Goal: Task Accomplishment & Management: Manage account settings

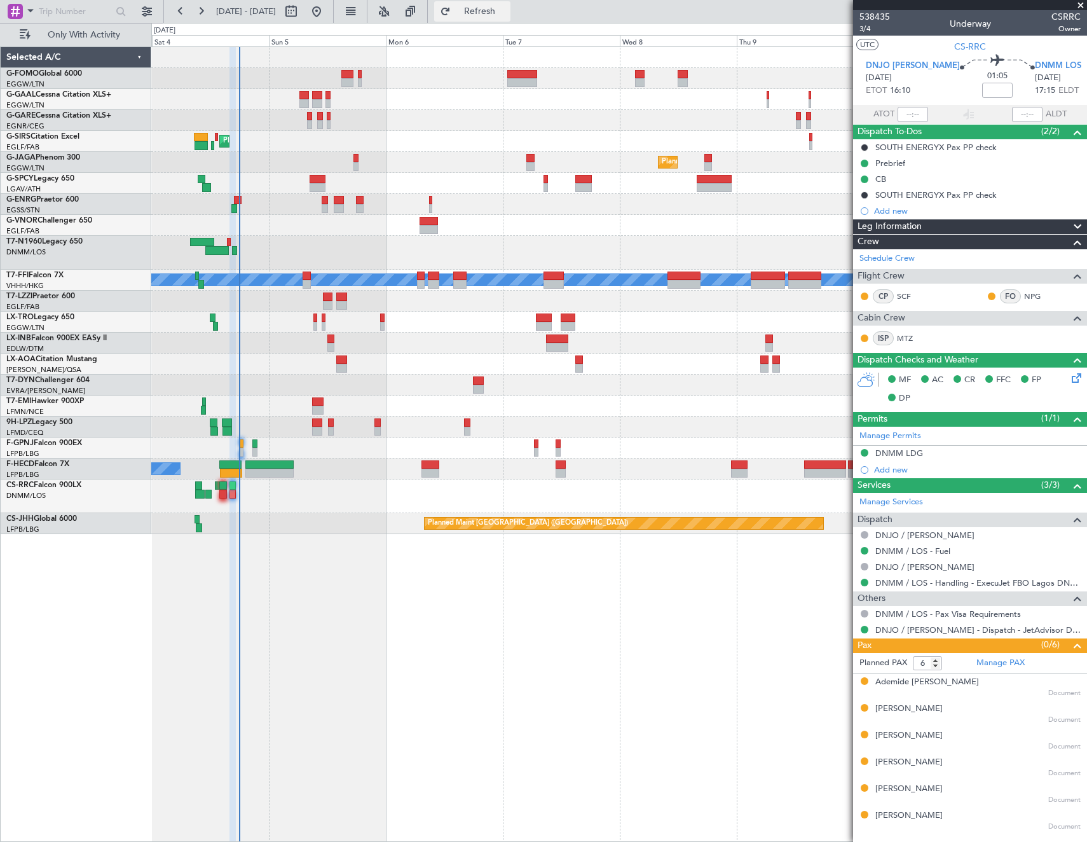
click at [503, 16] on button "Refresh" at bounding box center [472, 11] width 76 height 20
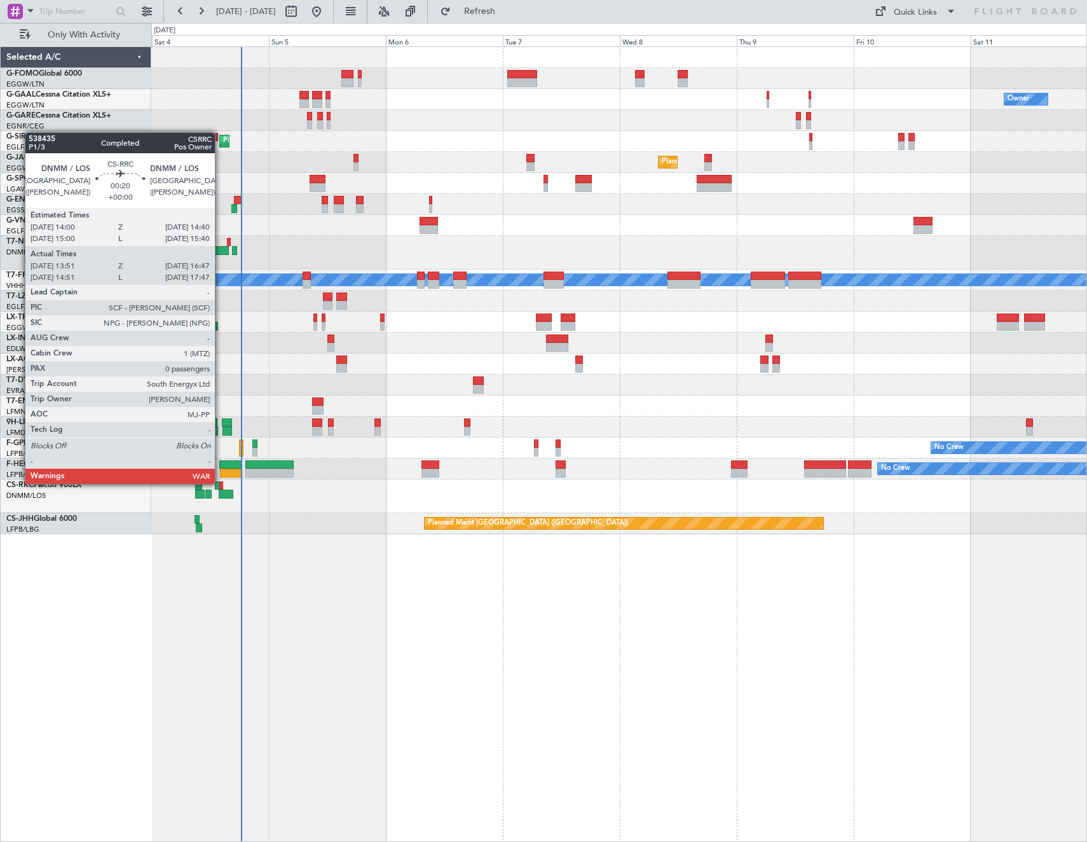
click at [221, 482] on div at bounding box center [221, 485] width 4 height 9
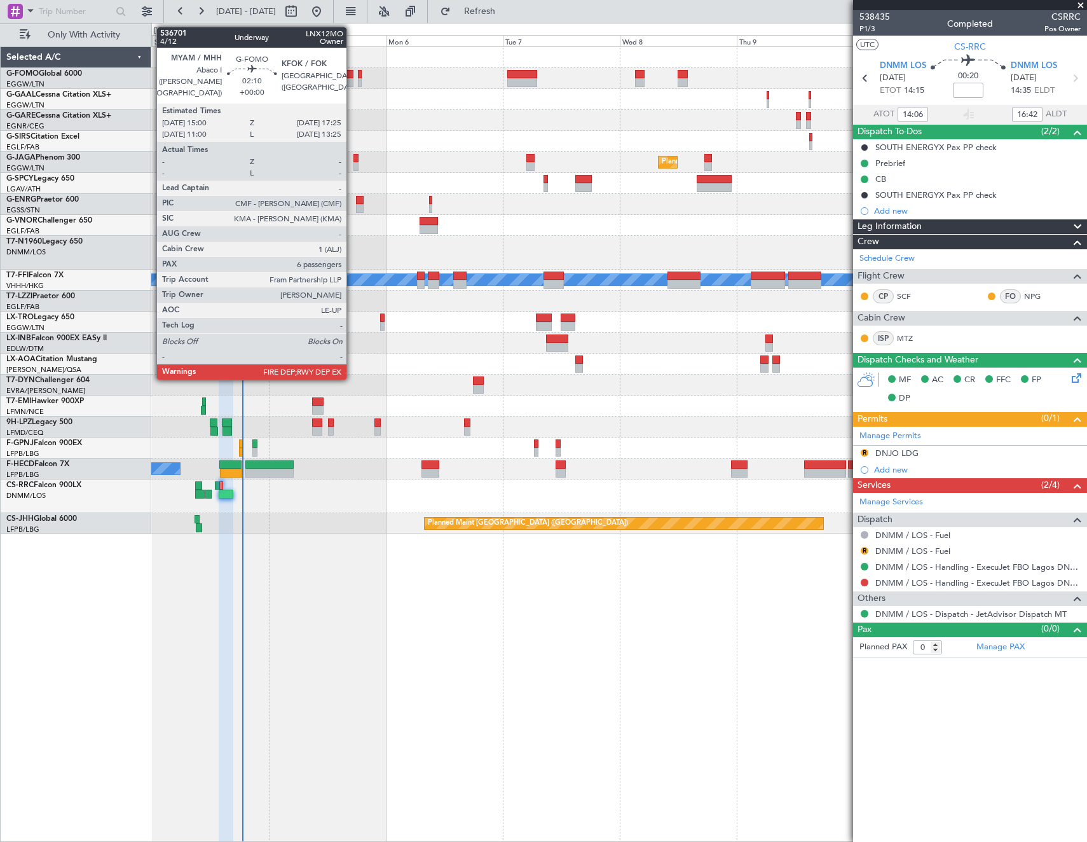
click at [352, 80] on div at bounding box center [347, 82] width 12 height 9
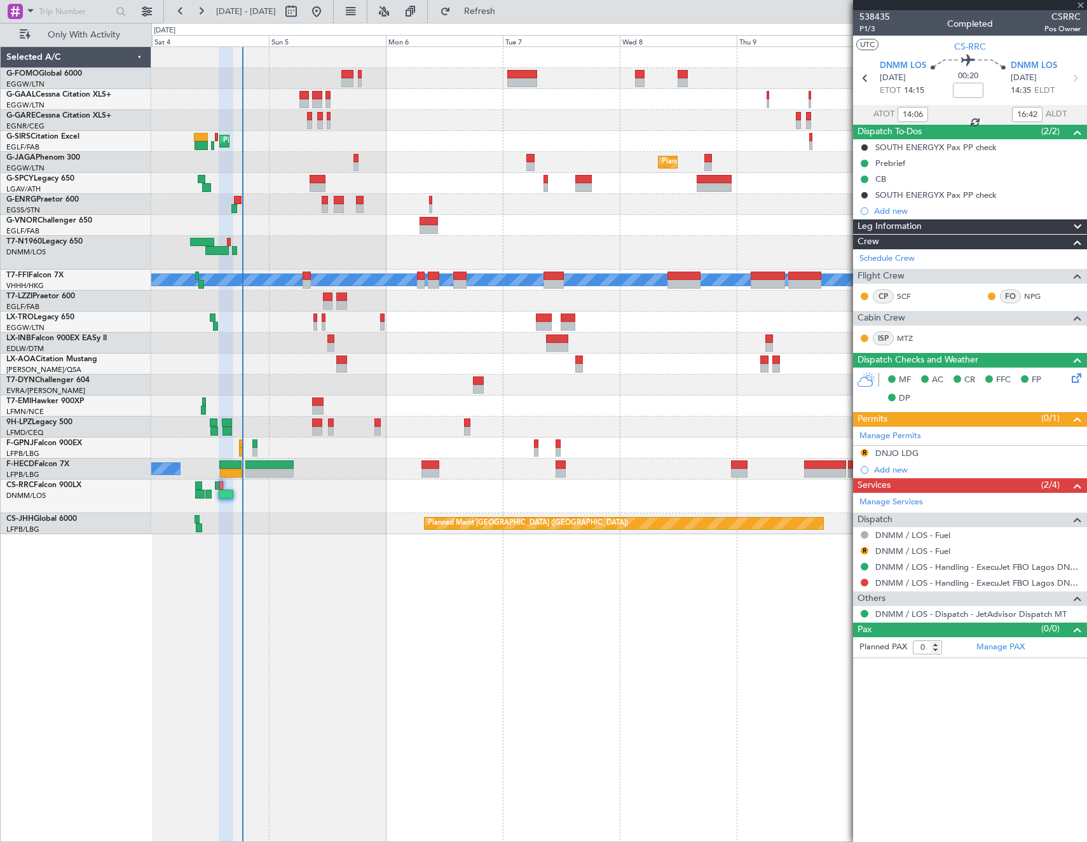
type input "6"
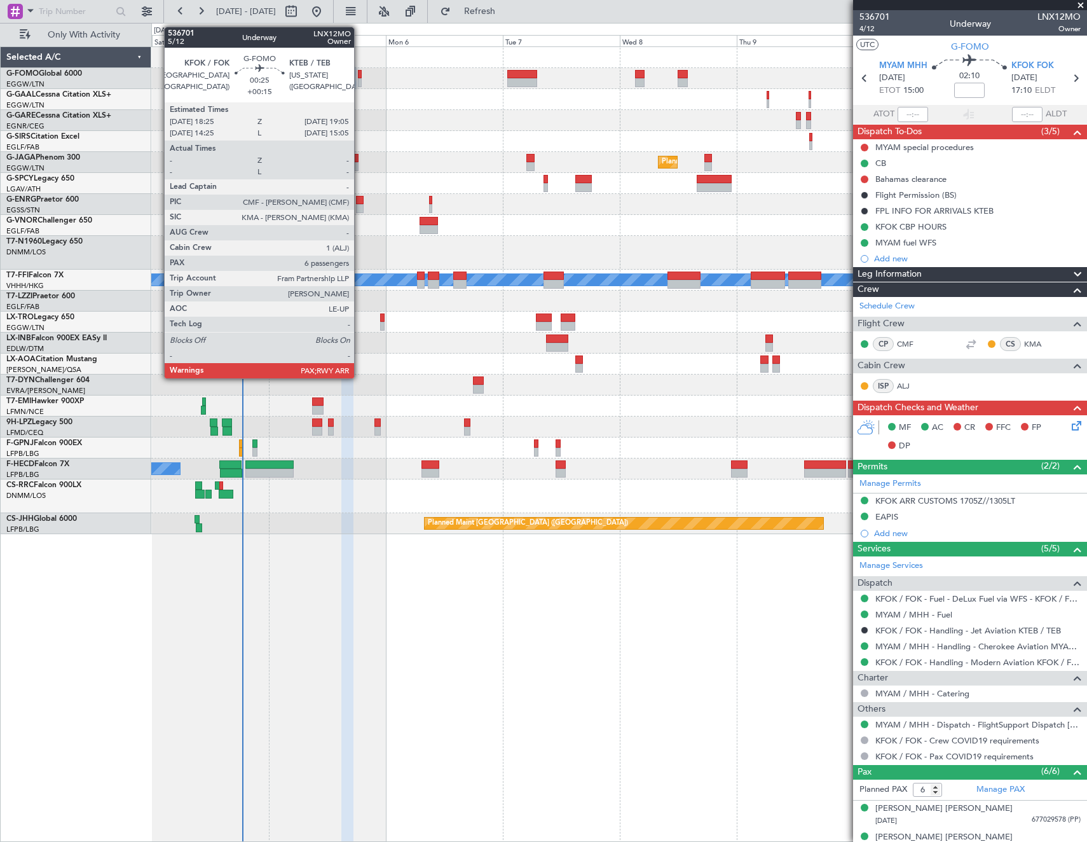
click at [360, 74] on div at bounding box center [360, 74] width 4 height 9
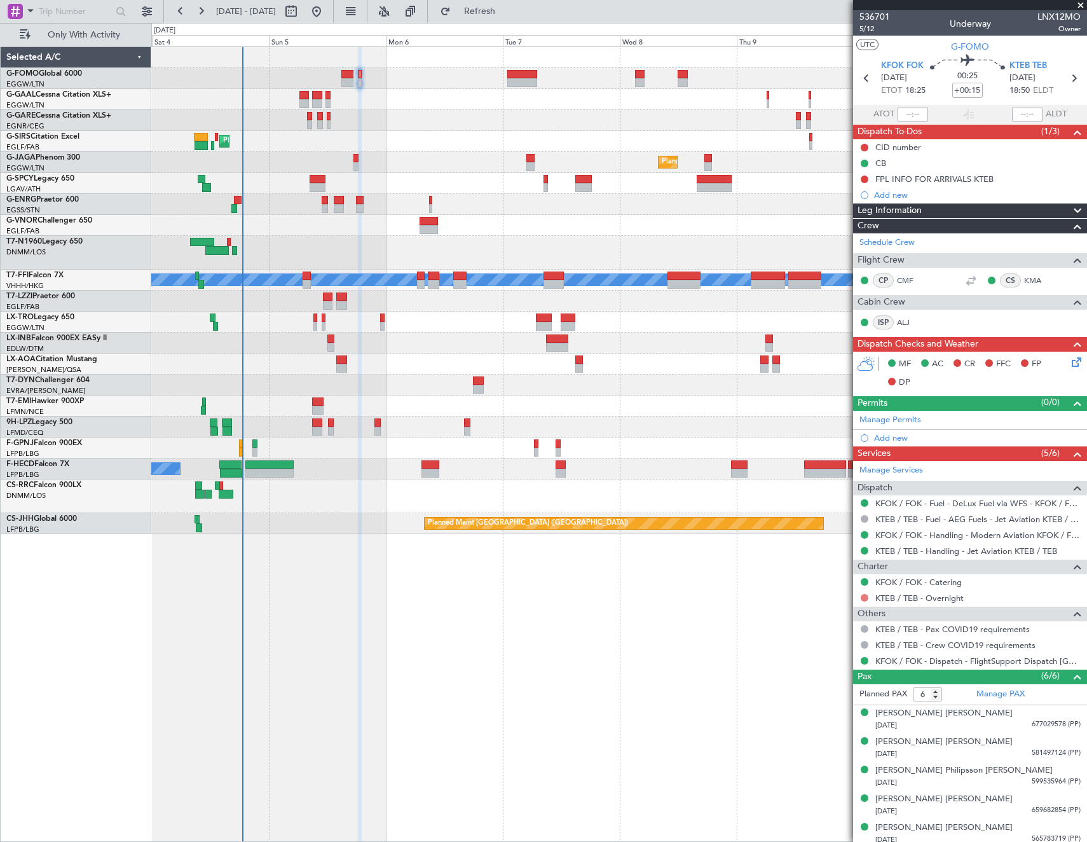
click at [865, 594] on button at bounding box center [865, 598] width 8 height 8
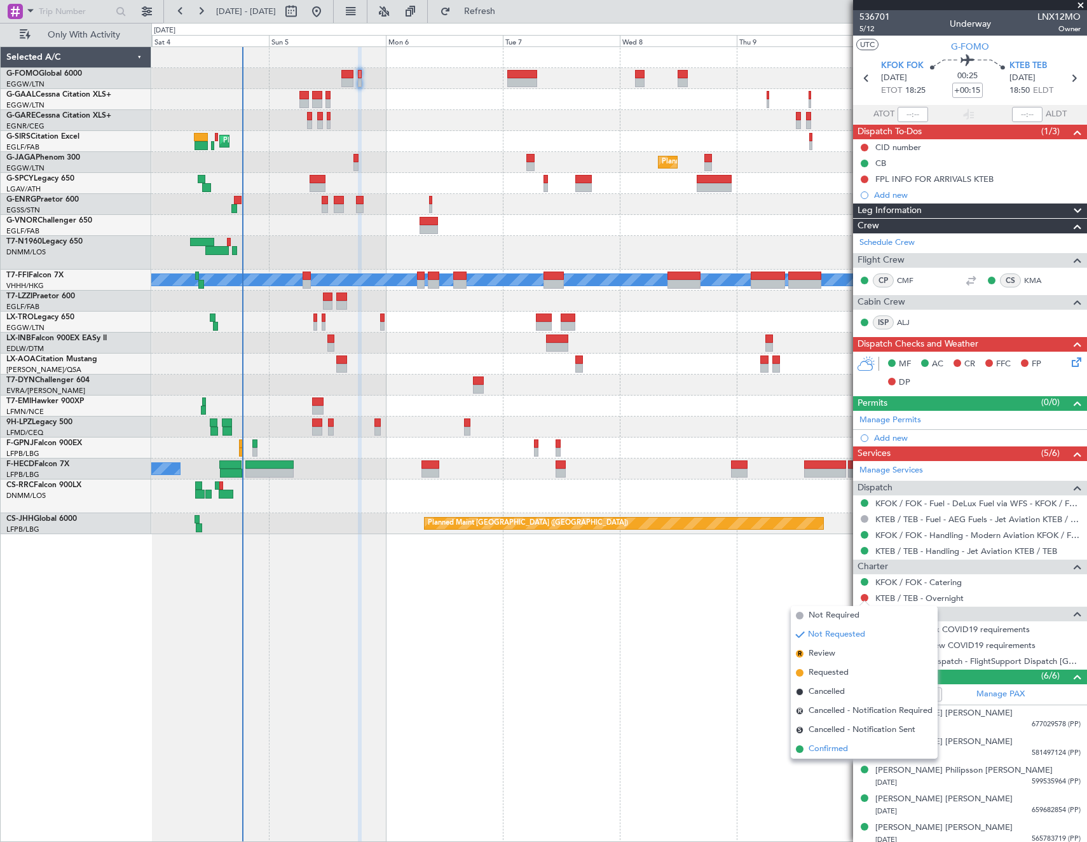
click at [839, 751] on span "Confirmed" at bounding box center [828, 749] width 39 height 13
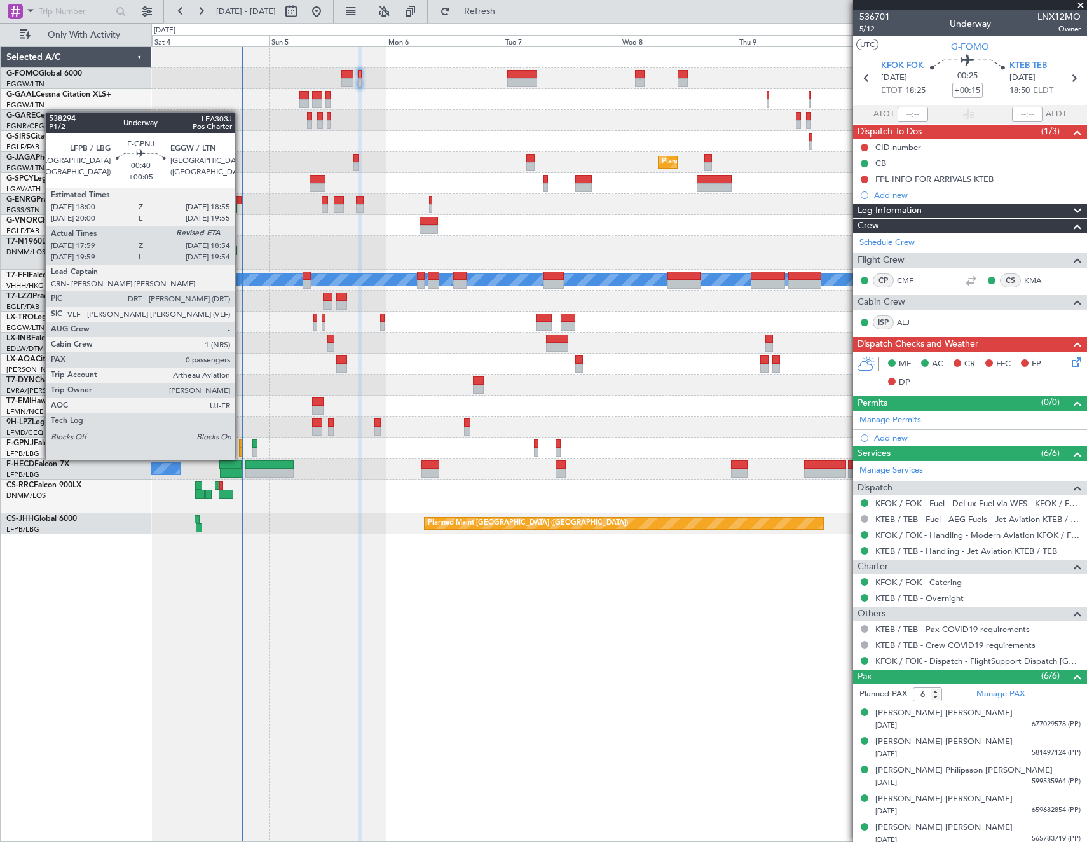
click at [241, 447] on div at bounding box center [241, 443] width 5 height 9
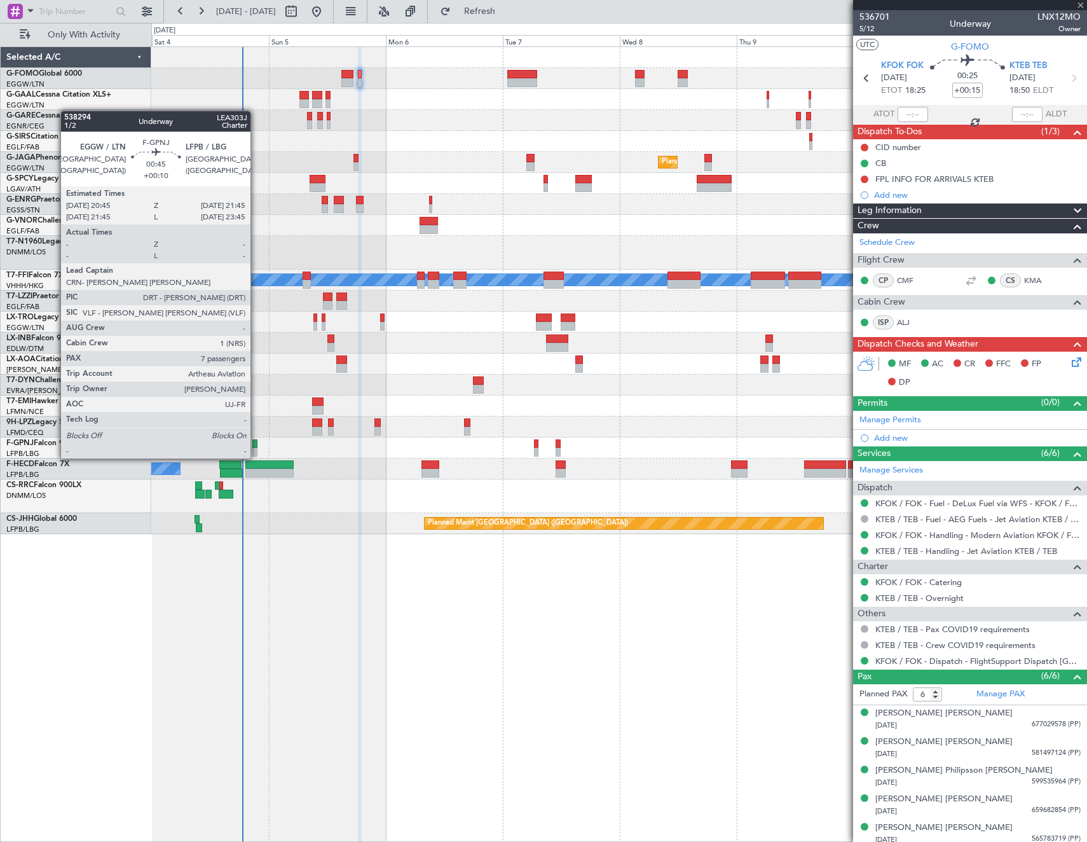
type input "+00:05"
type input "18:09"
type input "0"
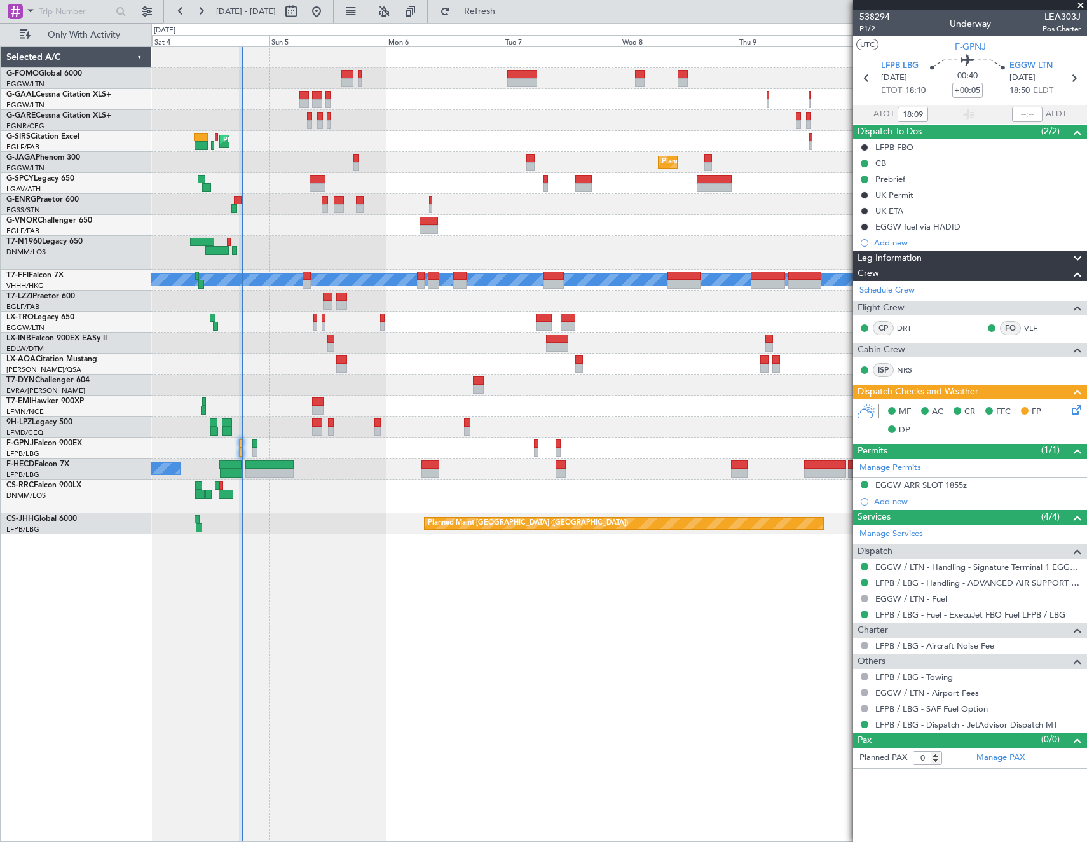
click at [1076, 412] on icon at bounding box center [1075, 407] width 10 height 10
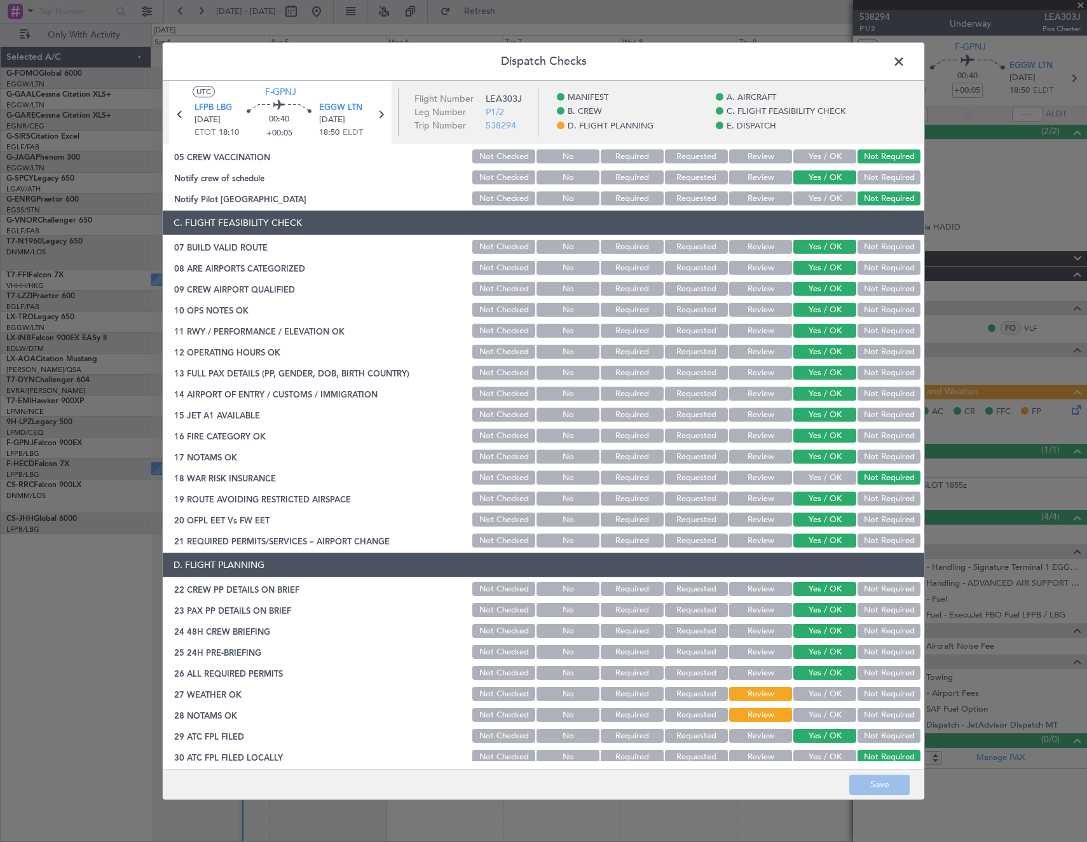
scroll to position [382, 0]
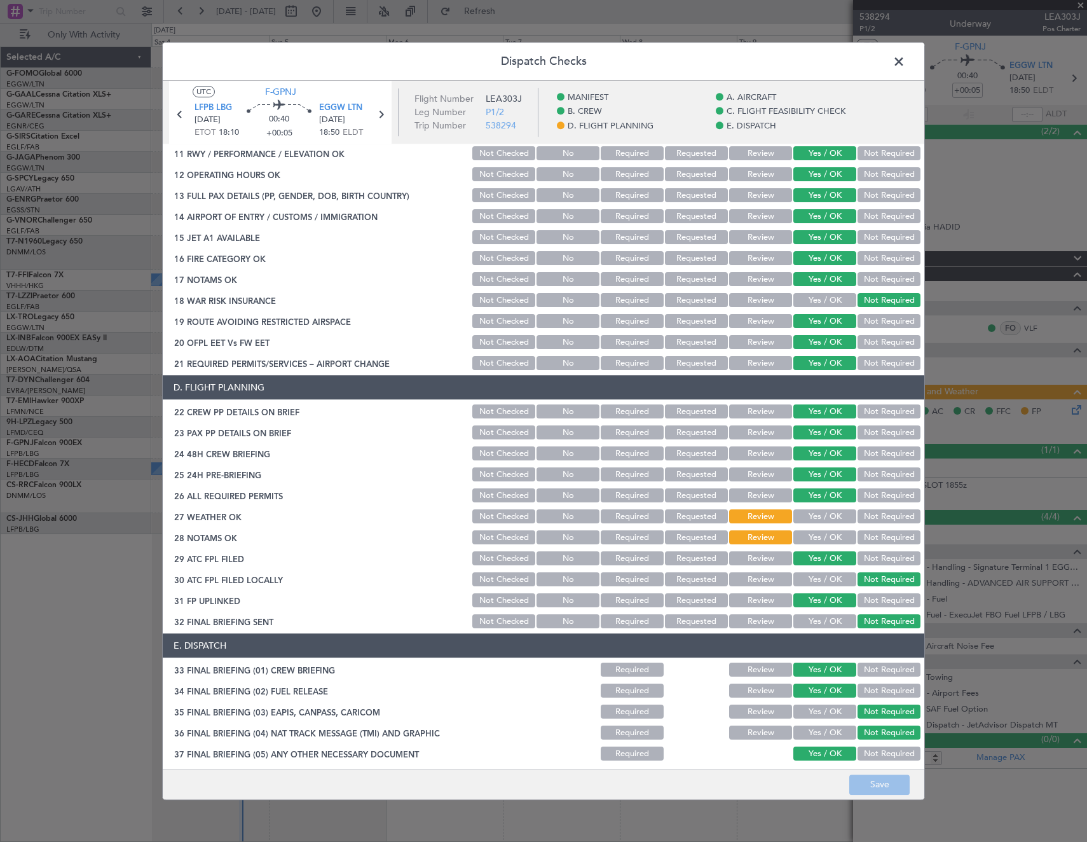
click at [821, 520] on button "Yes / OK" at bounding box center [825, 517] width 63 height 14
click at [815, 546] on div "Yes / OK" at bounding box center [824, 538] width 64 height 18
click at [811, 538] on button "Yes / OK" at bounding box center [825, 538] width 63 height 14
click at [880, 785] on button "Save" at bounding box center [879, 784] width 60 height 20
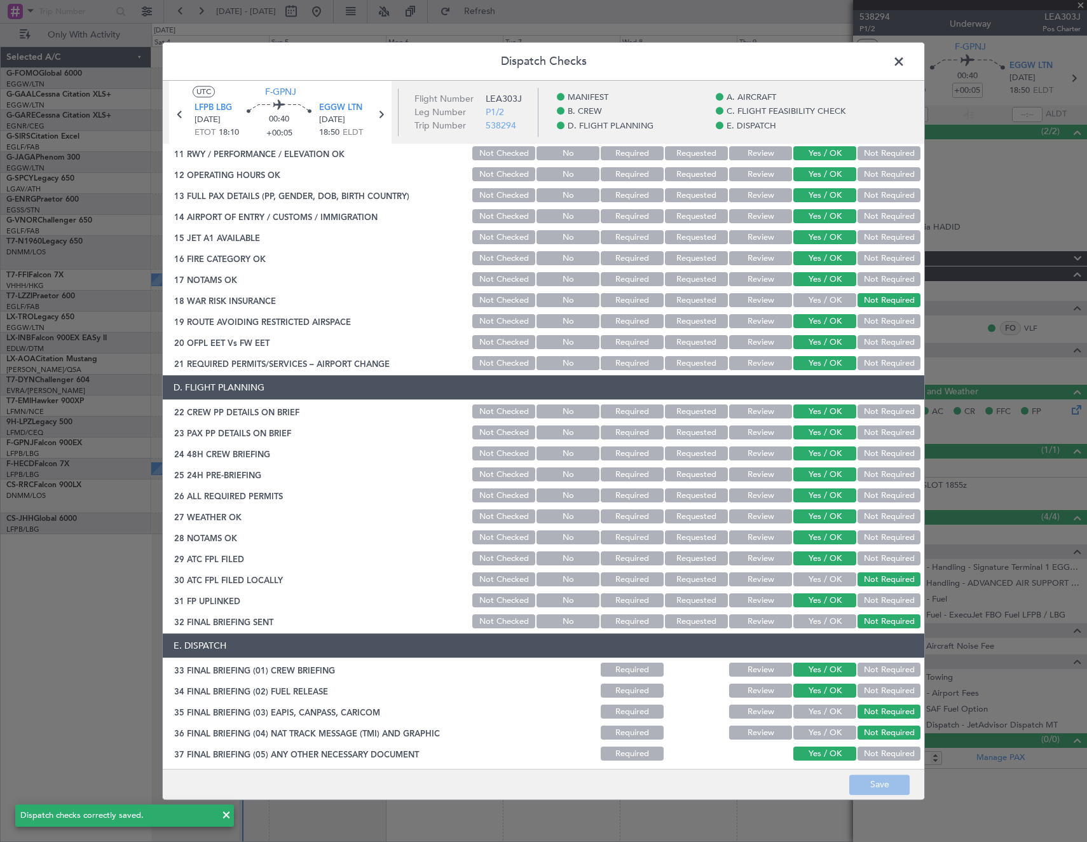
click at [905, 67] on span at bounding box center [905, 64] width 0 height 25
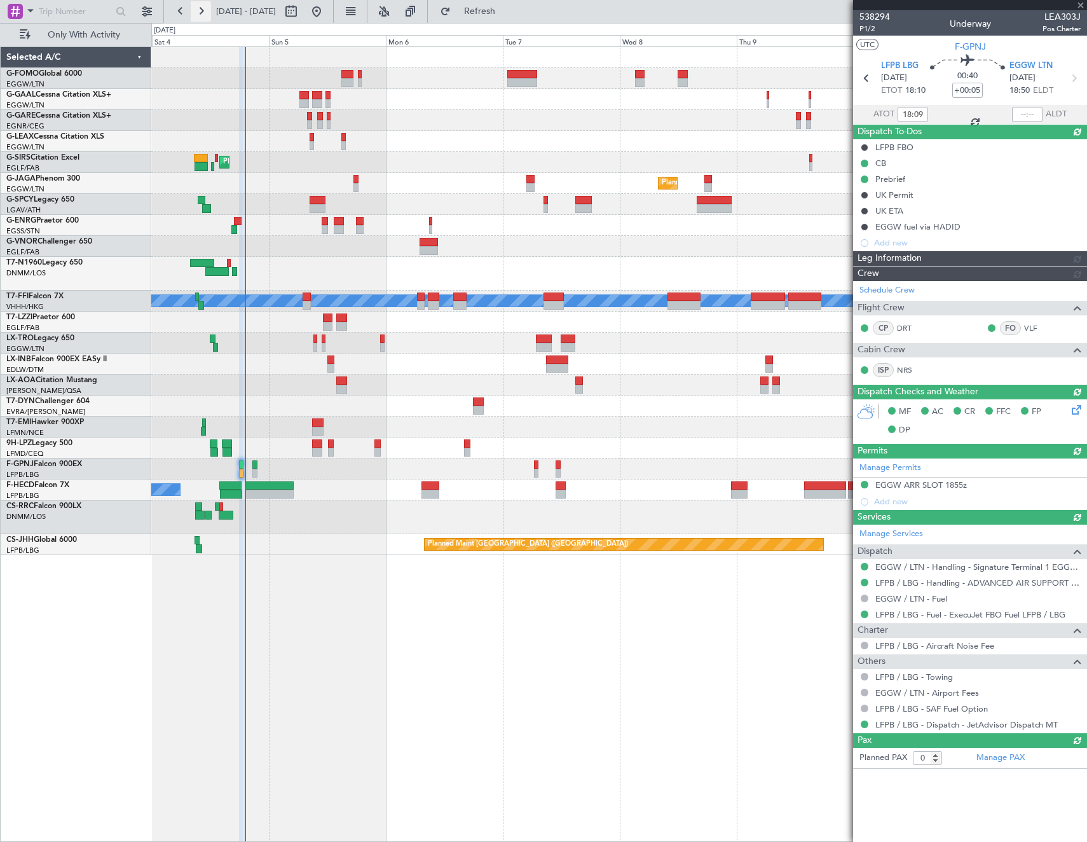
type input "18:57"
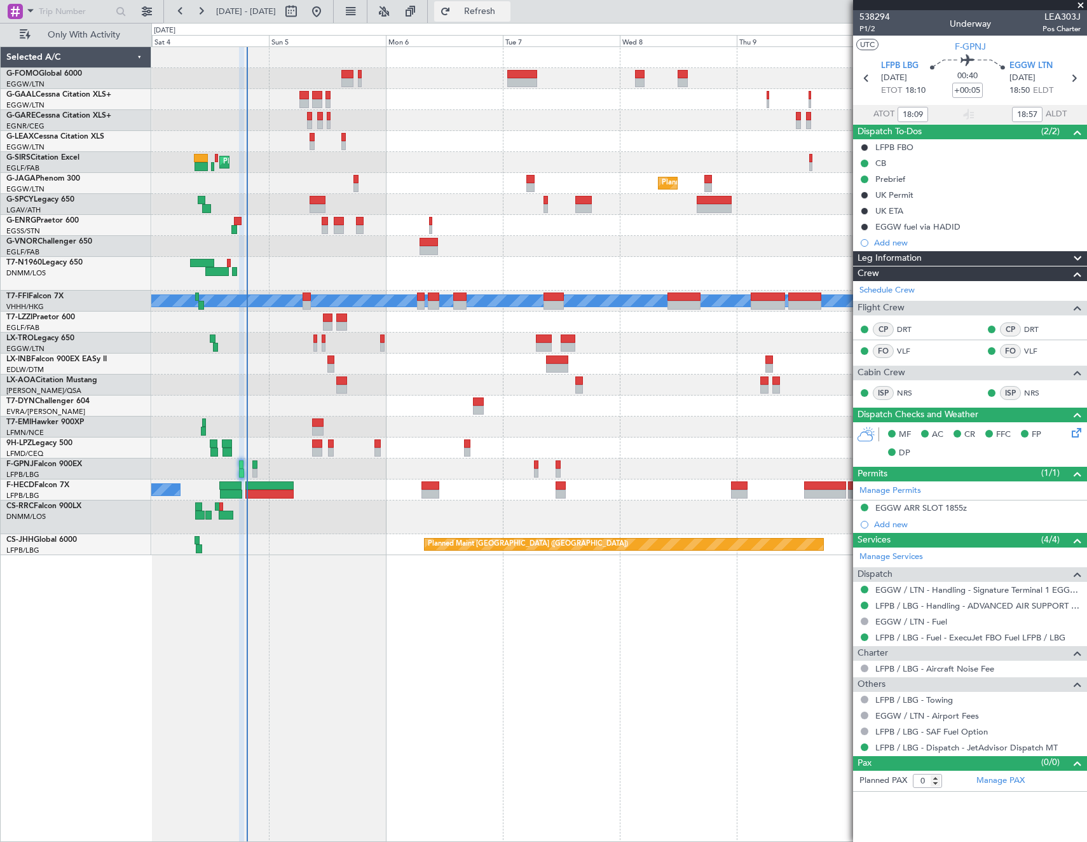
click at [507, 11] on span "Refresh" at bounding box center [479, 11] width 53 height 9
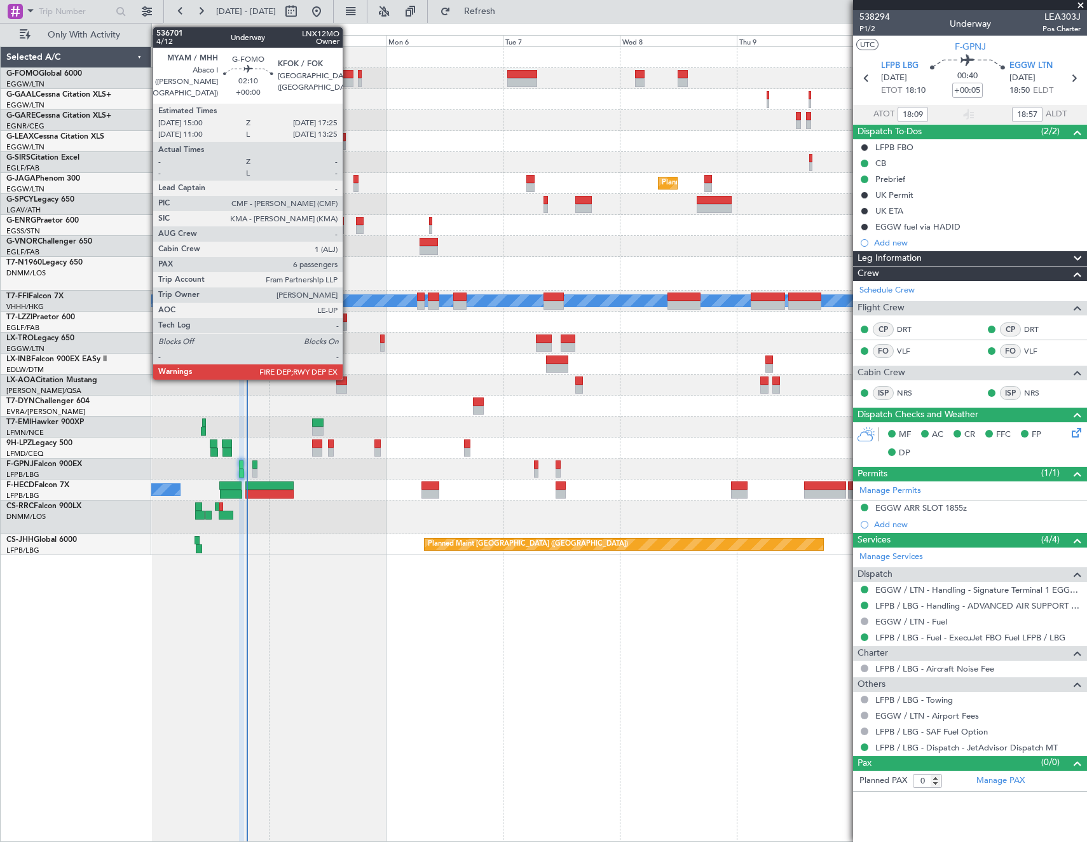
click at [348, 81] on div at bounding box center [347, 82] width 12 height 9
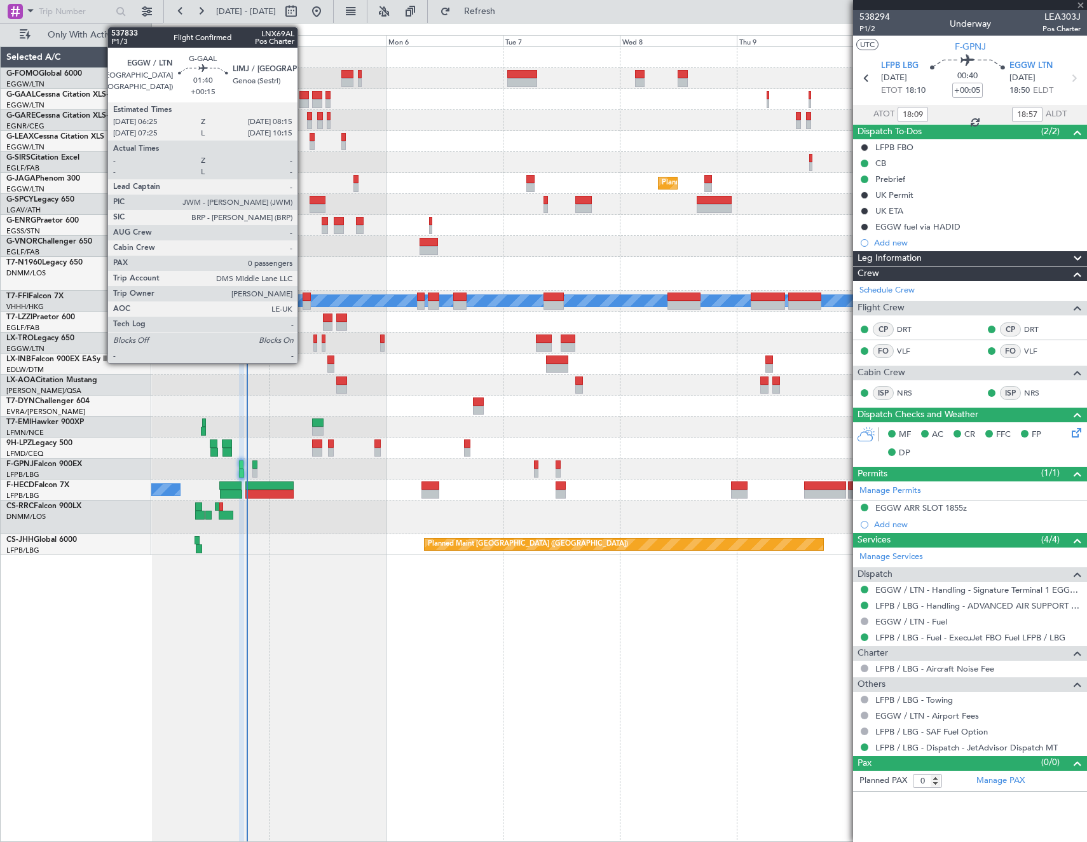
type input "6"
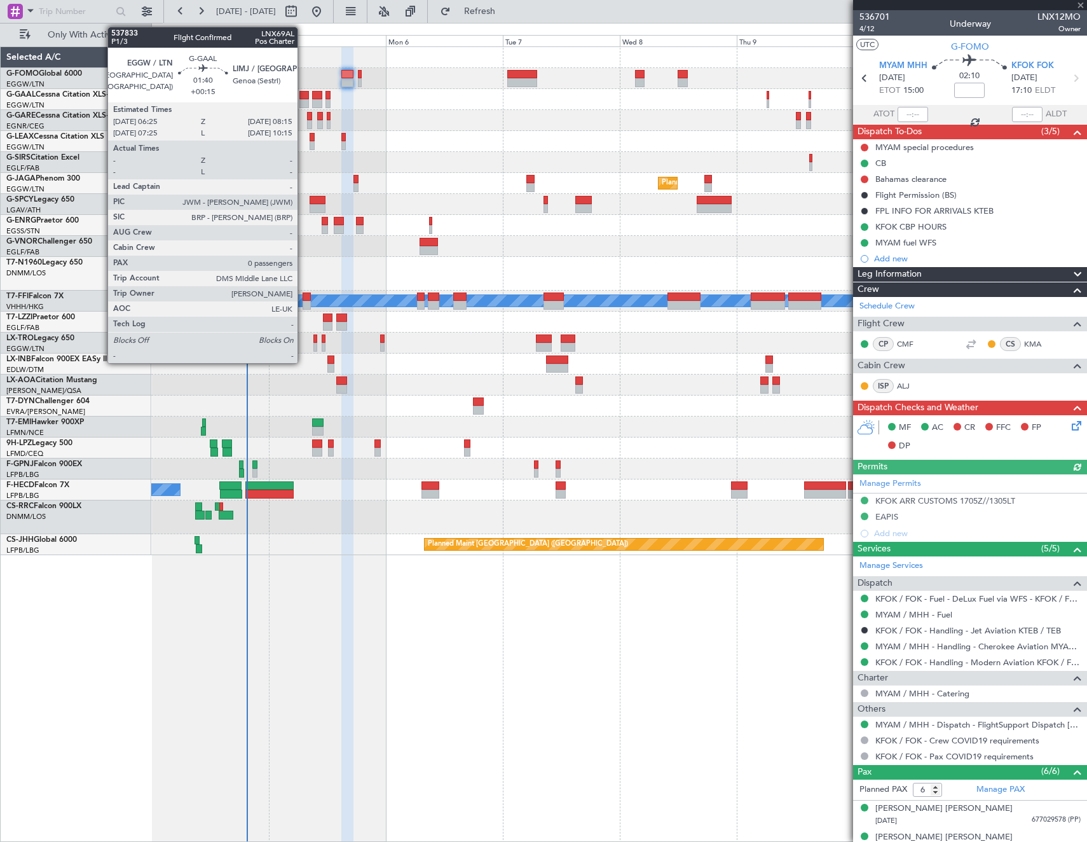
click at [303, 97] on div at bounding box center [304, 95] width 10 height 9
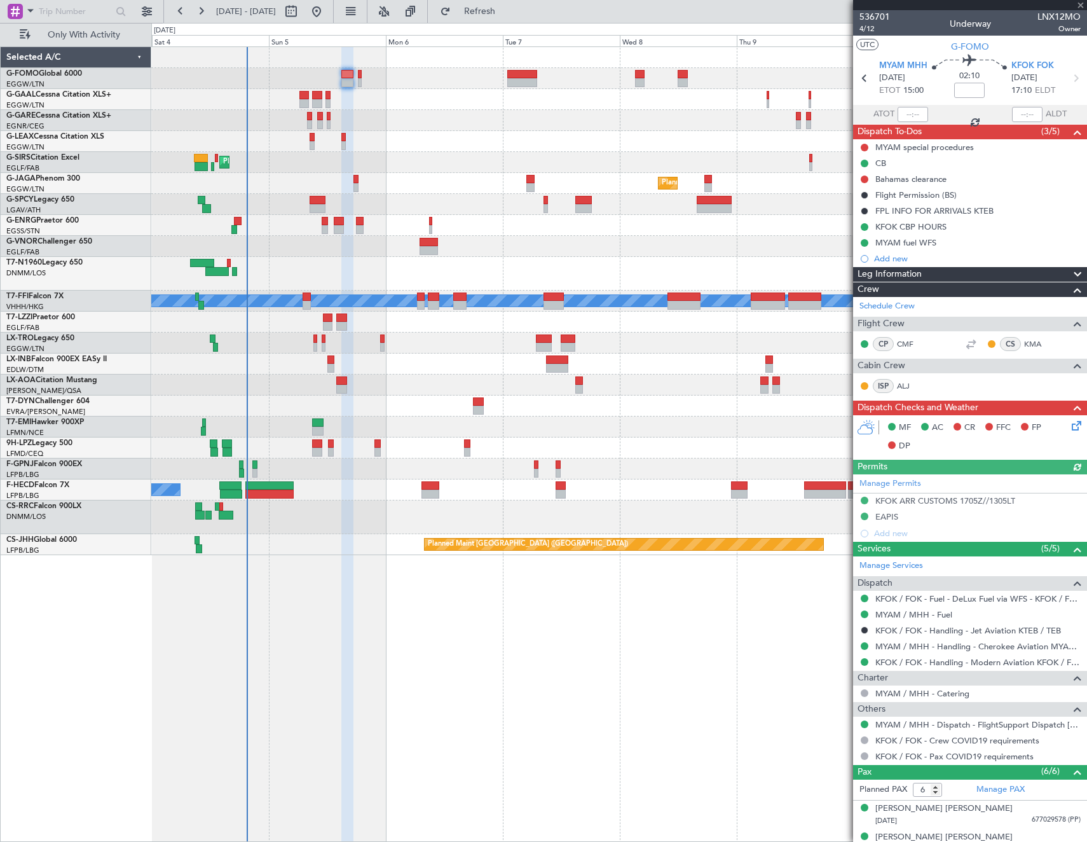
type input "+00:15"
type input "0"
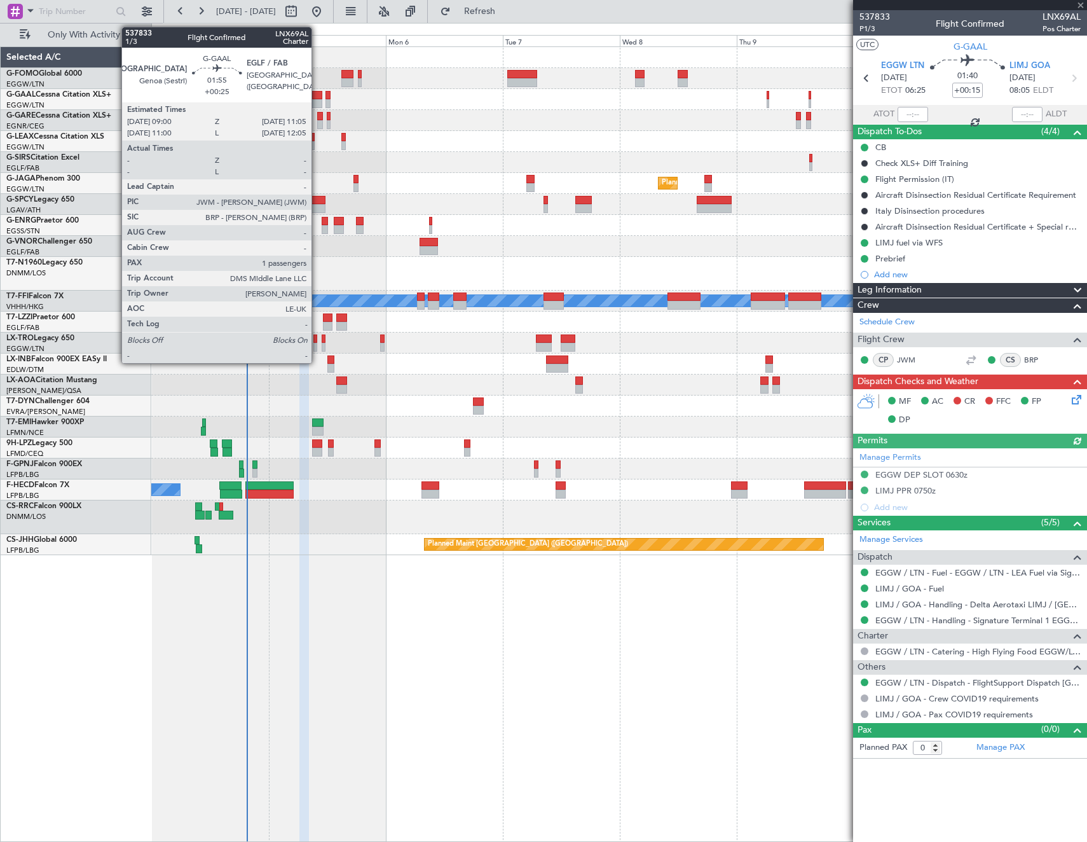
click at [317, 97] on div at bounding box center [317, 95] width 10 height 9
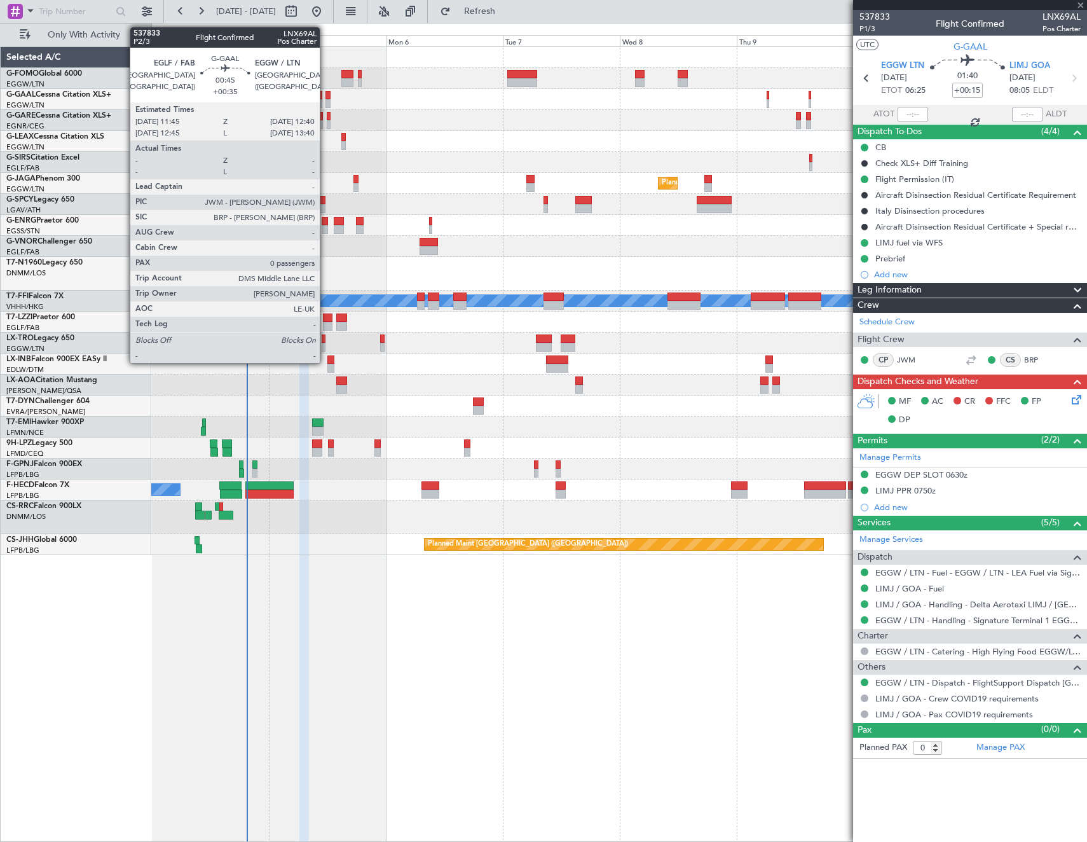
type input "+00:25"
type input "1"
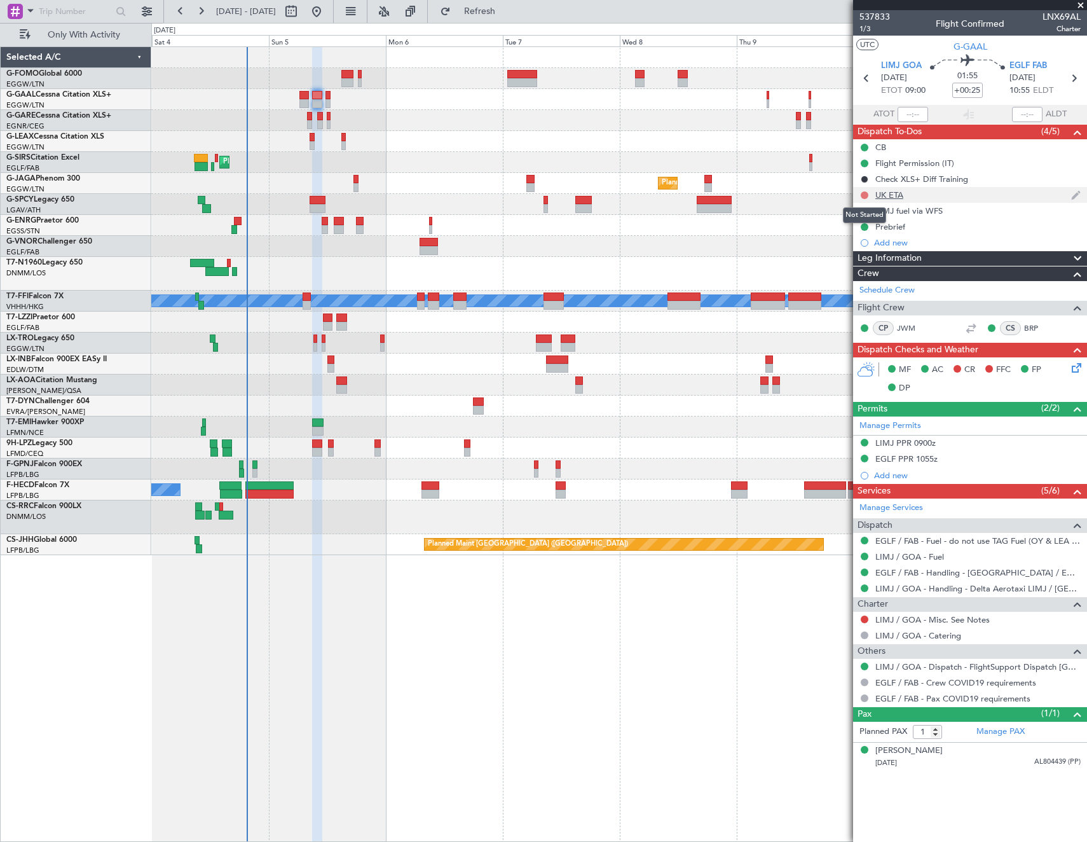
click at [863, 195] on button at bounding box center [865, 195] width 8 height 8
click at [865, 269] on span "Cancelled" at bounding box center [867, 270] width 36 height 13
click at [866, 617] on button at bounding box center [865, 620] width 8 height 8
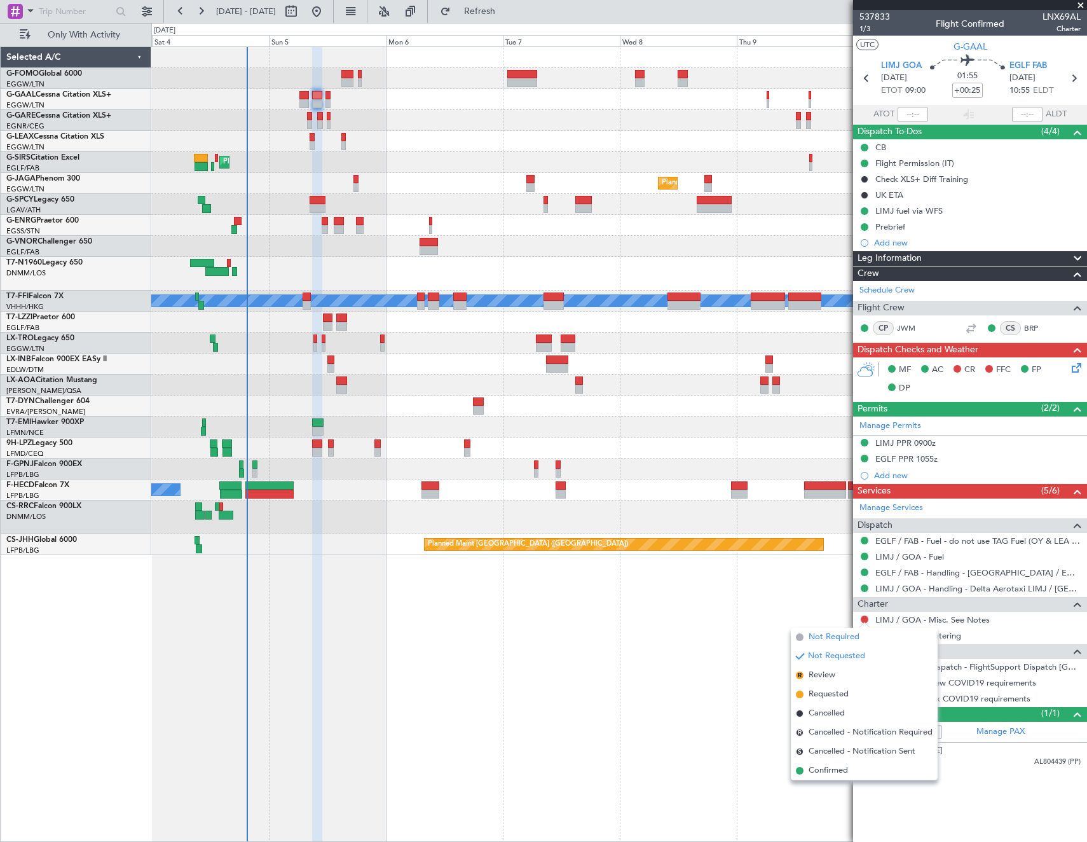
click at [819, 636] on span "Not Required" at bounding box center [834, 637] width 51 height 13
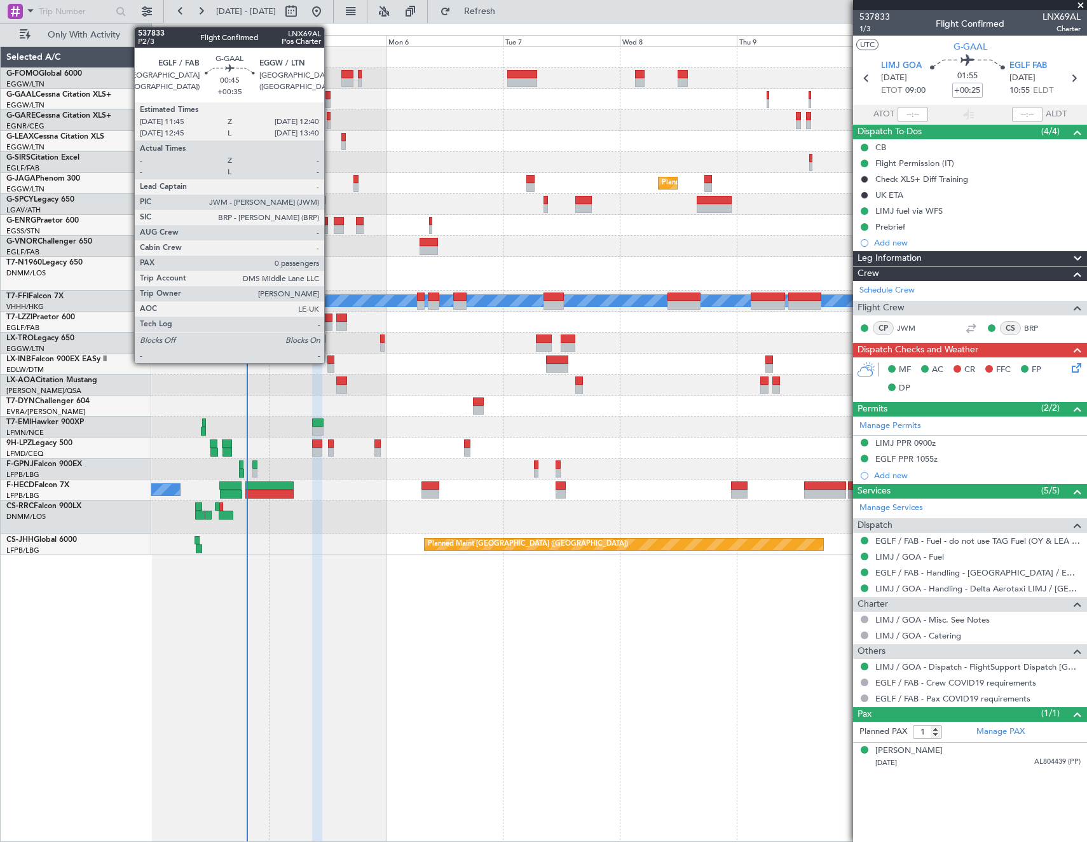
click at [330, 95] on div at bounding box center [328, 95] width 5 height 9
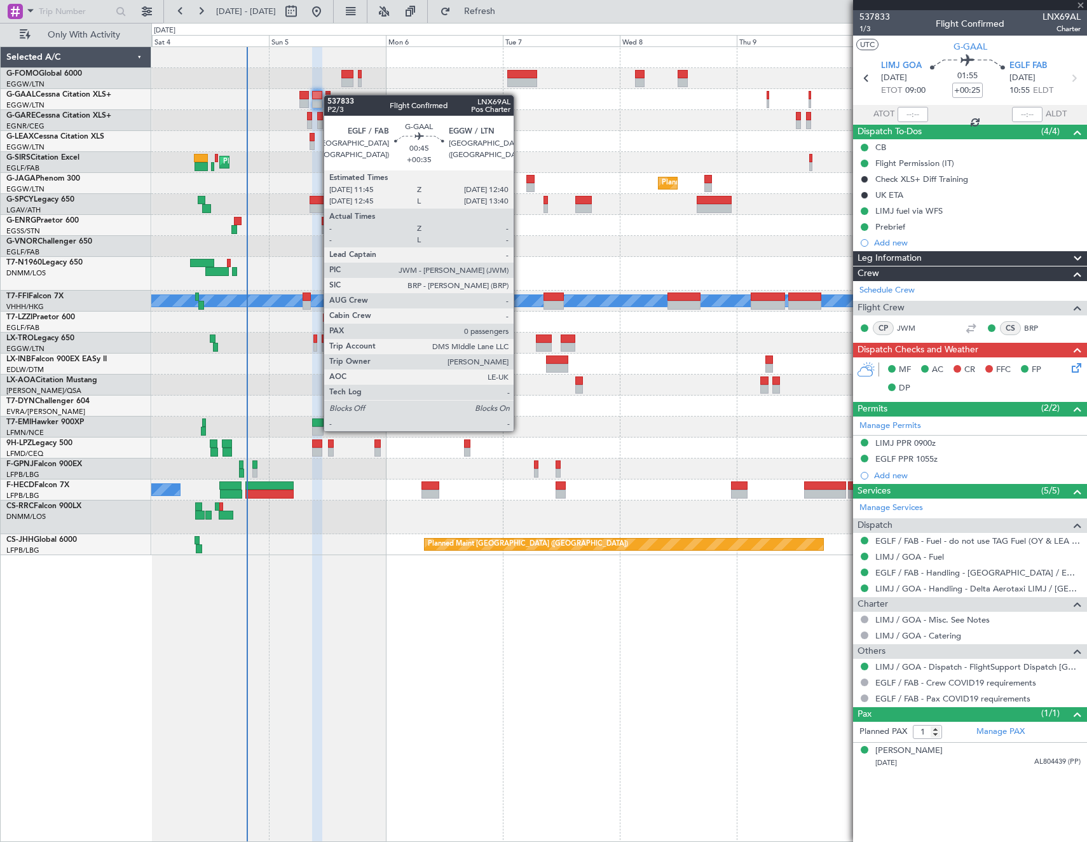
type input "+00:35"
type input "0"
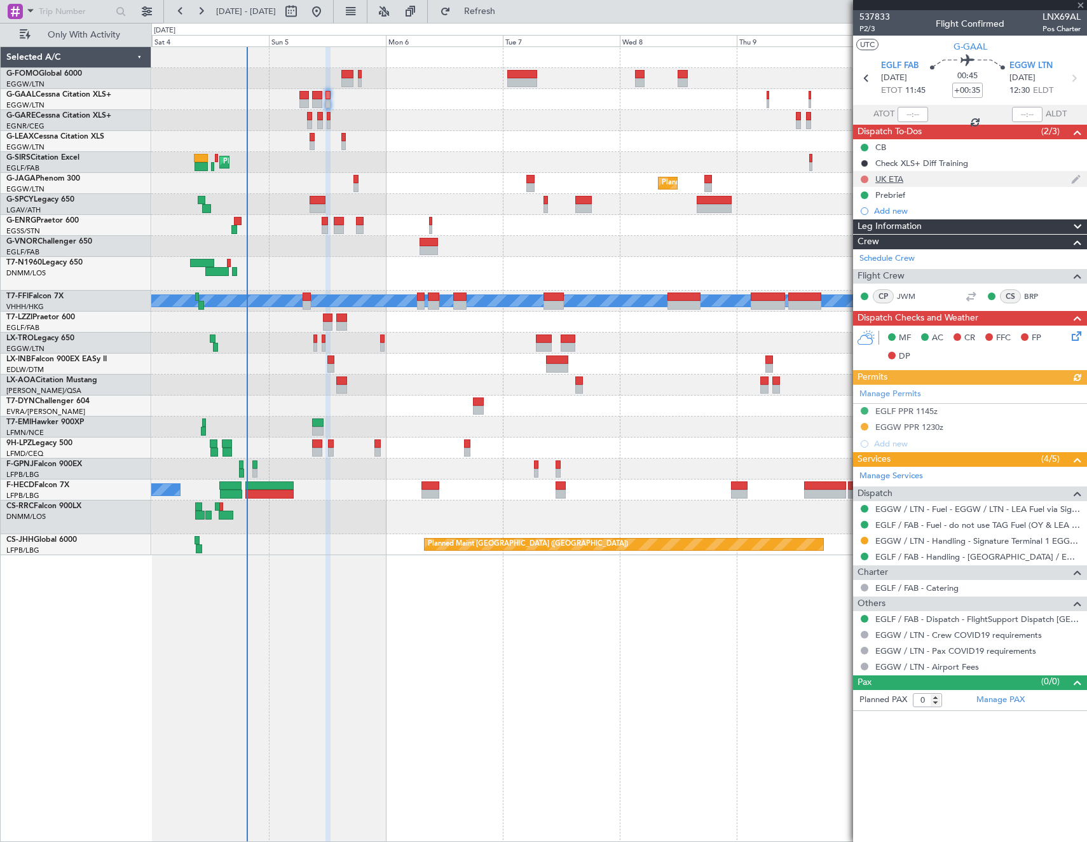
click at [864, 175] on button at bounding box center [865, 179] width 8 height 8
click at [862, 255] on span "Cancelled" at bounding box center [867, 254] width 36 height 13
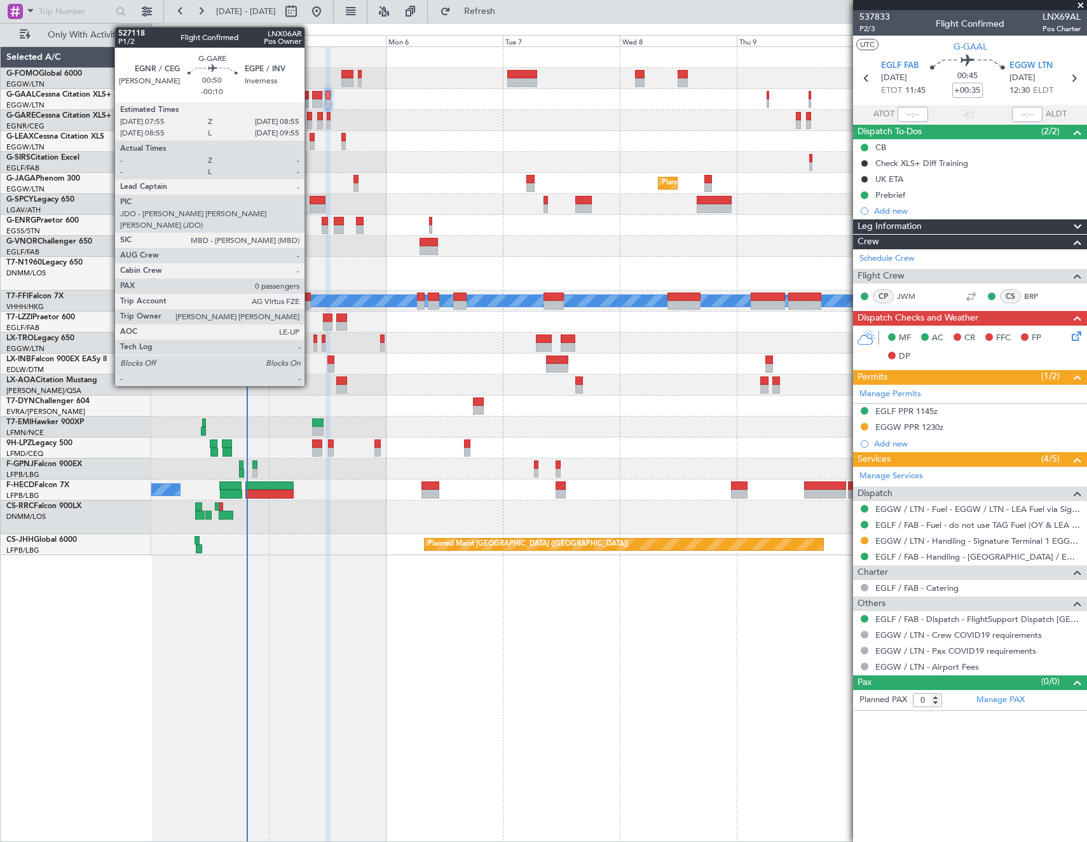
click at [310, 116] on div at bounding box center [309, 116] width 5 height 9
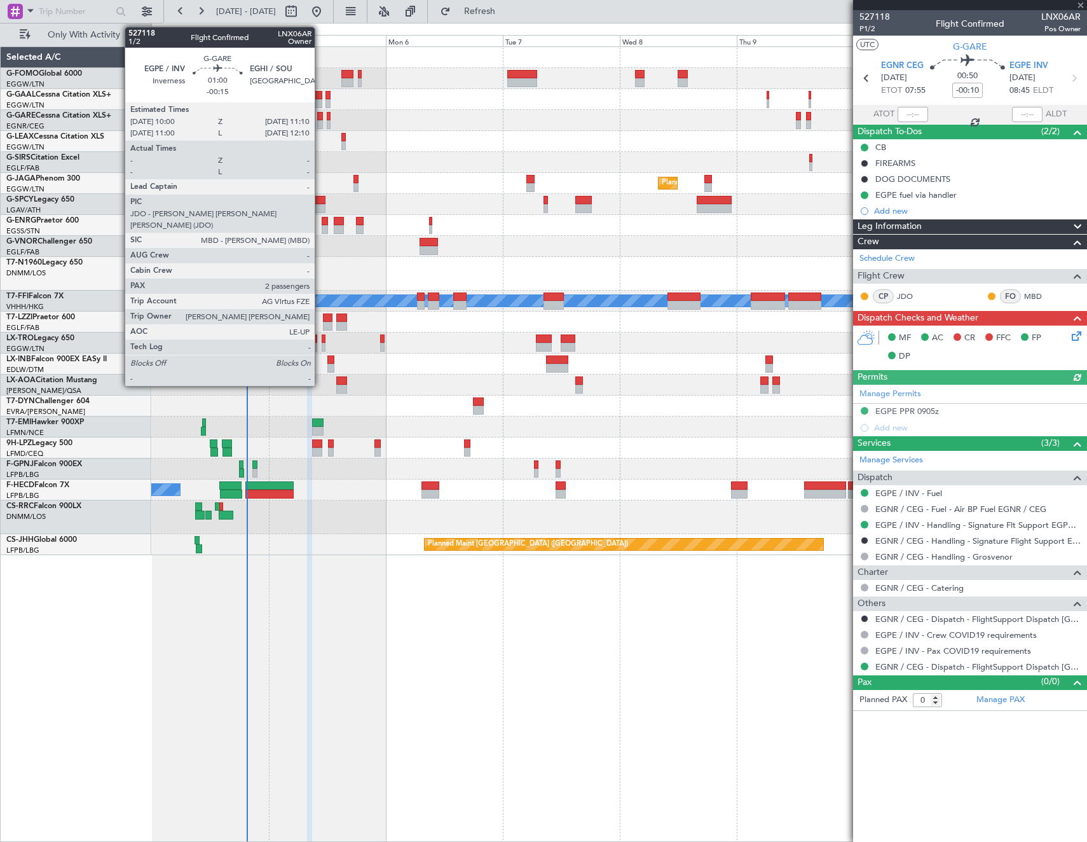
click at [320, 120] on div at bounding box center [320, 116] width 6 height 9
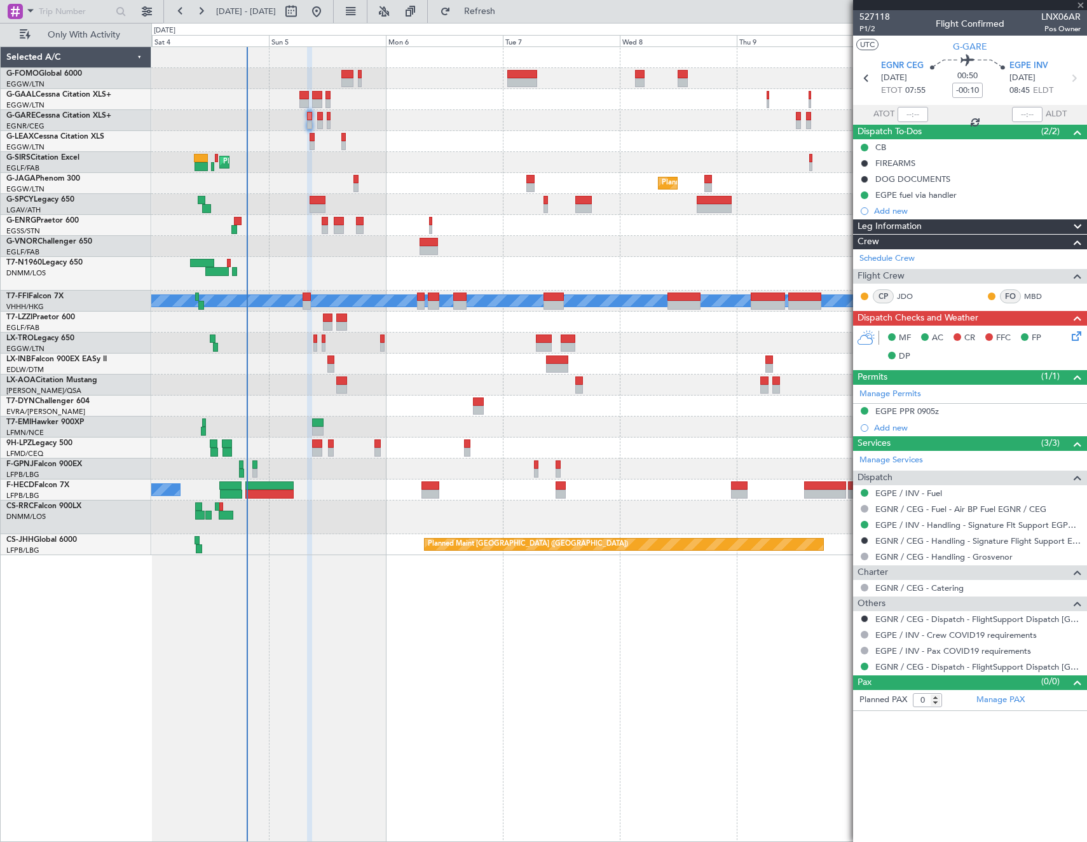
type input "-00:15"
type input "2"
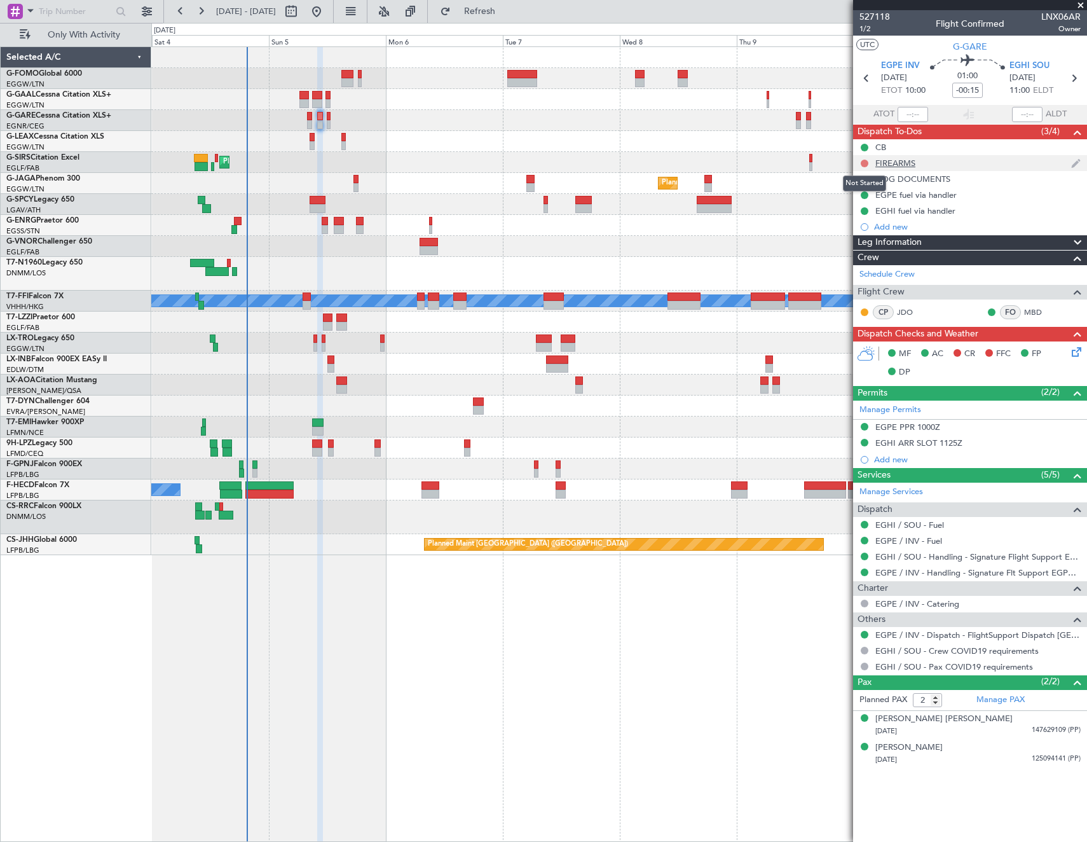
click at [866, 160] on button at bounding box center [865, 164] width 8 height 8
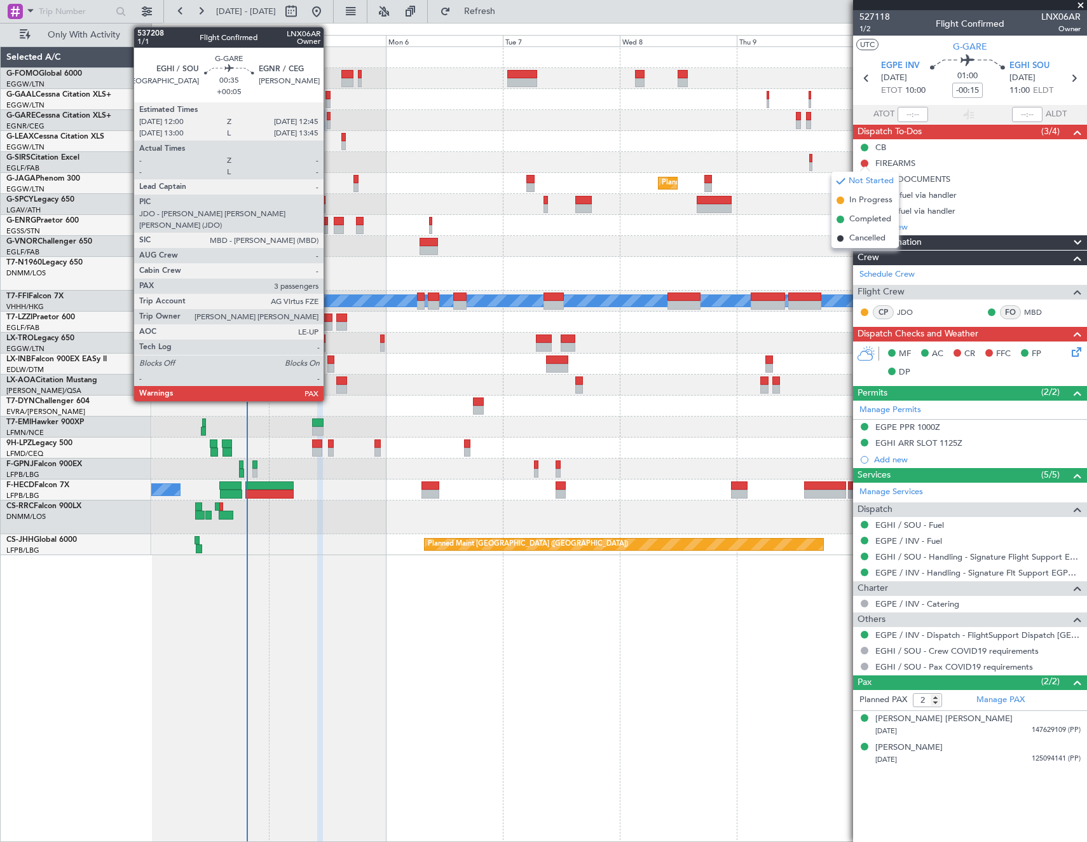
click at [329, 121] on div at bounding box center [329, 124] width 4 height 9
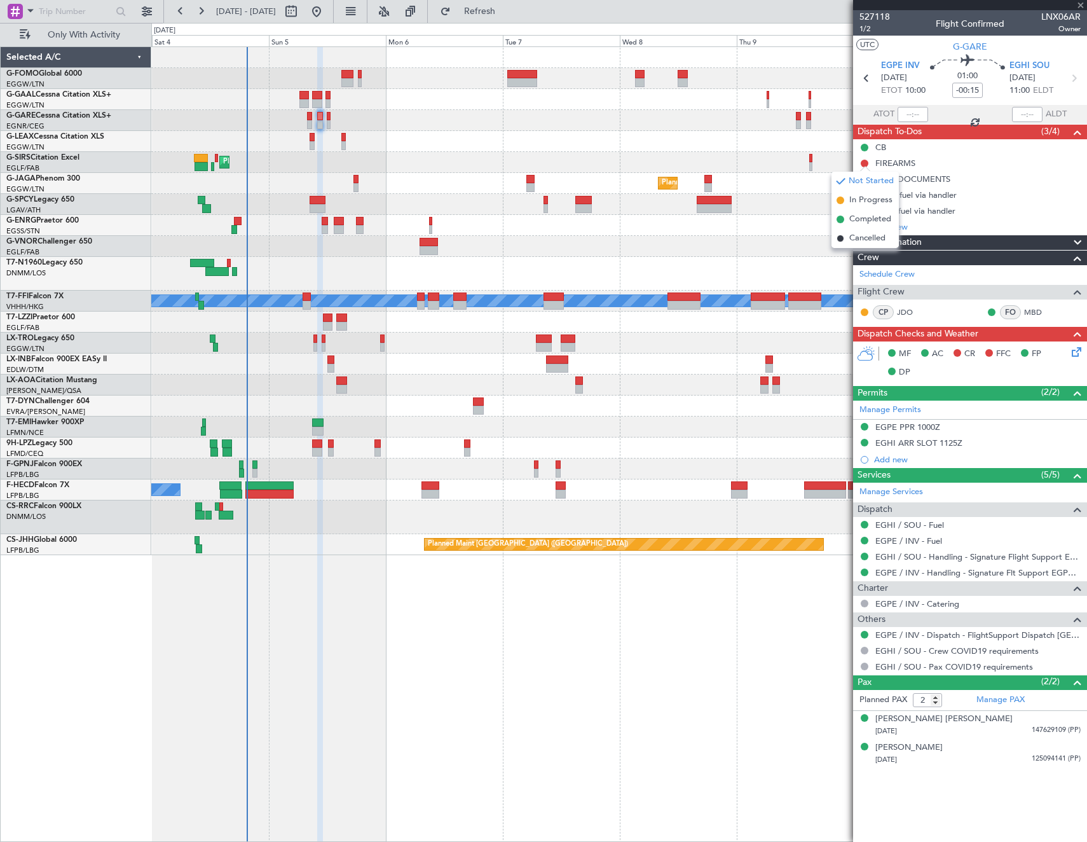
type input "+00:05"
type input "3"
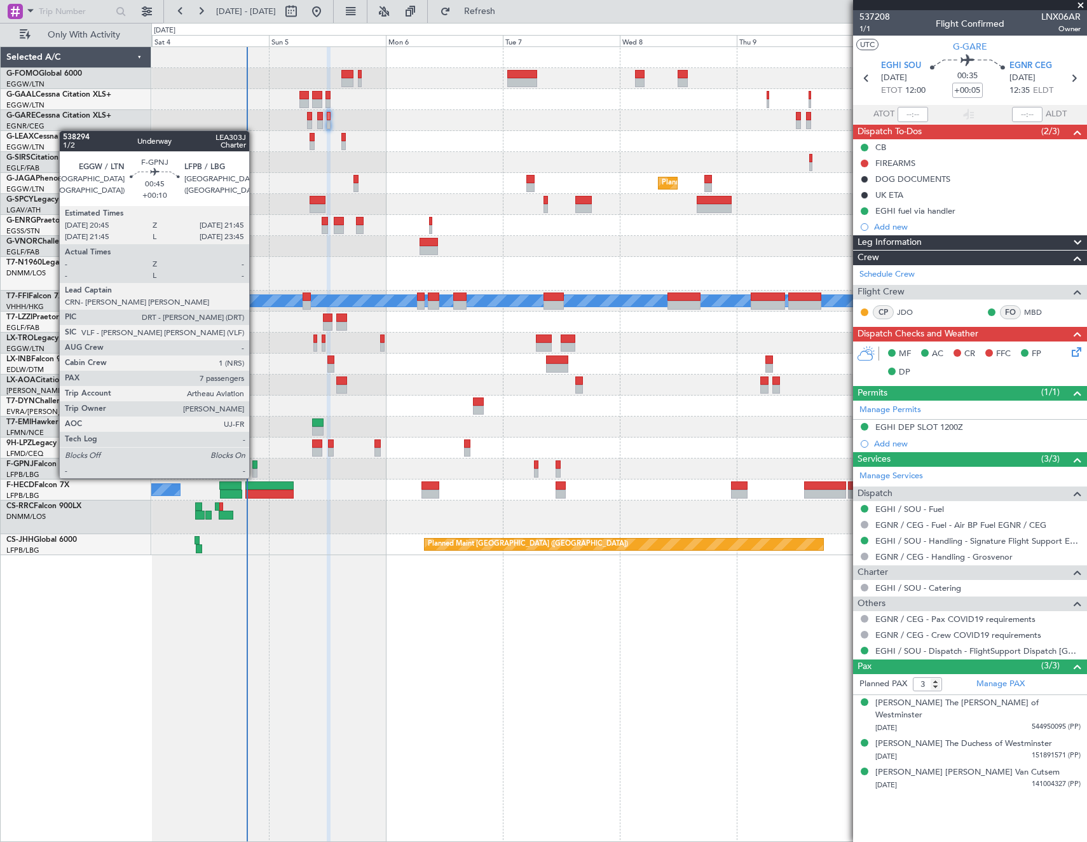
click at [255, 465] on div at bounding box center [254, 464] width 5 height 9
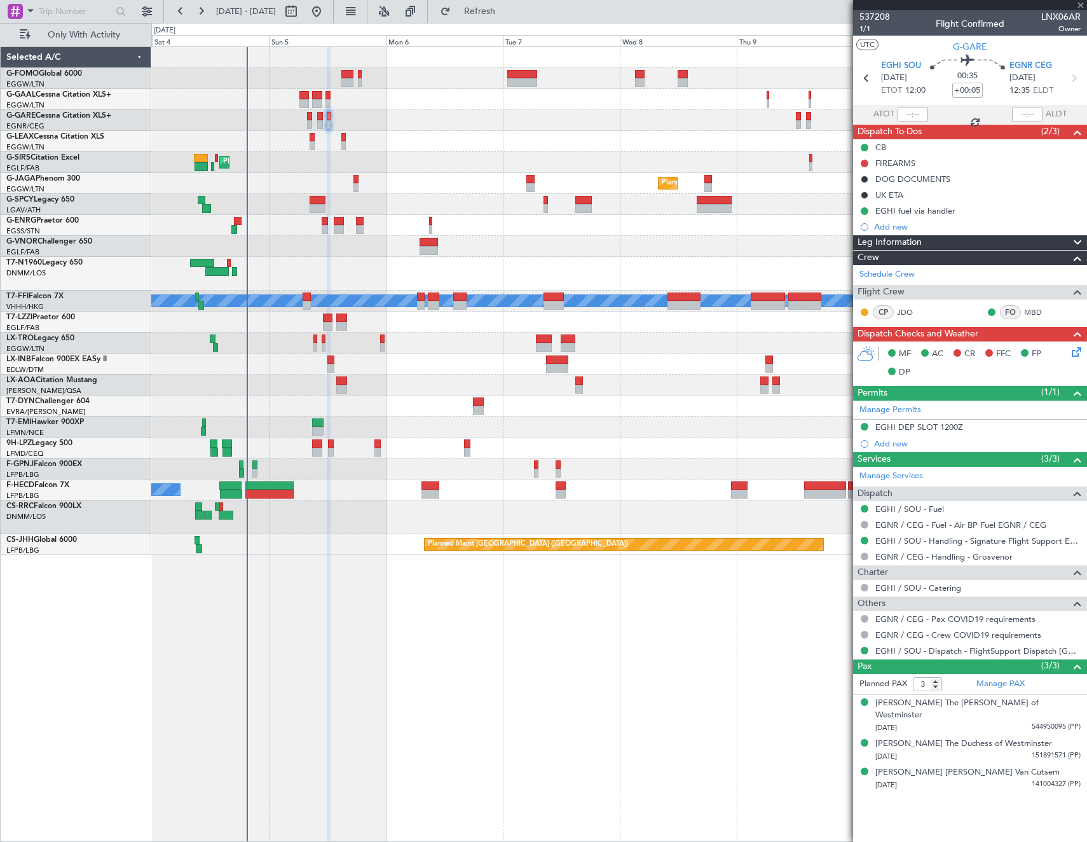
type input "+00:10"
type input "7"
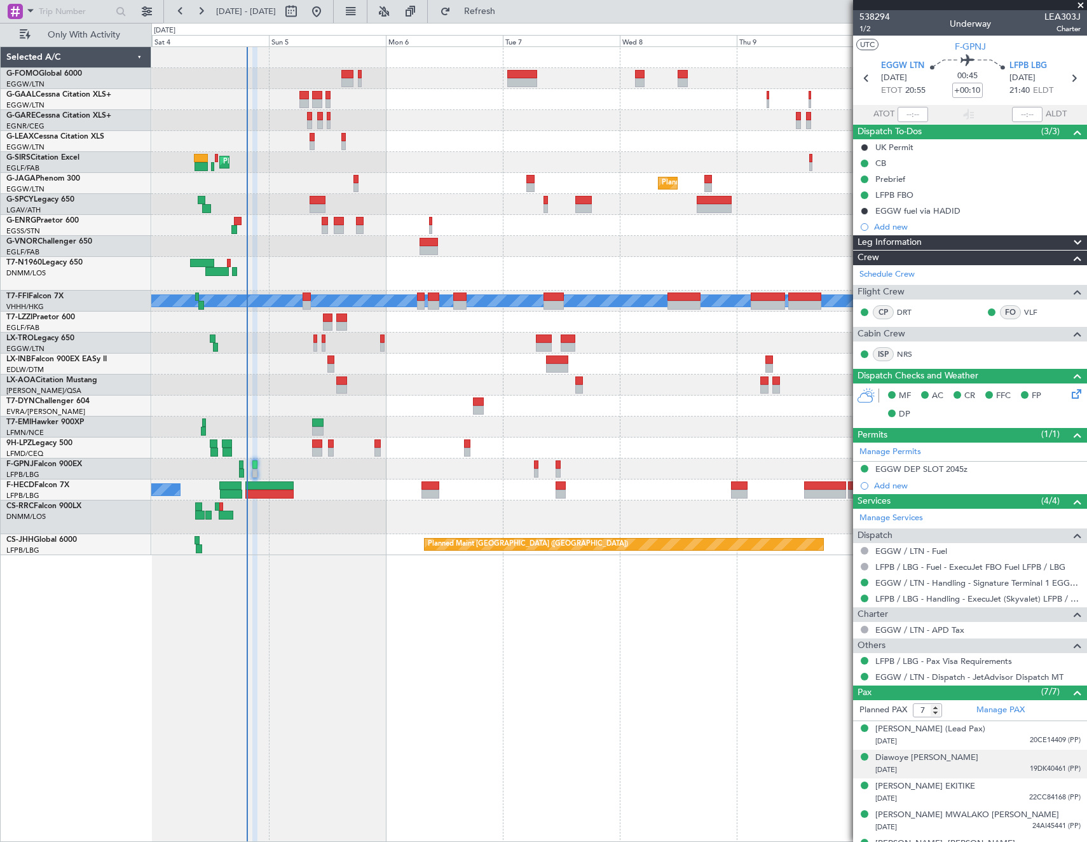
scroll to position [79, 0]
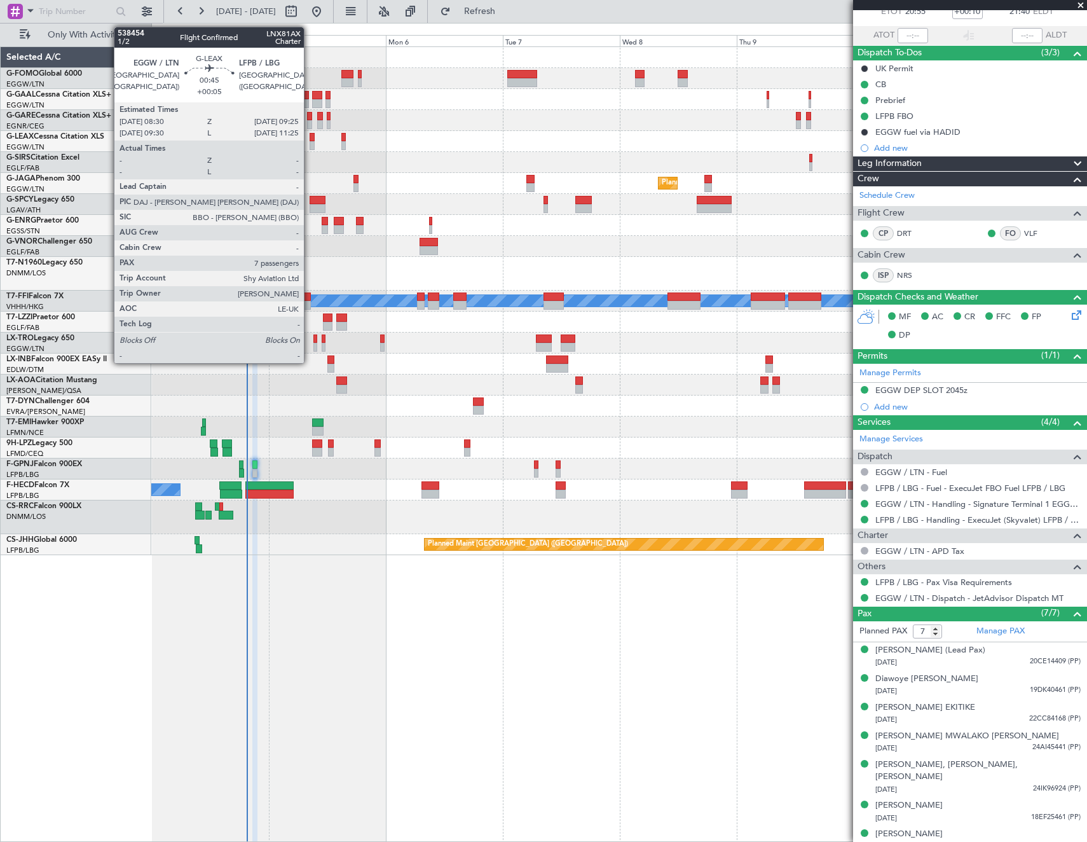
click at [310, 137] on div at bounding box center [312, 137] width 5 height 9
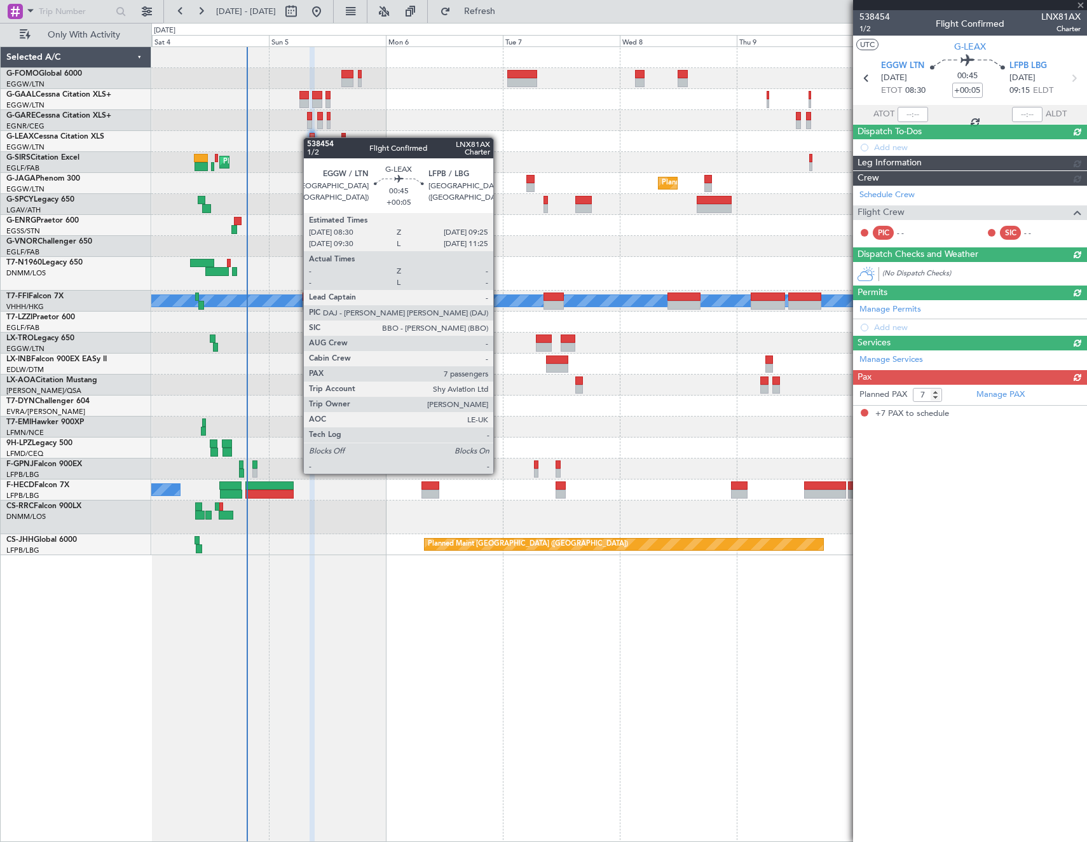
scroll to position [0, 0]
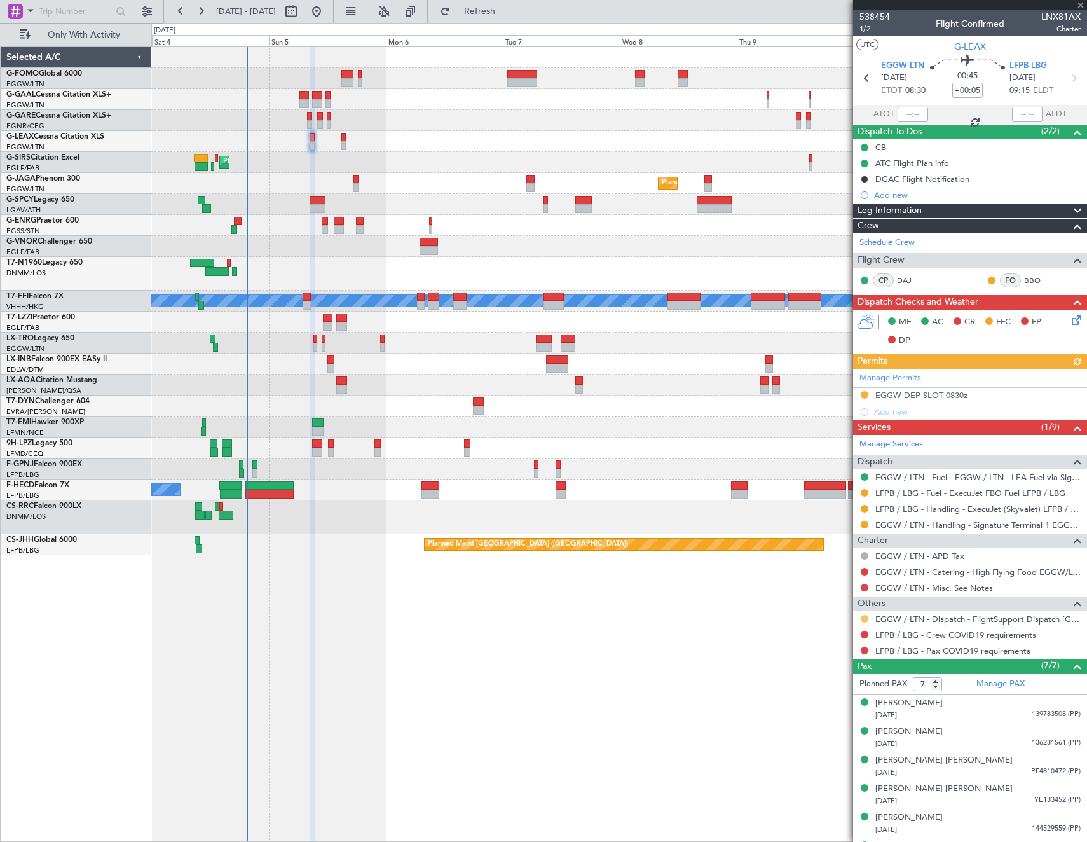
click at [865, 615] on button at bounding box center [865, 619] width 8 height 8
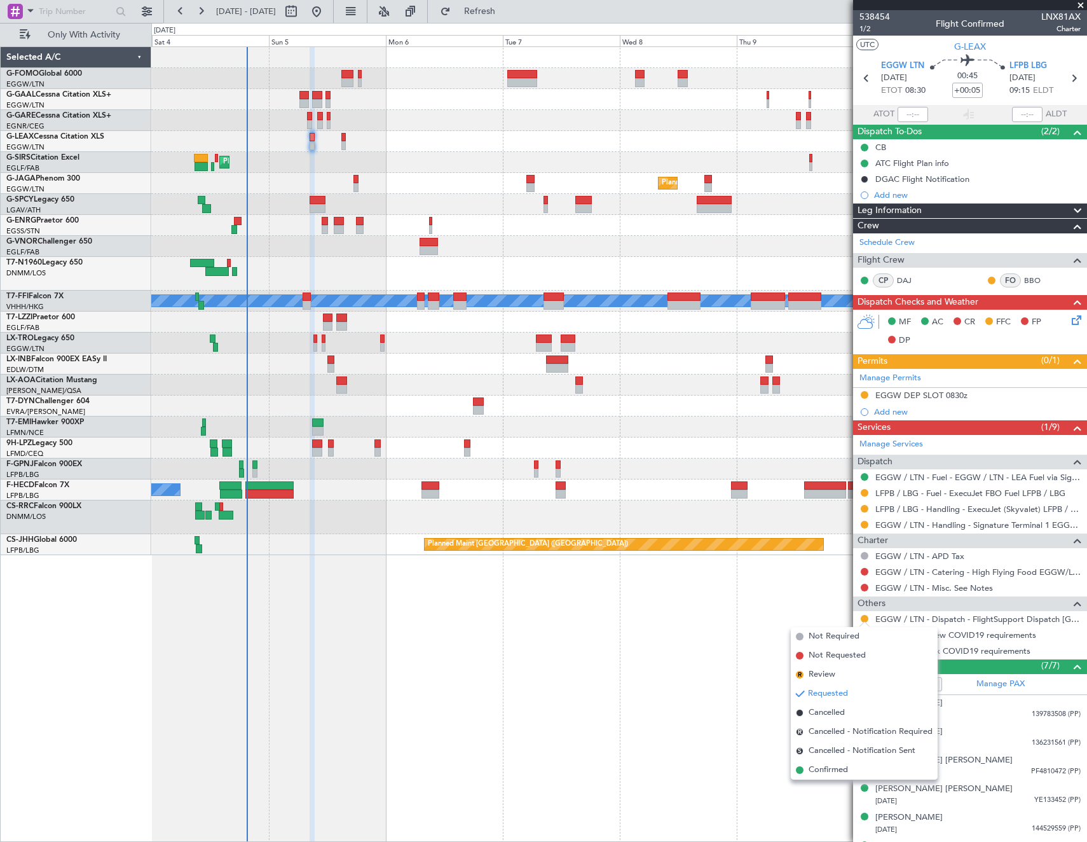
drag, startPoint x: 842, startPoint y: 772, endPoint x: 866, endPoint y: 651, distance: 123.2
click at [842, 769] on span "Confirmed" at bounding box center [828, 770] width 39 height 13
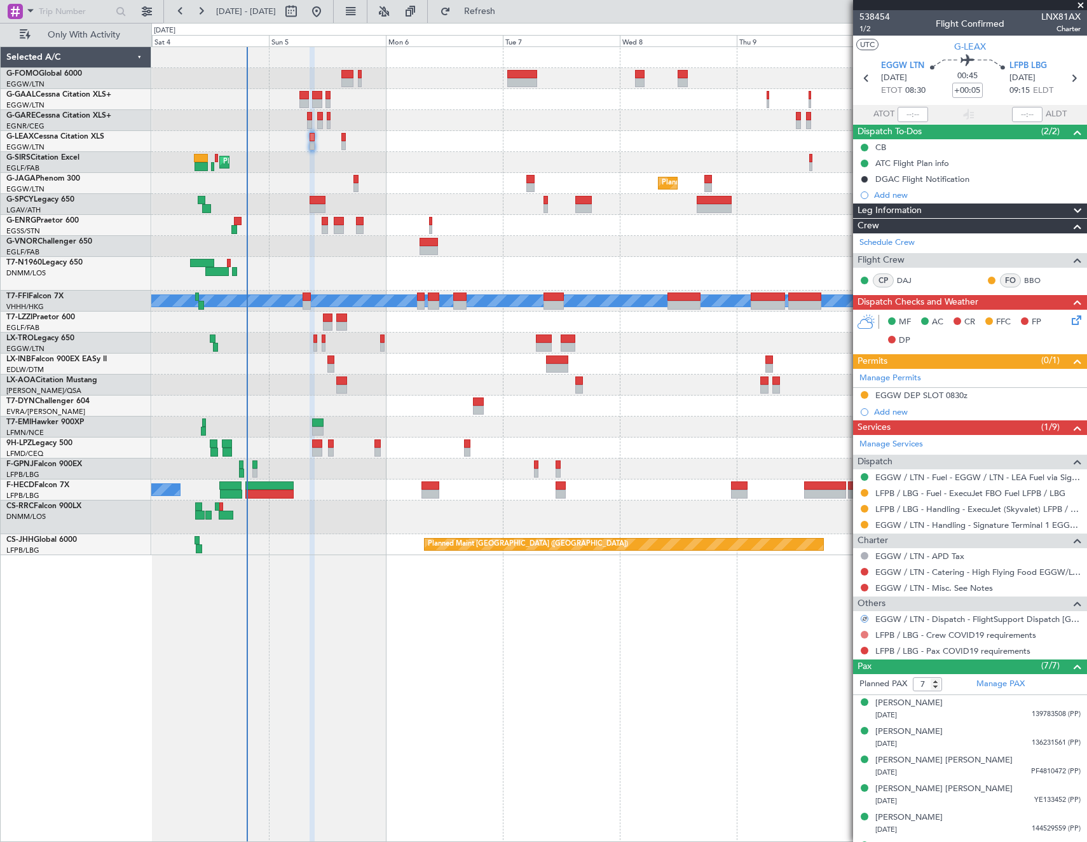
click at [865, 634] on button at bounding box center [865, 635] width 8 height 8
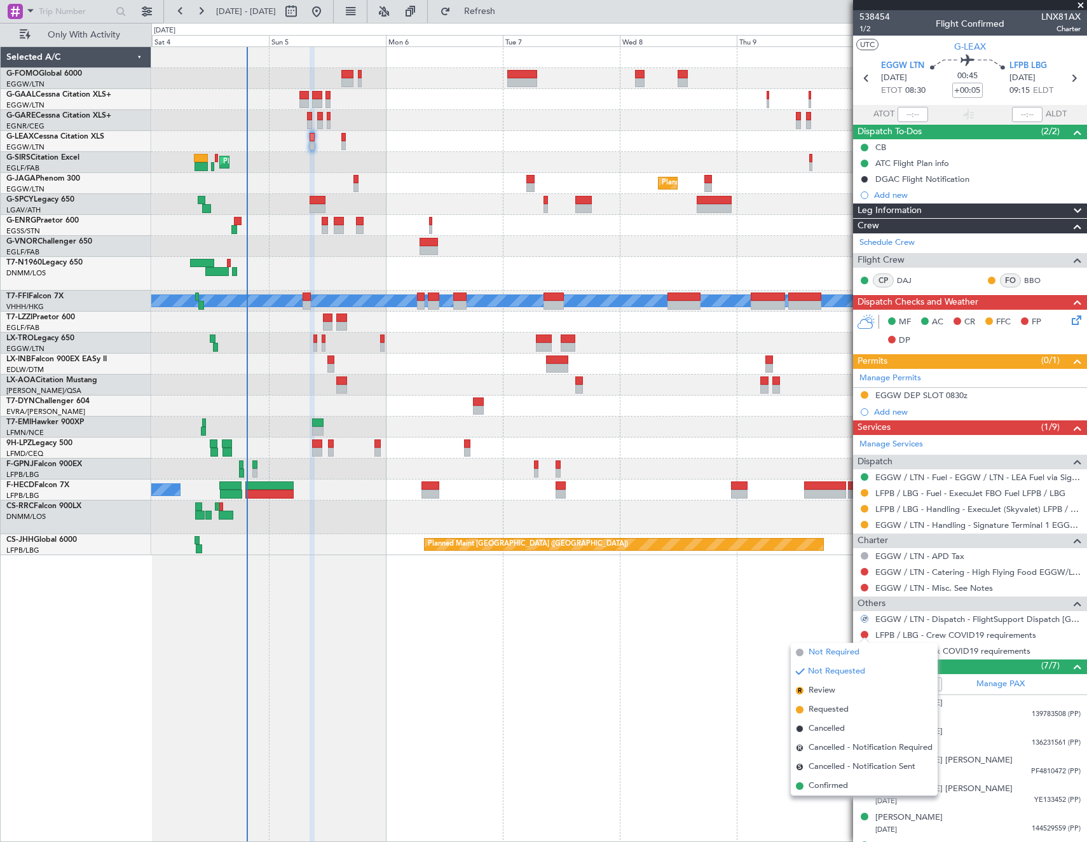
click at [825, 650] on span "Not Required" at bounding box center [834, 652] width 51 height 13
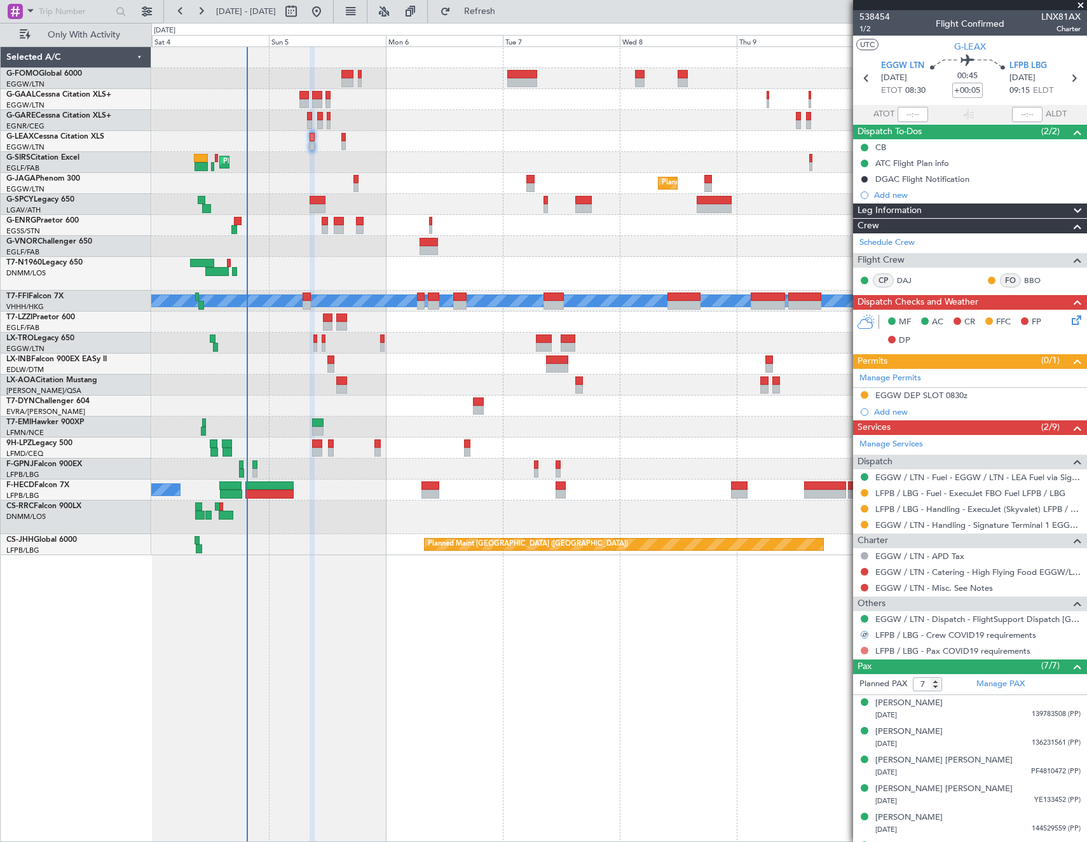
click at [862, 652] on button at bounding box center [865, 651] width 8 height 8
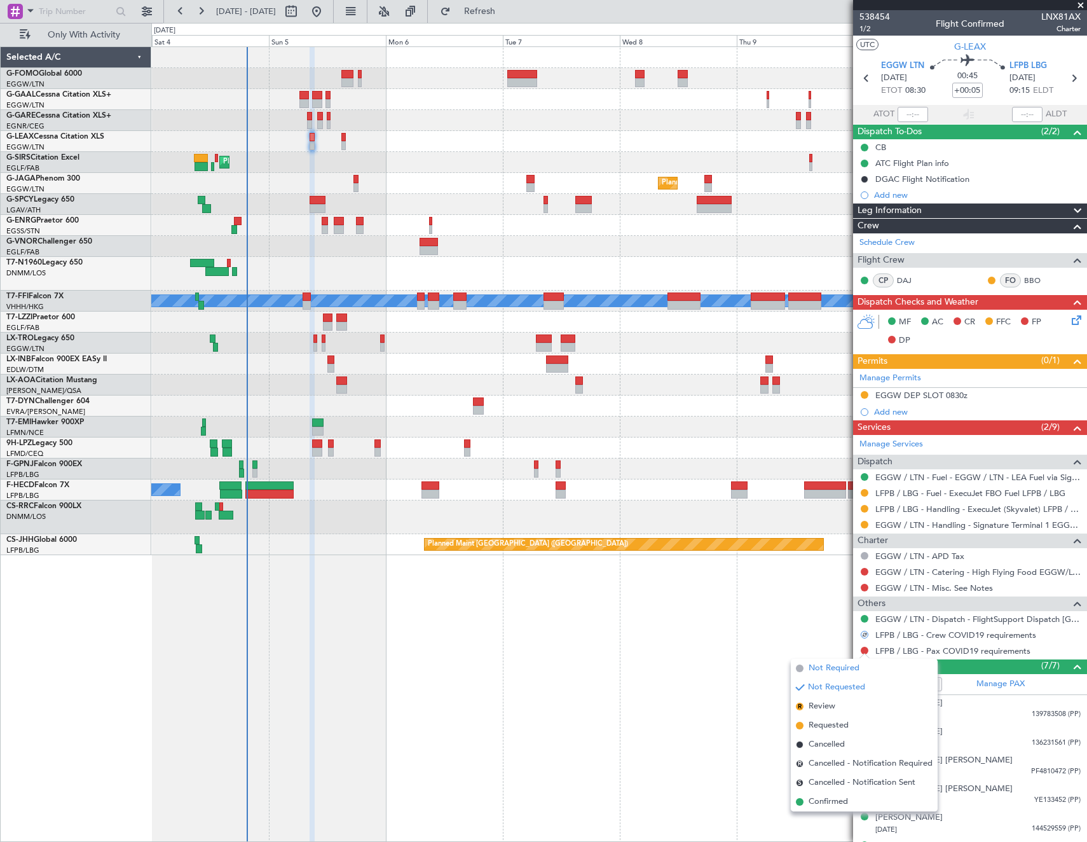
click at [825, 664] on span "Not Required" at bounding box center [834, 668] width 51 height 13
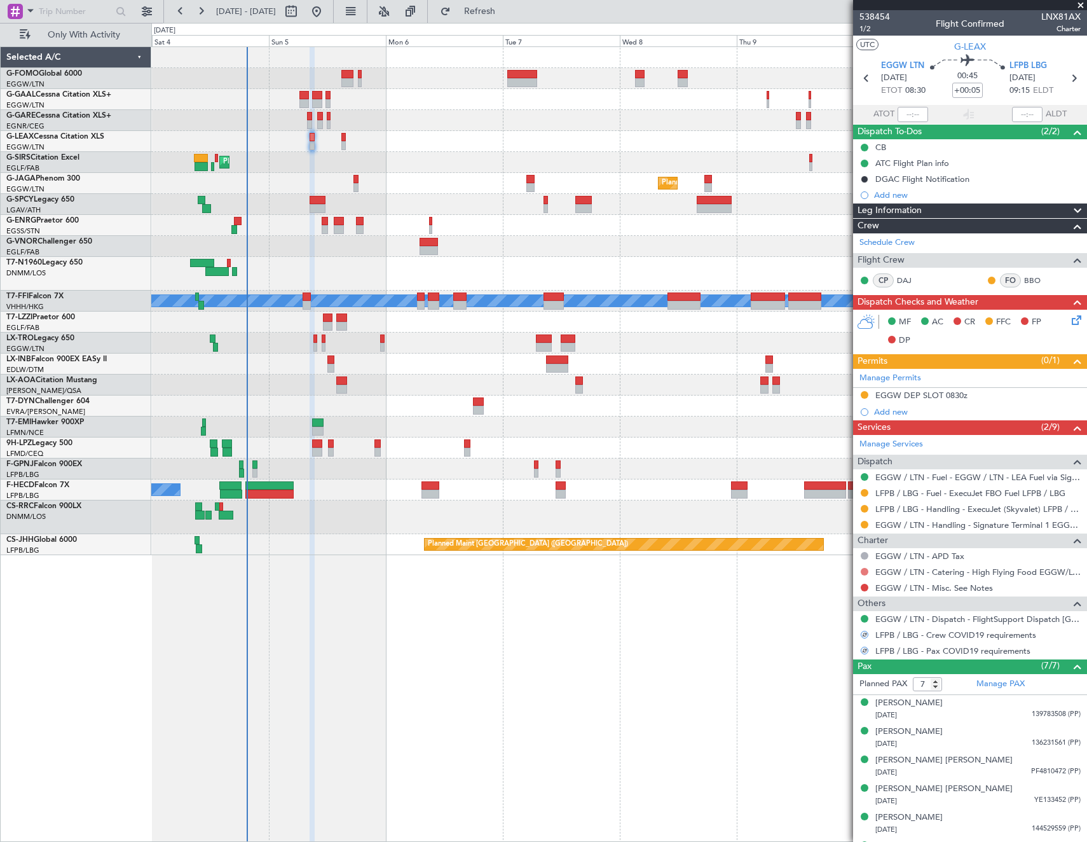
click at [865, 572] on button at bounding box center [865, 572] width 8 height 8
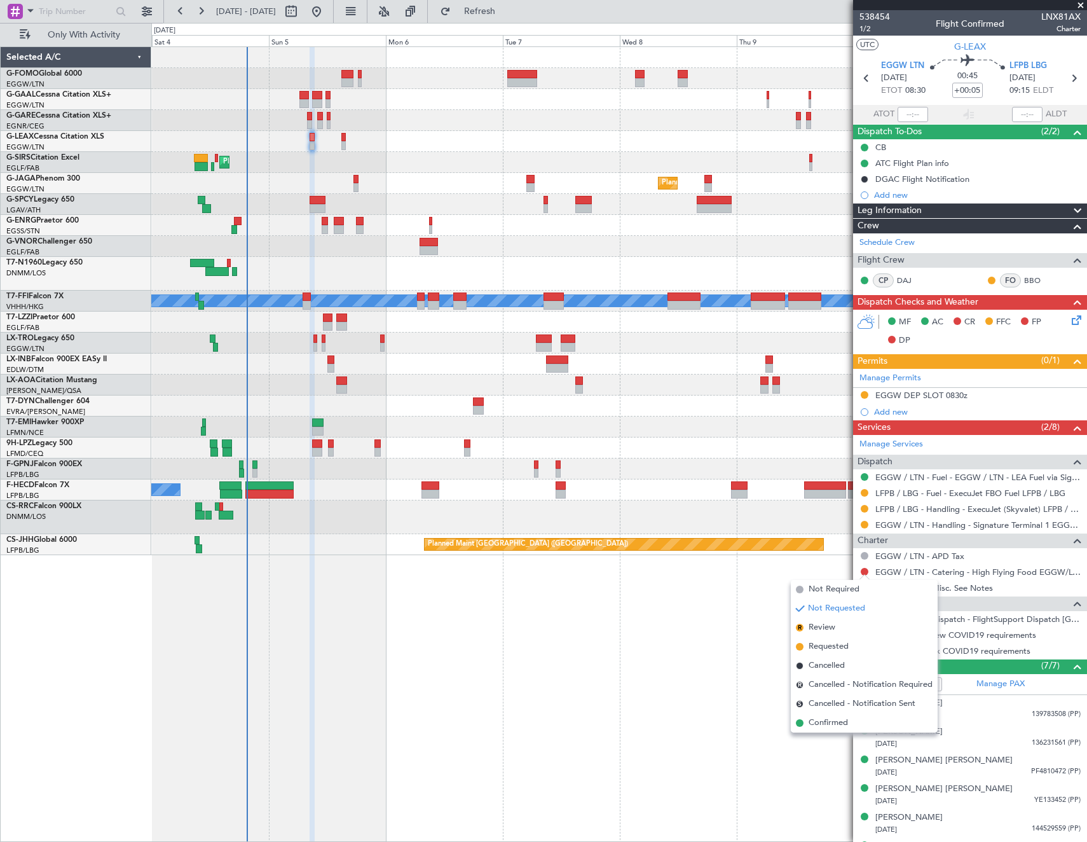
click at [726, 586] on div "Owner No Crew Planned Maint London (Farnborough) Planned Maint London (Luton) U…" at bounding box center [619, 443] width 936 height 795
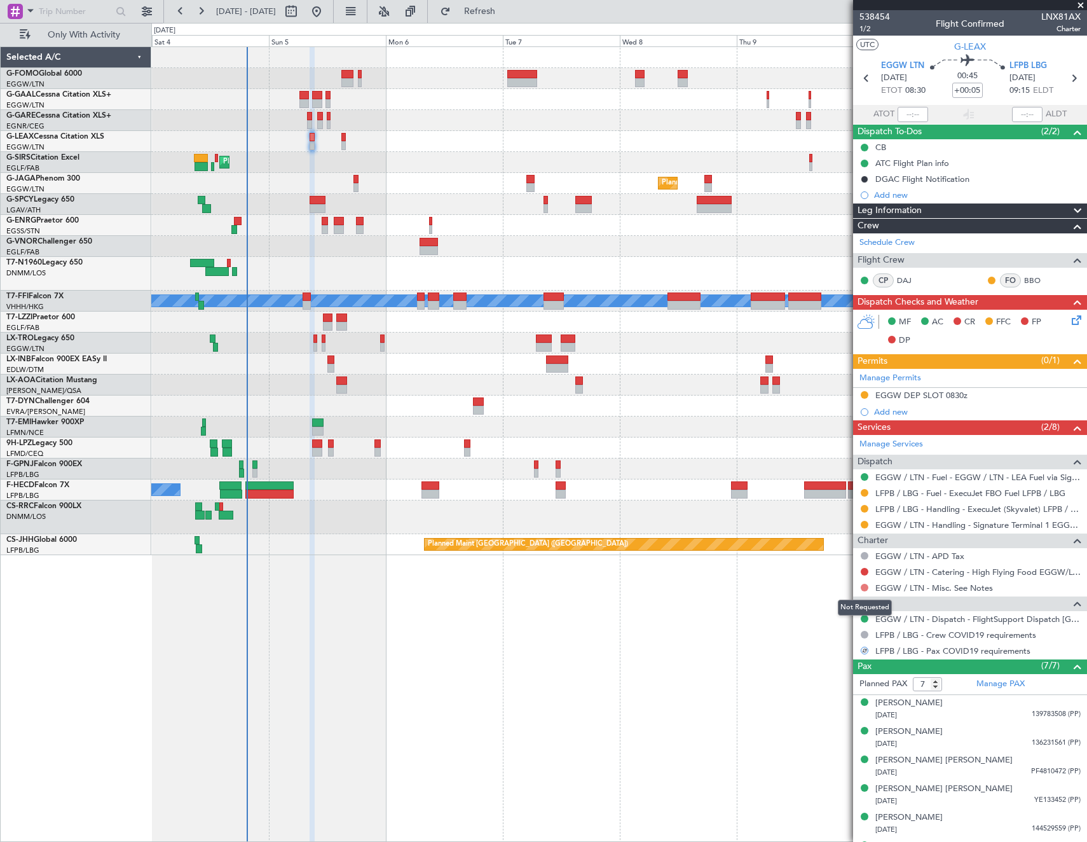
click at [867, 585] on button at bounding box center [865, 588] width 8 height 8
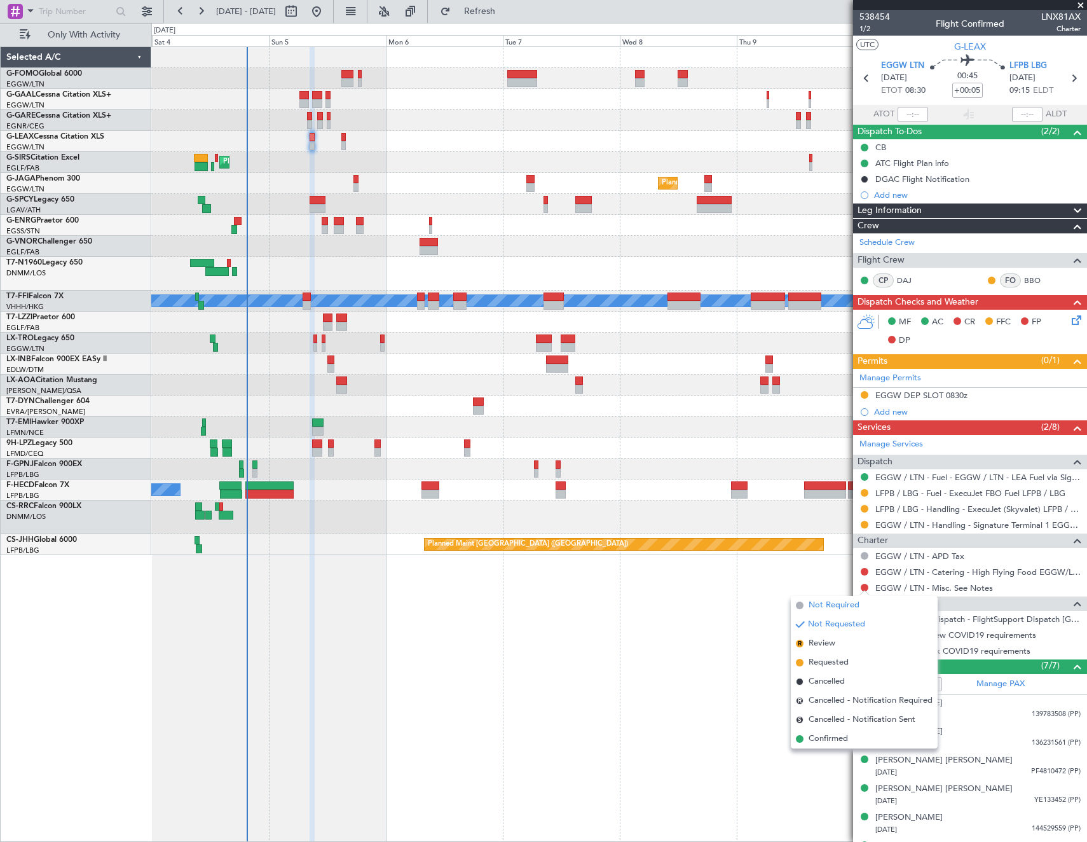
click at [816, 603] on span "Not Required" at bounding box center [834, 605] width 51 height 13
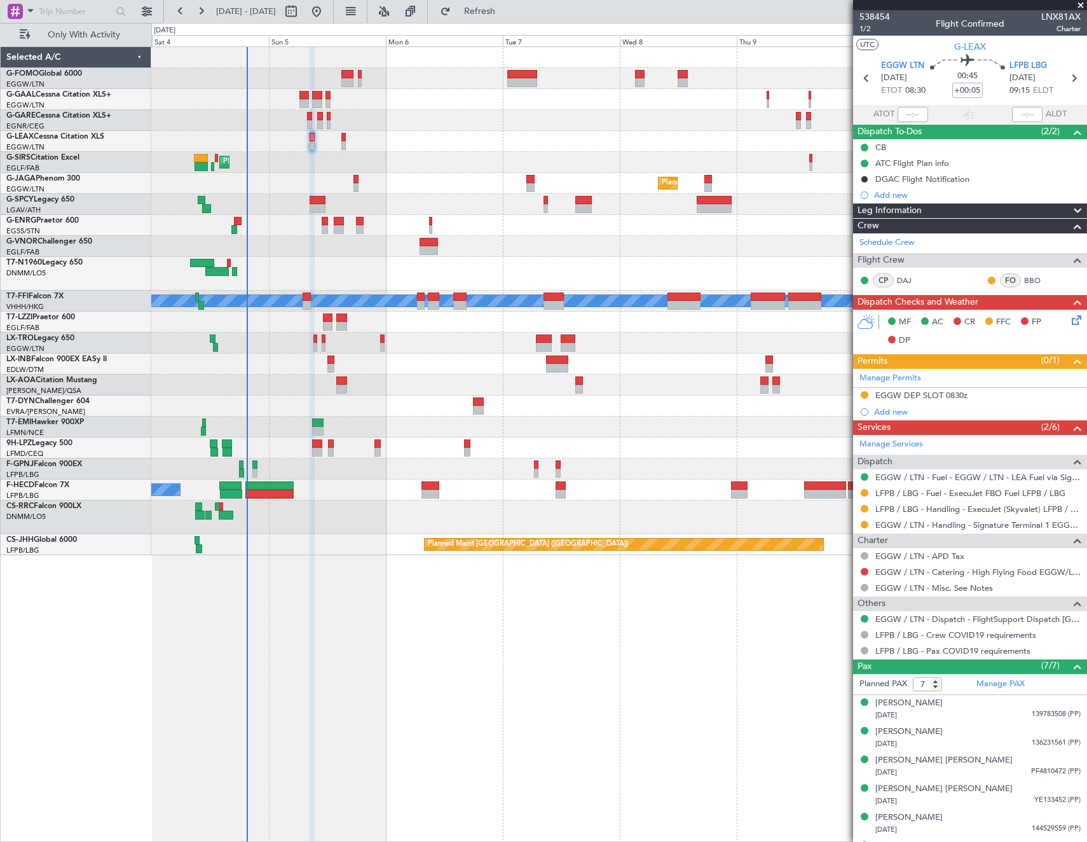
click at [252, 466] on div at bounding box center [254, 464] width 5 height 9
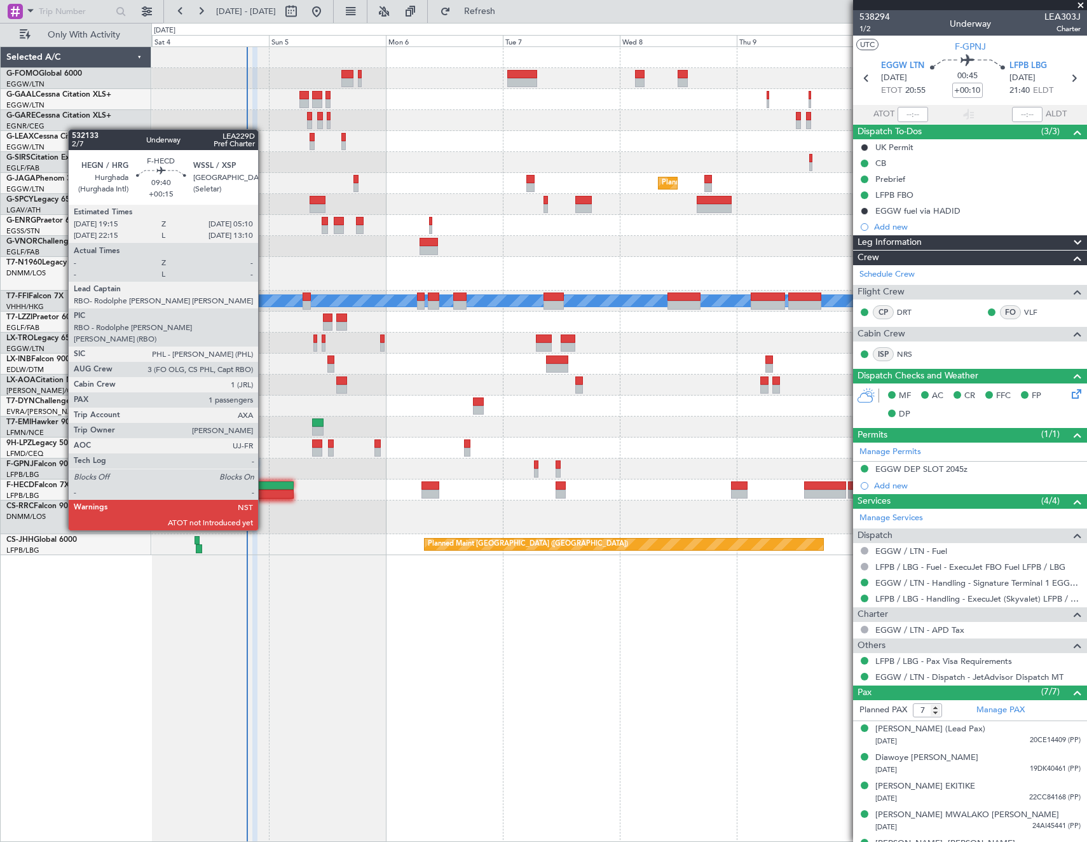
click at [264, 495] on div at bounding box center [269, 494] width 49 height 9
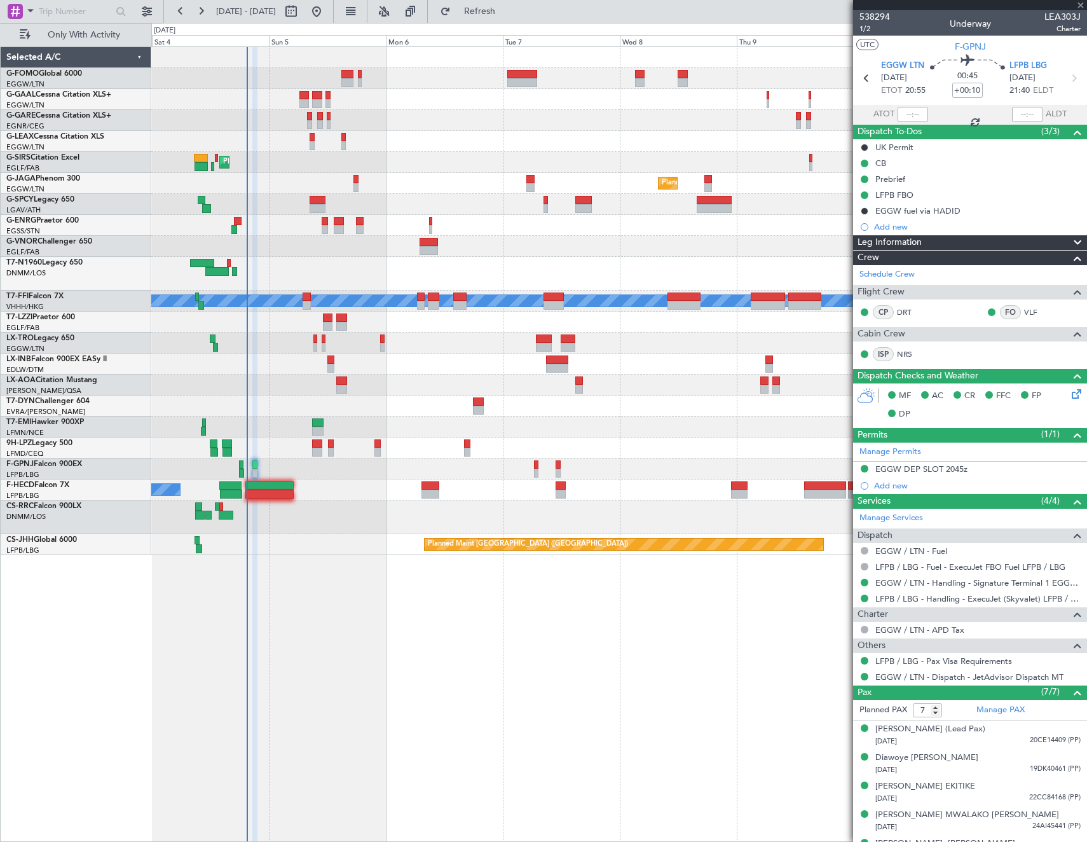
type input "+00:15"
type input "1"
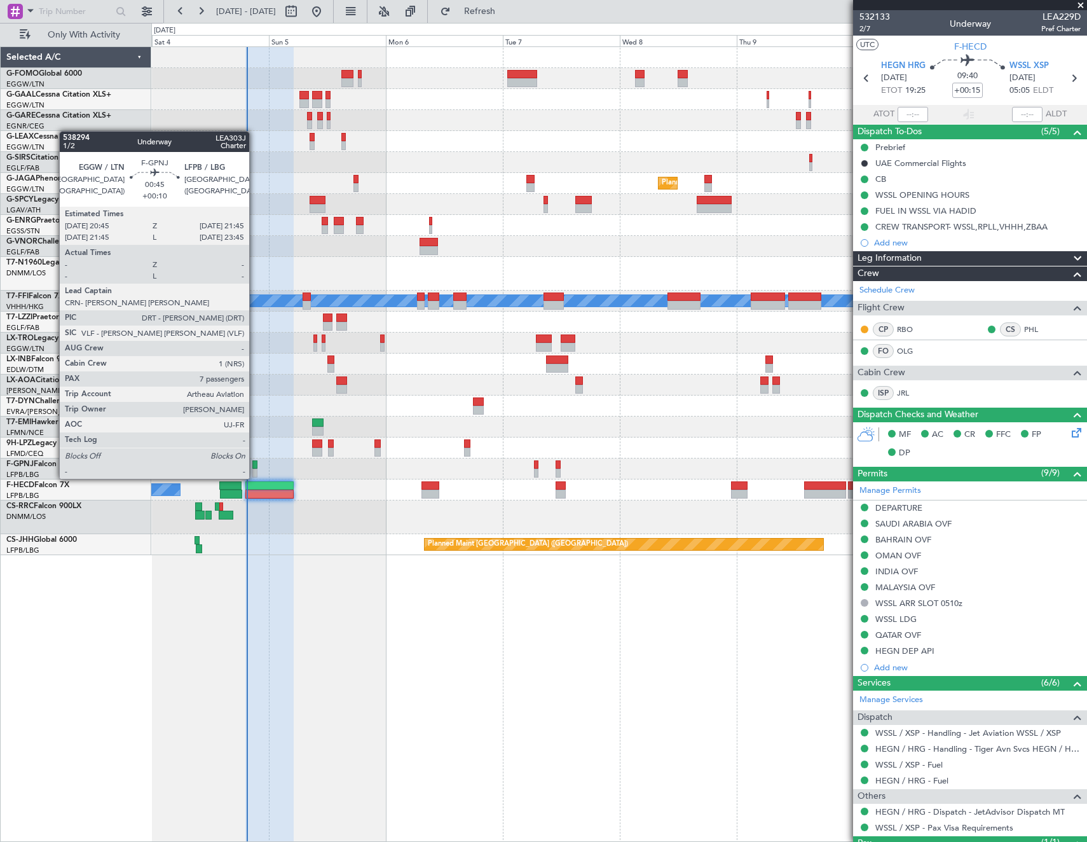
click at [255, 466] on div at bounding box center [254, 464] width 5 height 9
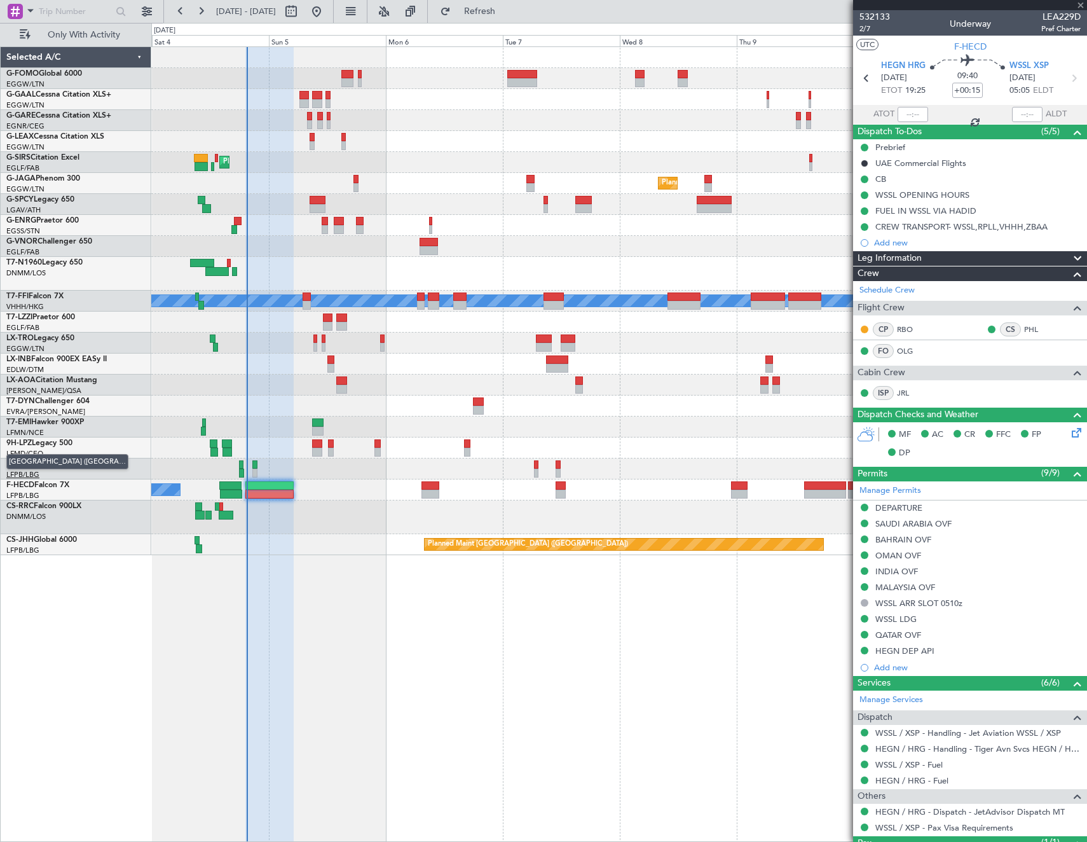
type input "+00:10"
type input "7"
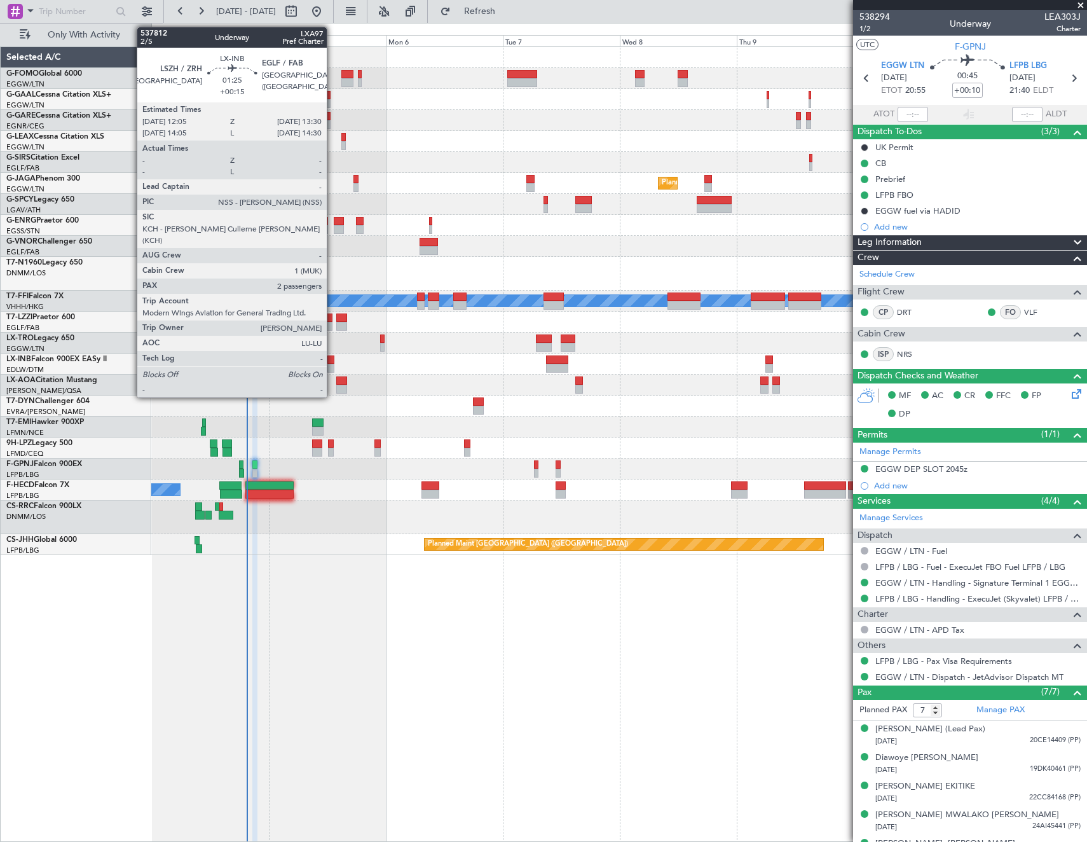
click at [333, 362] on div at bounding box center [330, 359] width 7 height 9
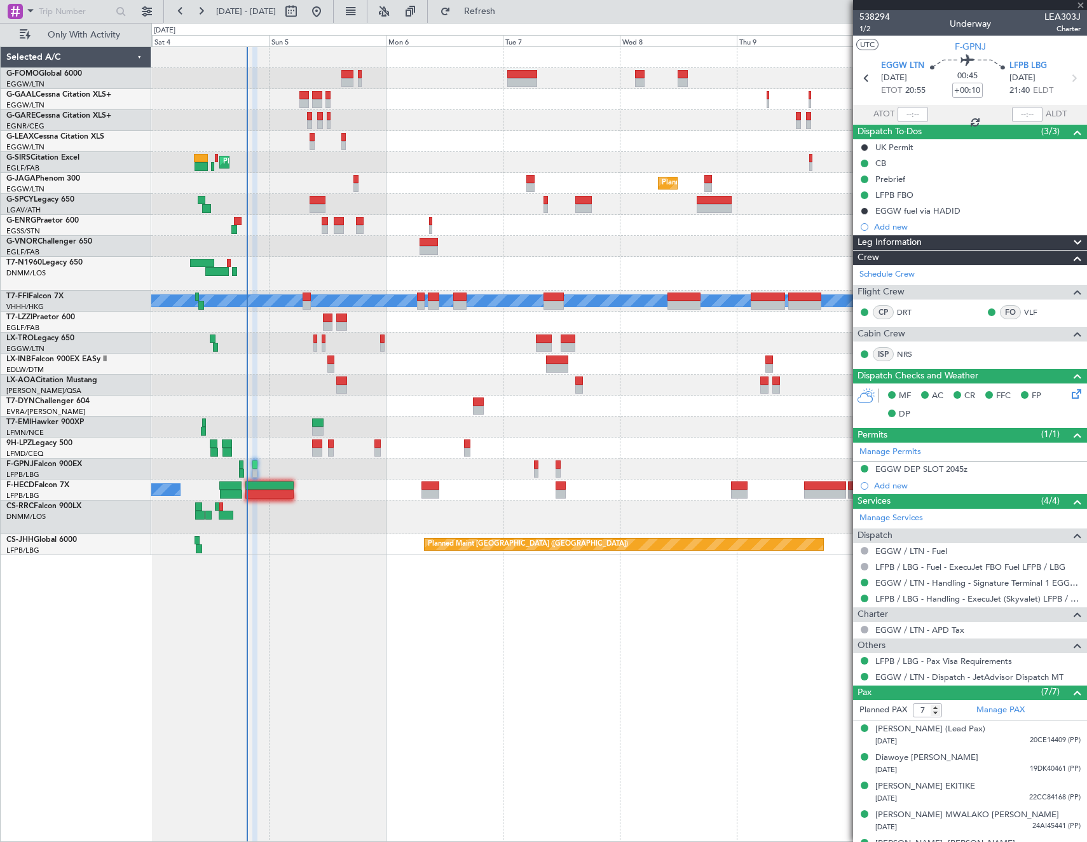
type input "+00:15"
type input "2"
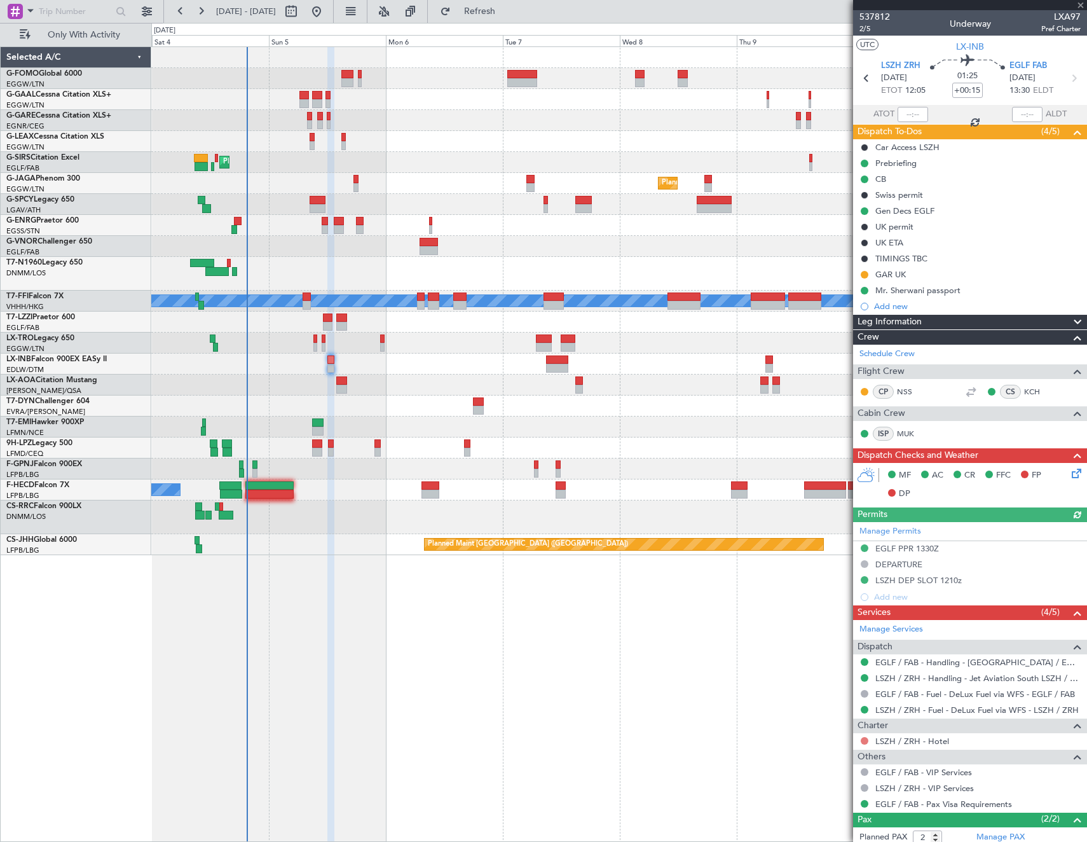
click at [867, 739] on button at bounding box center [865, 741] width 8 height 8
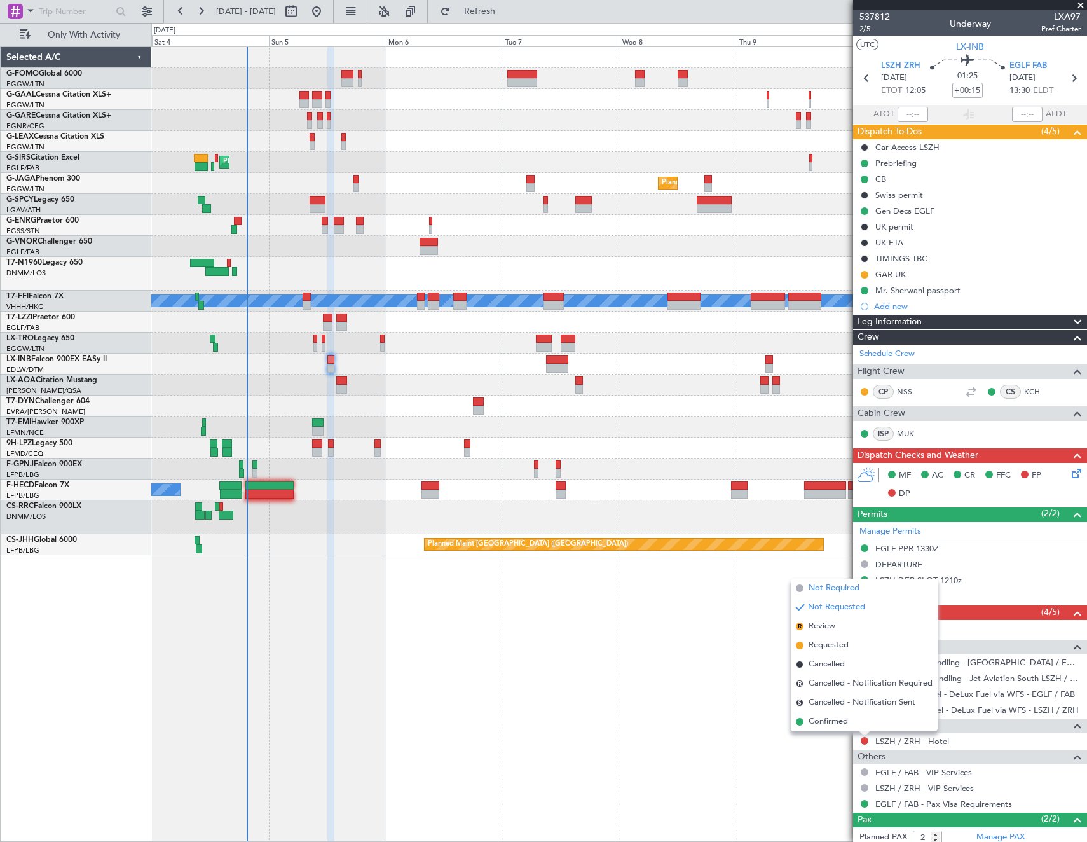
click at [837, 588] on span "Not Required" at bounding box center [834, 588] width 51 height 13
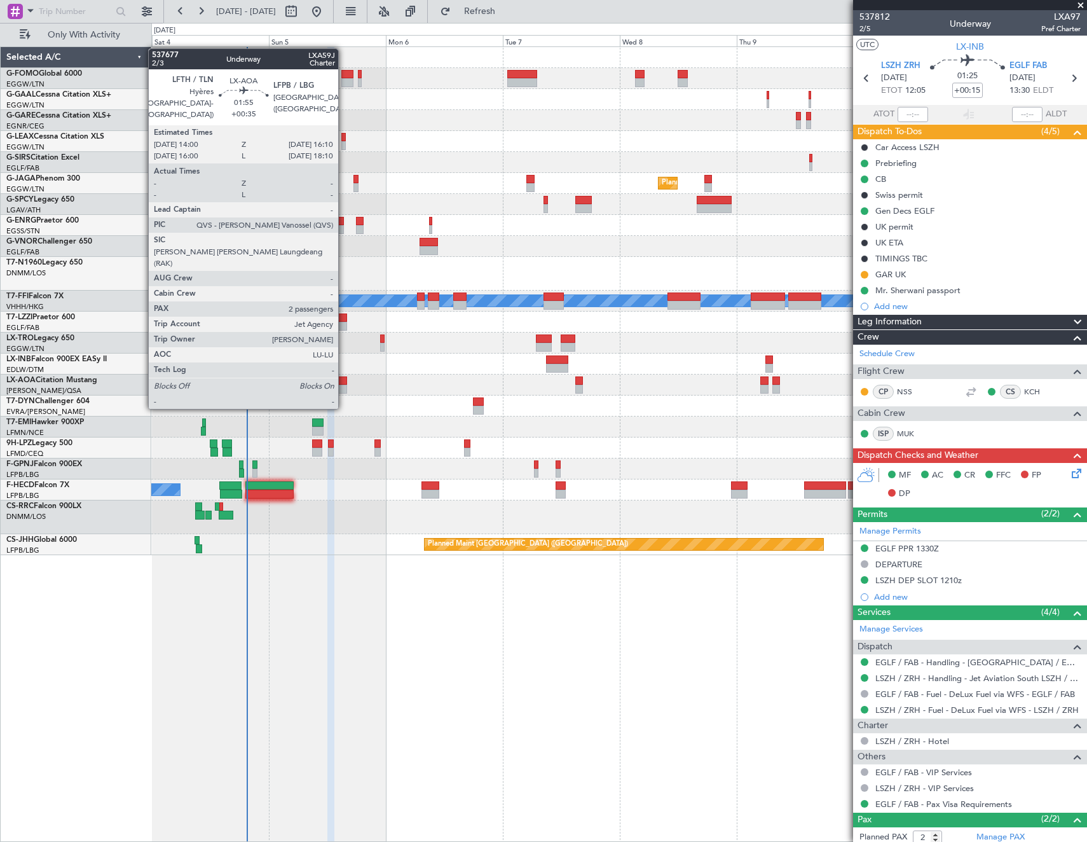
click at [344, 383] on div at bounding box center [341, 380] width 11 height 9
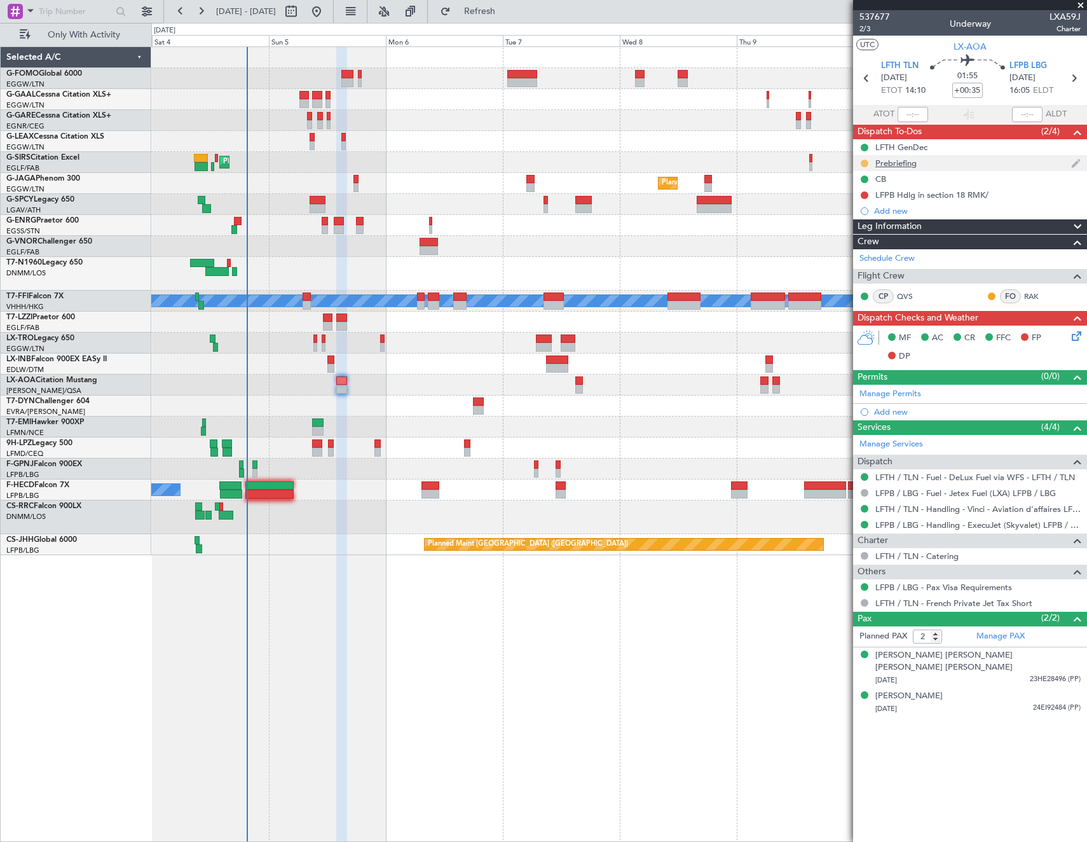
click at [863, 161] on button at bounding box center [865, 164] width 8 height 8
click at [855, 236] on span "Cancelled" at bounding box center [867, 238] width 36 height 13
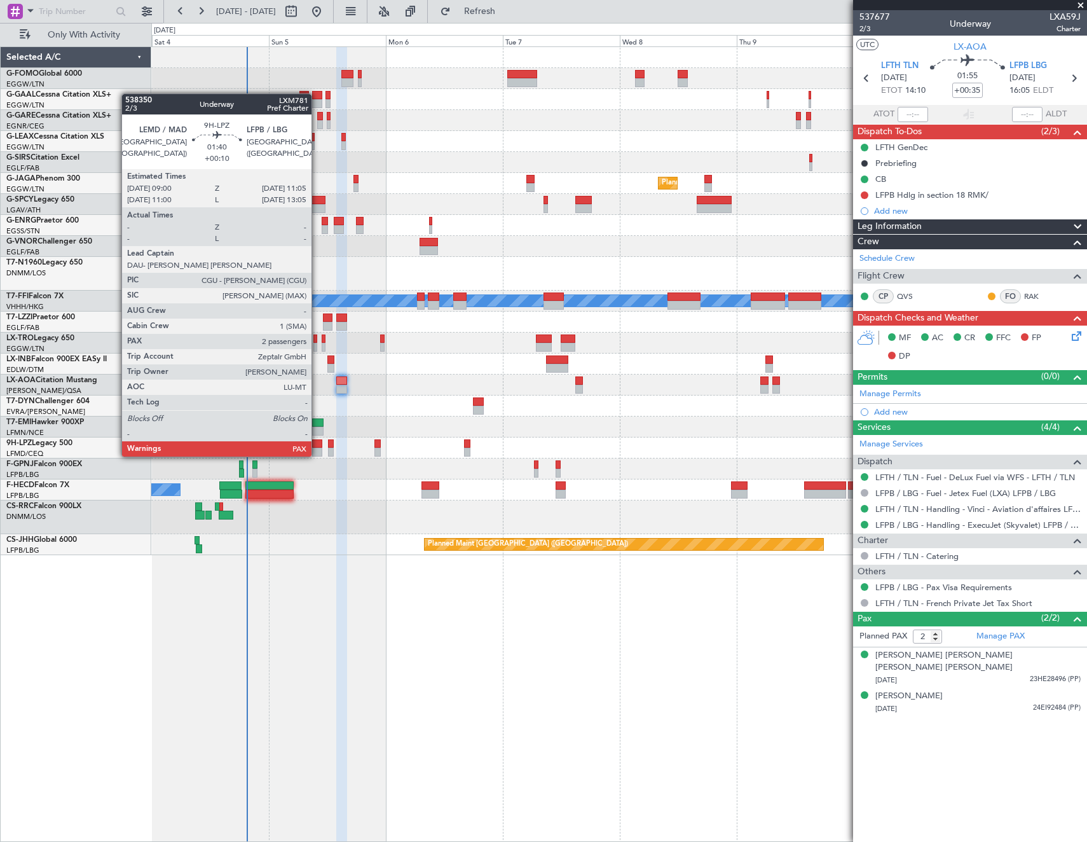
click at [317, 444] on div at bounding box center [317, 443] width 10 height 9
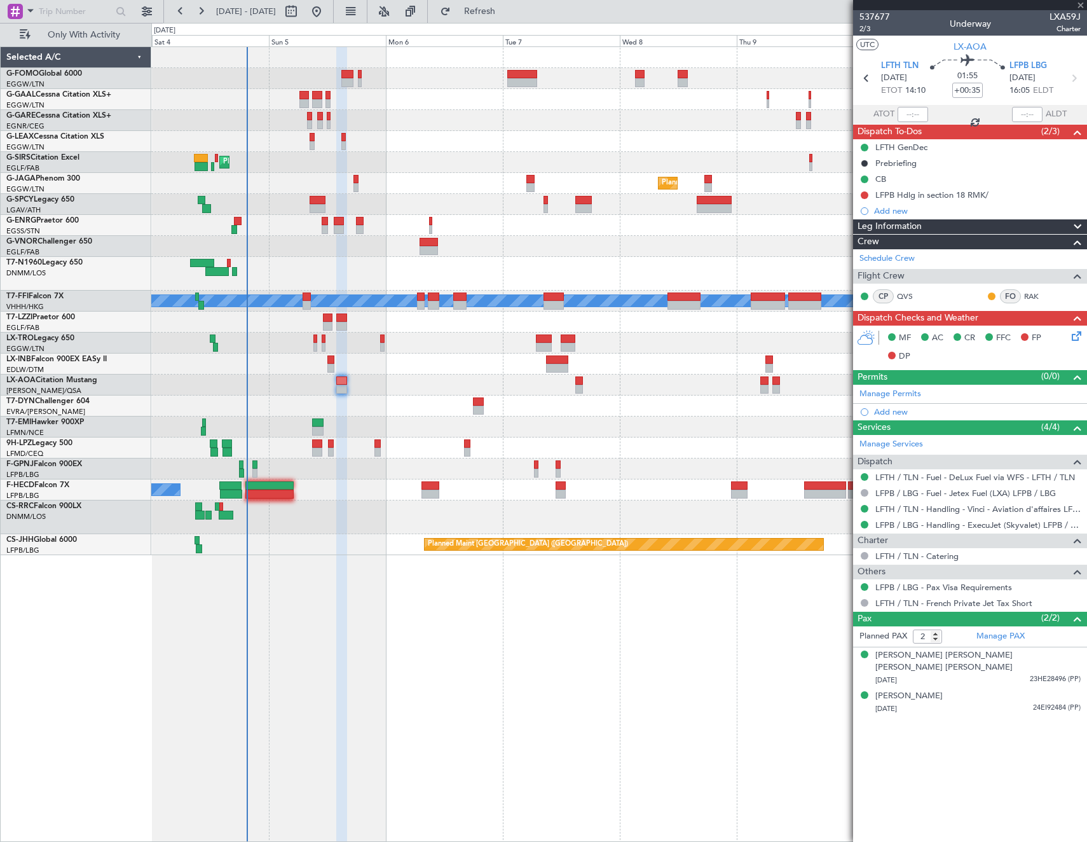
type input "+00:10"
type input "4"
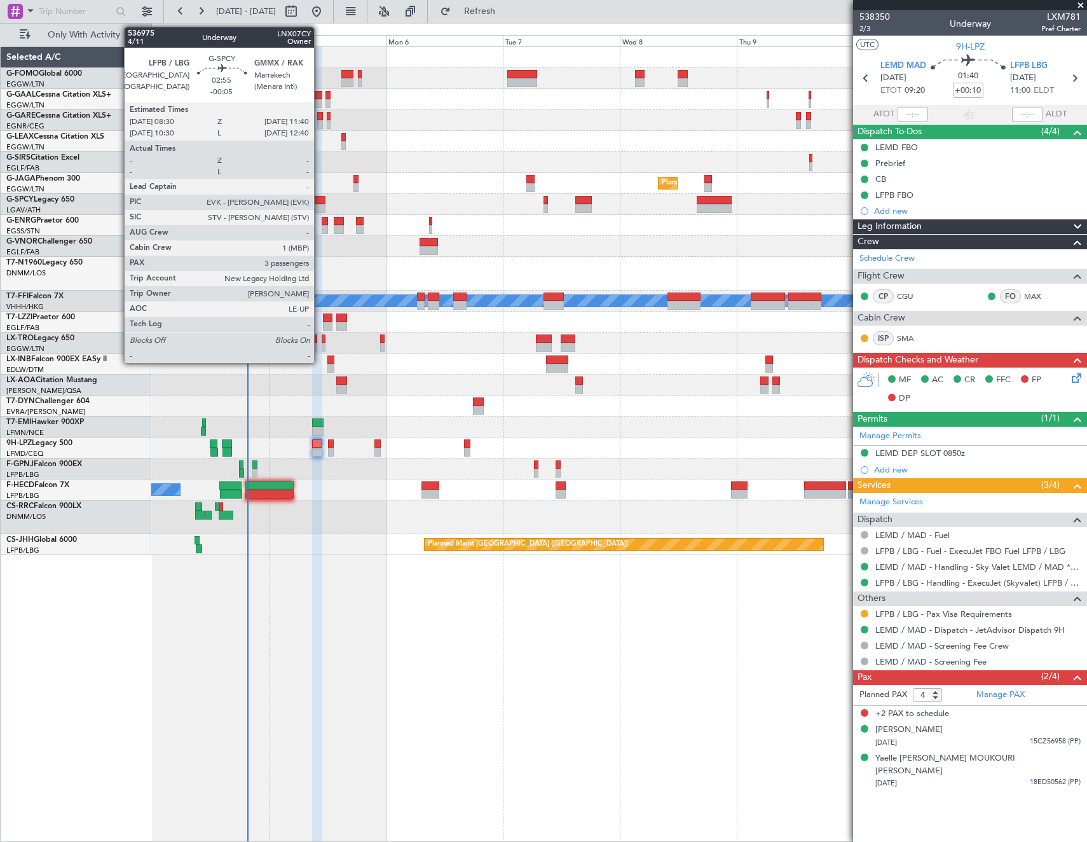
click at [320, 205] on div at bounding box center [318, 208] width 16 height 9
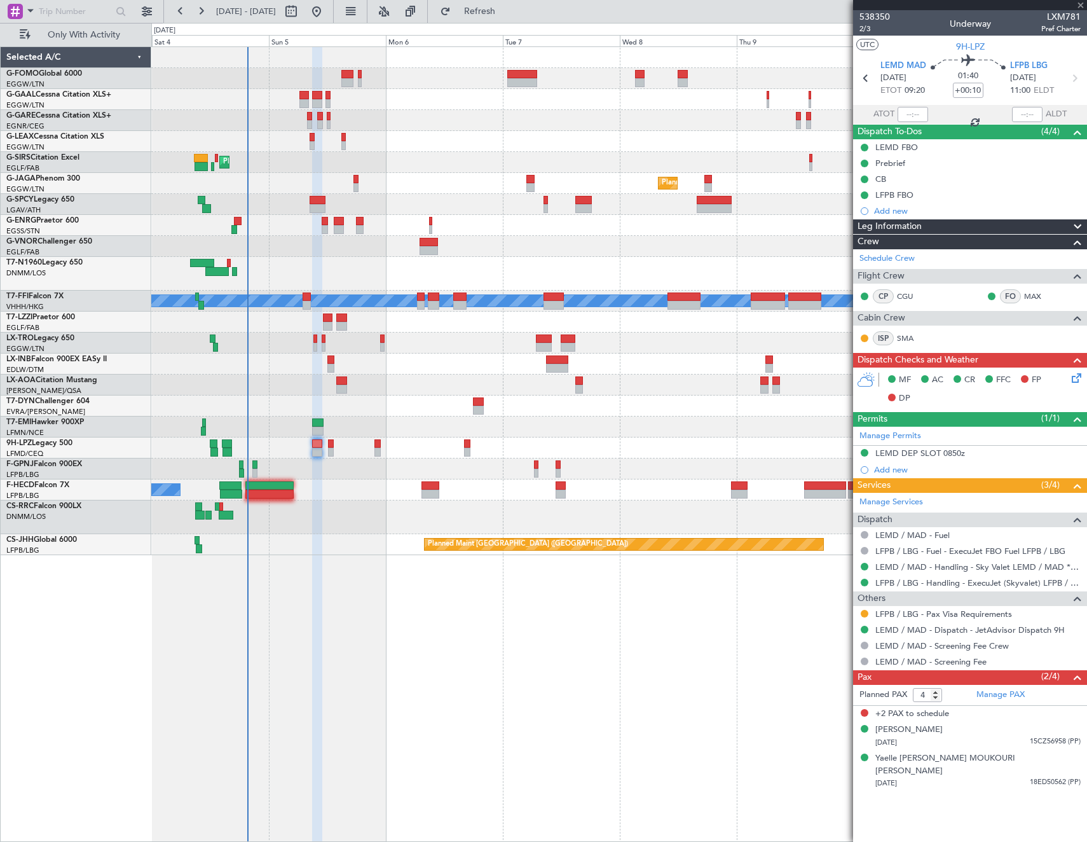
type input "-00:05"
type input "3"
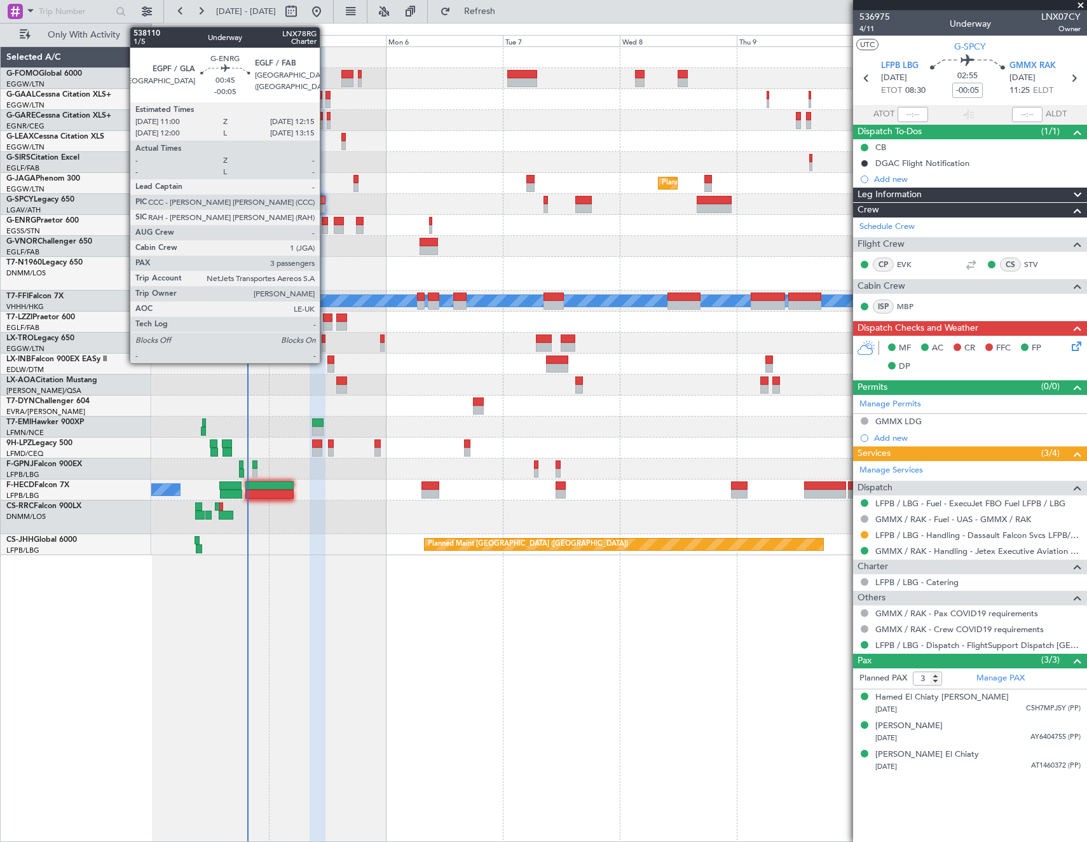
click at [326, 223] on div at bounding box center [325, 221] width 6 height 9
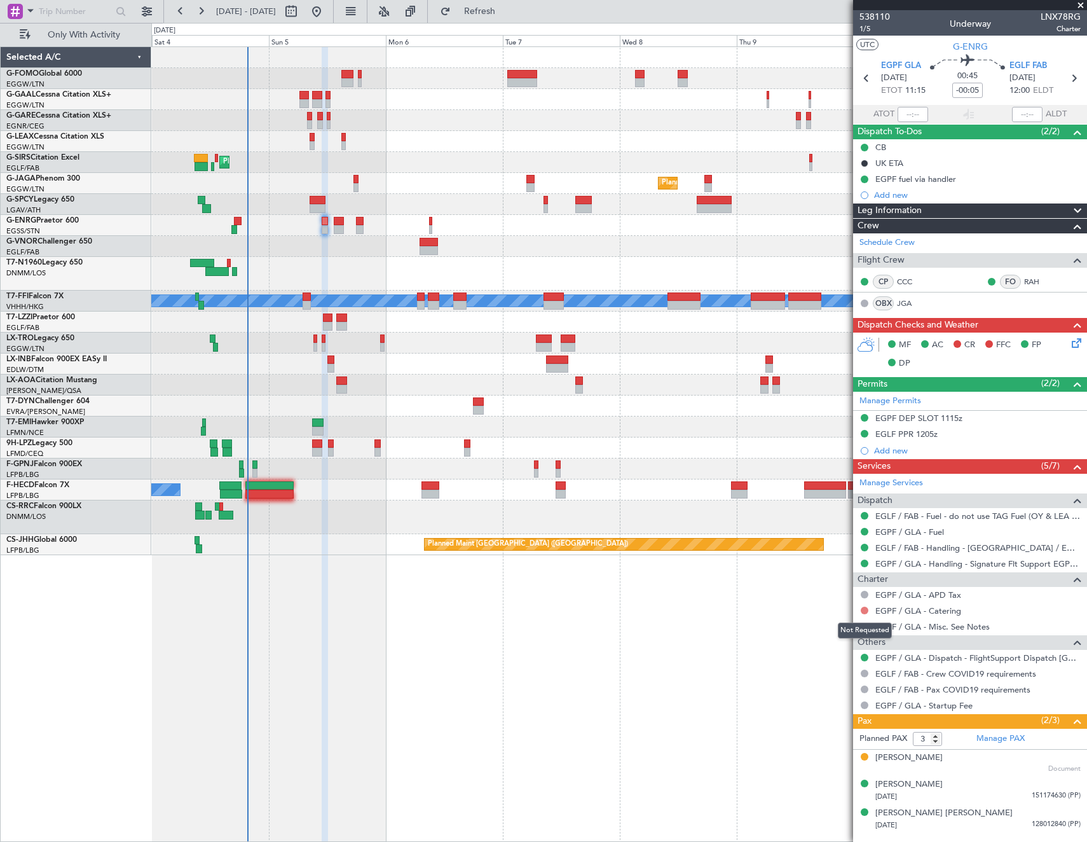
click at [865, 610] on button at bounding box center [865, 611] width 8 height 8
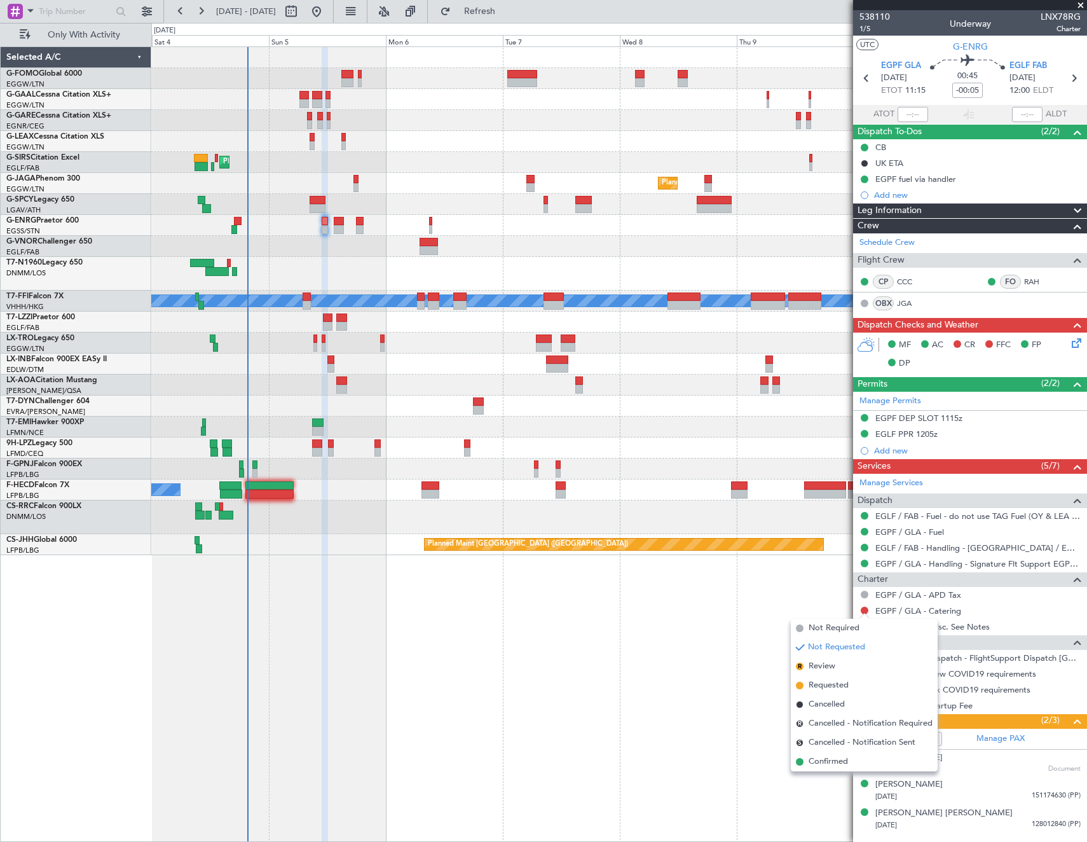
click at [835, 624] on span "Not Required" at bounding box center [834, 628] width 51 height 13
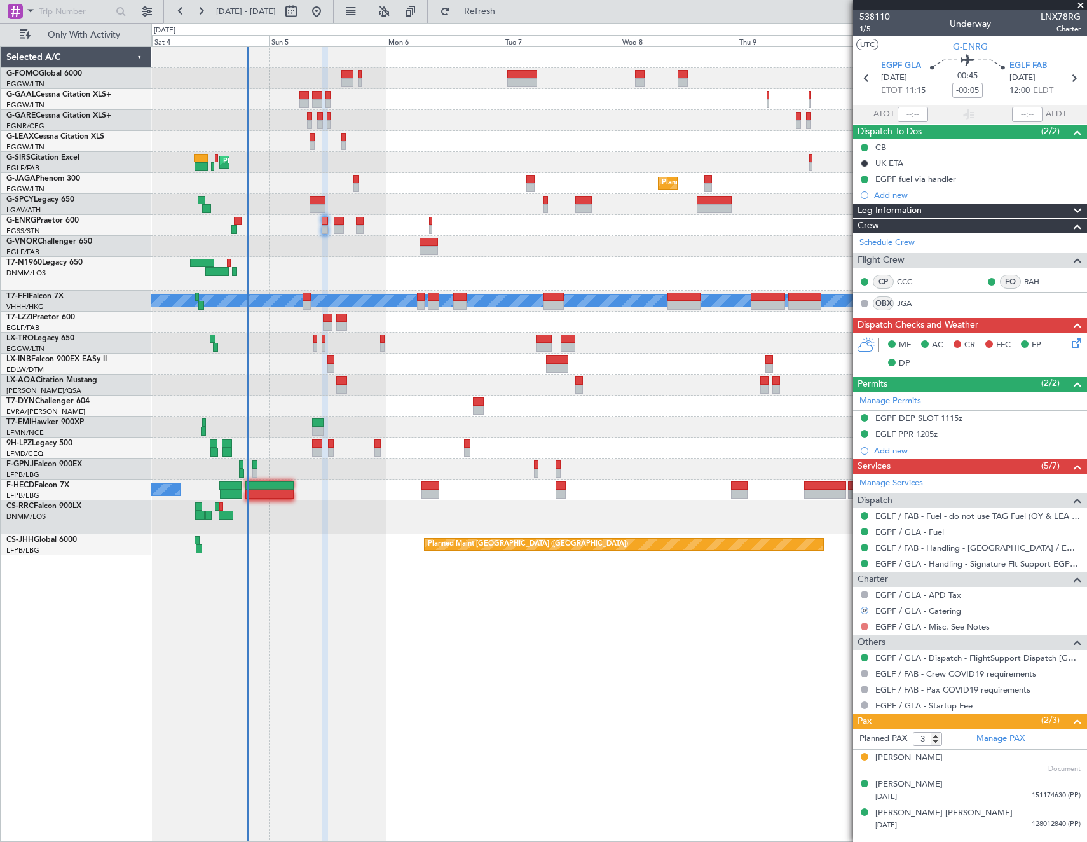
click at [863, 623] on button at bounding box center [865, 626] width 8 height 8
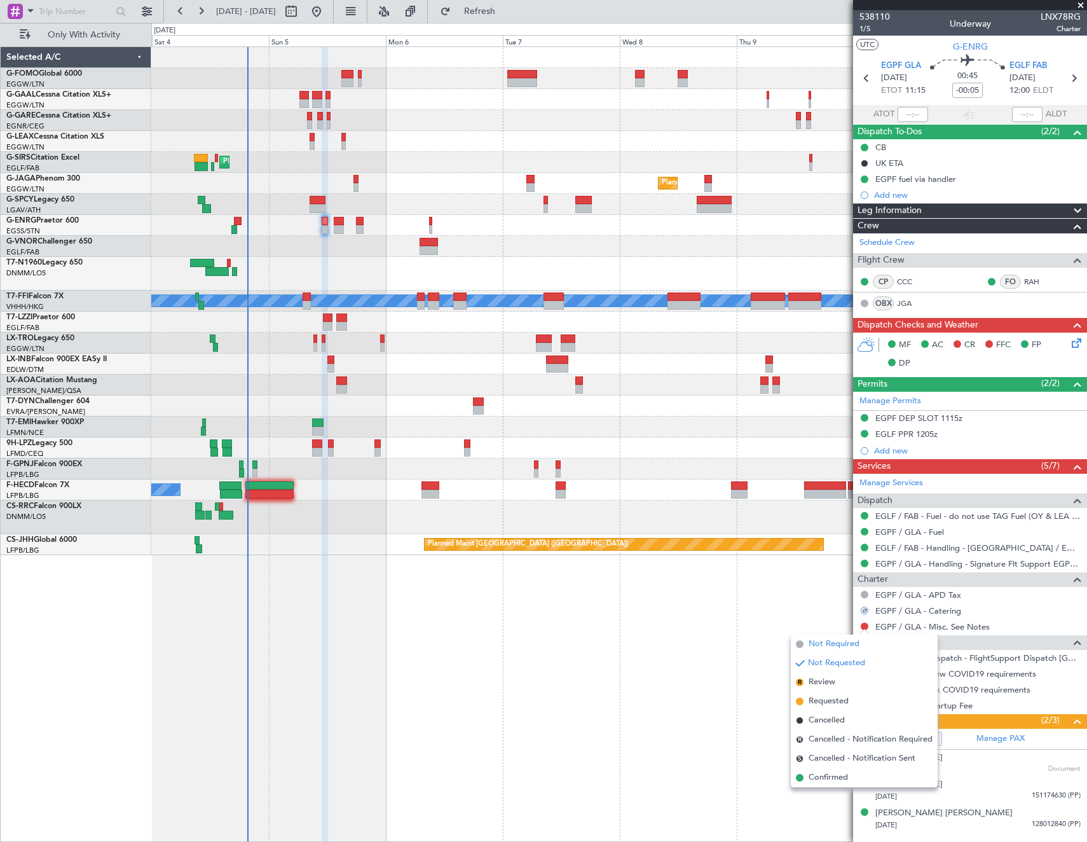
click at [818, 638] on span "Not Required" at bounding box center [834, 644] width 51 height 13
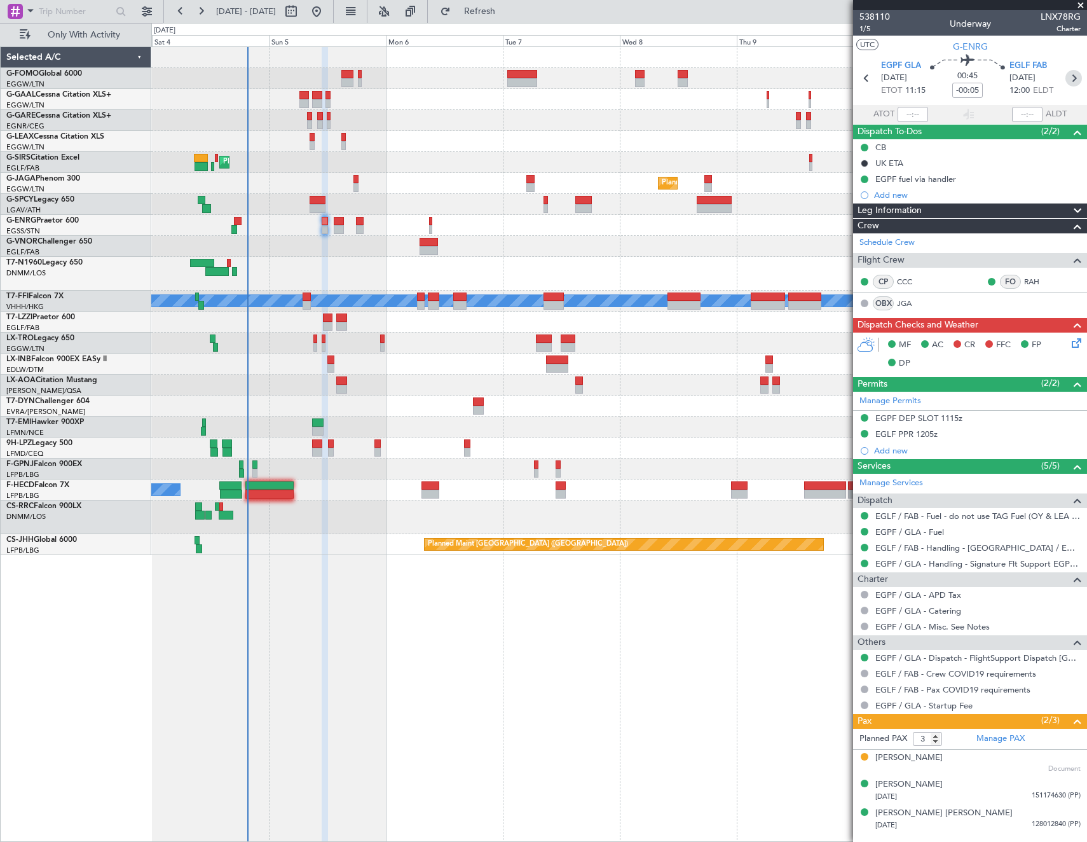
click at [1074, 77] on icon at bounding box center [1074, 78] width 17 height 17
type input "+00:20"
type input "7"
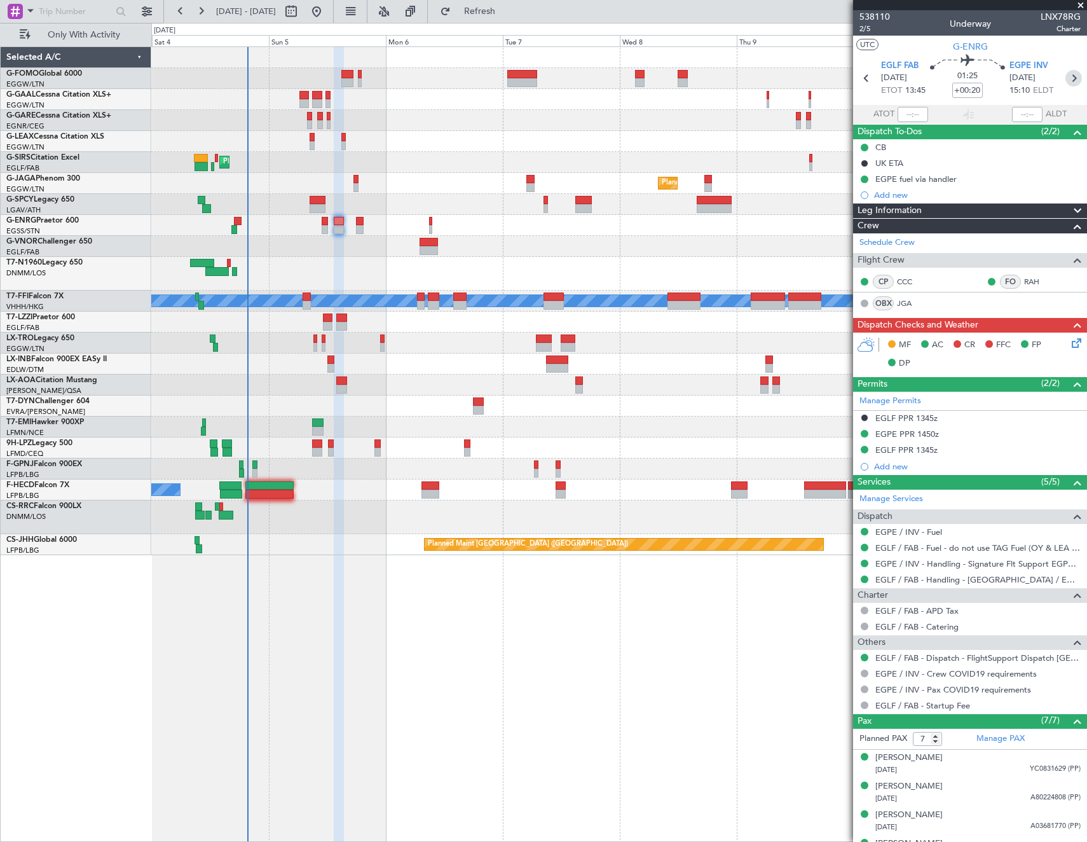
click at [1068, 81] on icon at bounding box center [1074, 78] width 17 height 17
type input "-00:10"
type input "2"
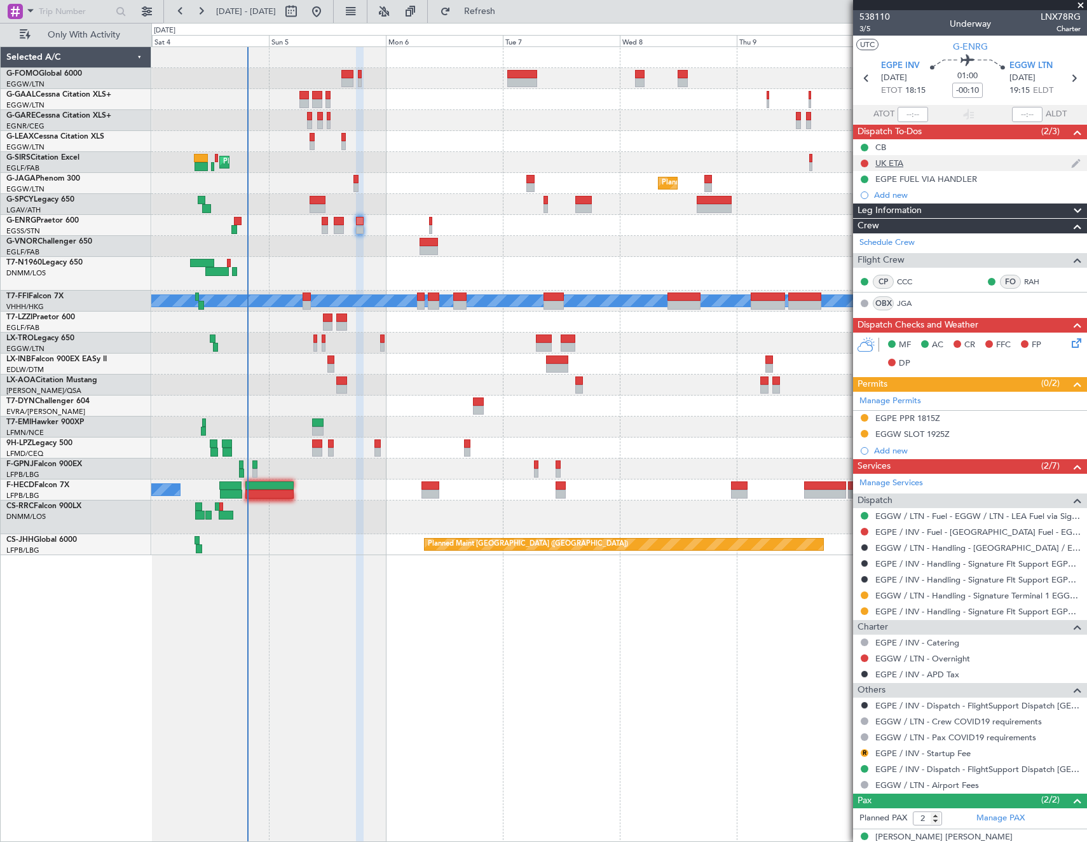
click at [865, 158] on div at bounding box center [865, 163] width 10 height 10
click at [865, 163] on button at bounding box center [865, 164] width 8 height 8
click at [867, 235] on span "Cancelled" at bounding box center [867, 238] width 36 height 13
click at [866, 657] on button at bounding box center [865, 658] width 8 height 8
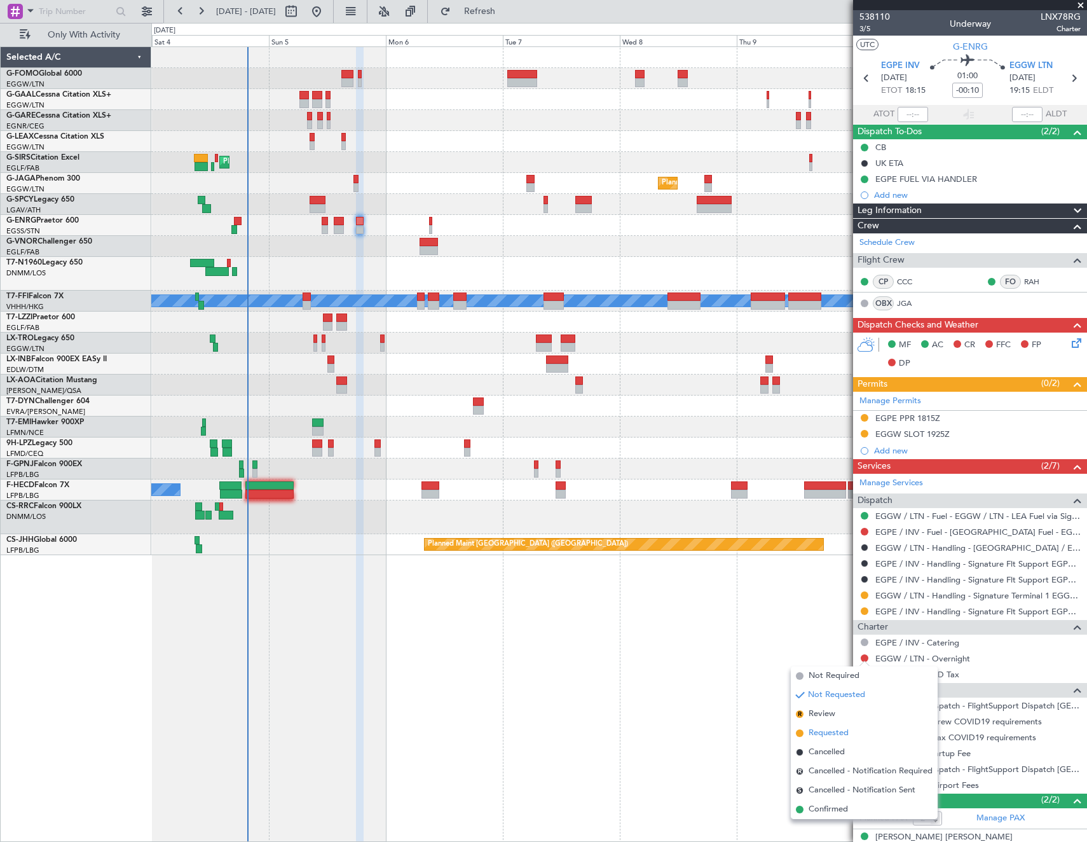
click at [866, 729] on li "Requested" at bounding box center [864, 733] width 147 height 19
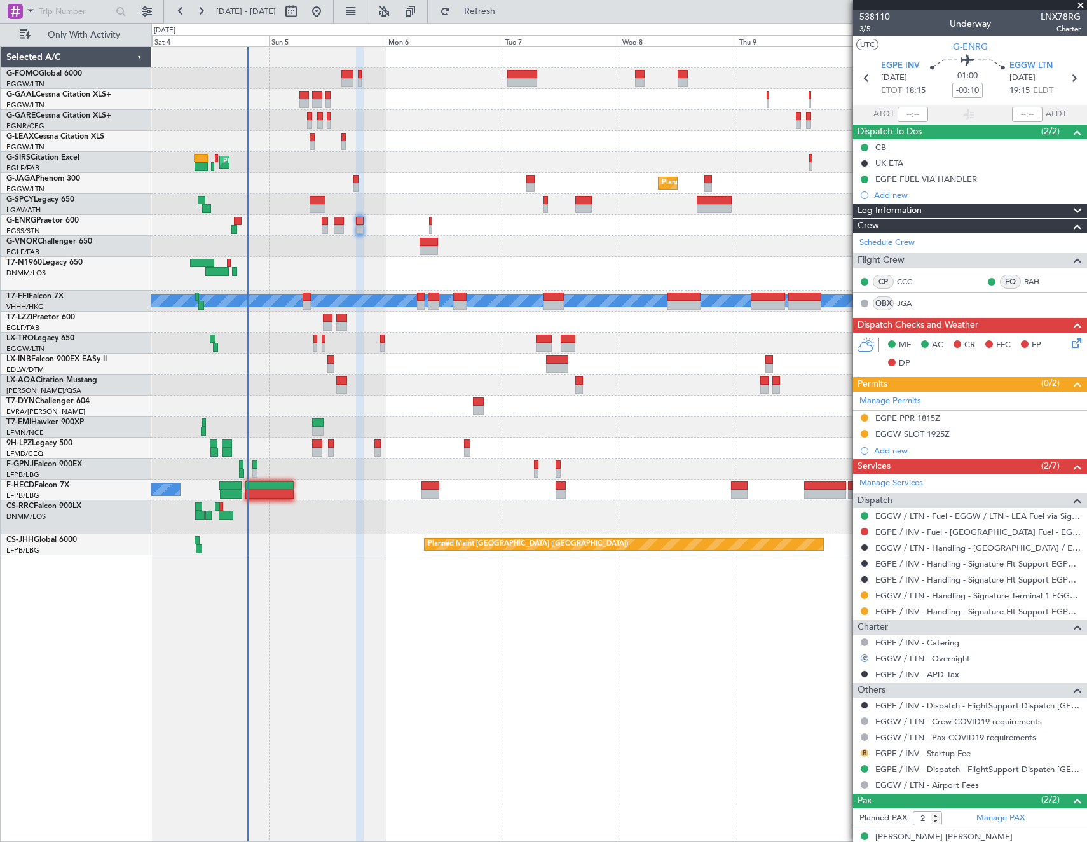
click at [865, 750] on button "R" at bounding box center [865, 753] width 8 height 8
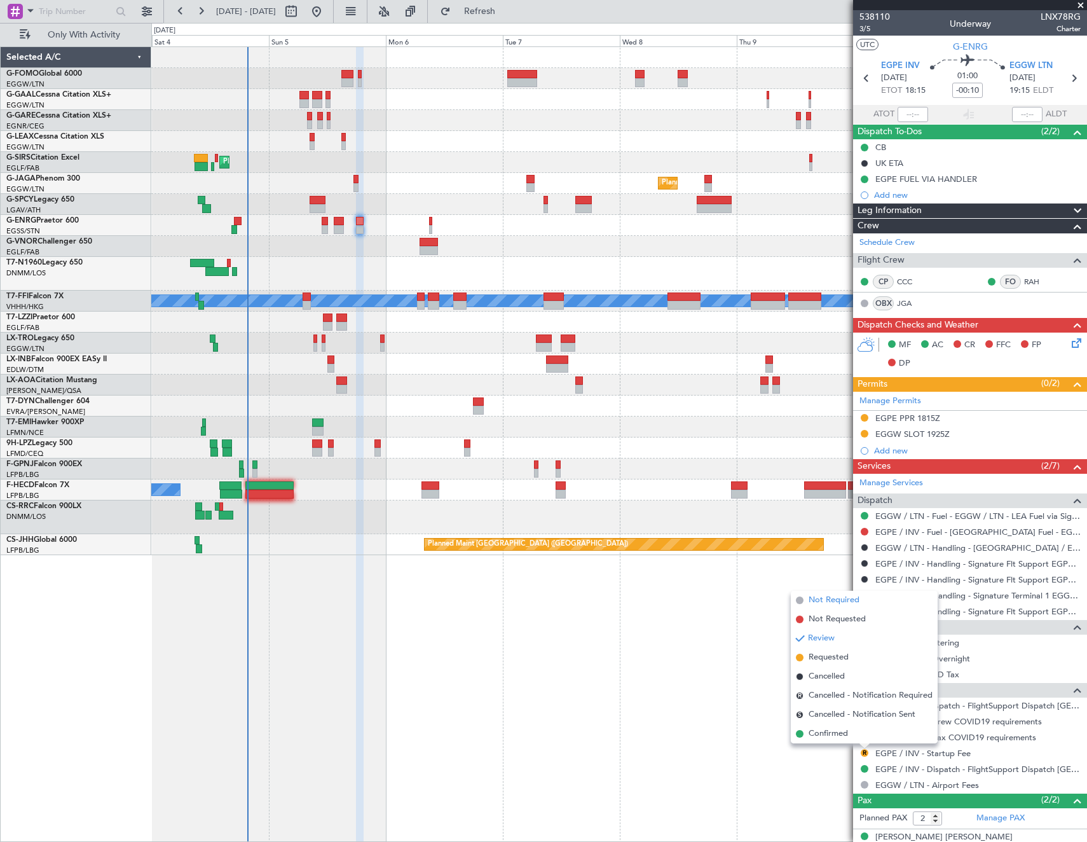
click at [827, 600] on span "Not Required" at bounding box center [834, 600] width 51 height 13
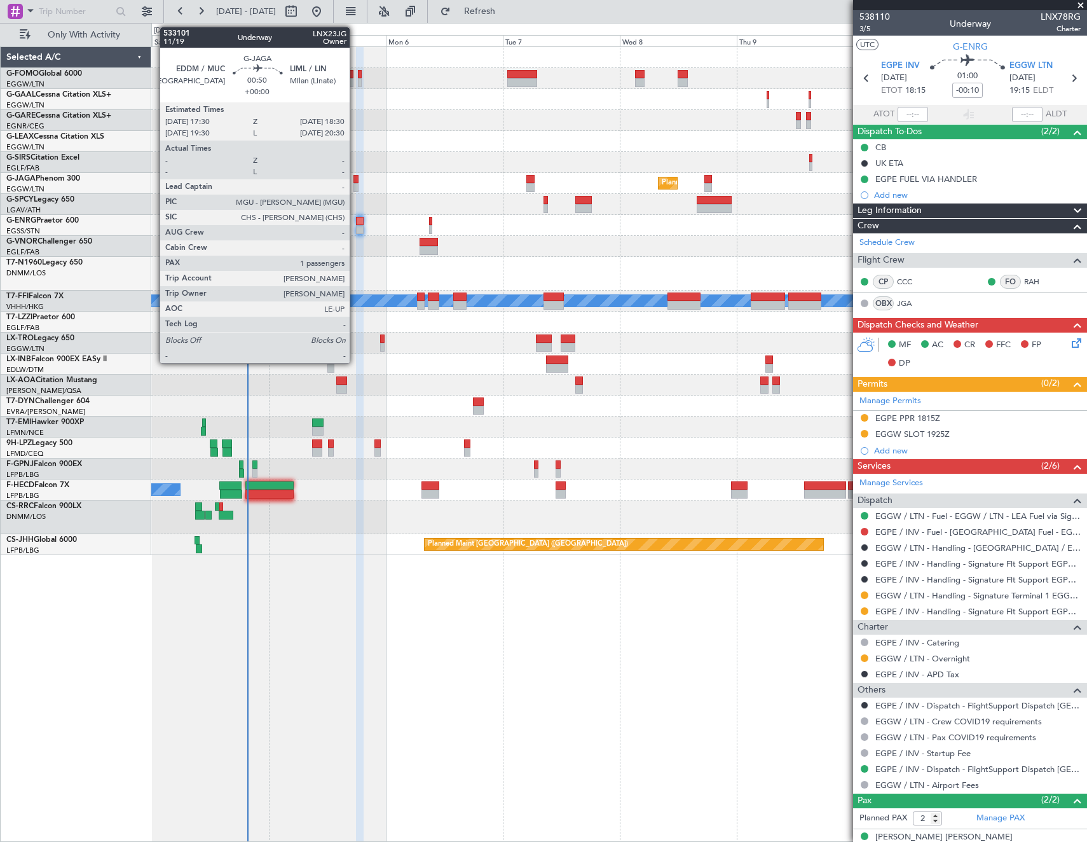
click at [355, 182] on div at bounding box center [356, 179] width 5 height 9
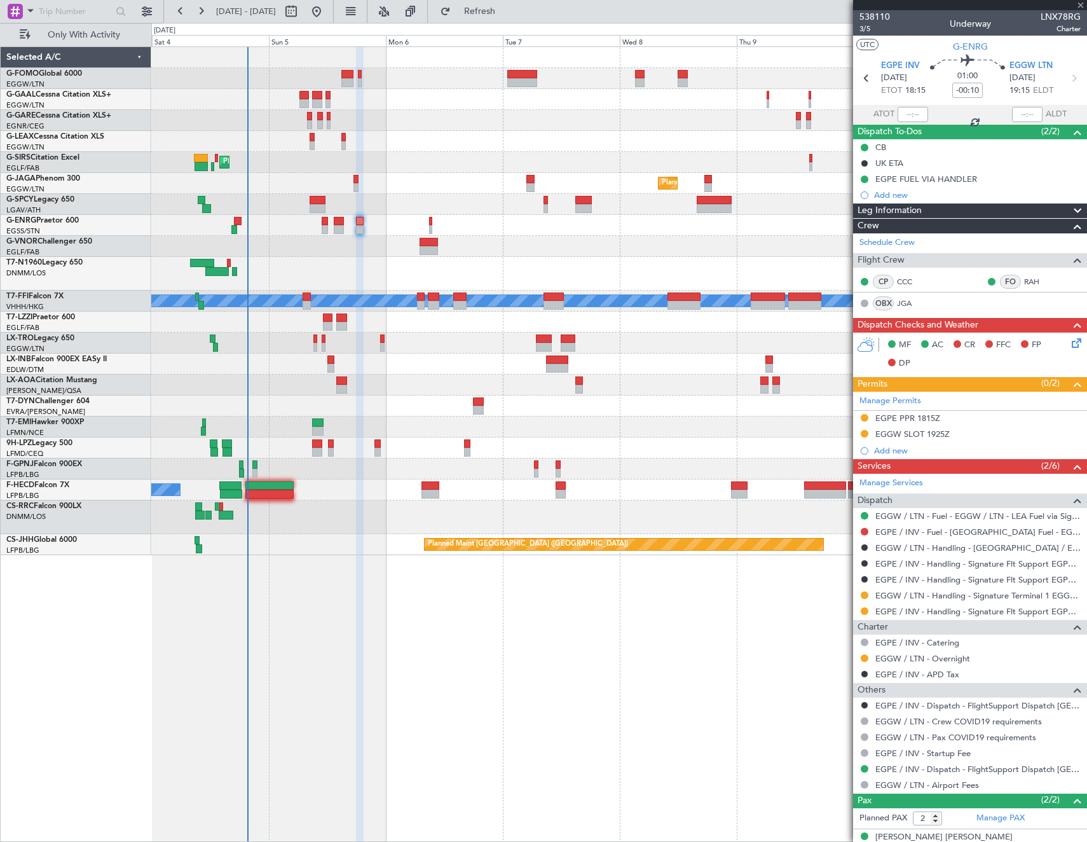
type input "1"
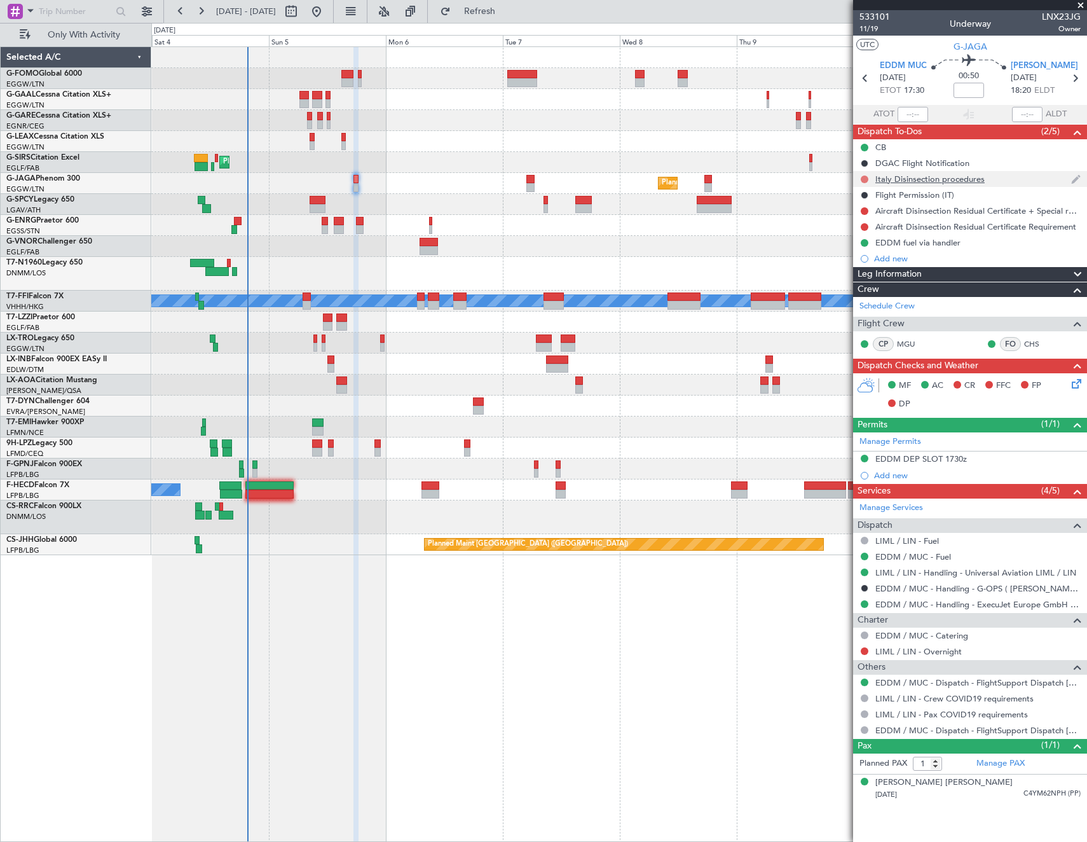
click at [864, 179] on button at bounding box center [865, 179] width 8 height 8
click at [860, 254] on span "Cancelled" at bounding box center [867, 254] width 36 height 13
click at [866, 211] on button at bounding box center [865, 211] width 8 height 8
click at [851, 287] on span "Cancelled" at bounding box center [867, 286] width 36 height 13
click at [869, 224] on div at bounding box center [865, 227] width 10 height 10
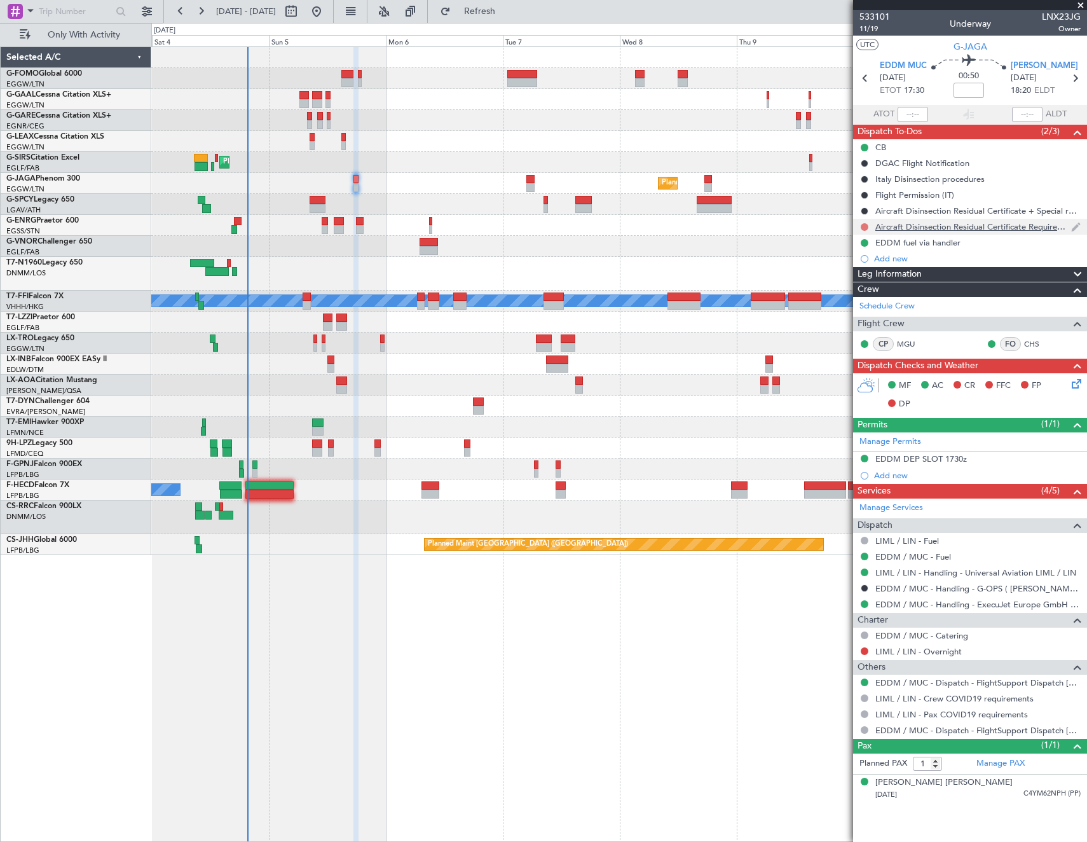
click at [863, 226] on button at bounding box center [865, 227] width 8 height 8
click at [871, 301] on span "Cancelled" at bounding box center [867, 302] width 36 height 13
click at [865, 648] on div "Not Required" at bounding box center [865, 655] width 49 height 16
click at [864, 649] on button at bounding box center [865, 651] width 8 height 8
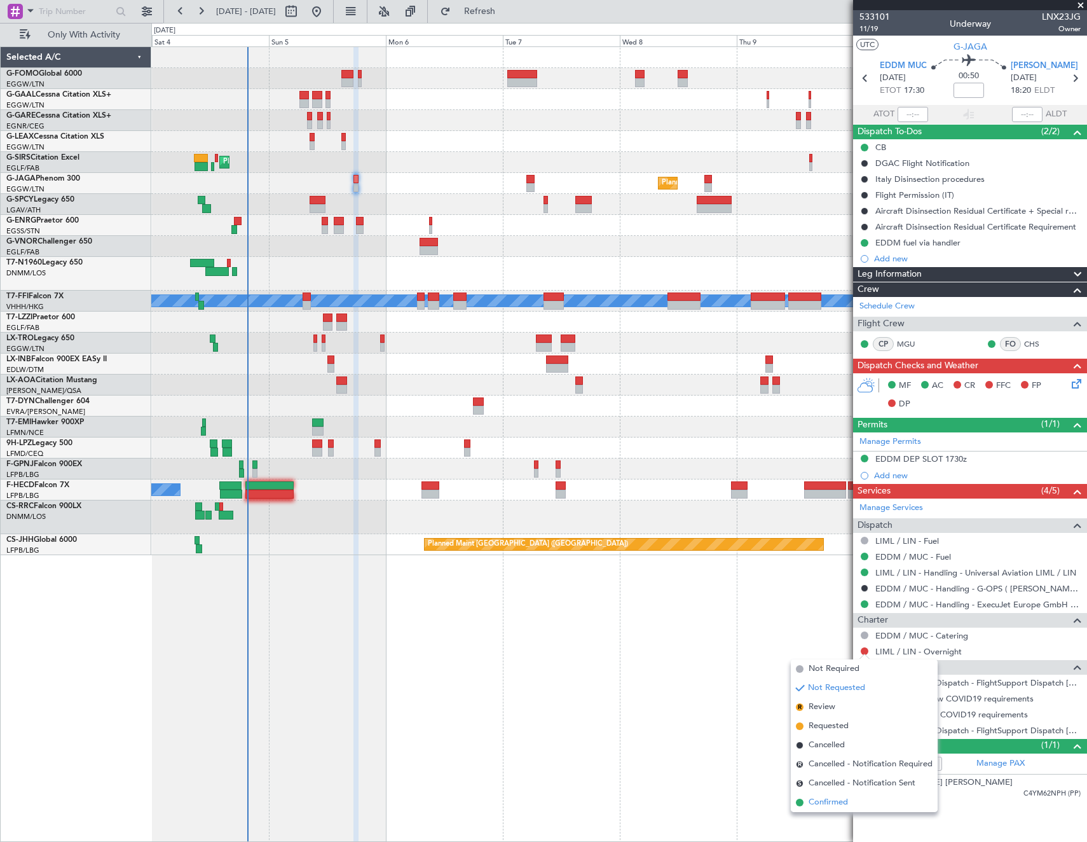
click at [834, 803] on span "Confirmed" at bounding box center [828, 802] width 39 height 13
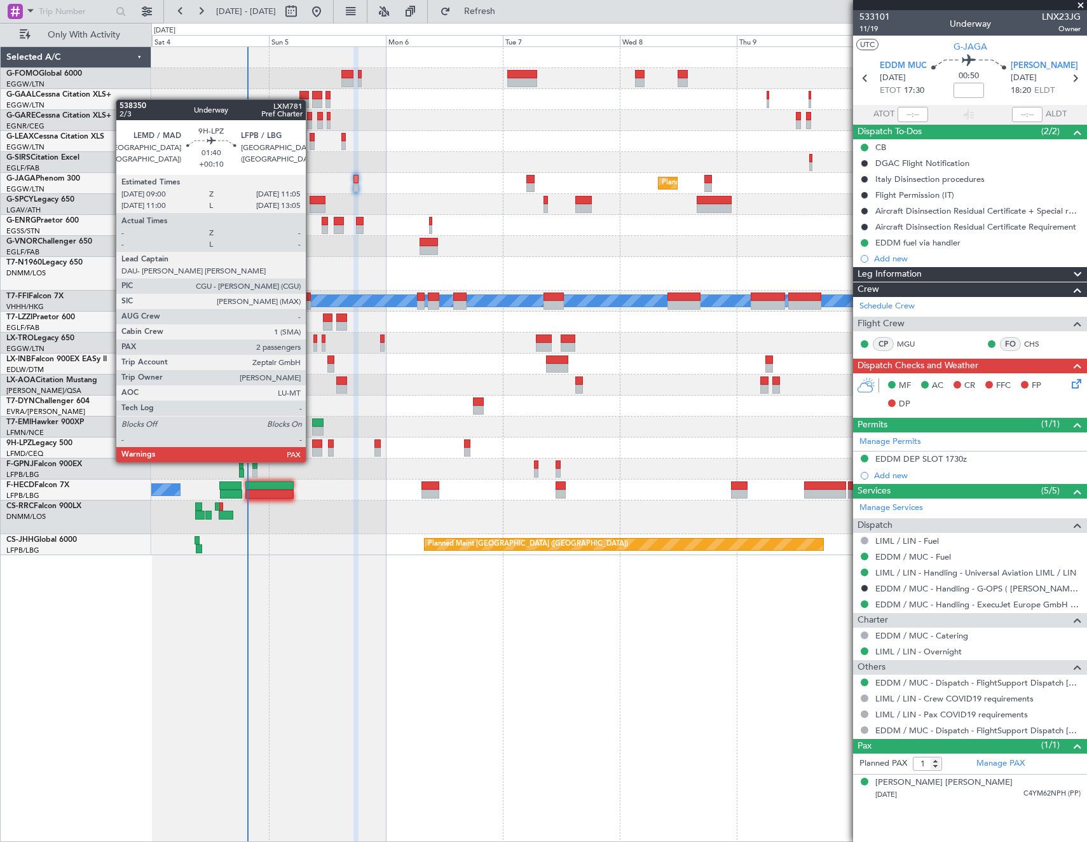
click at [312, 450] on div at bounding box center [317, 452] width 10 height 9
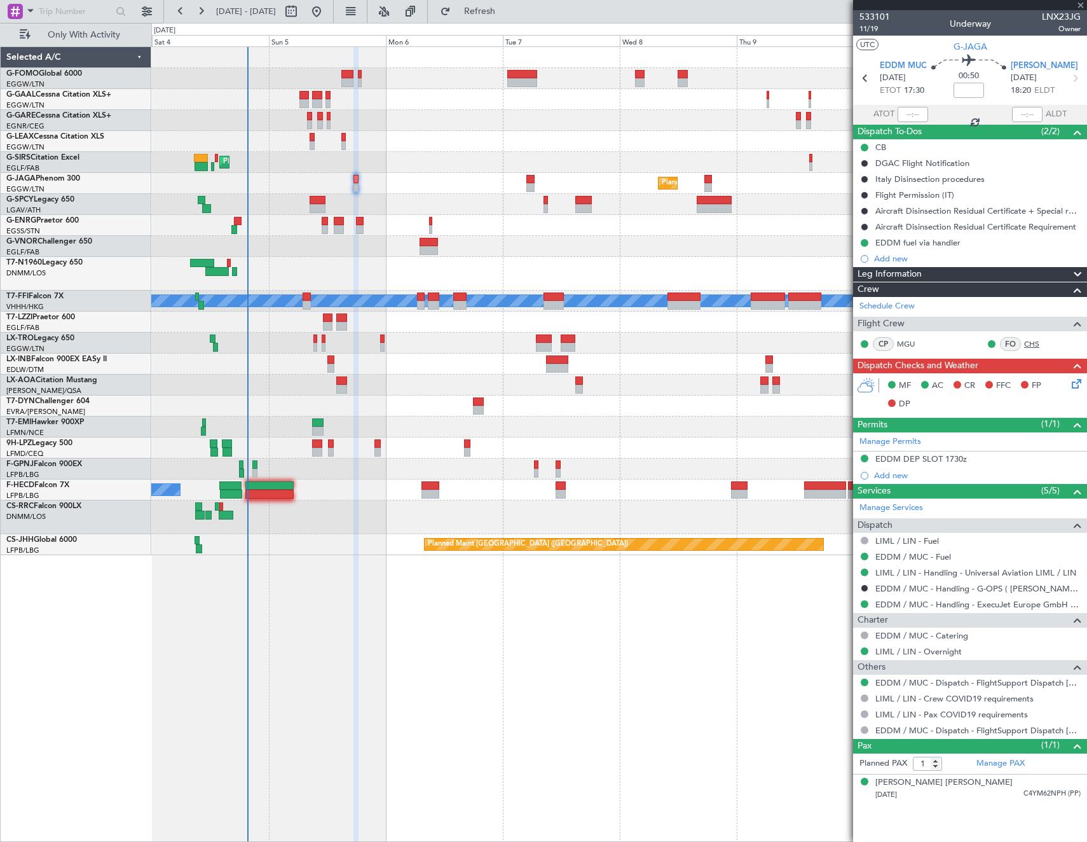
type input "+00:10"
type input "4"
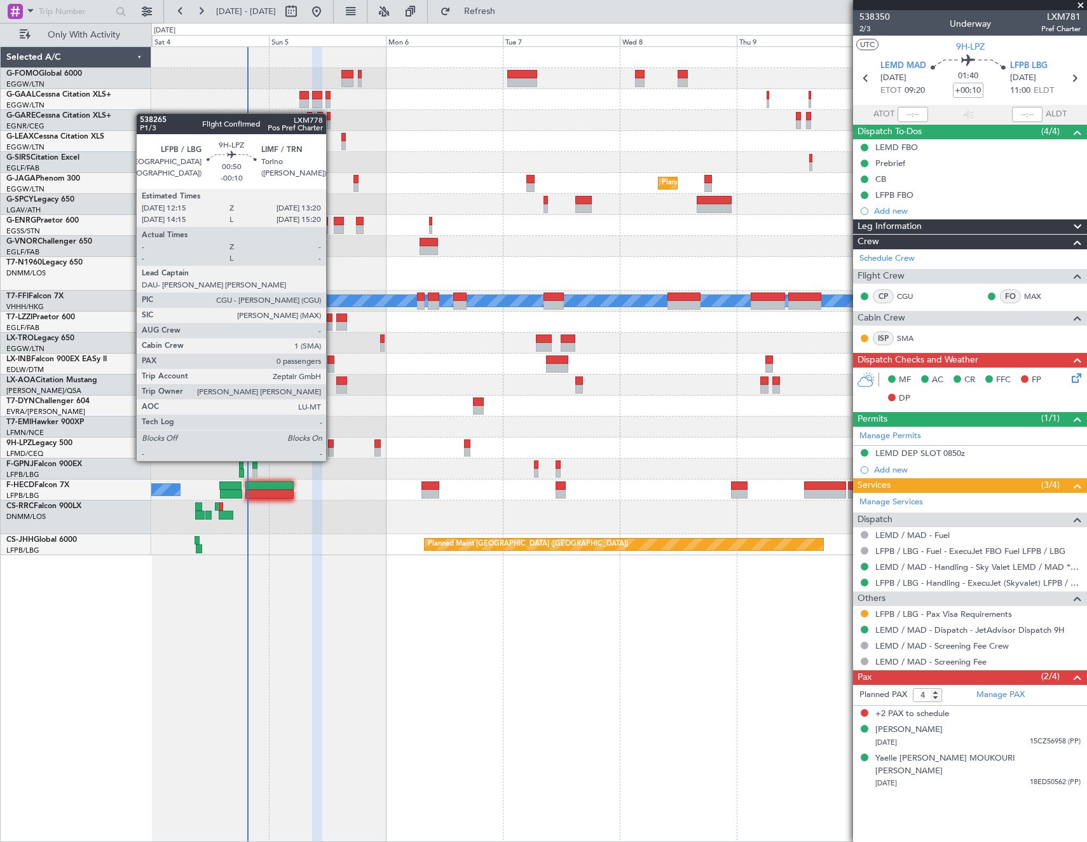
click at [332, 448] on div at bounding box center [331, 452] width 6 height 9
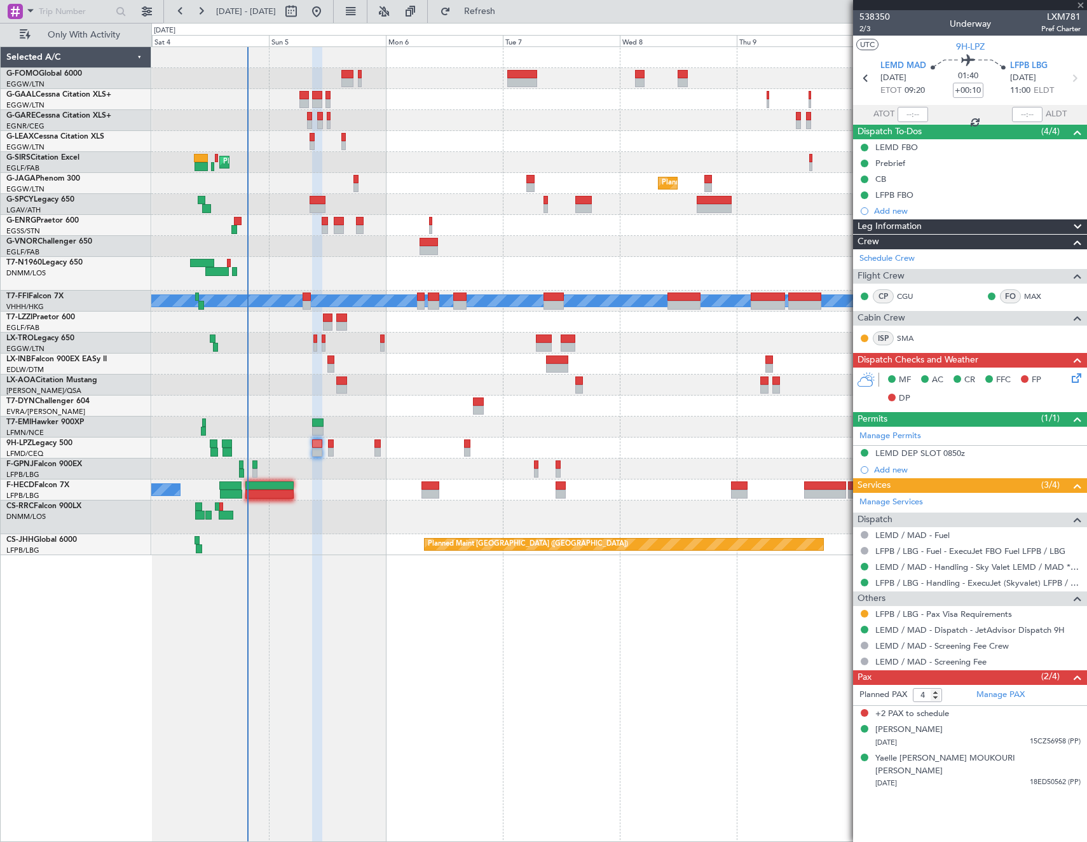
type input "-00:10"
type input "0"
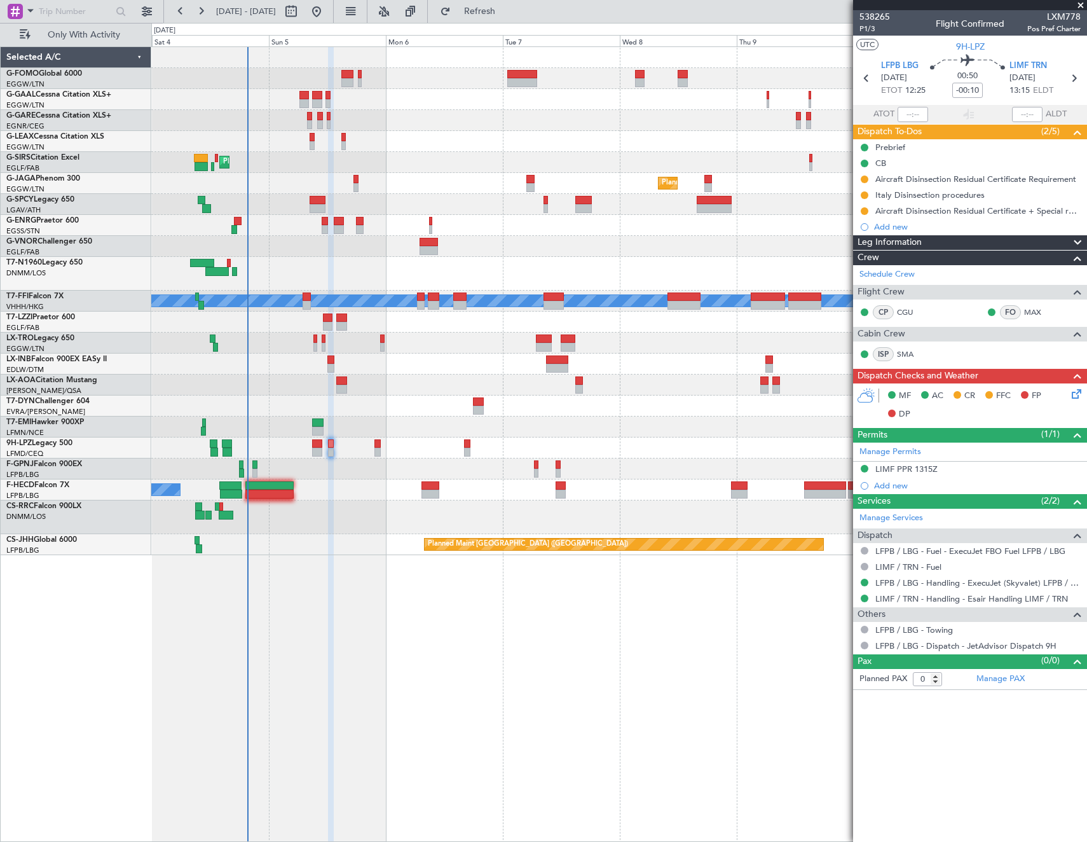
click at [1079, 394] on icon at bounding box center [1075, 392] width 10 height 10
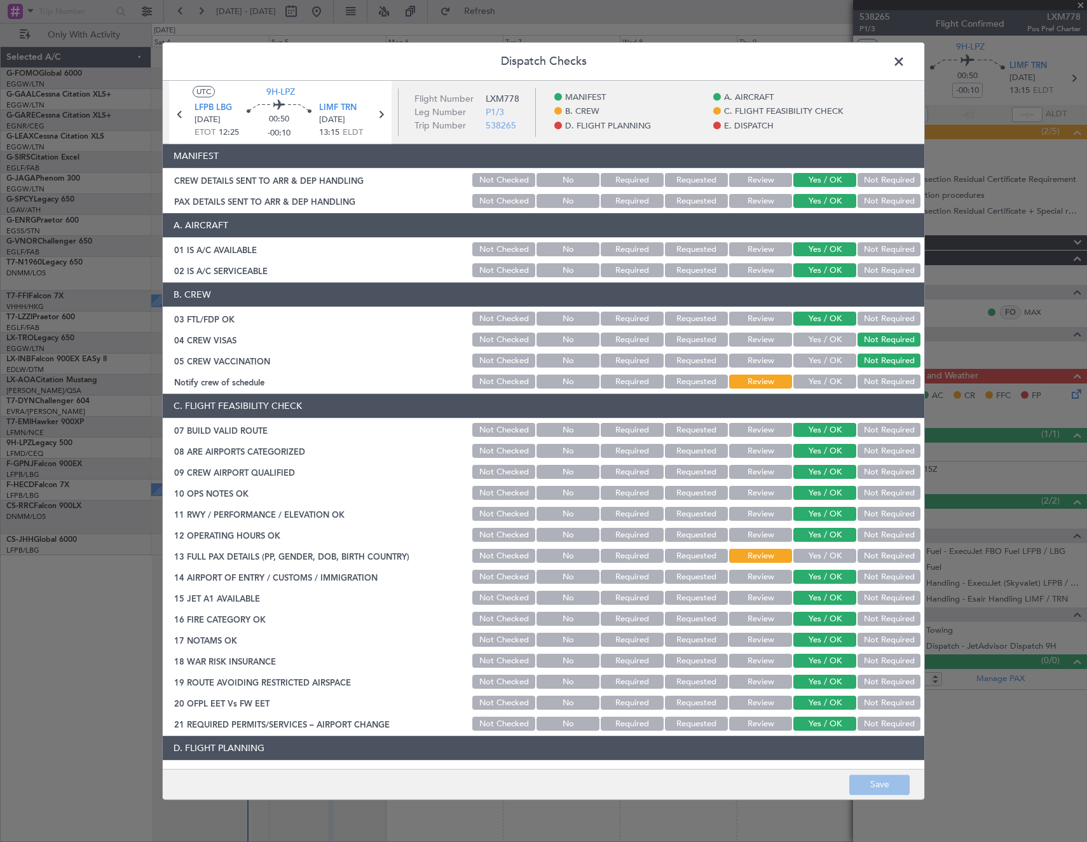
click at [821, 387] on button "Yes / OK" at bounding box center [825, 382] width 63 height 14
click at [893, 554] on button "Not Required" at bounding box center [889, 556] width 63 height 14
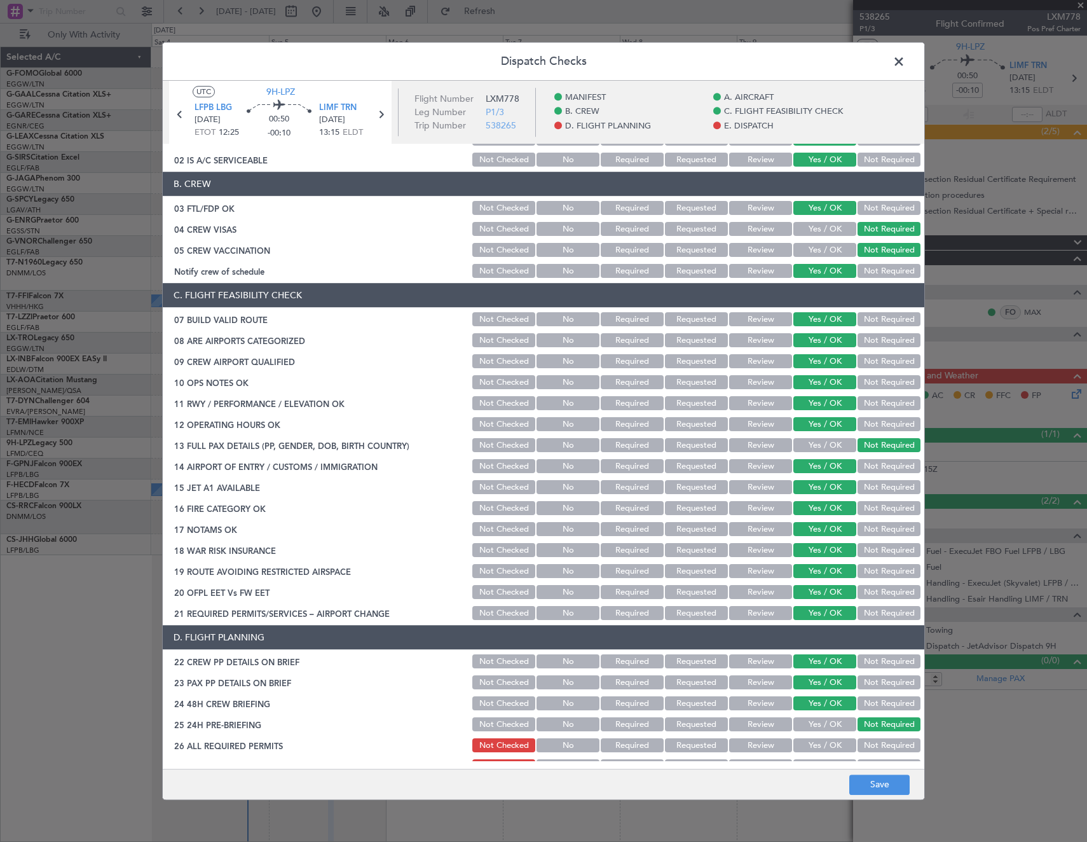
scroll to position [254, 0]
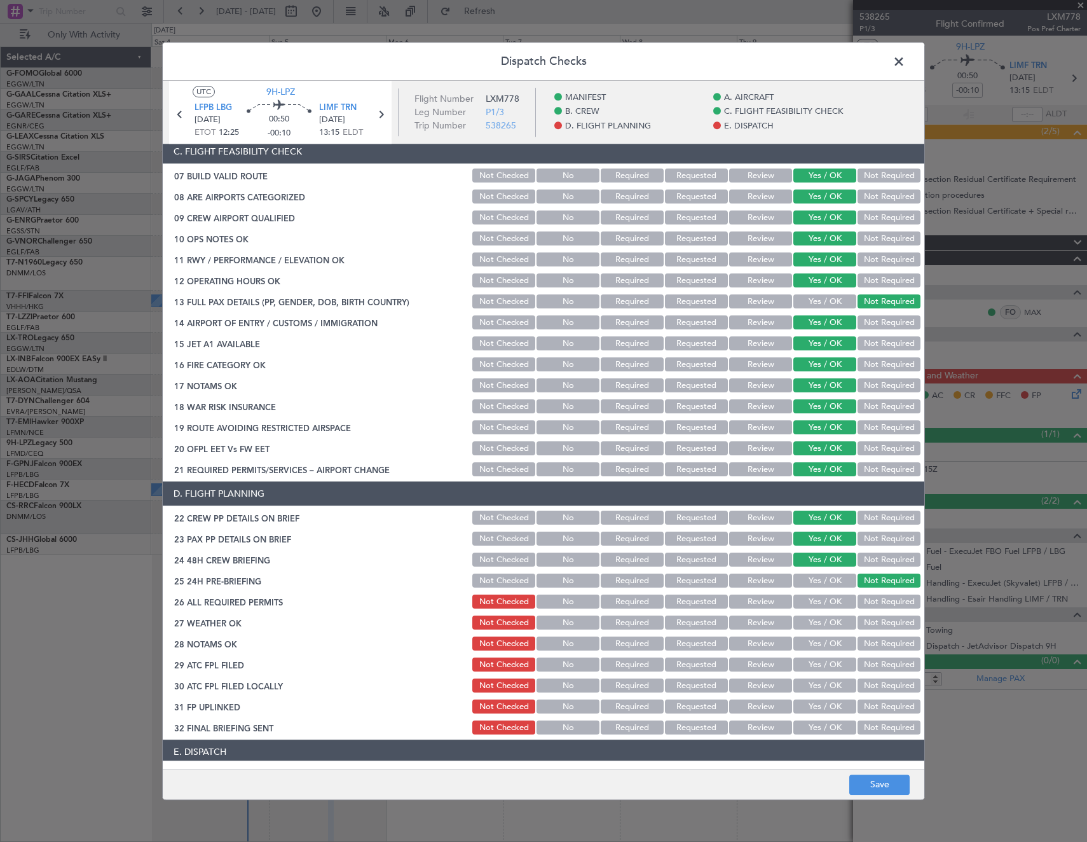
click at [810, 602] on button "Yes / OK" at bounding box center [825, 602] width 63 height 14
click at [872, 780] on button "Save" at bounding box center [879, 784] width 60 height 20
click at [905, 63] on span at bounding box center [905, 64] width 0 height 25
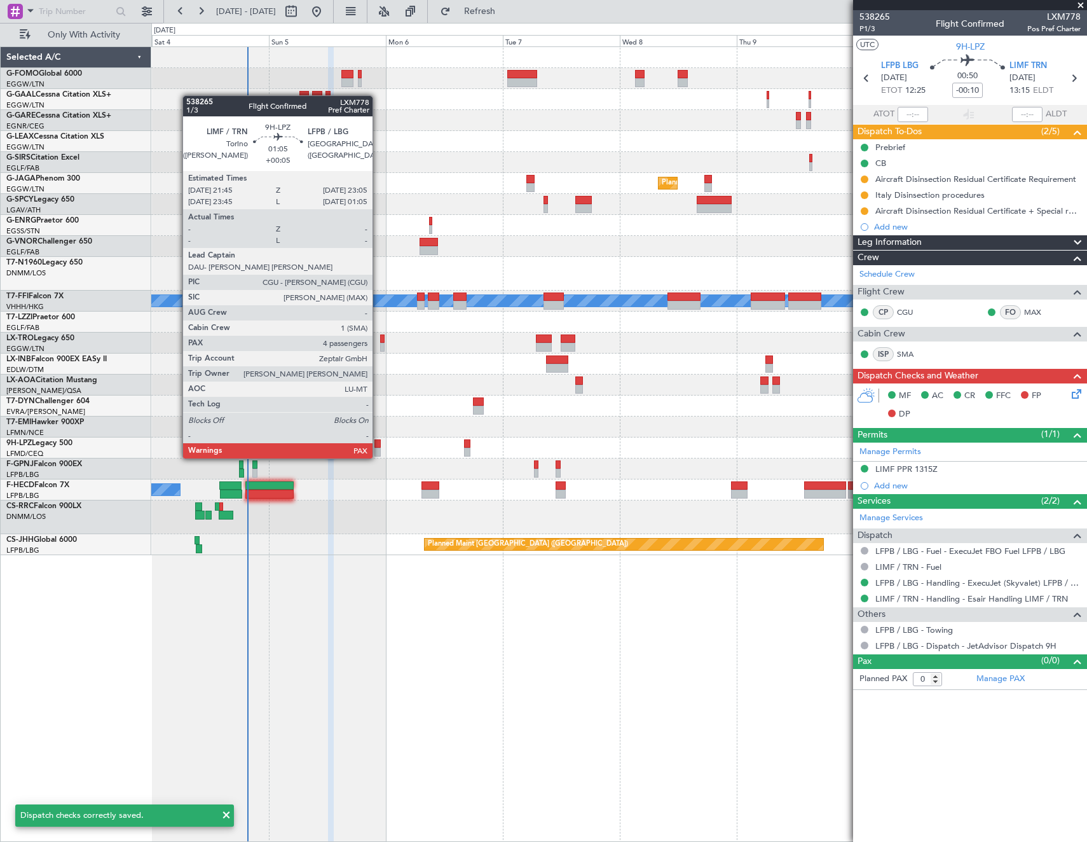
click at [378, 446] on div at bounding box center [378, 443] width 7 height 9
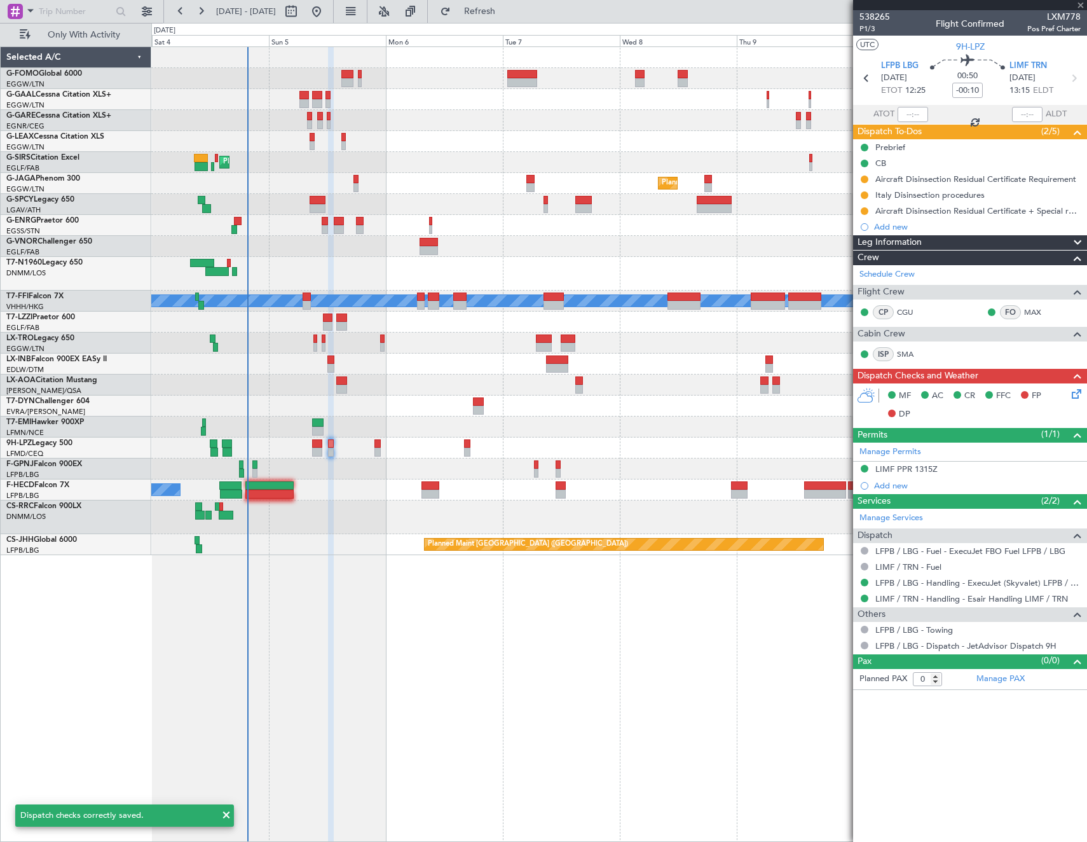
type input "+00:05"
type input "4"
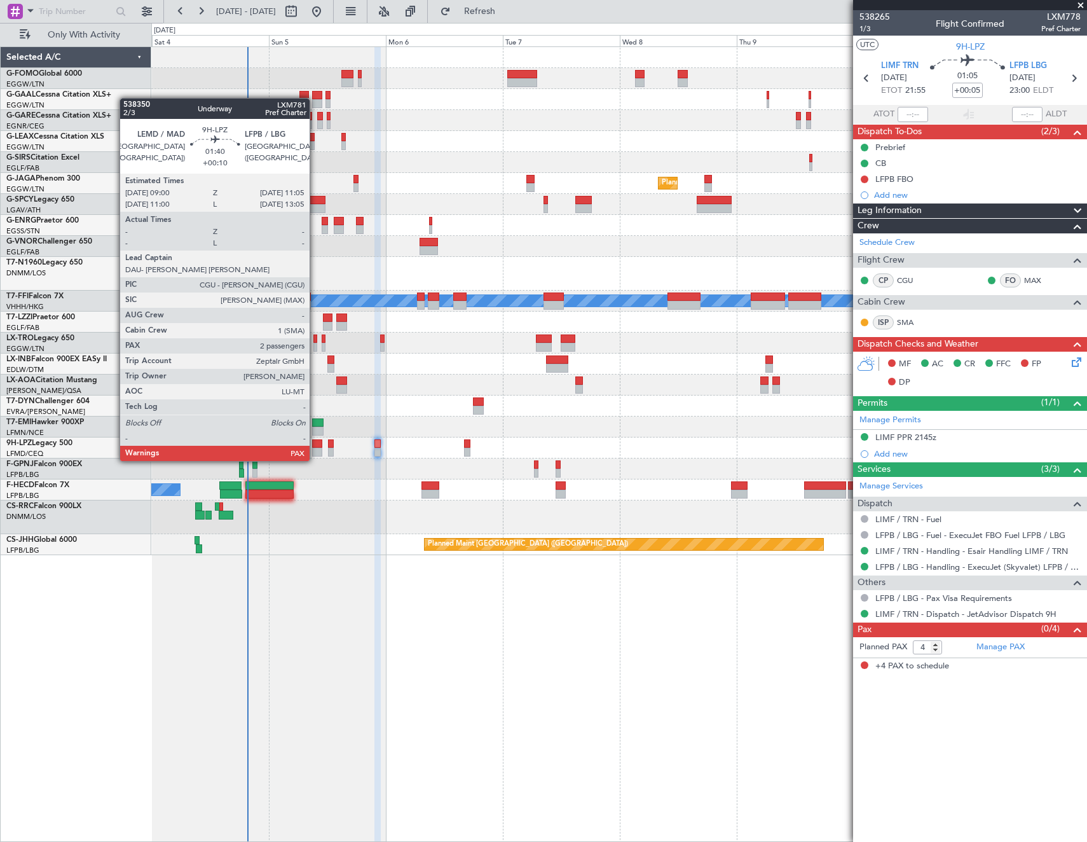
click at [315, 448] on div at bounding box center [317, 452] width 10 height 9
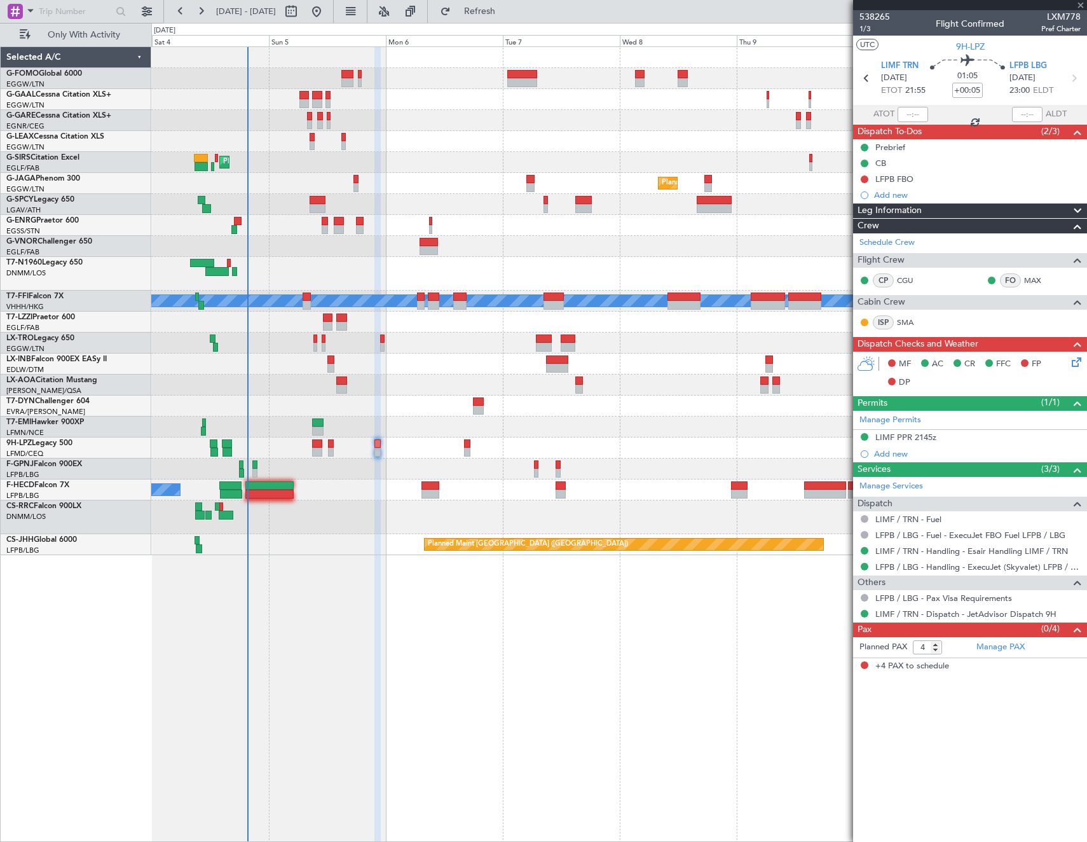
type input "+00:10"
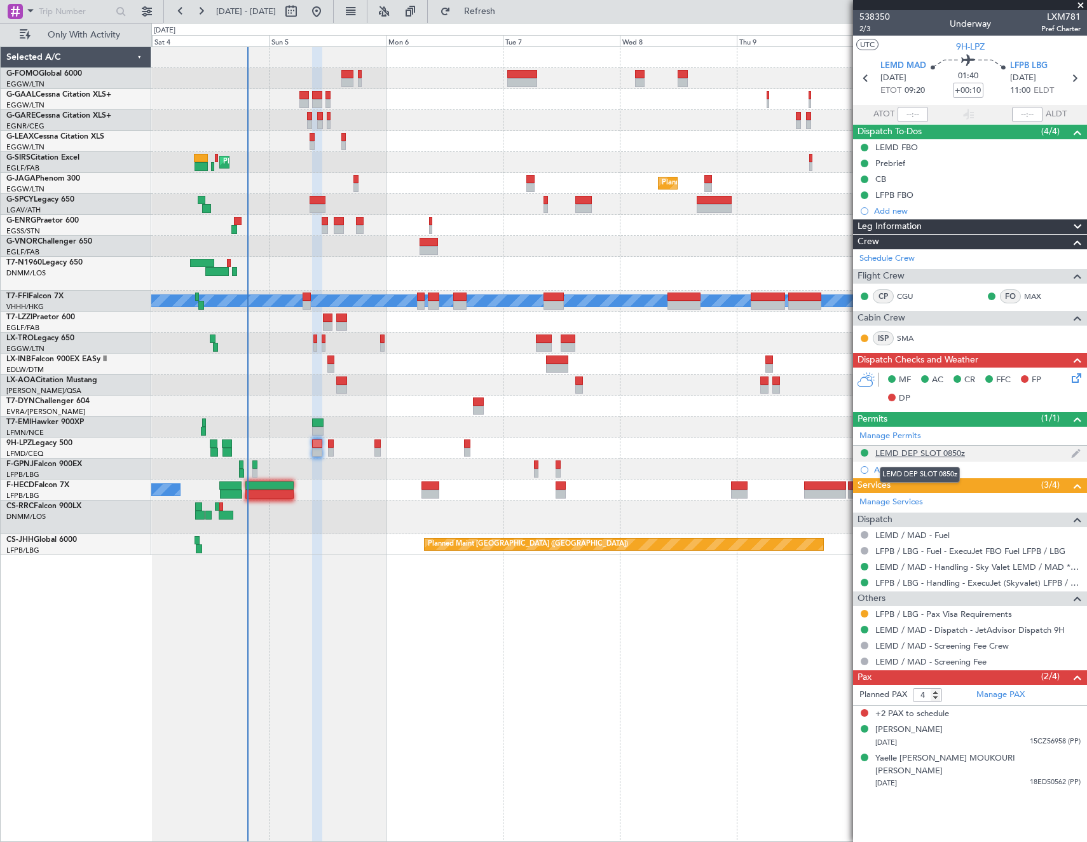
click at [936, 455] on div "LEMD DEP SLOT 0850z" at bounding box center [921, 453] width 90 height 11
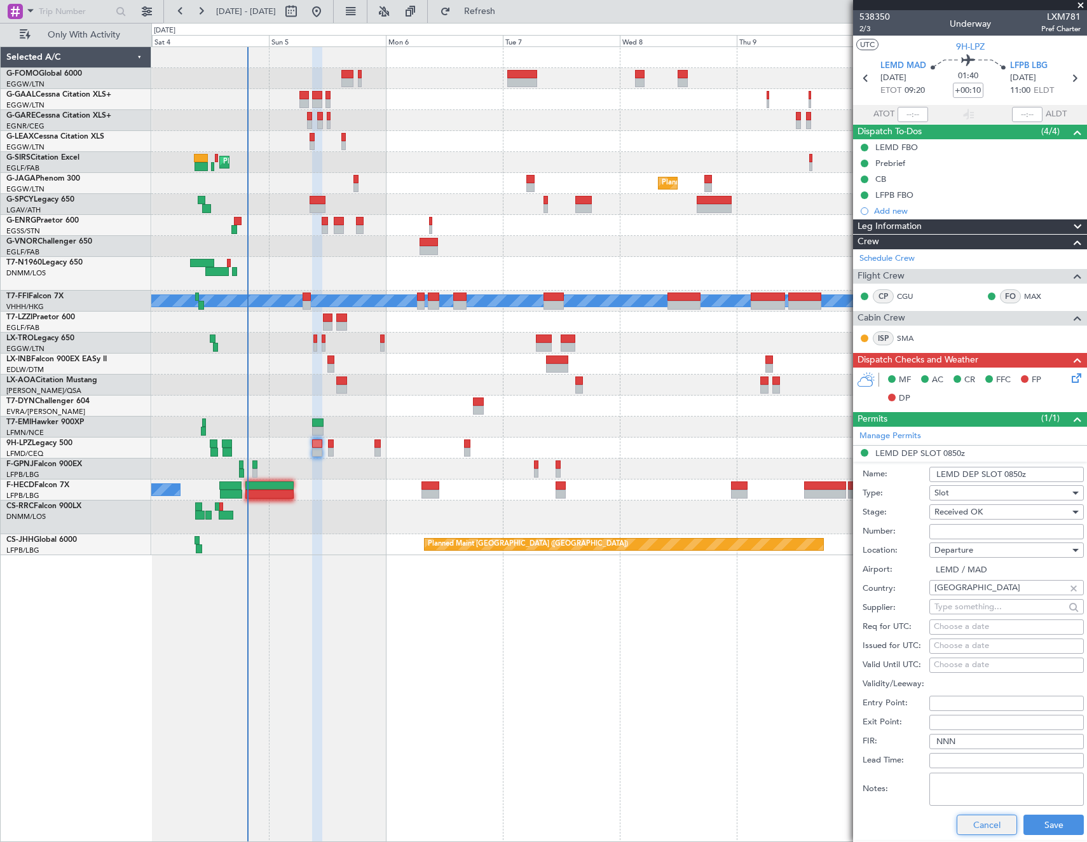
click at [998, 830] on button "Cancel" at bounding box center [987, 825] width 60 height 20
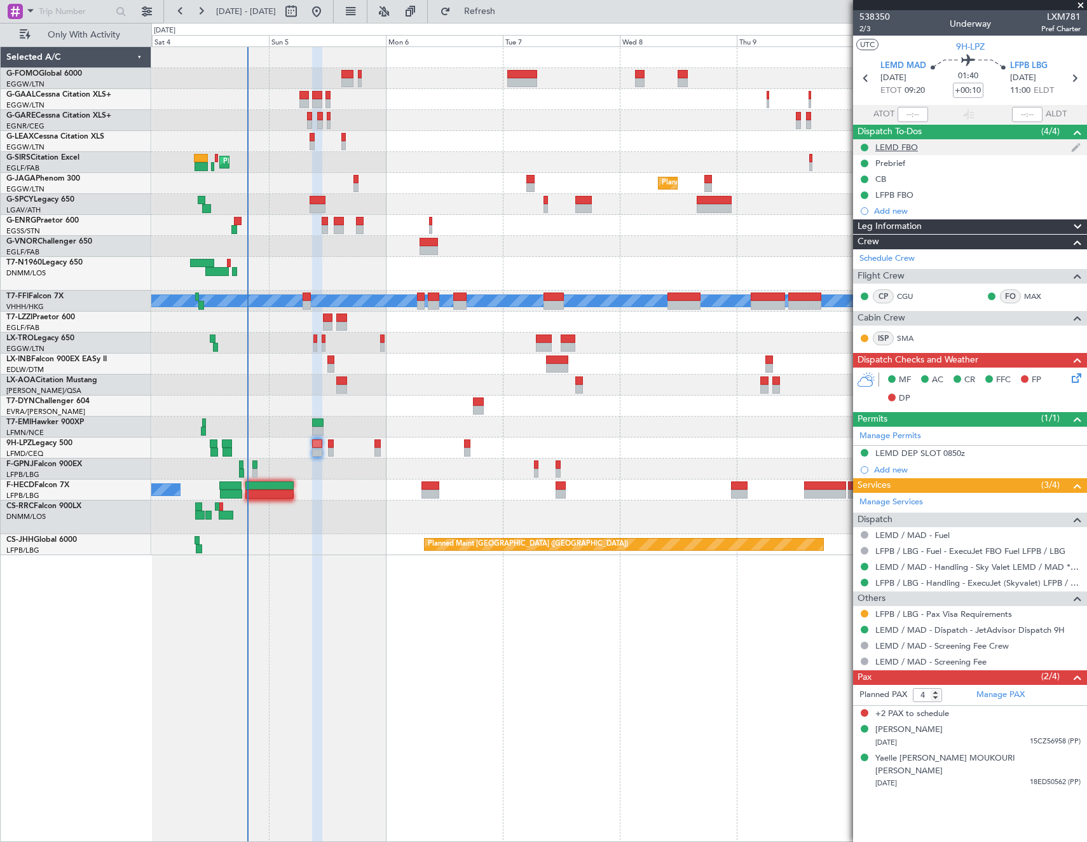
click at [904, 144] on div "LEMD FBO" at bounding box center [897, 147] width 43 height 11
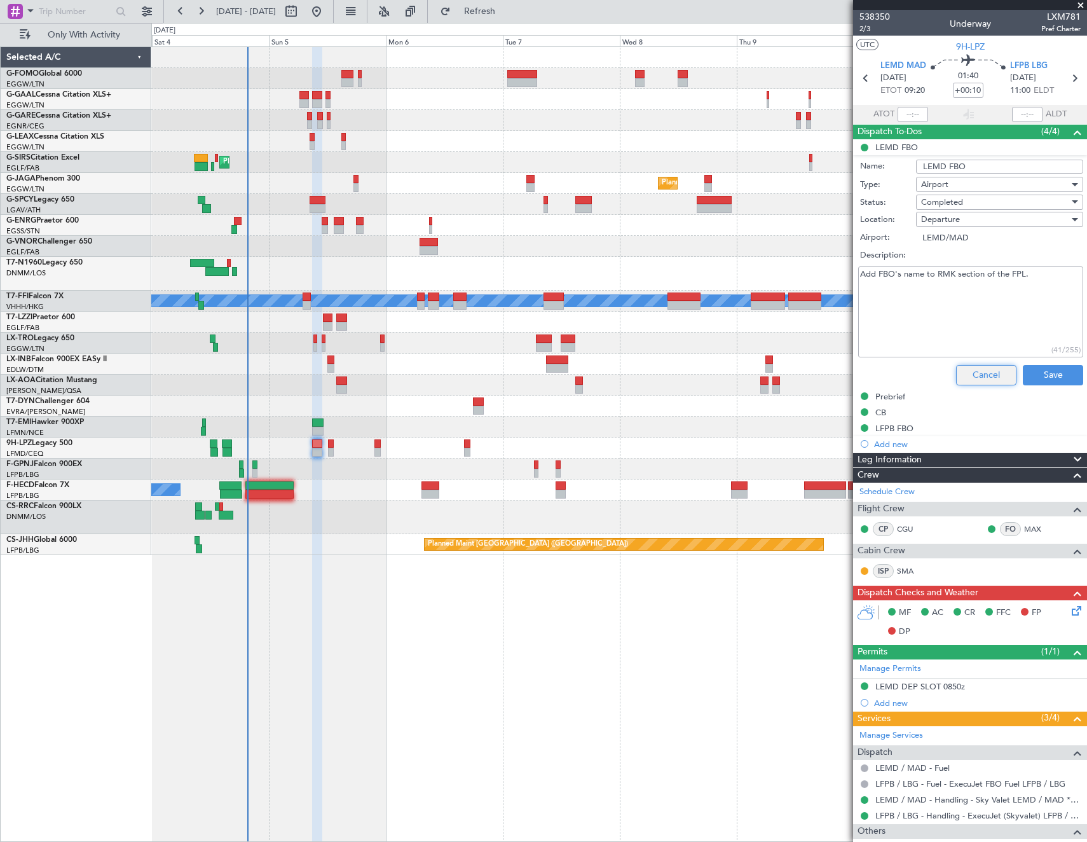
click at [973, 380] on button "Cancel" at bounding box center [986, 375] width 60 height 20
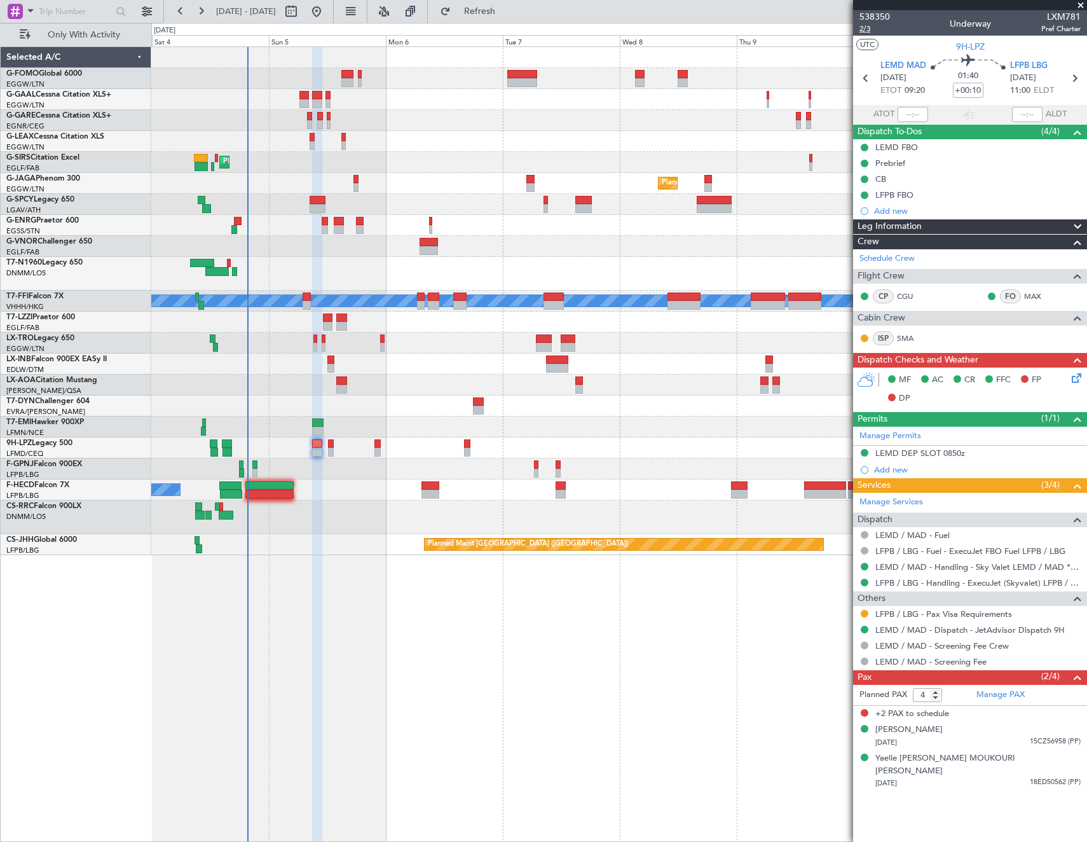
click at [864, 27] on span "2/3" at bounding box center [875, 29] width 31 height 11
click at [1080, 381] on icon at bounding box center [1075, 376] width 10 height 10
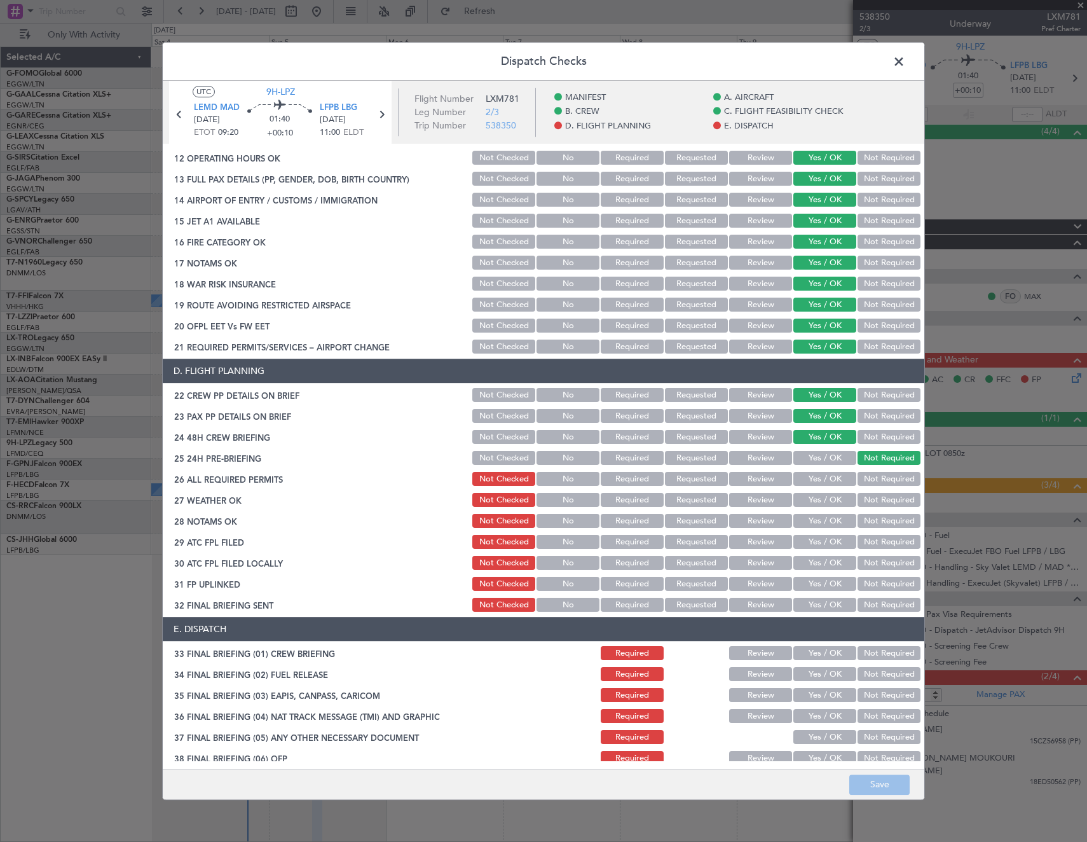
scroll to position [509, 0]
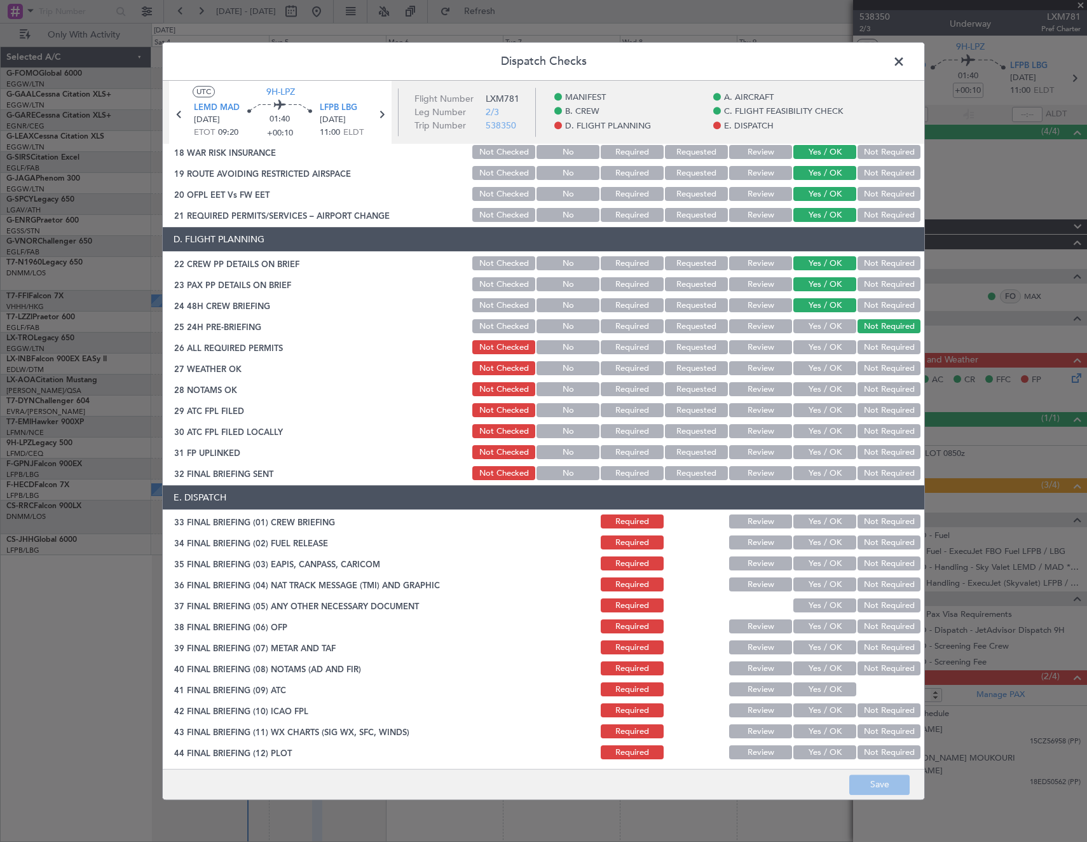
click at [825, 349] on button "Yes / OK" at bounding box center [825, 348] width 63 height 14
click at [752, 366] on button "Review" at bounding box center [760, 369] width 63 height 14
click at [741, 392] on button "Review" at bounding box center [760, 390] width 63 height 14
click at [815, 409] on button "Yes / OK" at bounding box center [825, 411] width 63 height 14
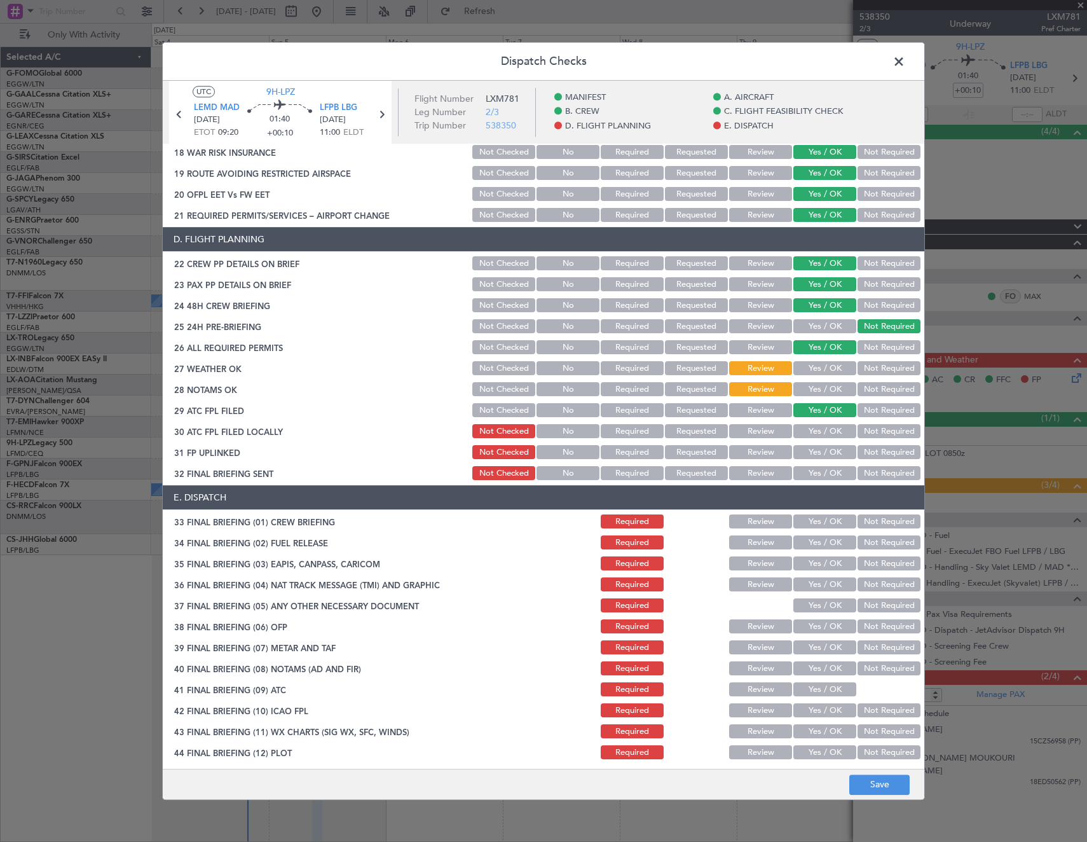
click at [877, 432] on button "Not Required" at bounding box center [889, 432] width 63 height 14
drag, startPoint x: 831, startPoint y: 448, endPoint x: 862, endPoint y: 465, distance: 35.6
click at [837, 451] on button "Yes / OK" at bounding box center [825, 453] width 63 height 14
click at [865, 467] on button "Not Required" at bounding box center [889, 474] width 63 height 14
click at [815, 521] on button "Yes / OK" at bounding box center [825, 522] width 63 height 14
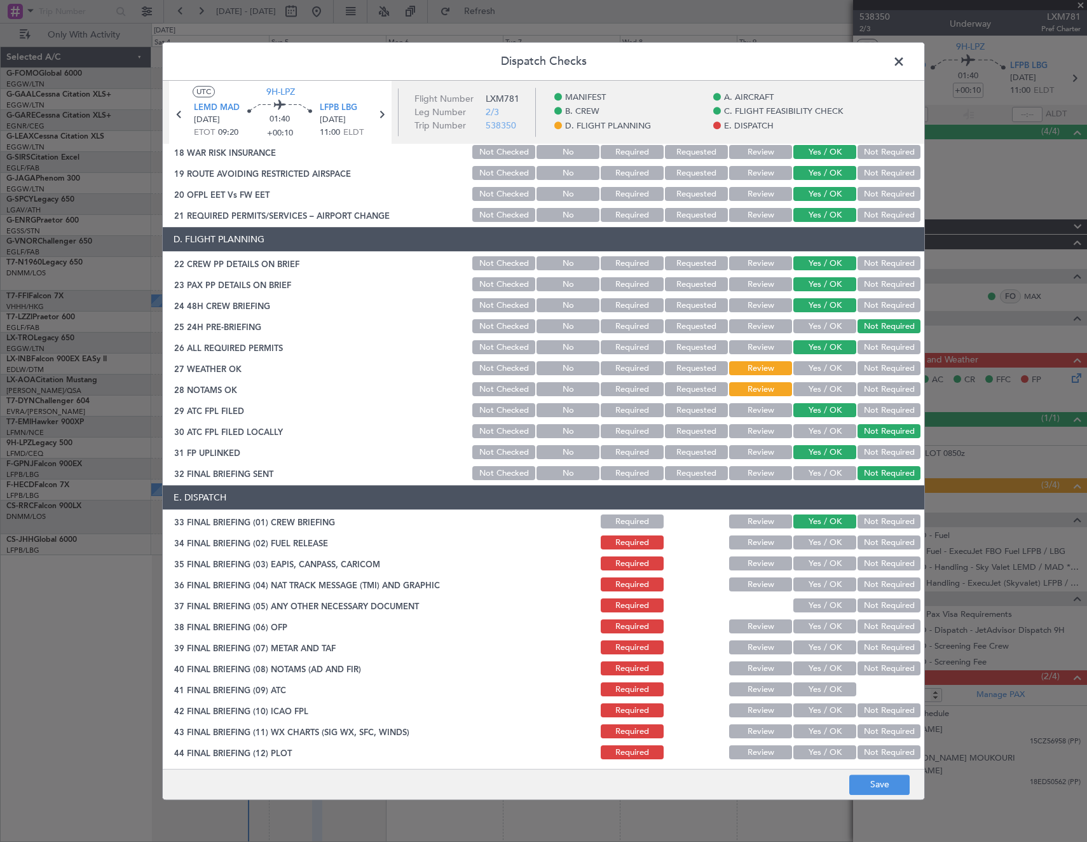
click at [817, 541] on button "Yes / OK" at bounding box center [825, 543] width 63 height 14
click at [862, 543] on button "Not Required" at bounding box center [889, 543] width 63 height 14
click at [878, 570] on button "Not Required" at bounding box center [889, 564] width 63 height 14
click at [878, 584] on button "Not Required" at bounding box center [889, 585] width 63 height 14
click at [825, 605] on button "Yes / OK" at bounding box center [825, 606] width 63 height 14
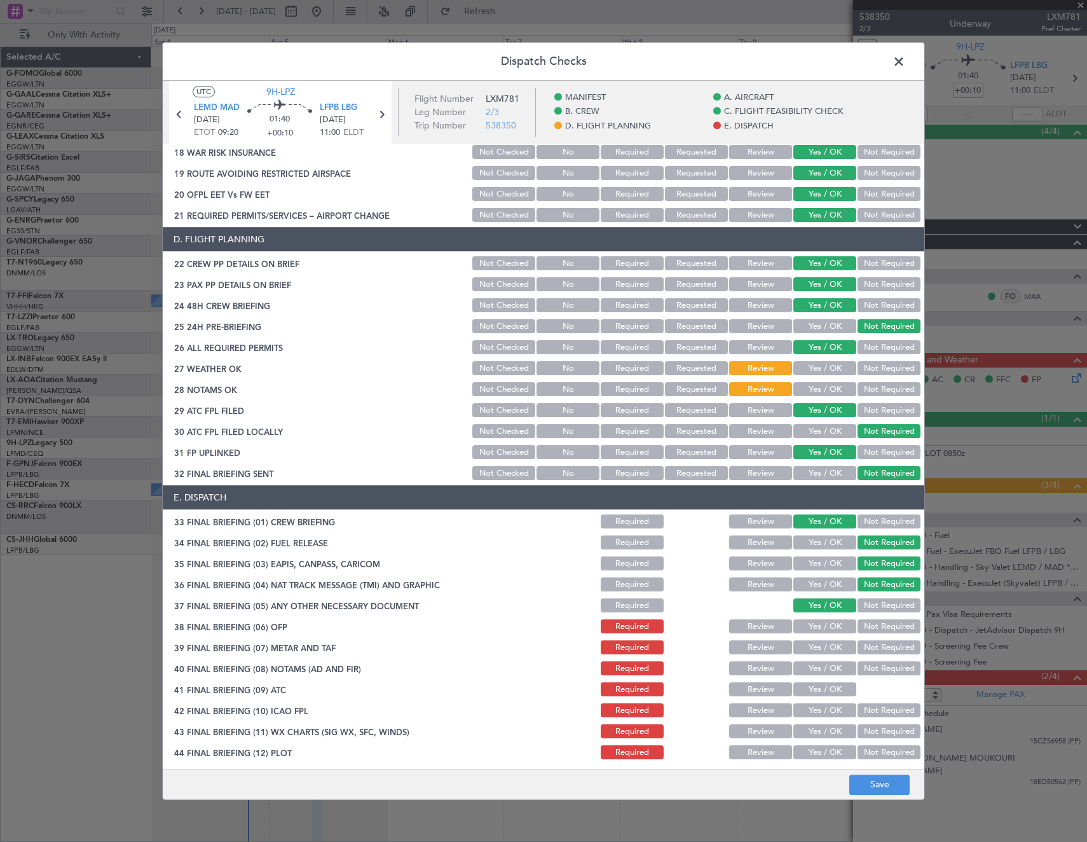
click at [818, 628] on button "Yes / OK" at bounding box center [825, 627] width 63 height 14
click at [813, 648] on button "Yes / OK" at bounding box center [825, 648] width 63 height 14
click at [808, 670] on button "Yes / OK" at bounding box center [825, 669] width 63 height 14
click at [808, 688] on button "Yes / OK" at bounding box center [825, 690] width 63 height 14
drag, startPoint x: 809, startPoint y: 707, endPoint x: 808, endPoint y: 727, distance: 20.4
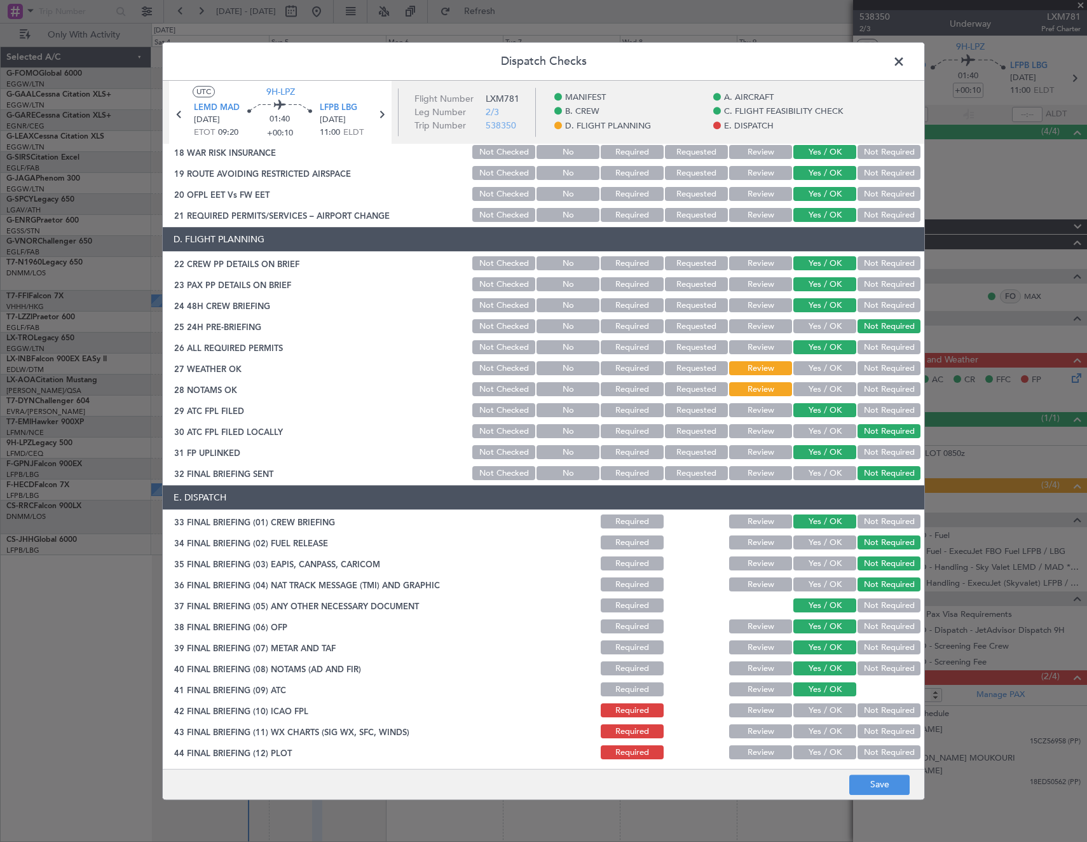
click at [809, 713] on button "Yes / OK" at bounding box center [825, 711] width 63 height 14
drag, startPoint x: 808, startPoint y: 727, endPoint x: 806, endPoint y: 749, distance: 21.8
click at [808, 728] on button "Yes / OK" at bounding box center [825, 732] width 63 height 14
drag, startPoint x: 806, startPoint y: 750, endPoint x: 811, endPoint y: 754, distance: 7.2
click at [809, 753] on button "Yes / OK" at bounding box center [825, 753] width 63 height 14
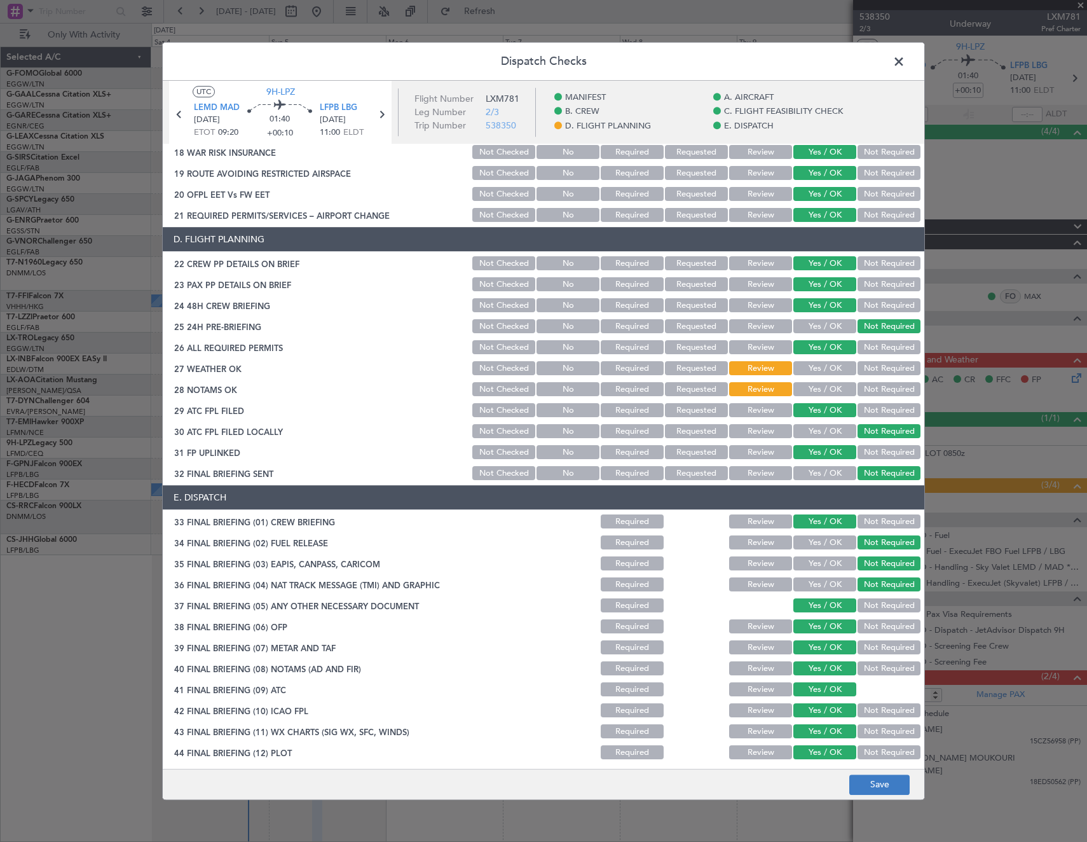
click at [898, 795] on footer "Save" at bounding box center [544, 784] width 762 height 31
drag, startPoint x: 895, startPoint y: 787, endPoint x: 889, endPoint y: 780, distance: 9.5
click at [894, 787] on button "Save" at bounding box center [879, 784] width 60 height 20
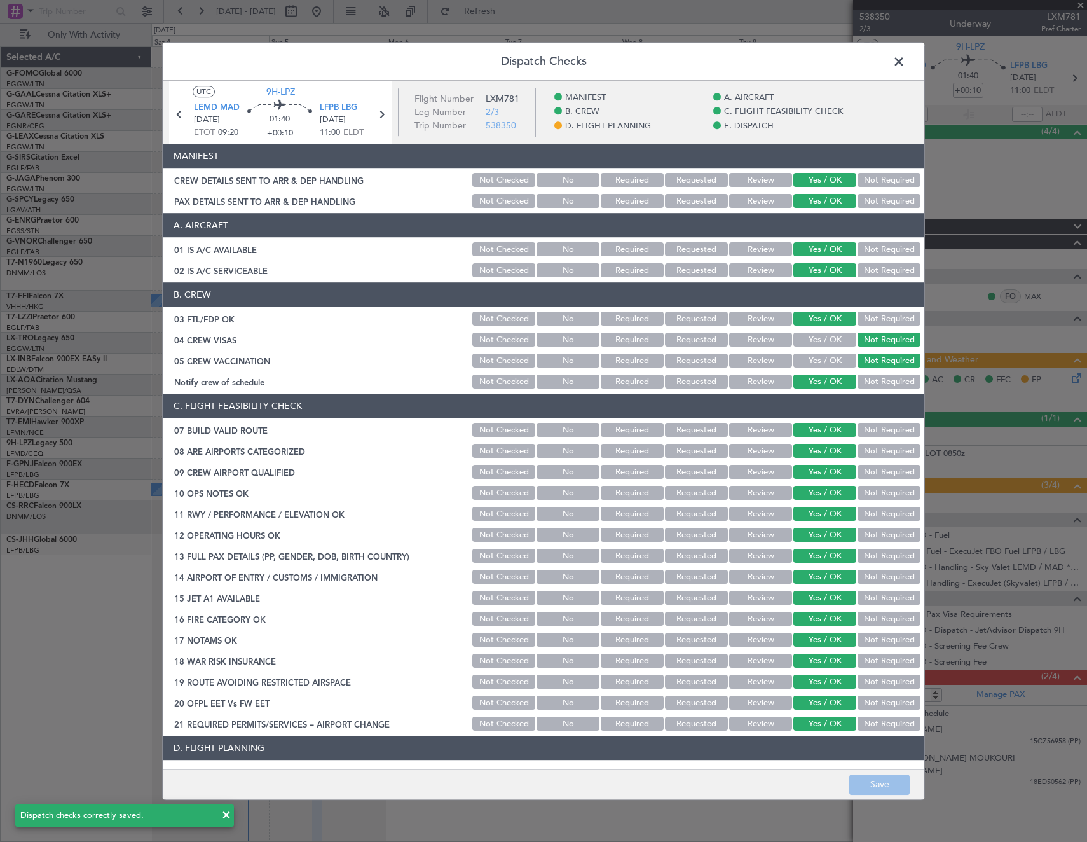
scroll to position [509, 0]
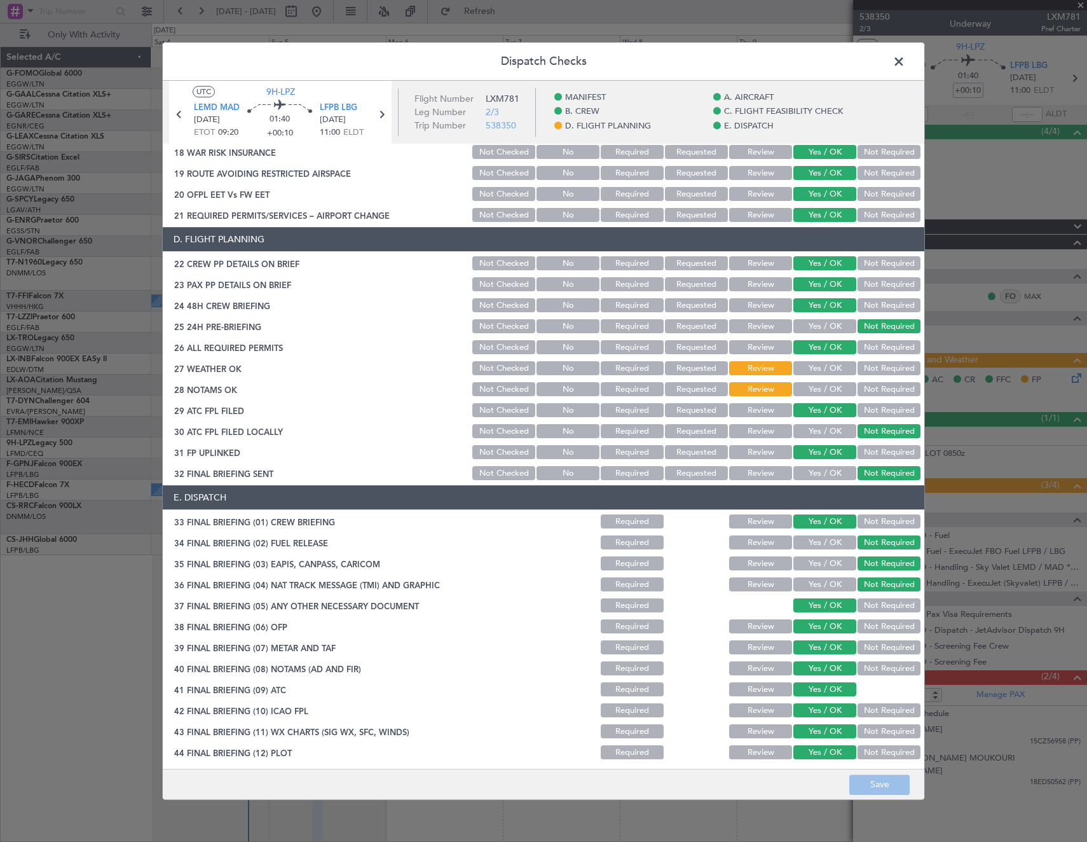
click at [905, 62] on span at bounding box center [905, 64] width 0 height 25
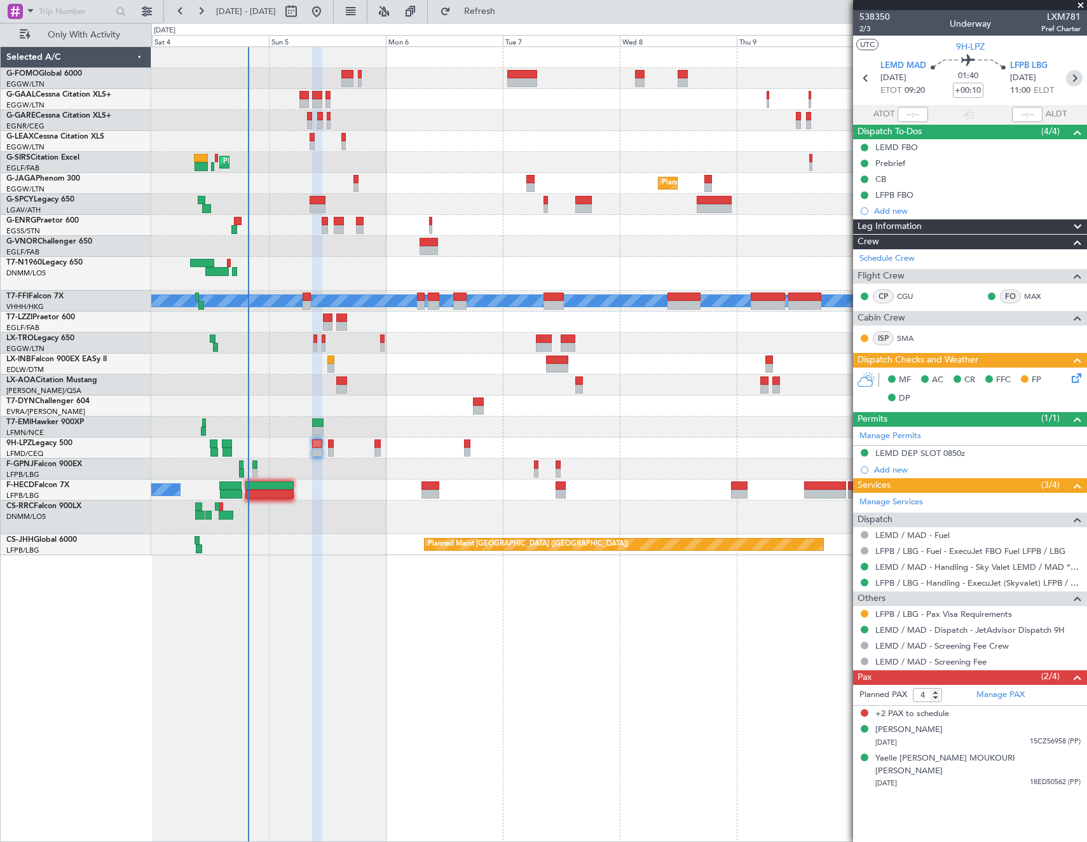
click at [1077, 79] on icon at bounding box center [1074, 78] width 17 height 17
type input "-00:10"
type input "0"
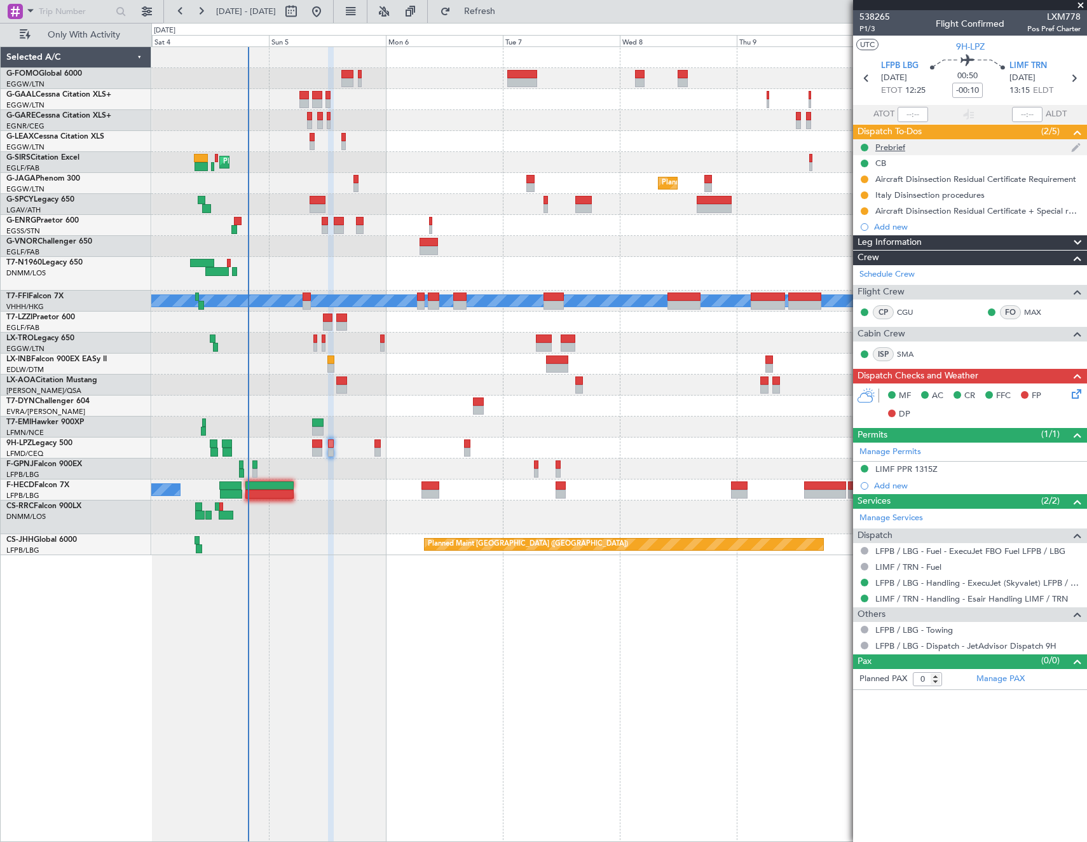
click at [898, 144] on div "Prebrief" at bounding box center [891, 147] width 30 height 11
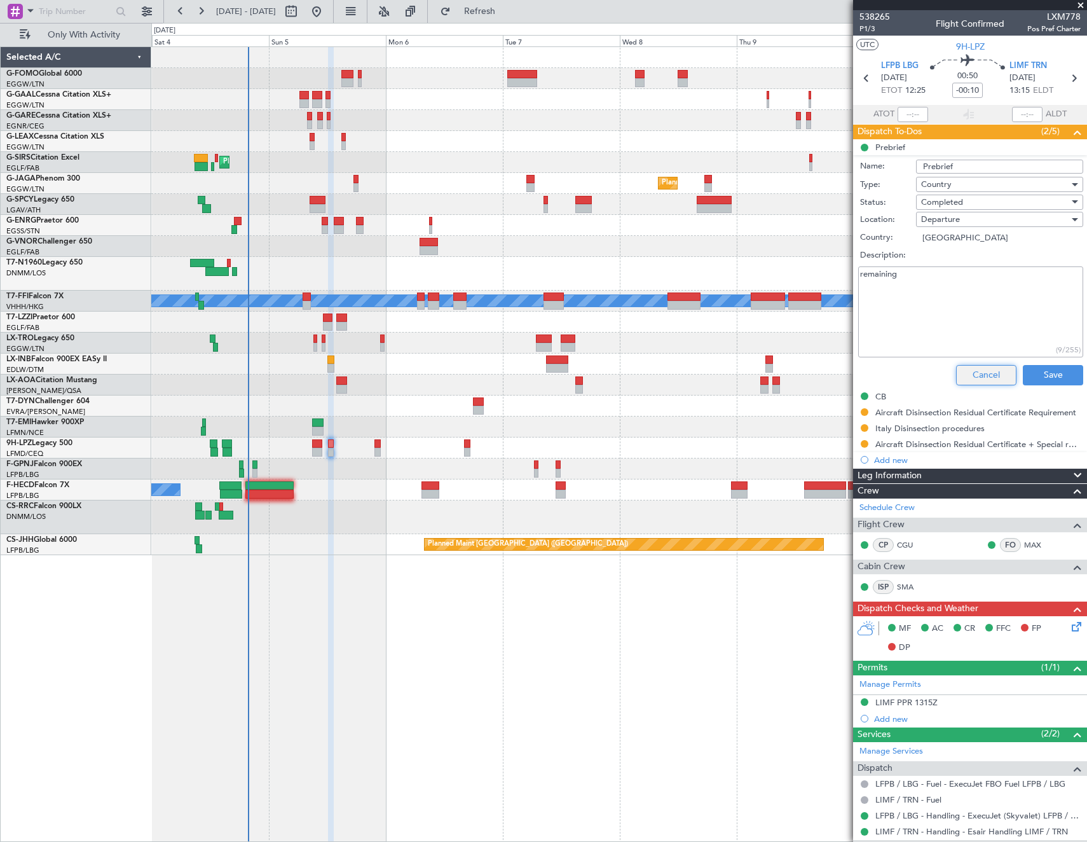
click at [964, 375] on button "Cancel" at bounding box center [986, 375] width 60 height 20
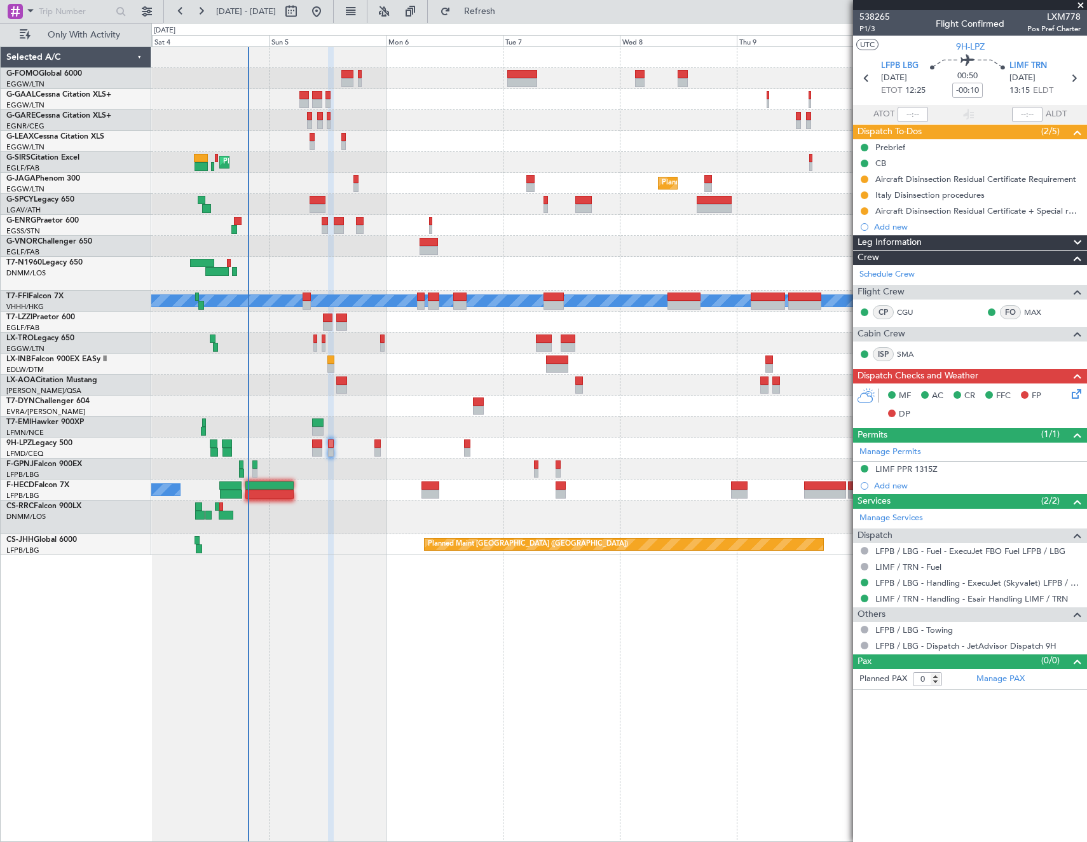
click at [1070, 395] on icon at bounding box center [1075, 392] width 10 height 10
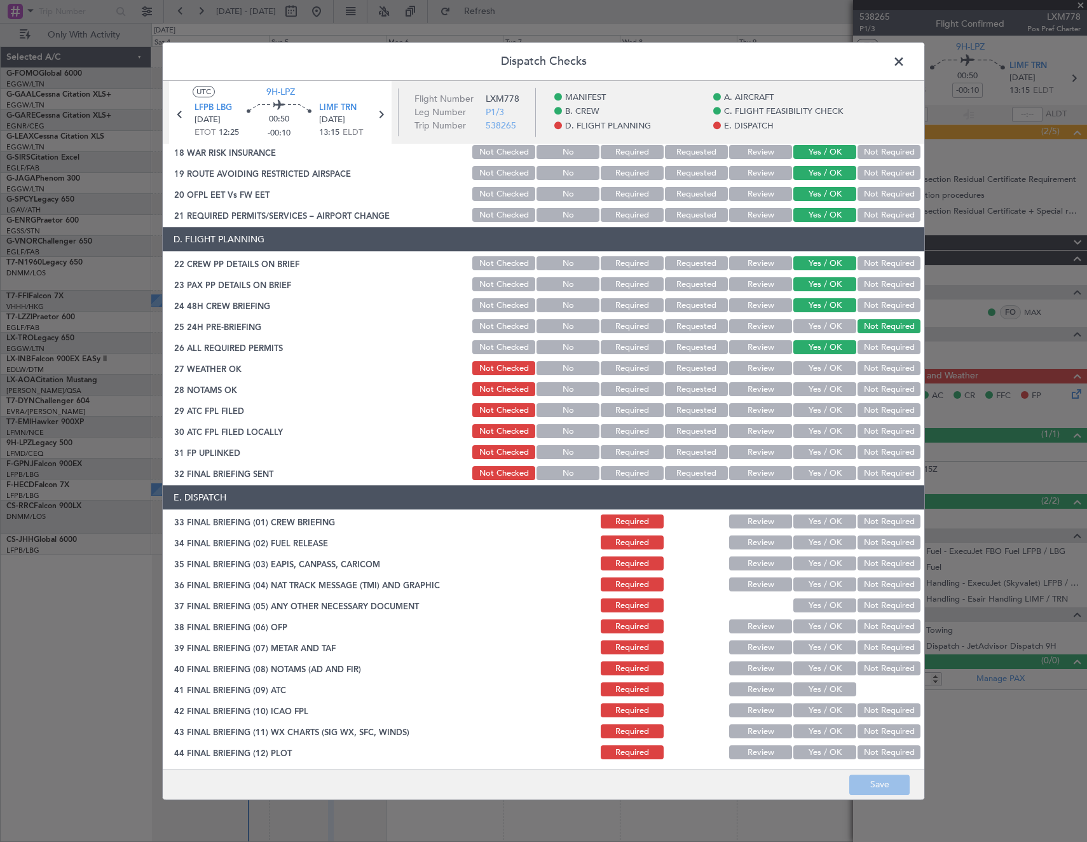
click at [815, 364] on button "Yes / OK" at bounding box center [825, 369] width 63 height 14
click at [817, 383] on button "Yes / OK" at bounding box center [825, 390] width 63 height 14
click at [820, 405] on button "Yes / OK" at bounding box center [825, 411] width 63 height 14
click at [874, 428] on button "Not Required" at bounding box center [889, 432] width 63 height 14
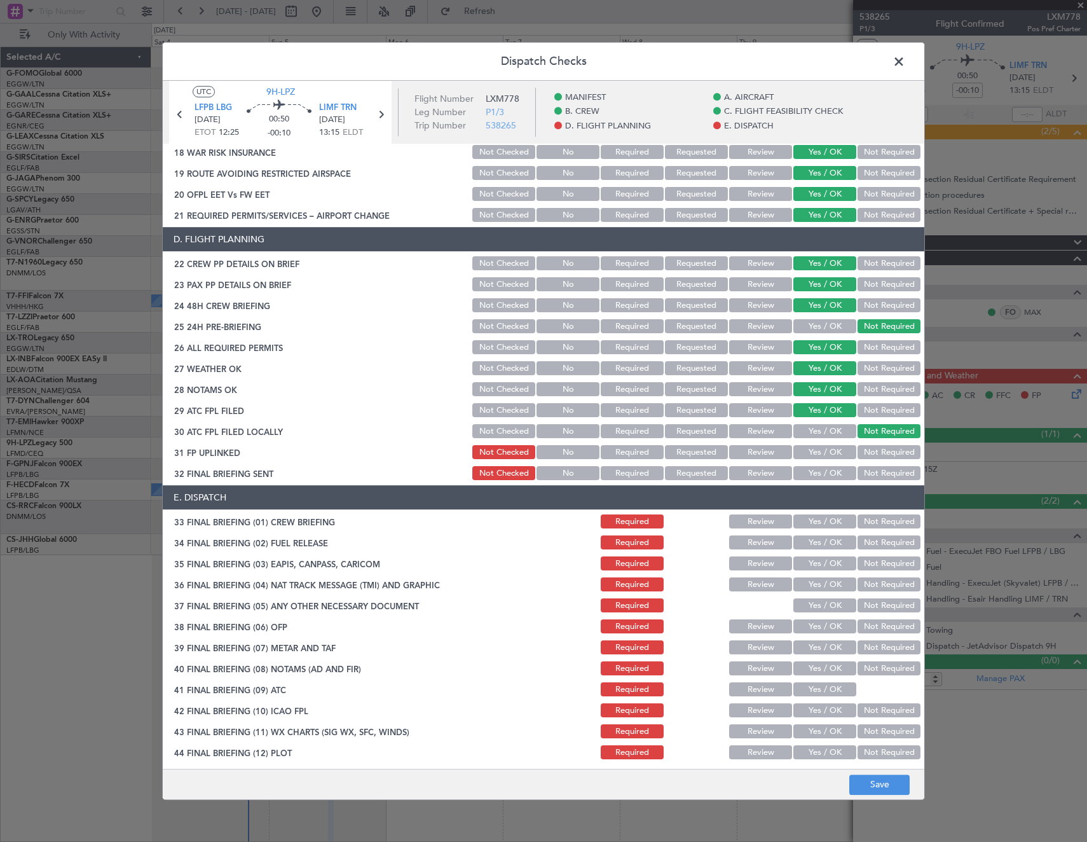
drag, startPoint x: 832, startPoint y: 446, endPoint x: 858, endPoint y: 464, distance: 31.2
click at [832, 448] on button "Yes / OK" at bounding box center [825, 453] width 63 height 14
click at [861, 467] on button "Not Required" at bounding box center [889, 474] width 63 height 14
drag, startPoint x: 826, startPoint y: 524, endPoint x: 890, endPoint y: 544, distance: 67.2
click at [826, 523] on button "Yes / OK" at bounding box center [825, 522] width 63 height 14
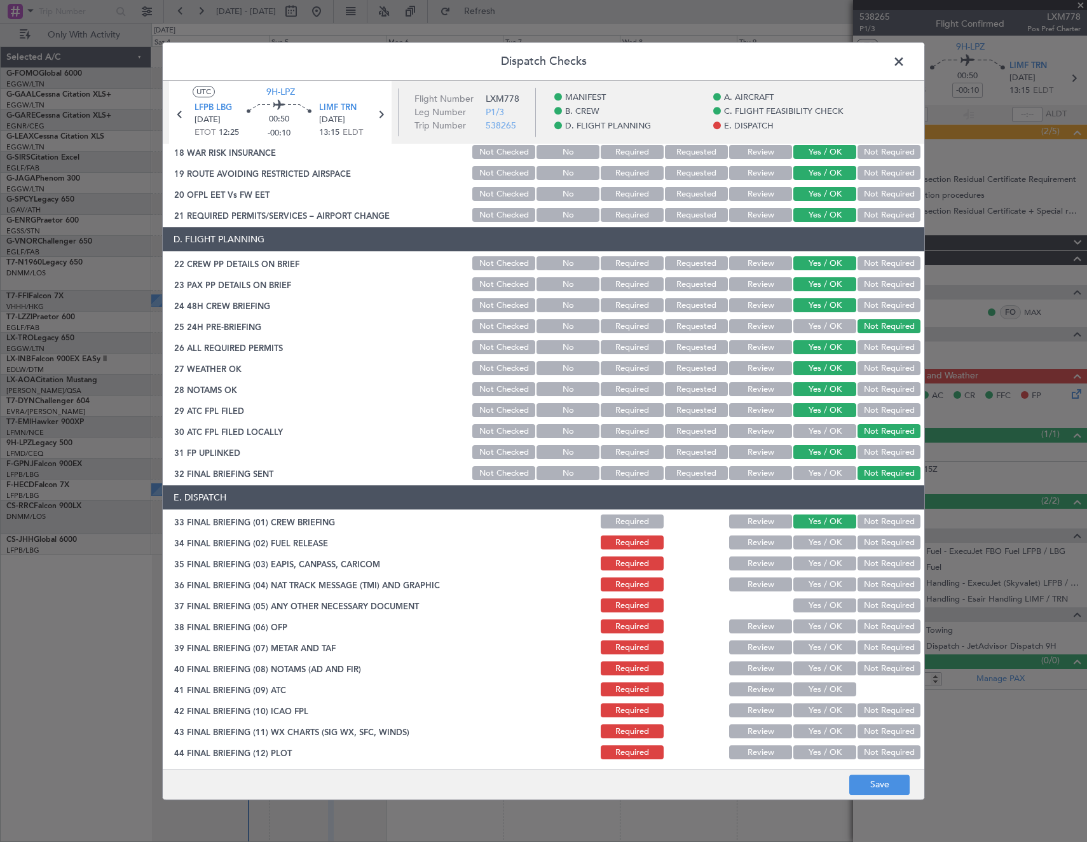
click at [890, 544] on button "Not Required" at bounding box center [889, 543] width 63 height 14
drag, startPoint x: 887, startPoint y: 560, endPoint x: 878, endPoint y: 578, distance: 19.9
click at [887, 561] on button "Not Required" at bounding box center [889, 564] width 63 height 14
click at [877, 581] on button "Not Required" at bounding box center [889, 585] width 63 height 14
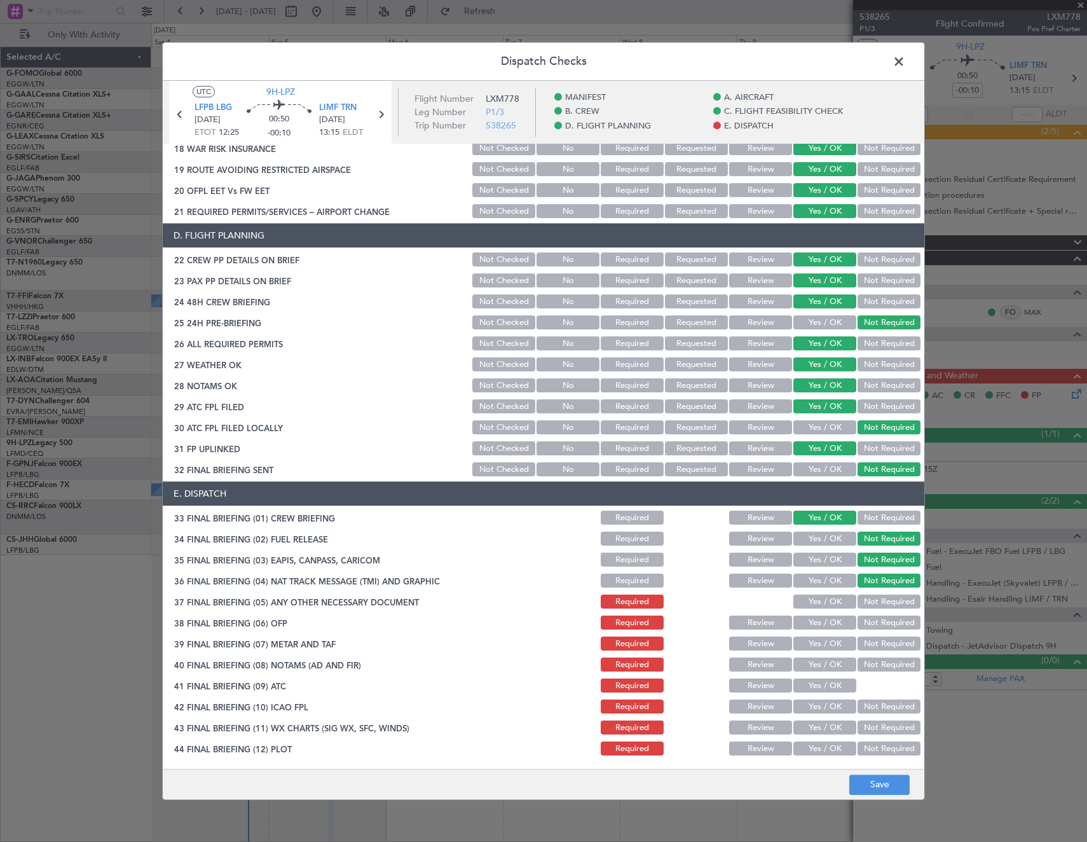
click at [825, 603] on button "Yes / OK" at bounding box center [825, 602] width 63 height 14
drag, startPoint x: 822, startPoint y: 623, endPoint x: 820, endPoint y: 642, distance: 19.2
click at [822, 625] on button "Yes / OK" at bounding box center [825, 623] width 63 height 14
click at [820, 642] on button "Yes / OK" at bounding box center [825, 644] width 63 height 14
click at [818, 664] on button "Yes / OK" at bounding box center [825, 665] width 63 height 14
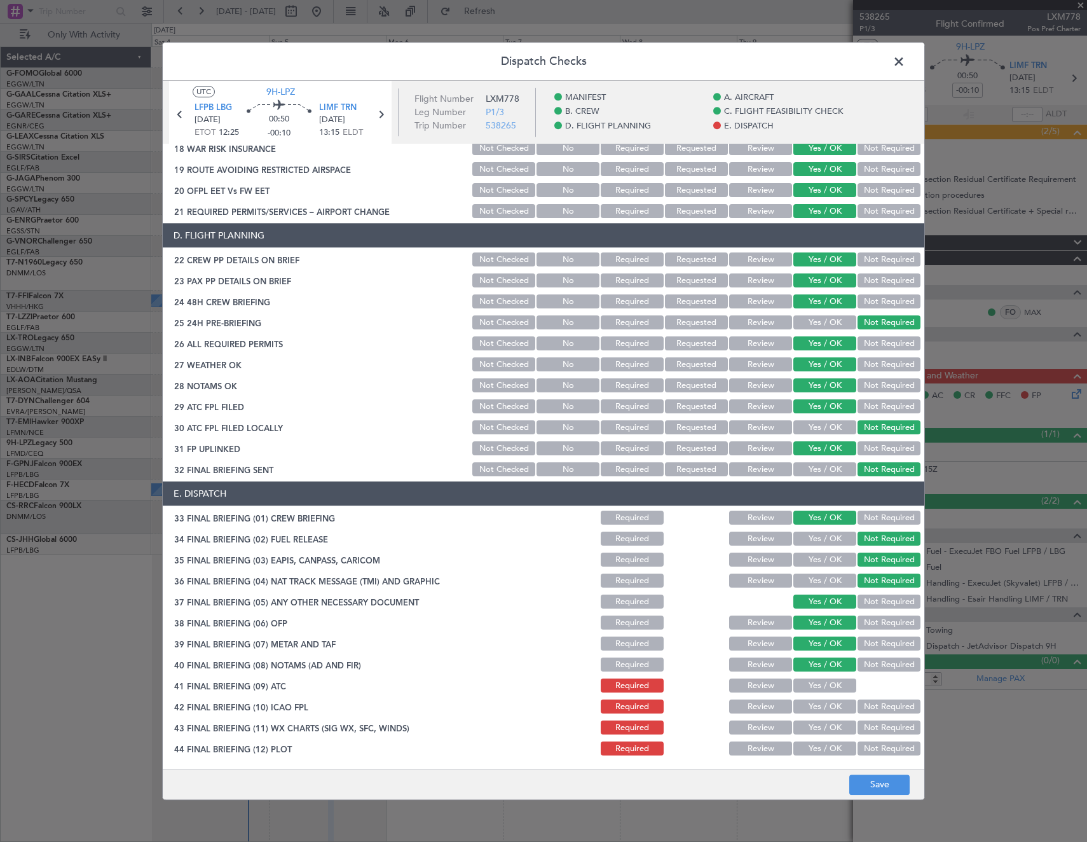
click at [815, 684] on button "Yes / OK" at bounding box center [825, 686] width 63 height 14
click at [813, 710] on button "Yes / OK" at bounding box center [825, 707] width 63 height 14
click at [809, 729] on button "Yes / OK" at bounding box center [825, 728] width 63 height 14
drag, startPoint x: 806, startPoint y: 748, endPoint x: 824, endPoint y: 758, distance: 20.5
click at [808, 750] on button "Yes / OK" at bounding box center [825, 749] width 63 height 14
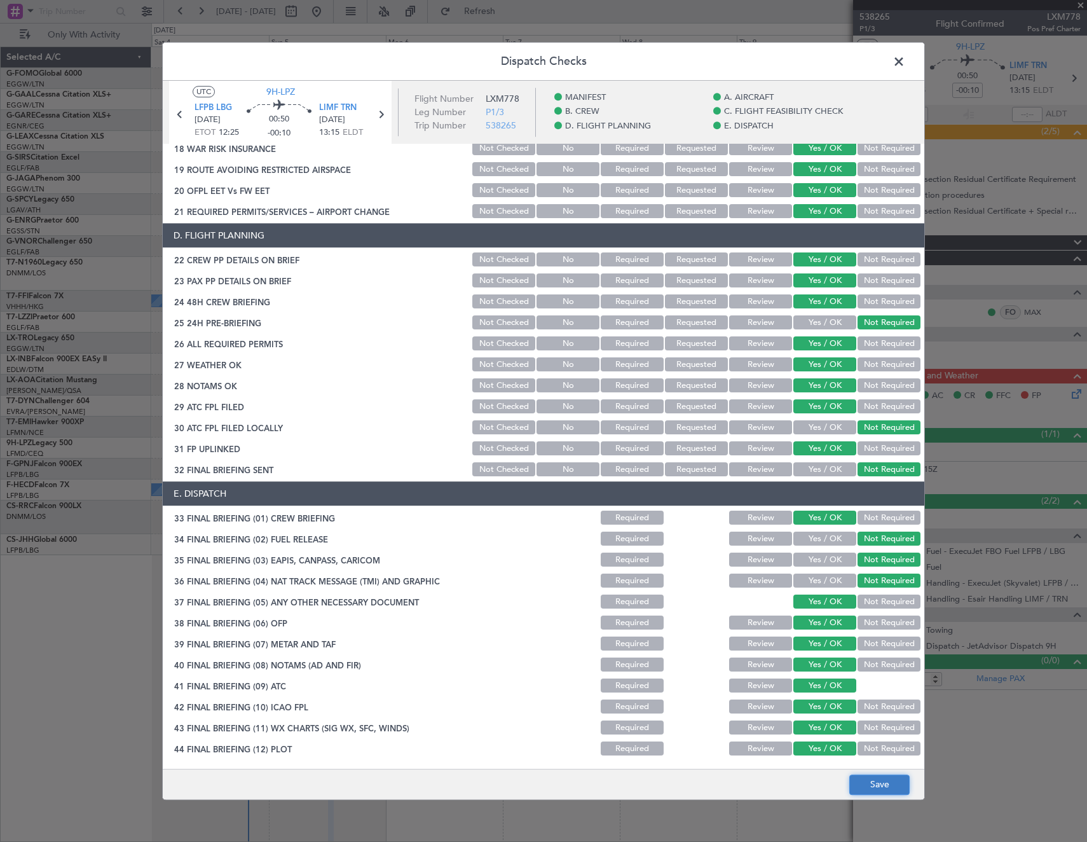
click at [881, 787] on button "Save" at bounding box center [879, 784] width 60 height 20
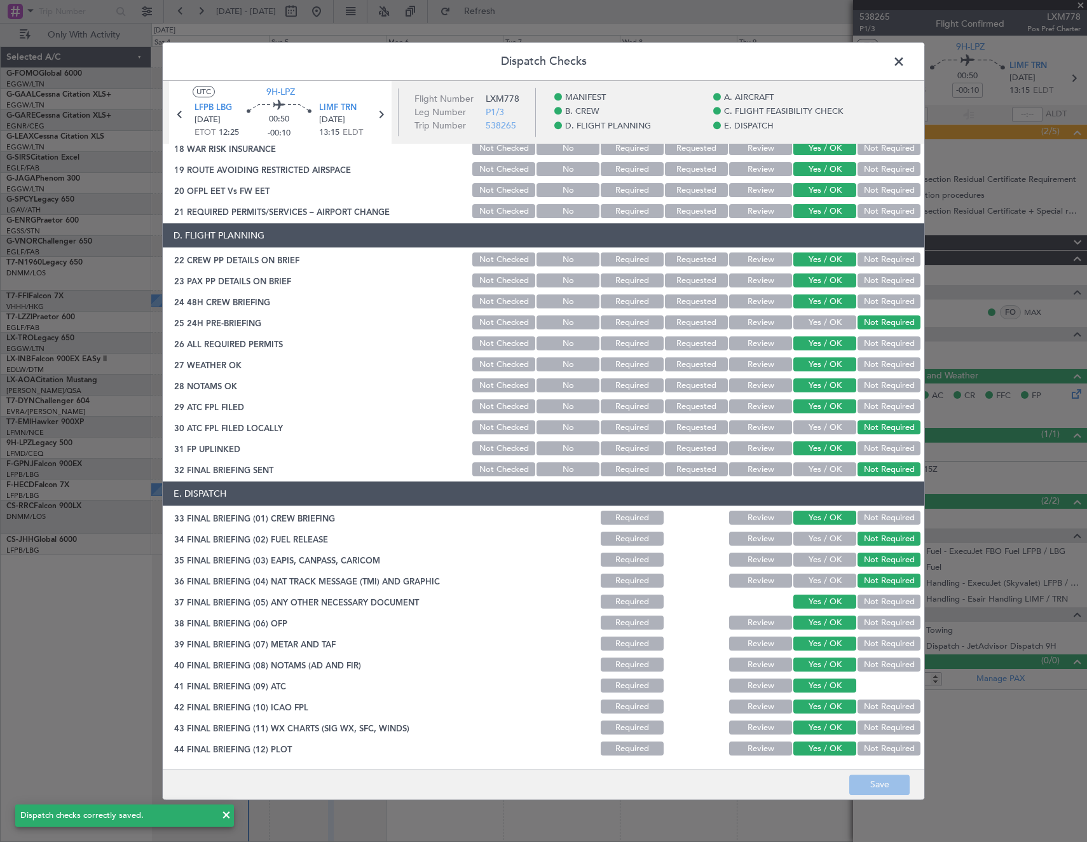
click at [905, 62] on span at bounding box center [905, 64] width 0 height 25
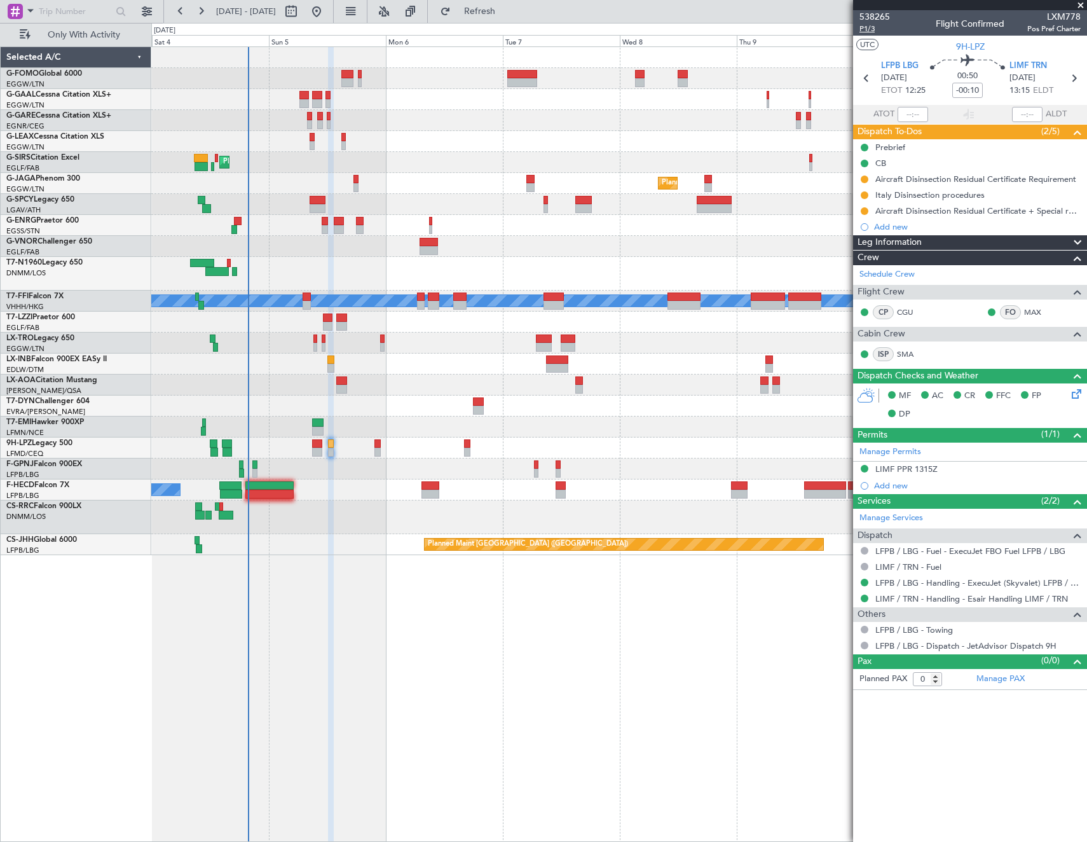
click at [870, 29] on span "P1/3" at bounding box center [875, 29] width 31 height 11
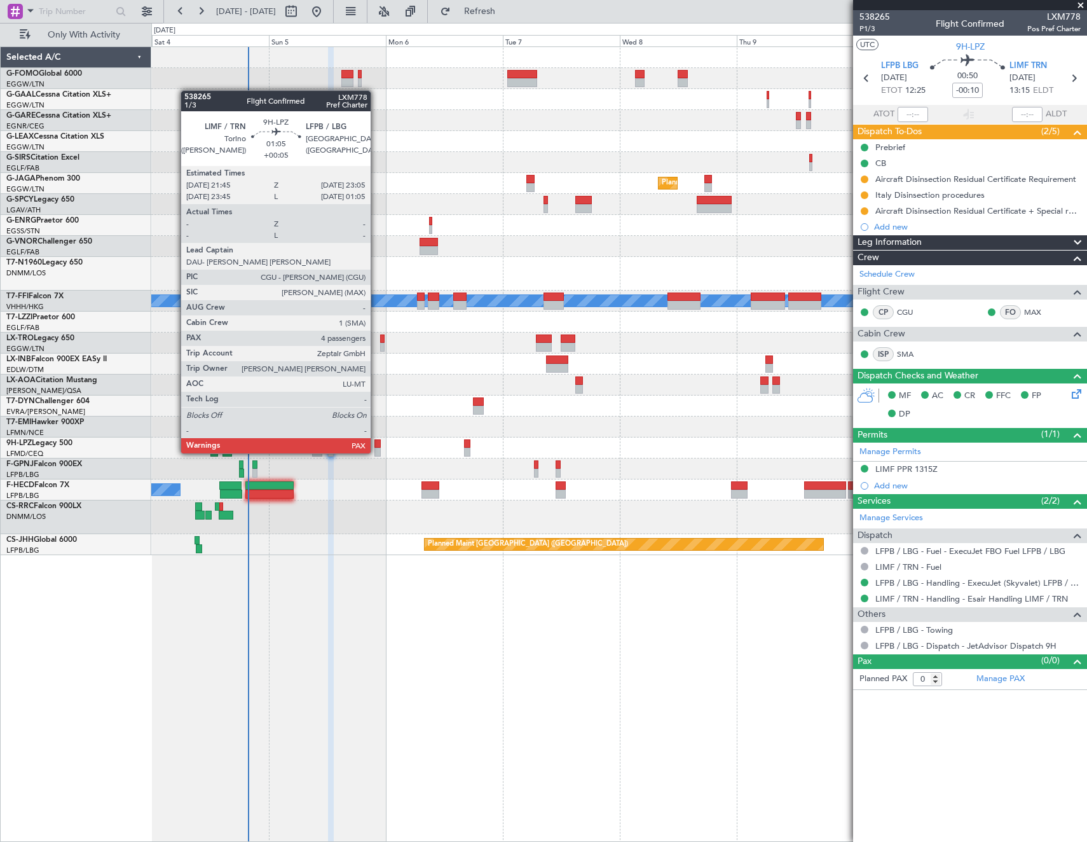
click at [376, 441] on div at bounding box center [378, 443] width 7 height 9
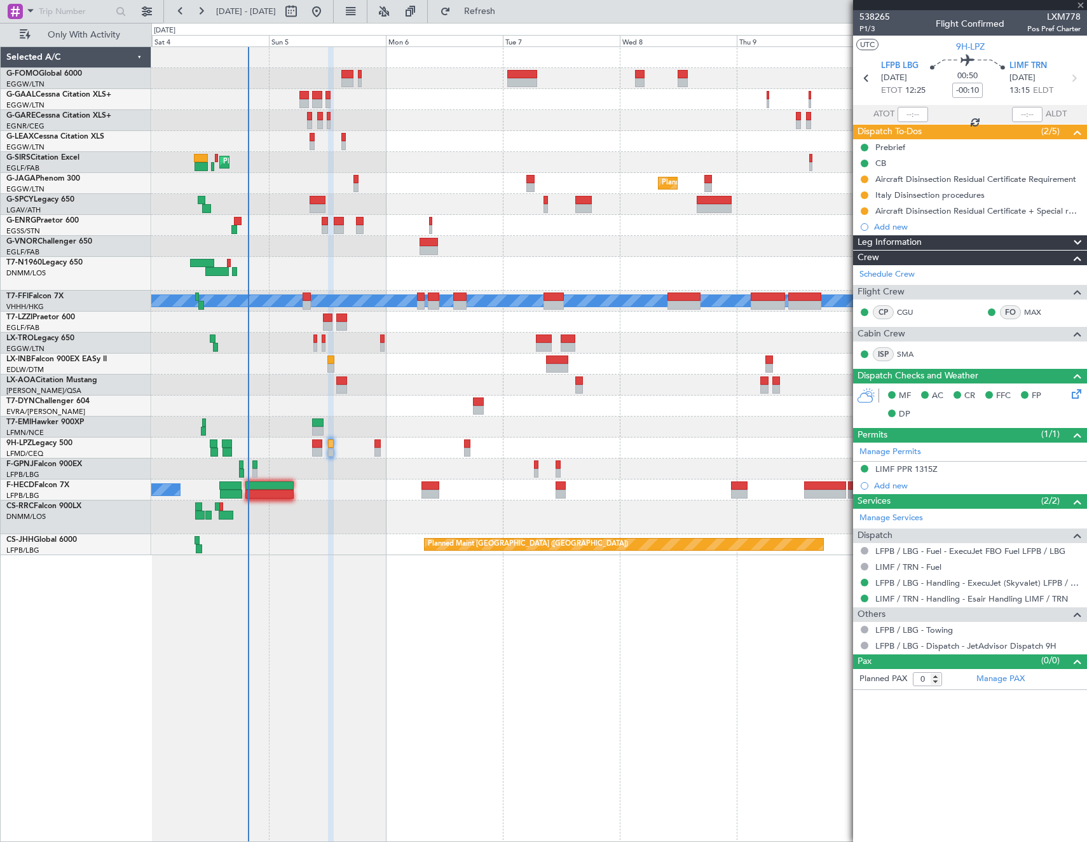
type input "+00:05"
type input "4"
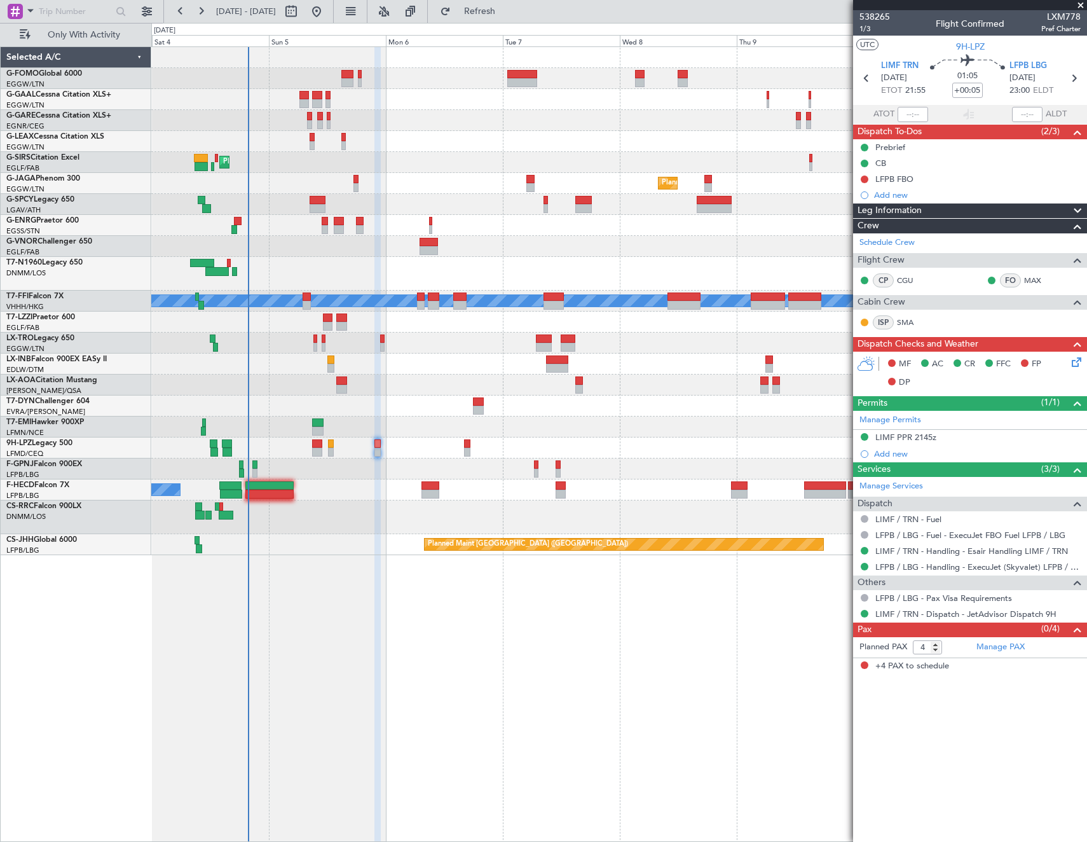
click at [1075, 362] on icon at bounding box center [1075, 360] width 10 height 10
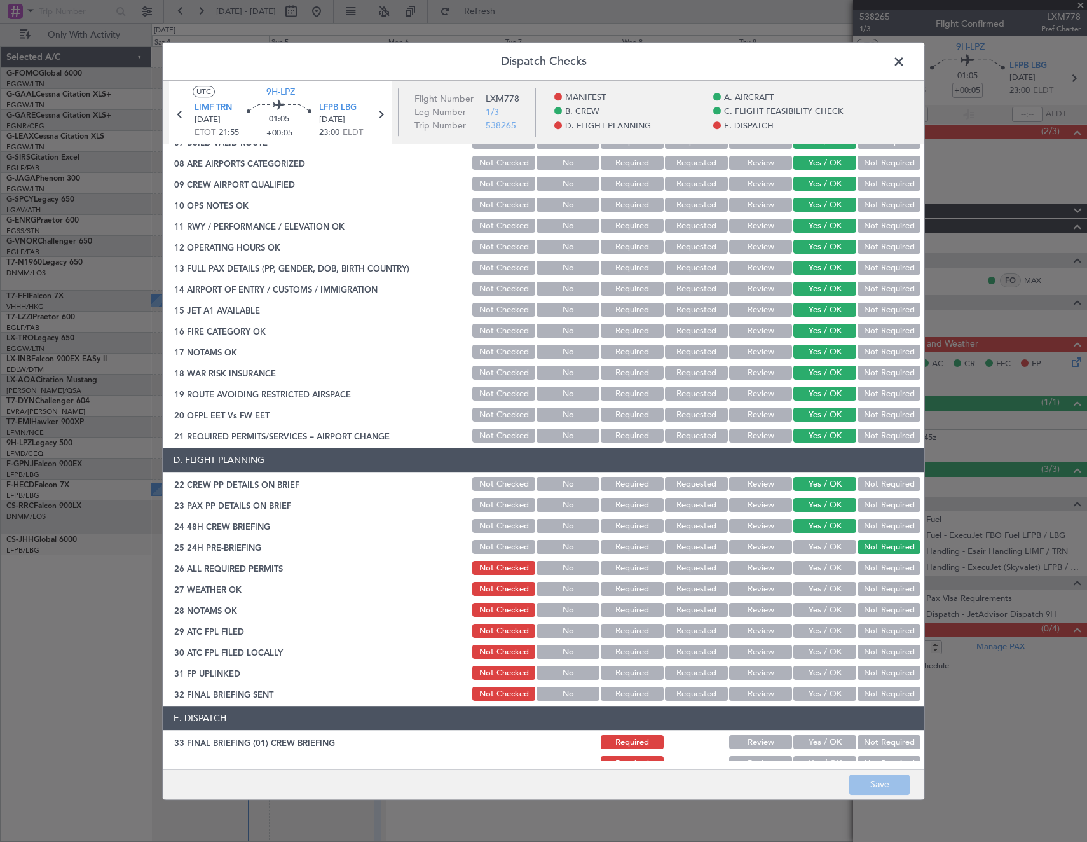
scroll to position [509, 0]
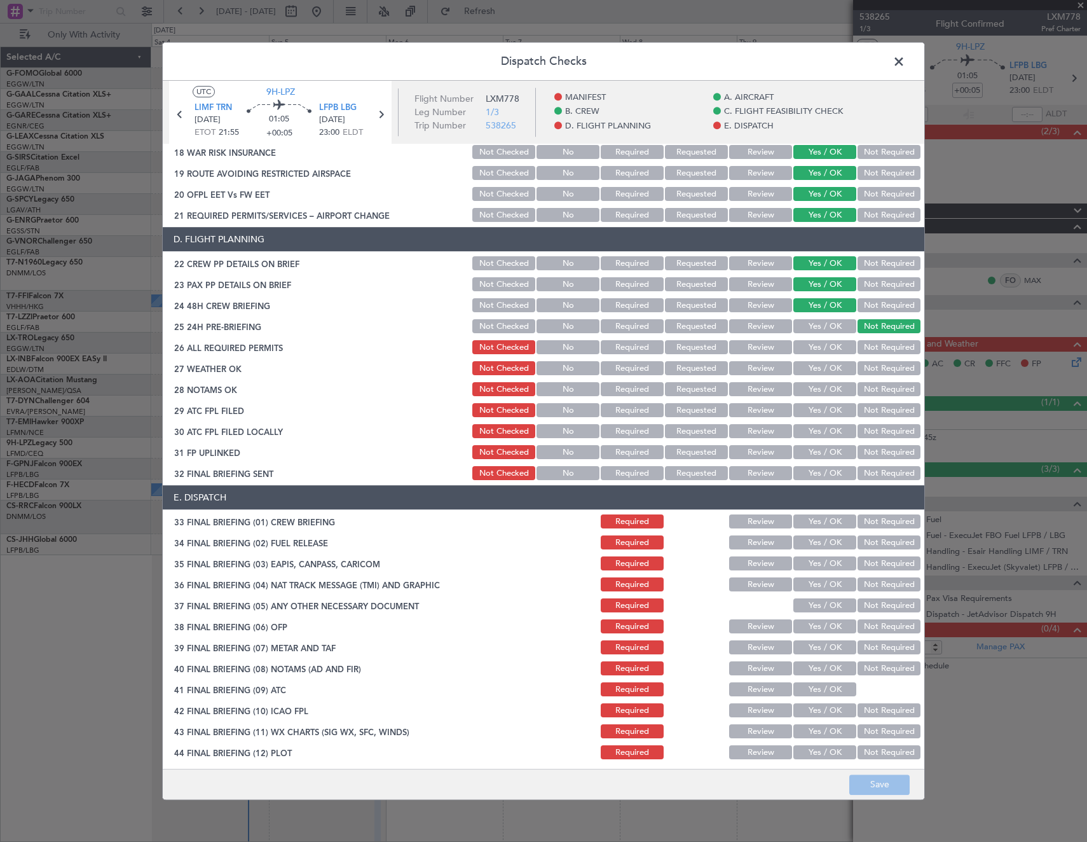
click at [817, 346] on button "Yes / OK" at bounding box center [825, 348] width 63 height 14
click at [820, 365] on button "Yes / OK" at bounding box center [825, 369] width 63 height 14
click at [818, 383] on button "Yes / OK" at bounding box center [825, 390] width 63 height 14
click at [818, 410] on button "Yes / OK" at bounding box center [825, 411] width 63 height 14
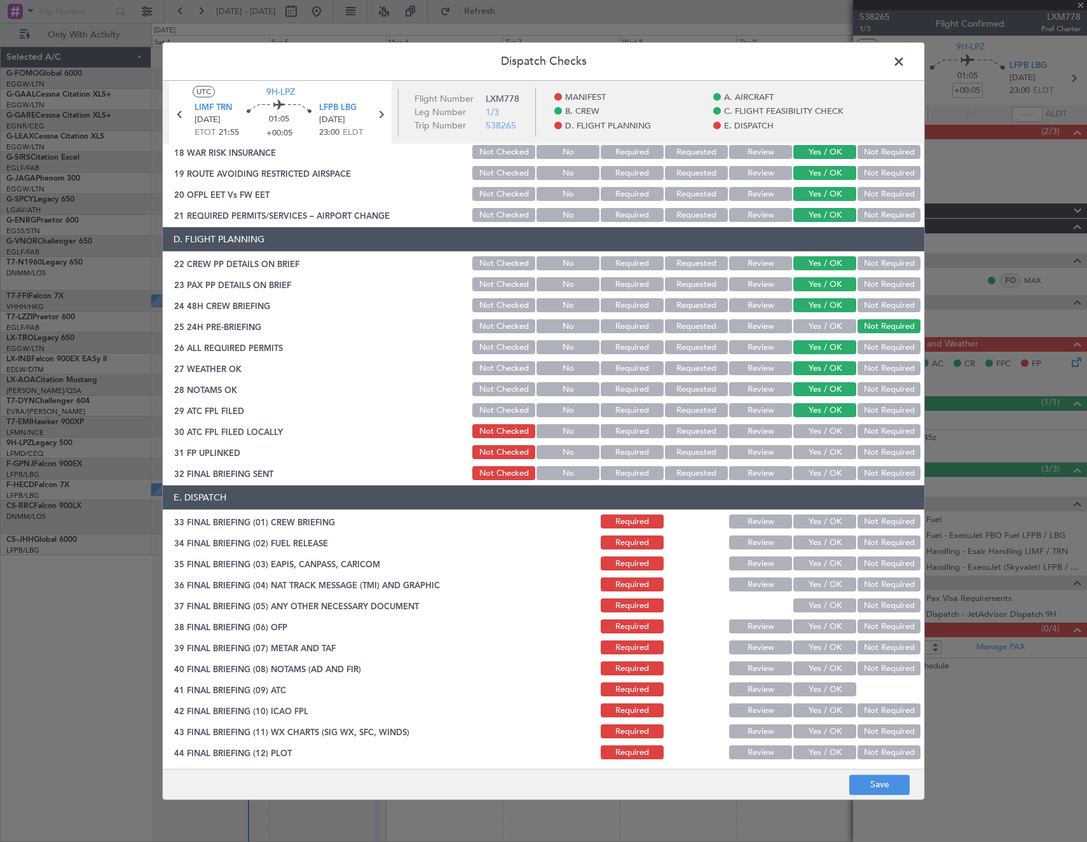
click at [872, 428] on button "Not Required" at bounding box center [889, 432] width 63 height 14
click at [836, 449] on button "Yes / OK" at bounding box center [825, 453] width 63 height 14
click at [859, 463] on section "D. FLIGHT PLANNING 22 CREW PP DETAILS ON BRIEF Not Checked No Required Requeste…" at bounding box center [544, 355] width 762 height 255
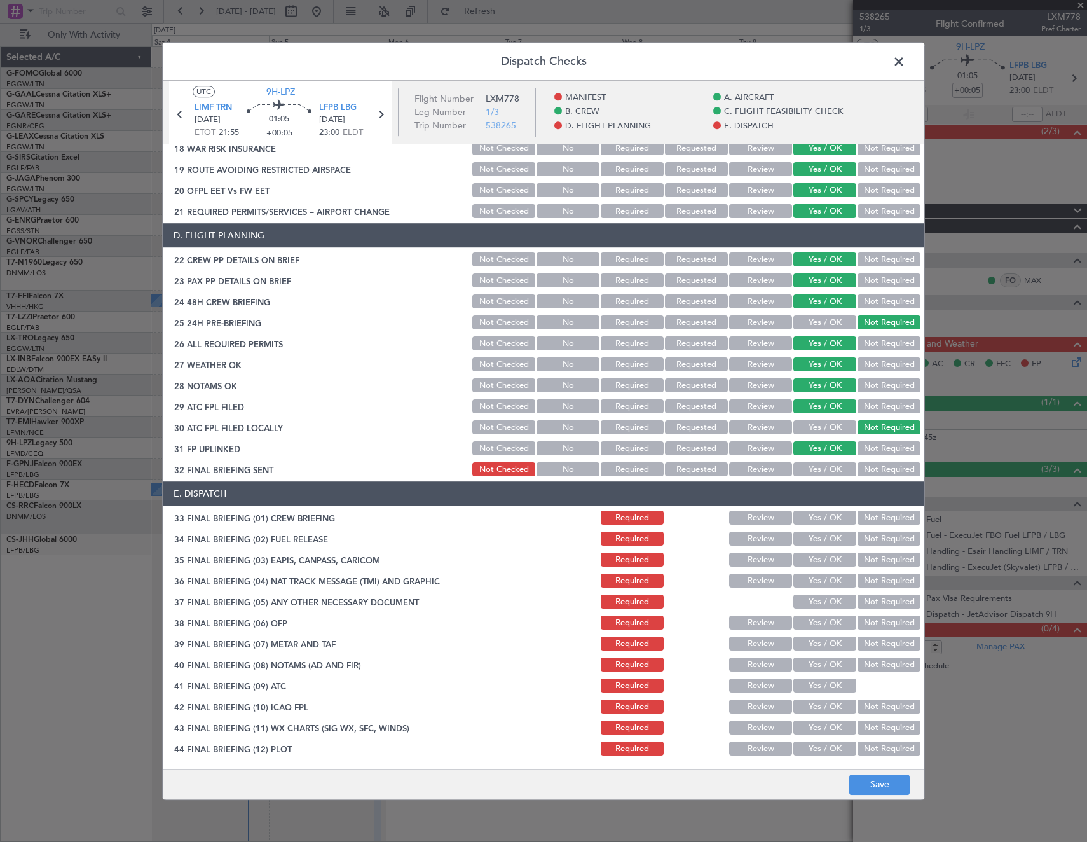
click at [870, 469] on button "Not Required" at bounding box center [889, 470] width 63 height 14
click at [834, 518] on button "Yes / OK" at bounding box center [825, 518] width 63 height 14
click at [877, 540] on button "Not Required" at bounding box center [889, 539] width 63 height 14
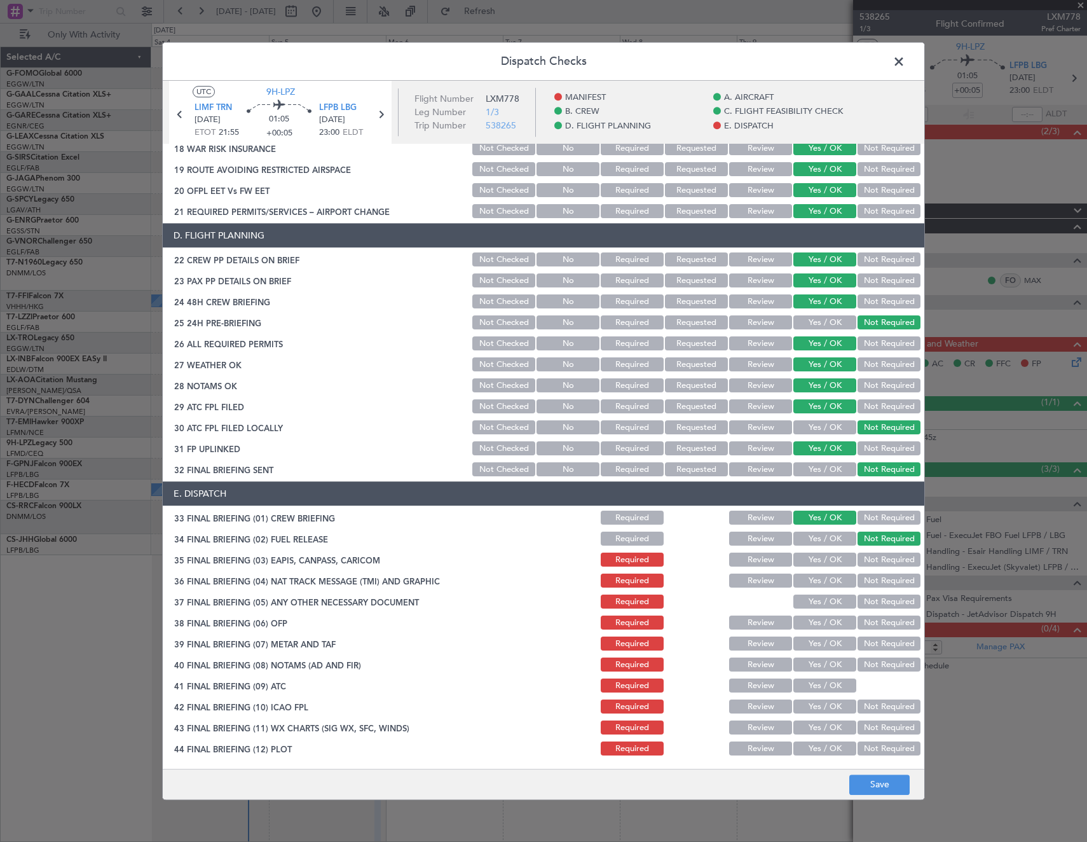
drag, startPoint x: 874, startPoint y: 557, endPoint x: 872, endPoint y: 576, distance: 19.2
click at [874, 558] on button "Not Required" at bounding box center [889, 560] width 63 height 14
click at [872, 577] on button "Not Required" at bounding box center [889, 581] width 63 height 14
click at [823, 607] on button "Yes / OK" at bounding box center [825, 602] width 63 height 14
click at [819, 624] on button "Yes / OK" at bounding box center [825, 623] width 63 height 14
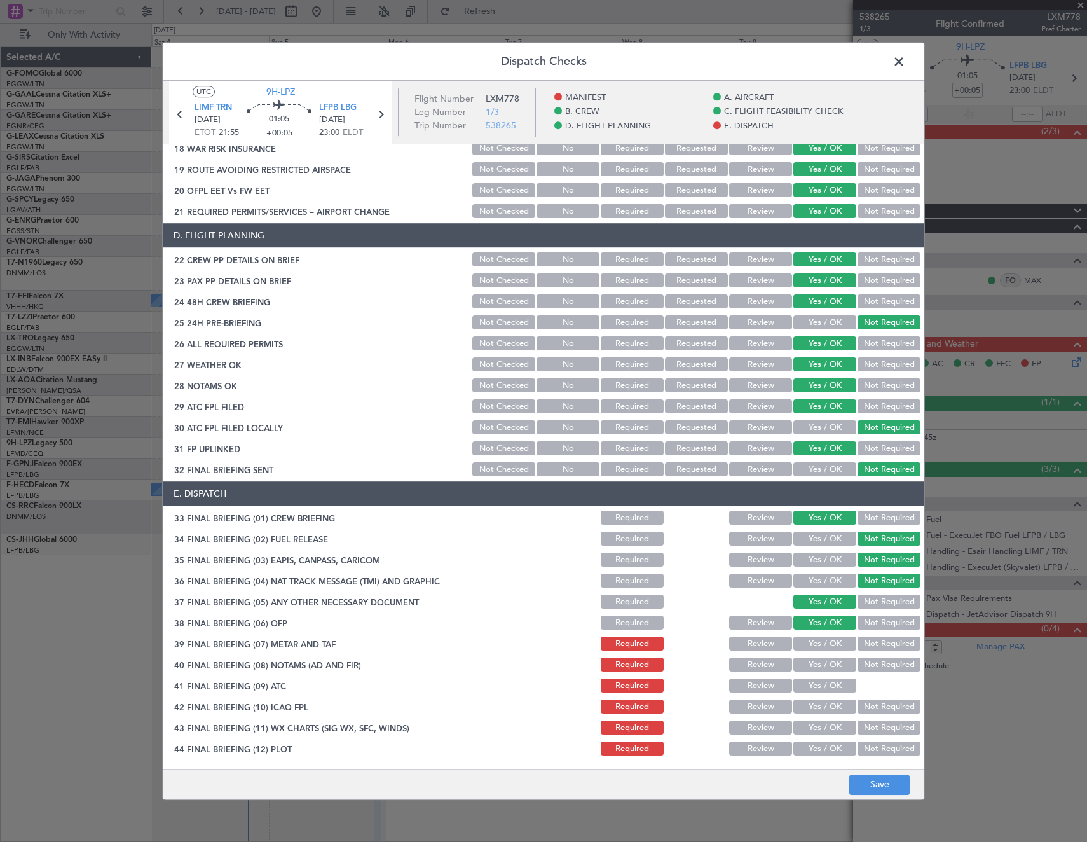
drag, startPoint x: 816, startPoint y: 642, endPoint x: 815, endPoint y: 659, distance: 17.2
click at [816, 642] on button "Yes / OK" at bounding box center [825, 644] width 63 height 14
click at [815, 659] on button "Yes / OK" at bounding box center [825, 665] width 63 height 14
drag, startPoint x: 814, startPoint y: 684, endPoint x: 813, endPoint y: 694, distance: 9.6
click at [814, 685] on button "Yes / OK" at bounding box center [825, 686] width 63 height 14
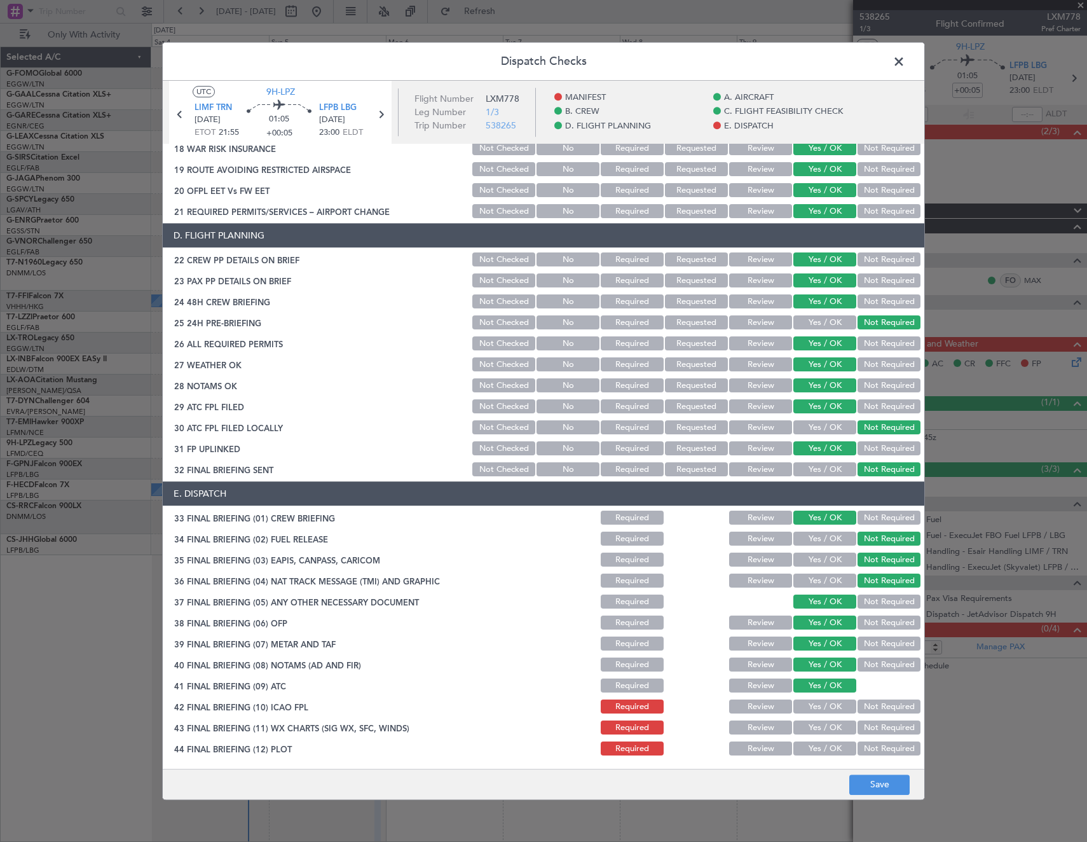
click at [809, 710] on button "Yes / OK" at bounding box center [825, 707] width 63 height 14
drag, startPoint x: 810, startPoint y: 734, endPoint x: 813, endPoint y: 750, distance: 16.8
click at [811, 736] on div "Yes / OK" at bounding box center [824, 728] width 64 height 18
click at [814, 747] on button "Yes / OK" at bounding box center [825, 749] width 63 height 14
click at [830, 738] on section "E. DISPATCH 33 FINAL BRIEFING (01) CREW BRIEFING Required Review Yes / OK Not R…" at bounding box center [544, 620] width 762 height 276
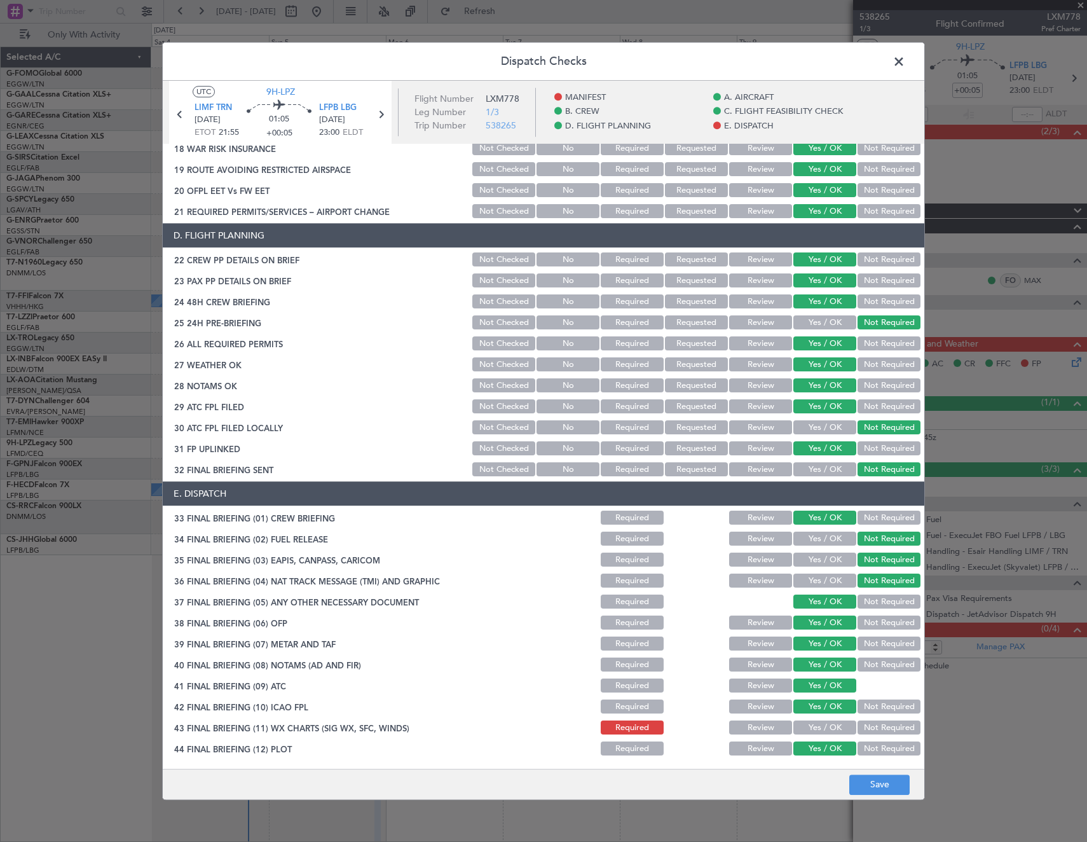
click at [827, 726] on button "Yes / OK" at bounding box center [825, 728] width 63 height 14
click at [881, 778] on button "Save" at bounding box center [879, 784] width 60 height 20
click at [905, 60] on span at bounding box center [905, 64] width 0 height 25
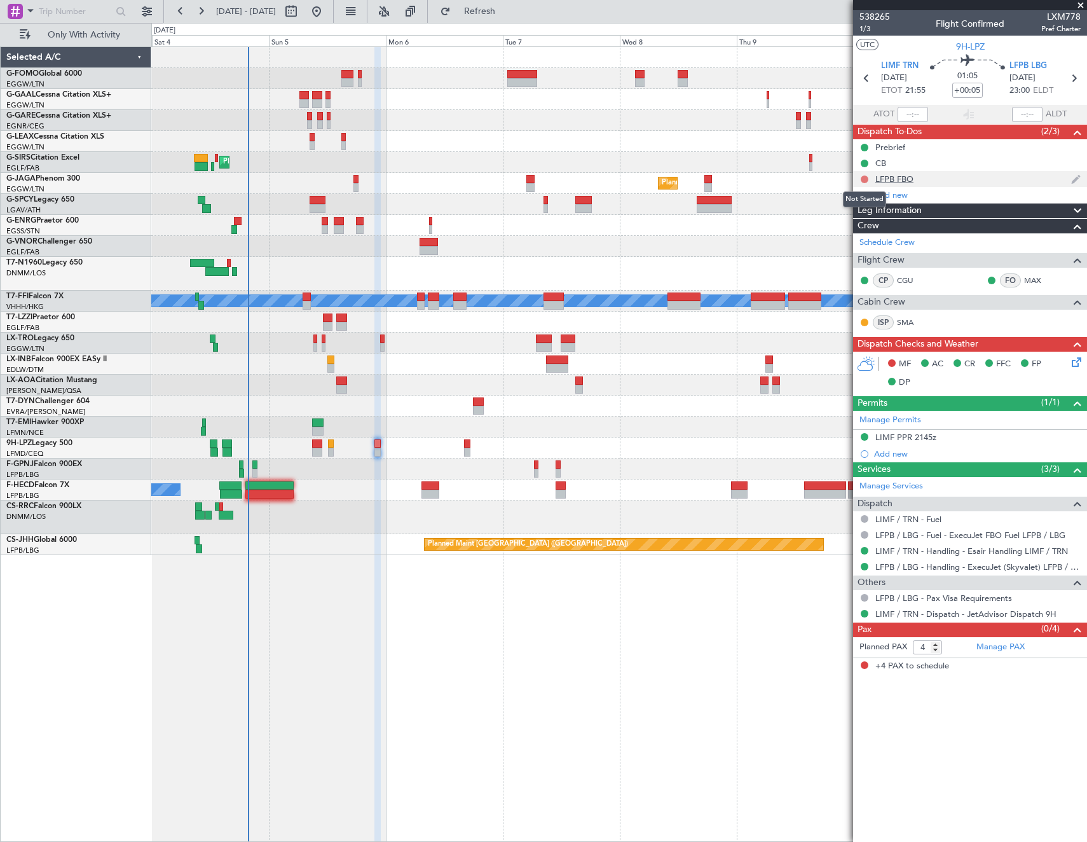
click at [863, 177] on button at bounding box center [865, 179] width 8 height 8
click at [863, 236] on span "Completed" at bounding box center [870, 235] width 42 height 13
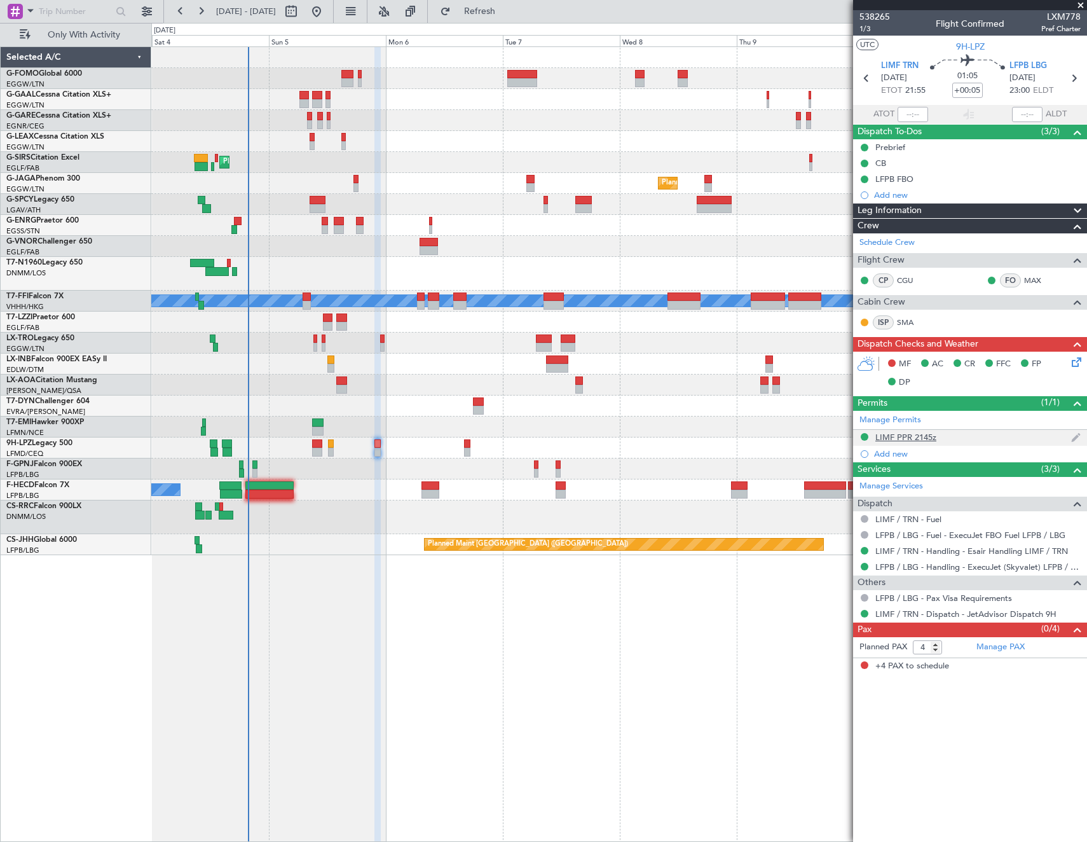
click at [904, 439] on div "LIMF PPR 2145z" at bounding box center [906, 437] width 61 height 11
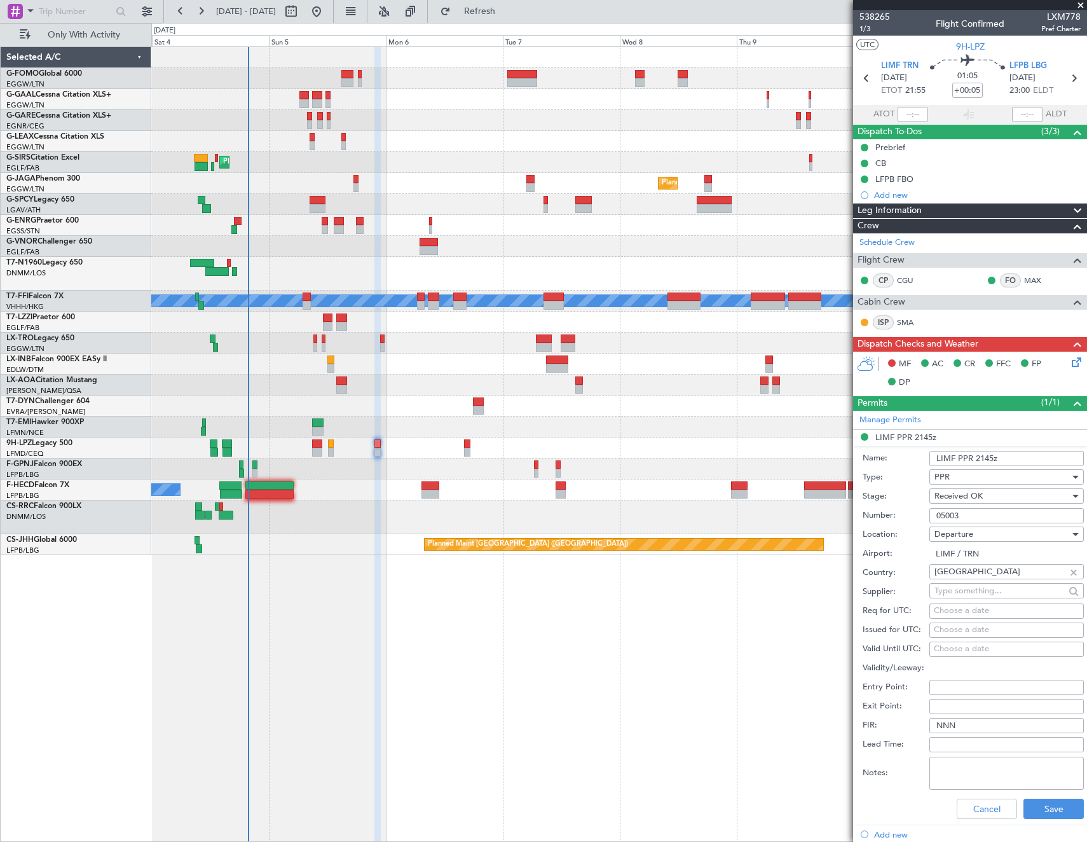
click at [976, 517] on input "05003" at bounding box center [1007, 515] width 155 height 15
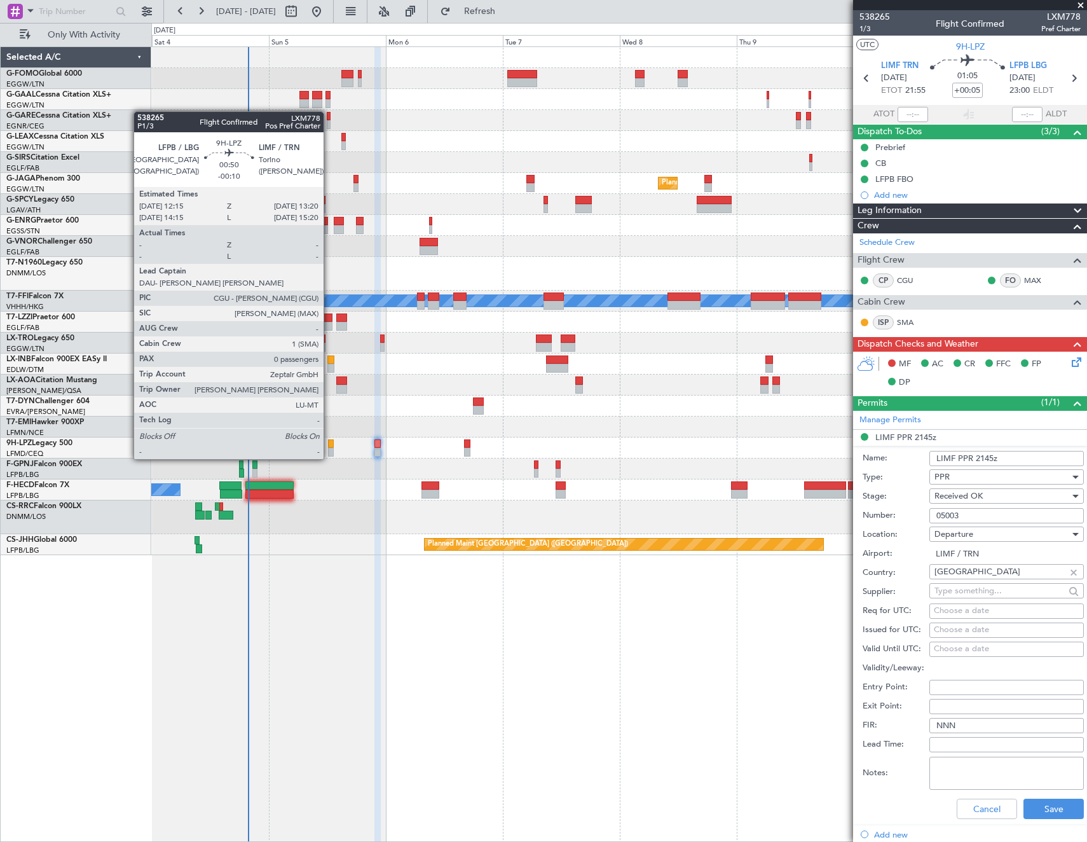
click at [329, 446] on div at bounding box center [331, 443] width 6 height 9
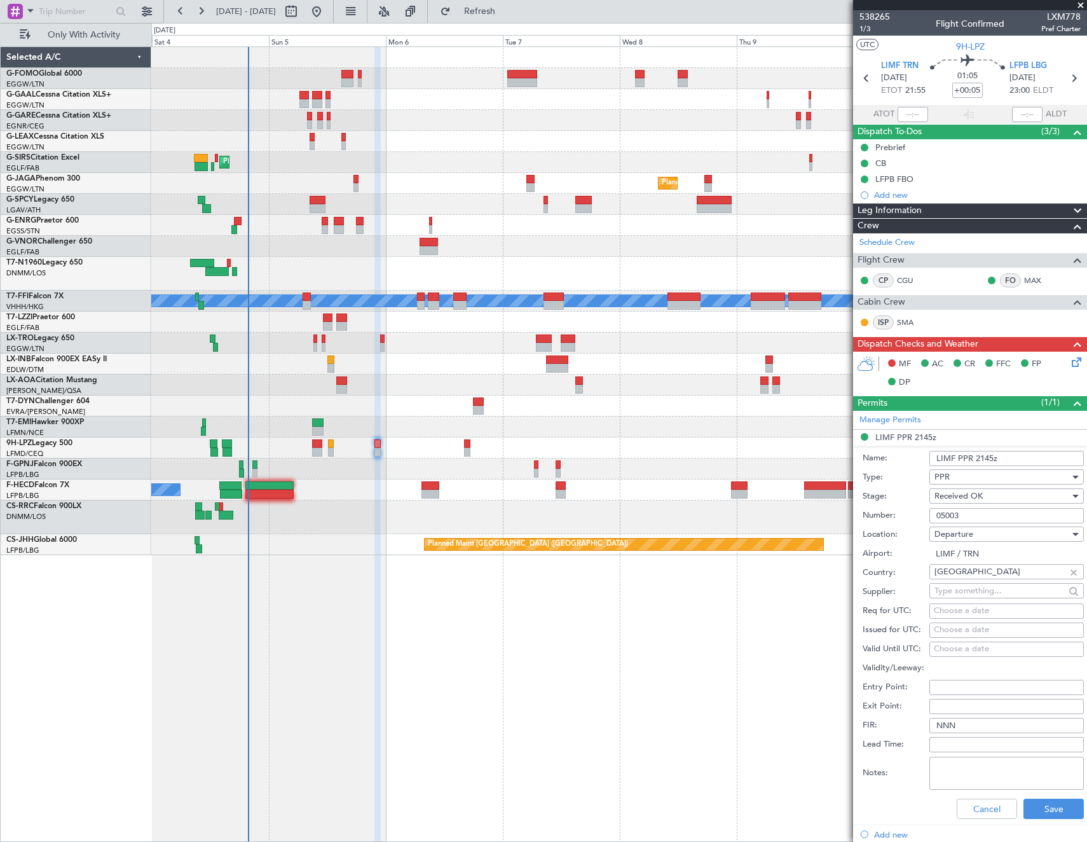
click at [997, 517] on input "05003" at bounding box center [1007, 515] width 155 height 15
click at [976, 815] on button "Cancel" at bounding box center [987, 809] width 60 height 20
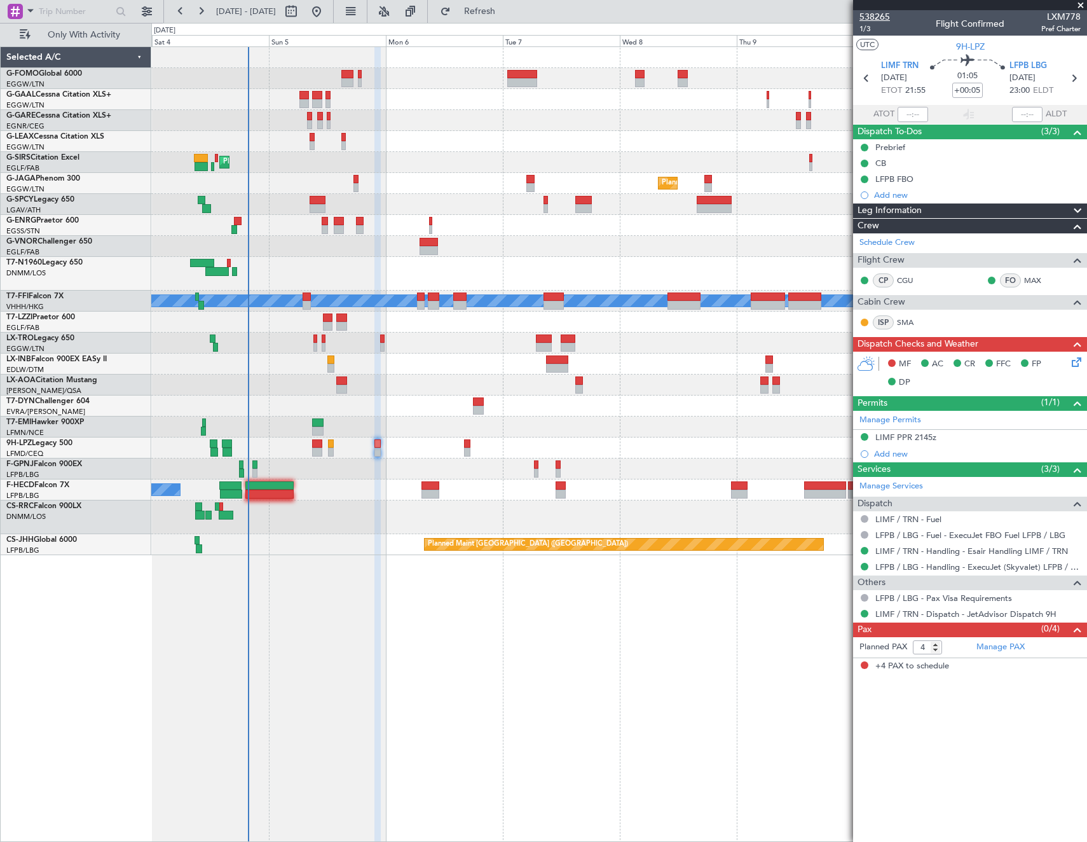
click at [863, 22] on span "538265" at bounding box center [875, 16] width 31 height 13
click at [866, 29] on span "1/3" at bounding box center [875, 29] width 31 height 11
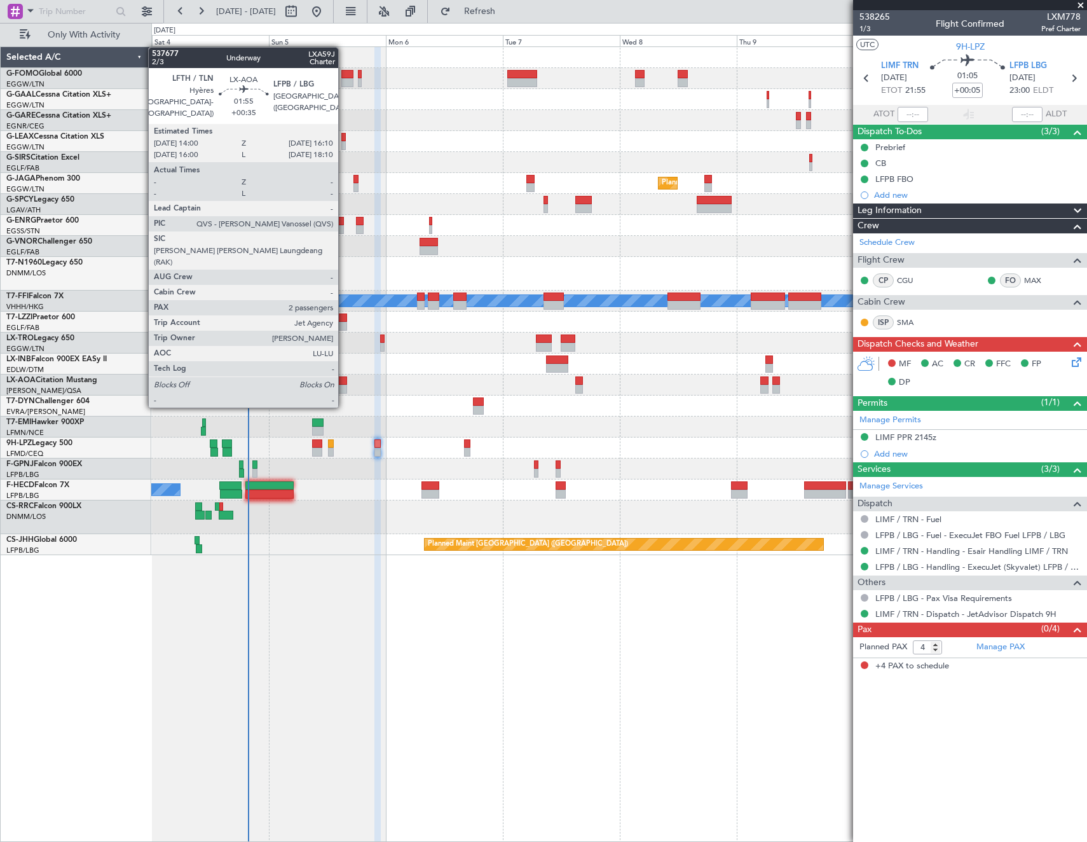
click at [344, 382] on div at bounding box center [341, 380] width 11 height 9
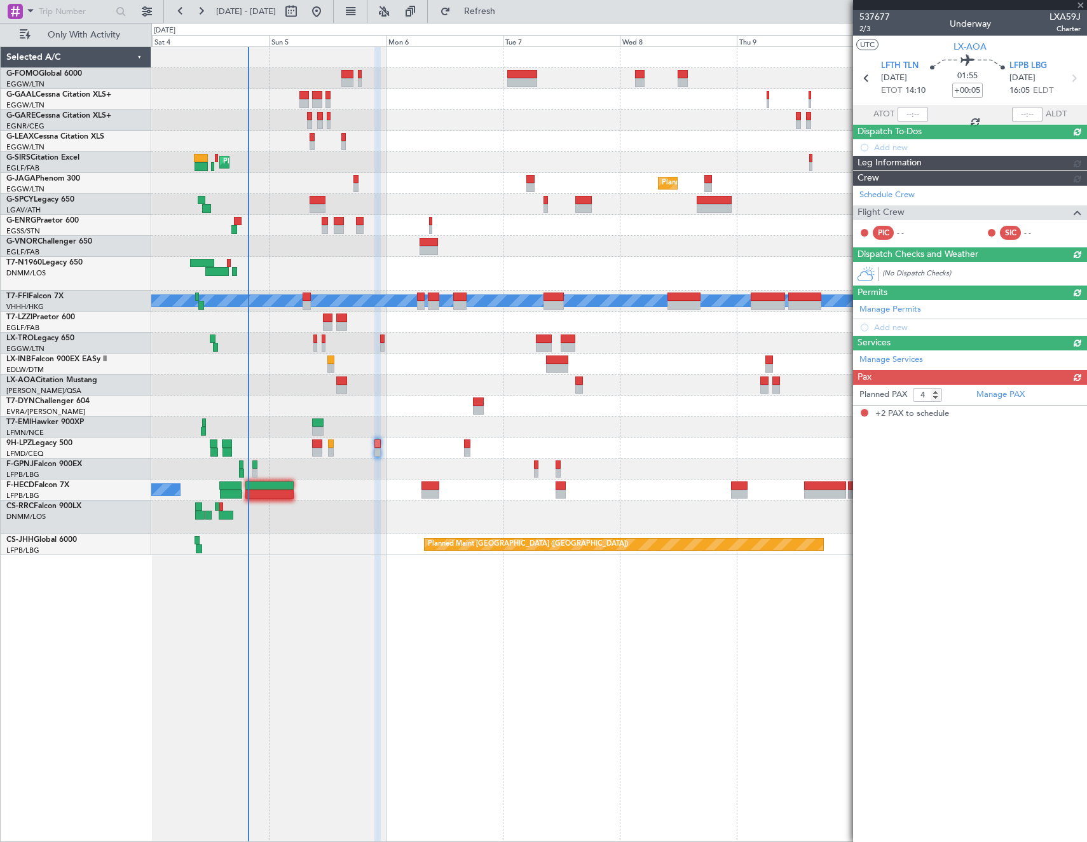
type input "+00:35"
type input "2"
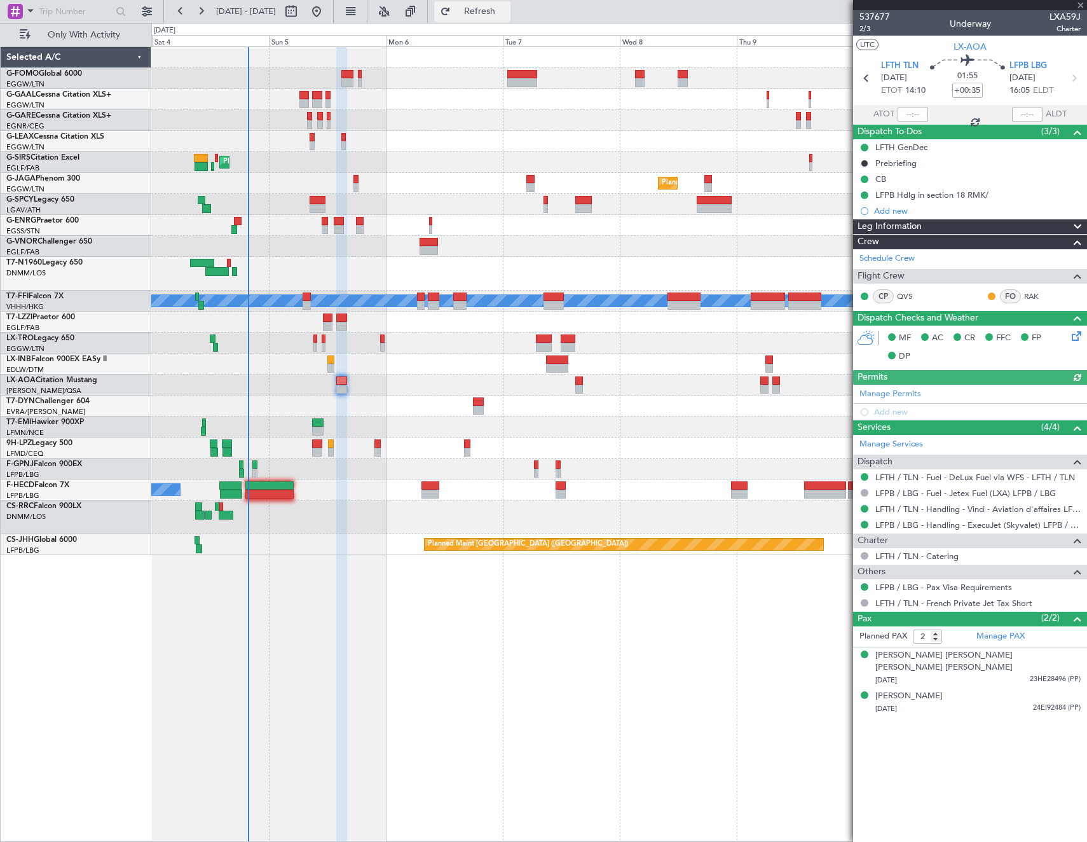
click at [507, 15] on span "Refresh" at bounding box center [479, 11] width 53 height 9
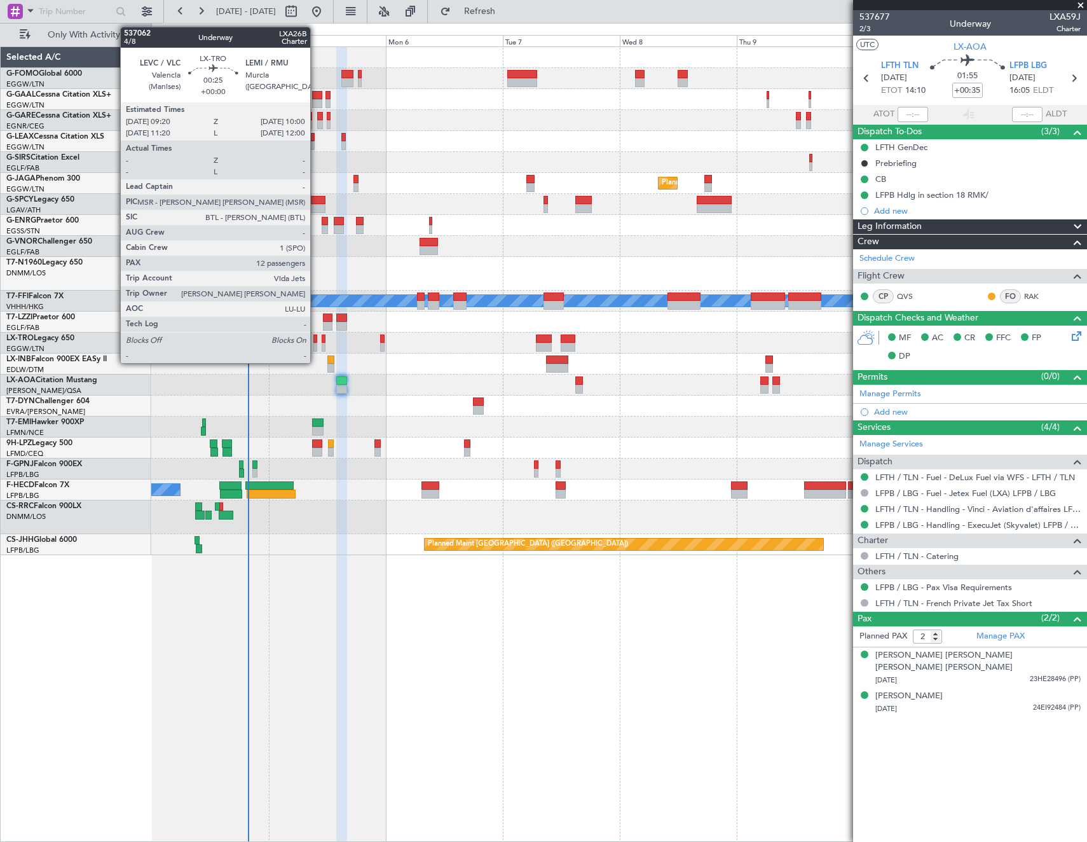
click at [316, 338] on div at bounding box center [315, 338] width 4 height 9
type input "12"
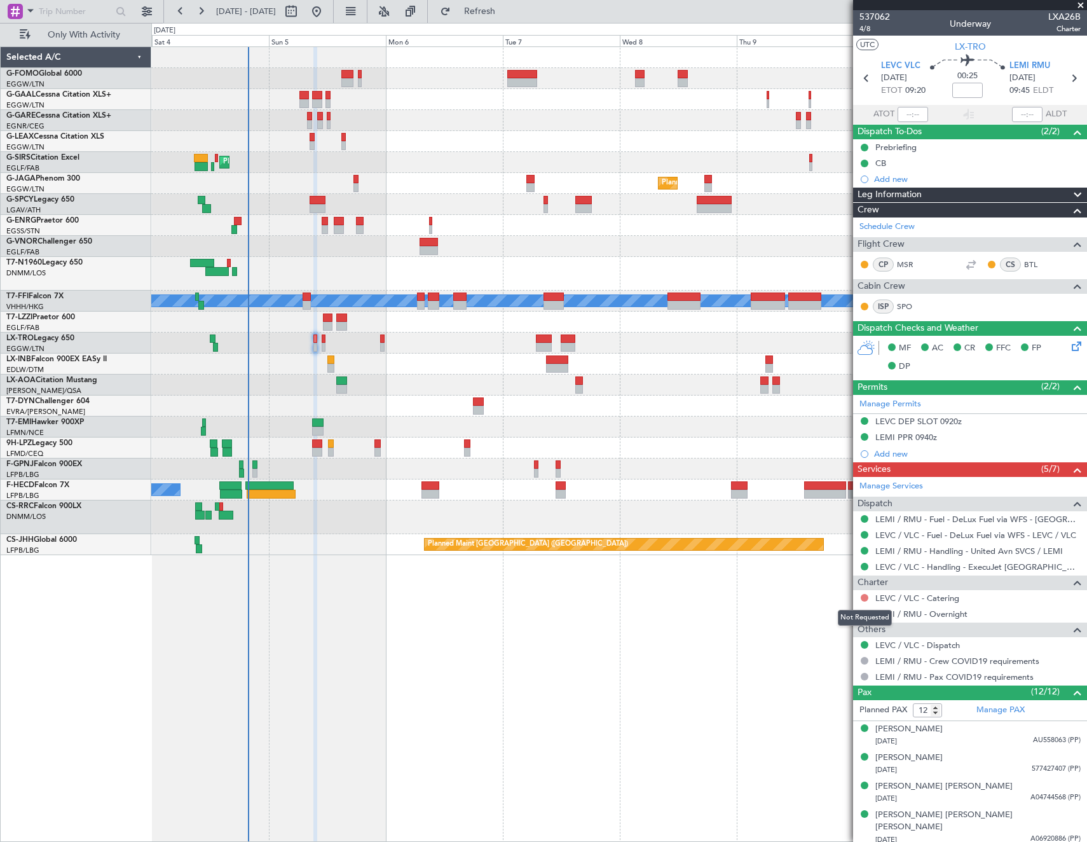
click at [862, 597] on button at bounding box center [865, 598] width 8 height 8
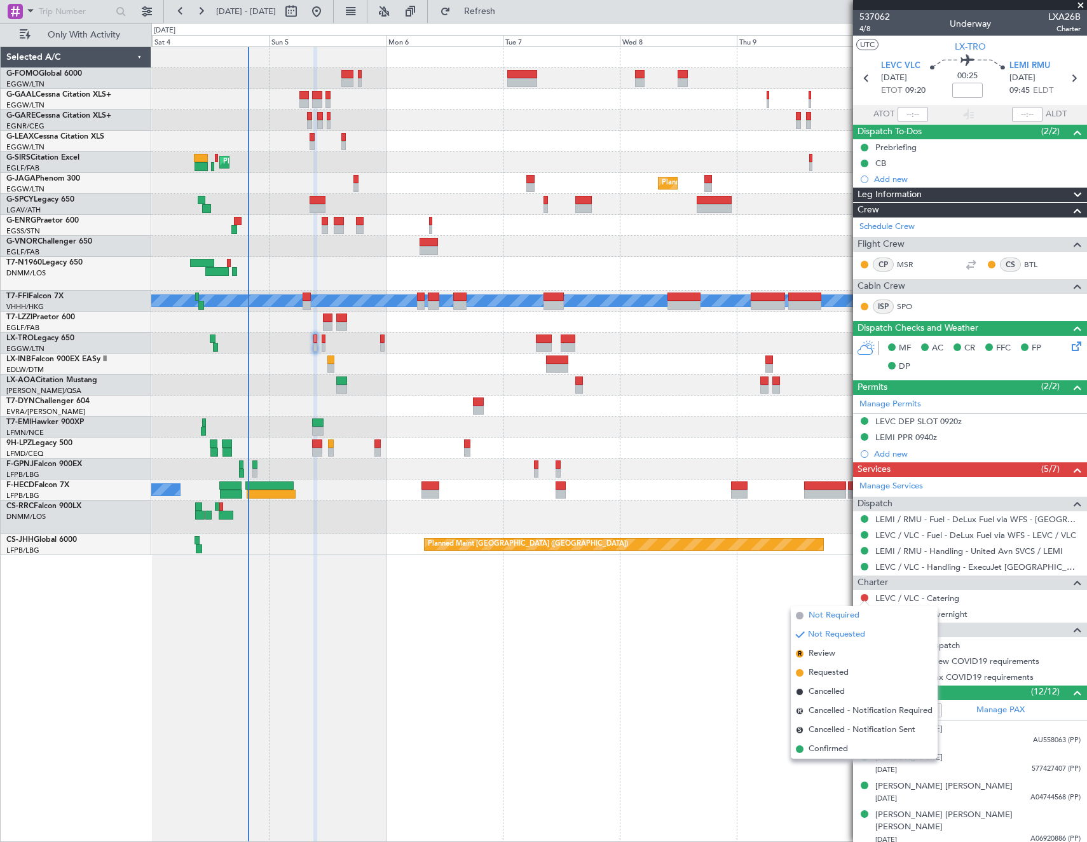
click at [837, 612] on span "Not Required" at bounding box center [834, 615] width 51 height 13
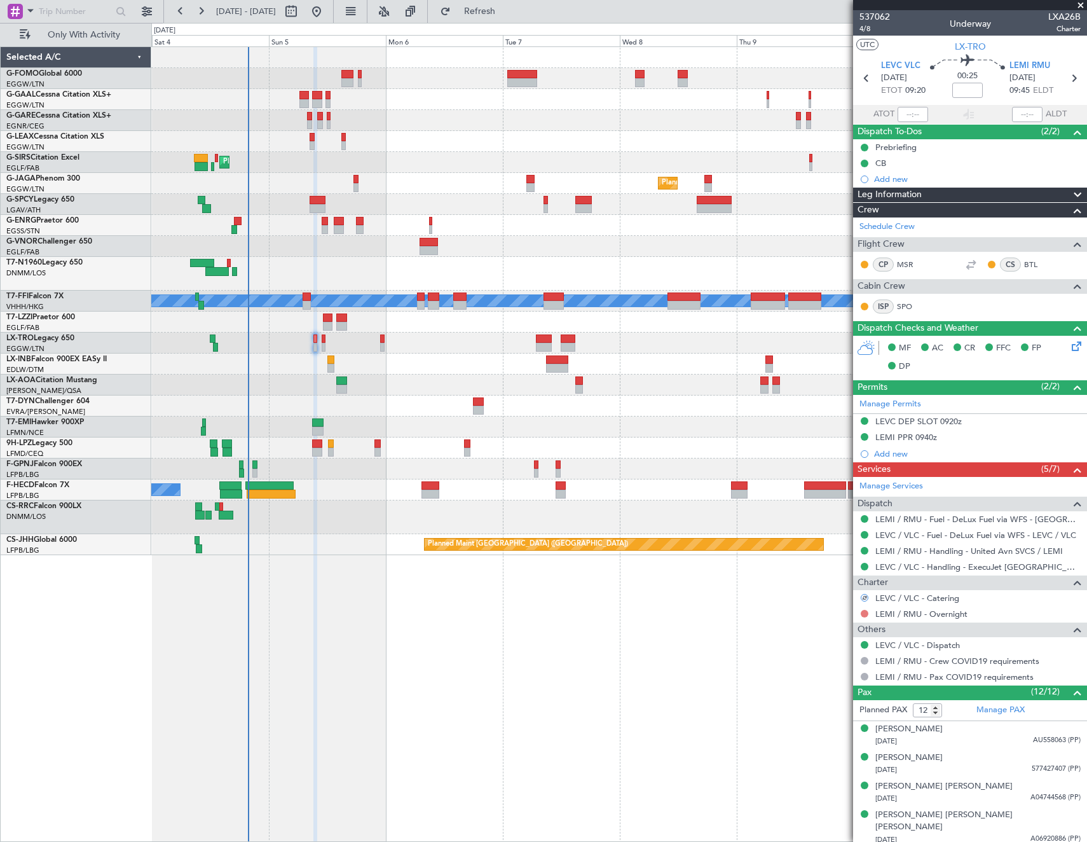
click at [865, 612] on button at bounding box center [865, 614] width 8 height 8
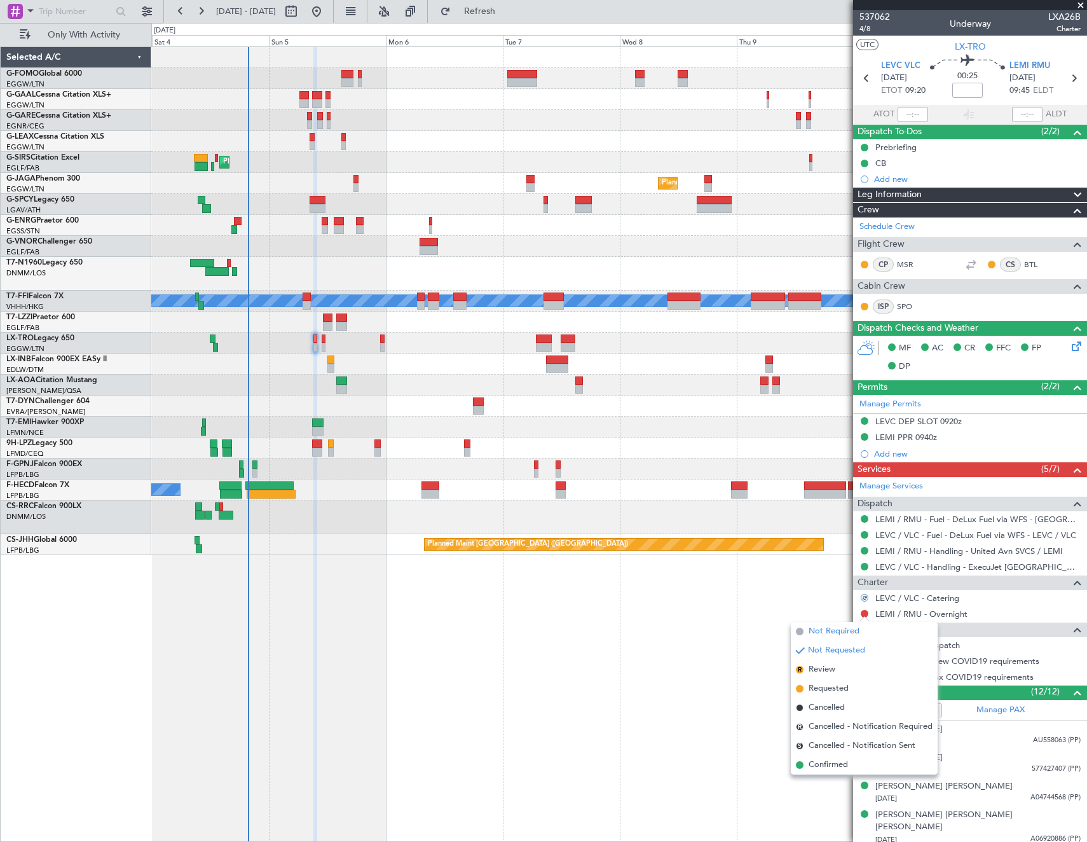
click at [830, 630] on span "Not Required" at bounding box center [834, 631] width 51 height 13
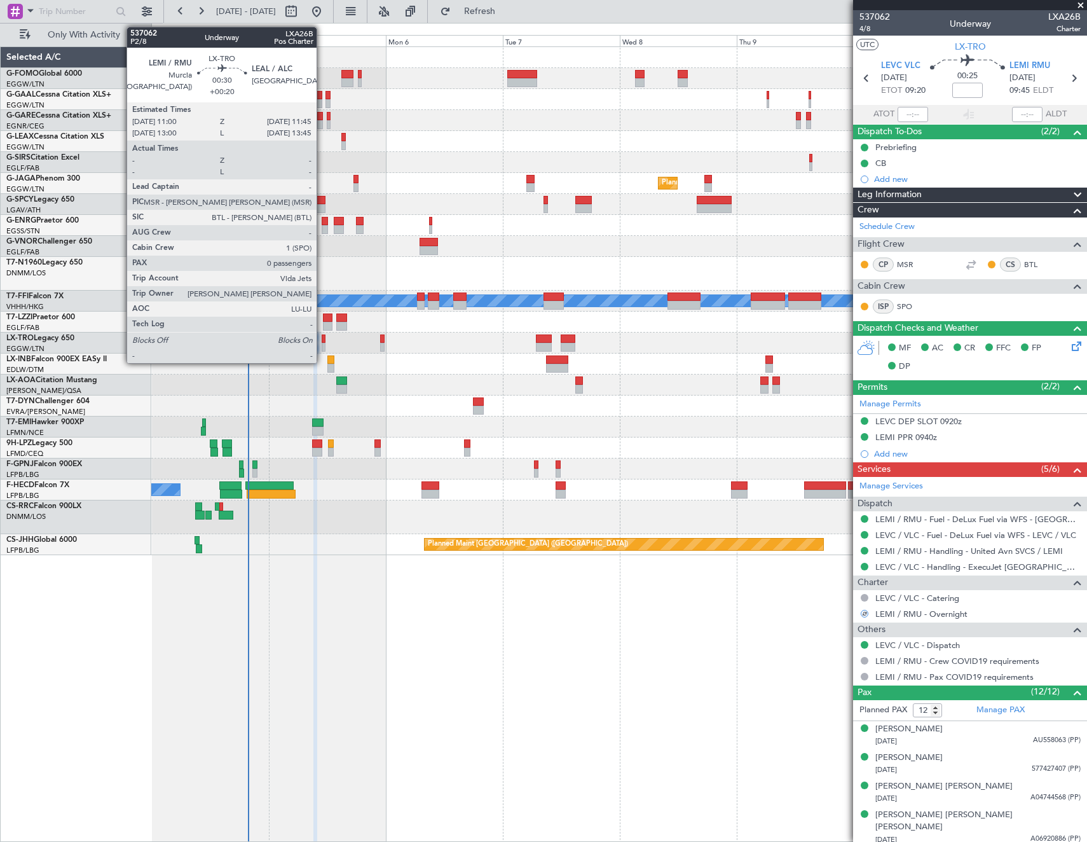
click at [322, 339] on div at bounding box center [324, 338] width 4 height 9
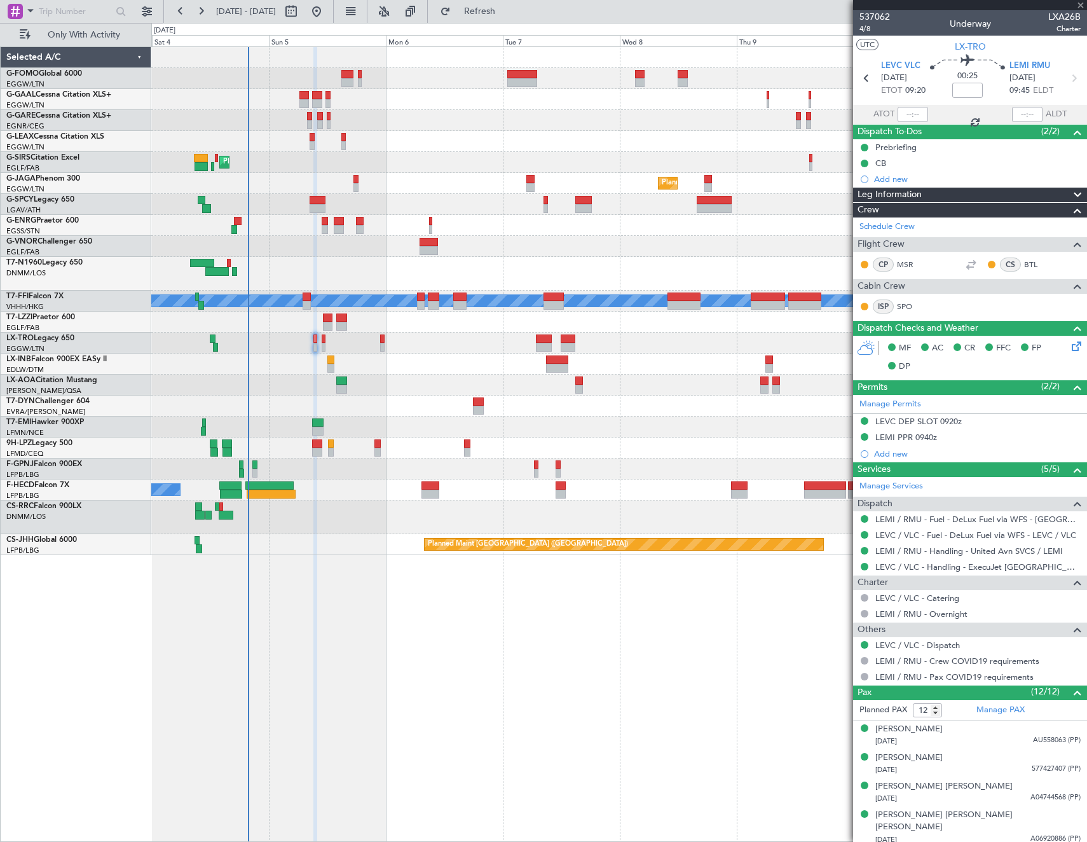
type input "+00:20"
type input "0"
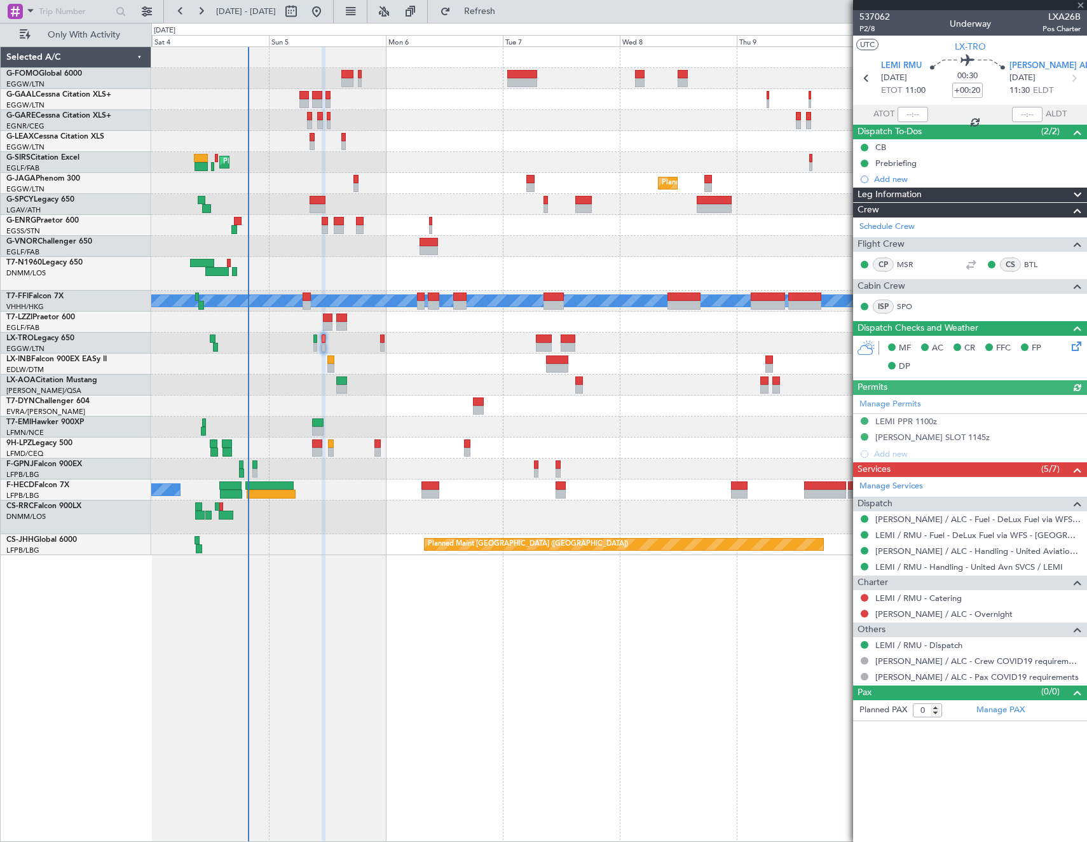
click at [859, 595] on div "LEMI / RMU - Catering" at bounding box center [970, 598] width 234 height 16
click at [868, 598] on button at bounding box center [865, 598] width 8 height 8
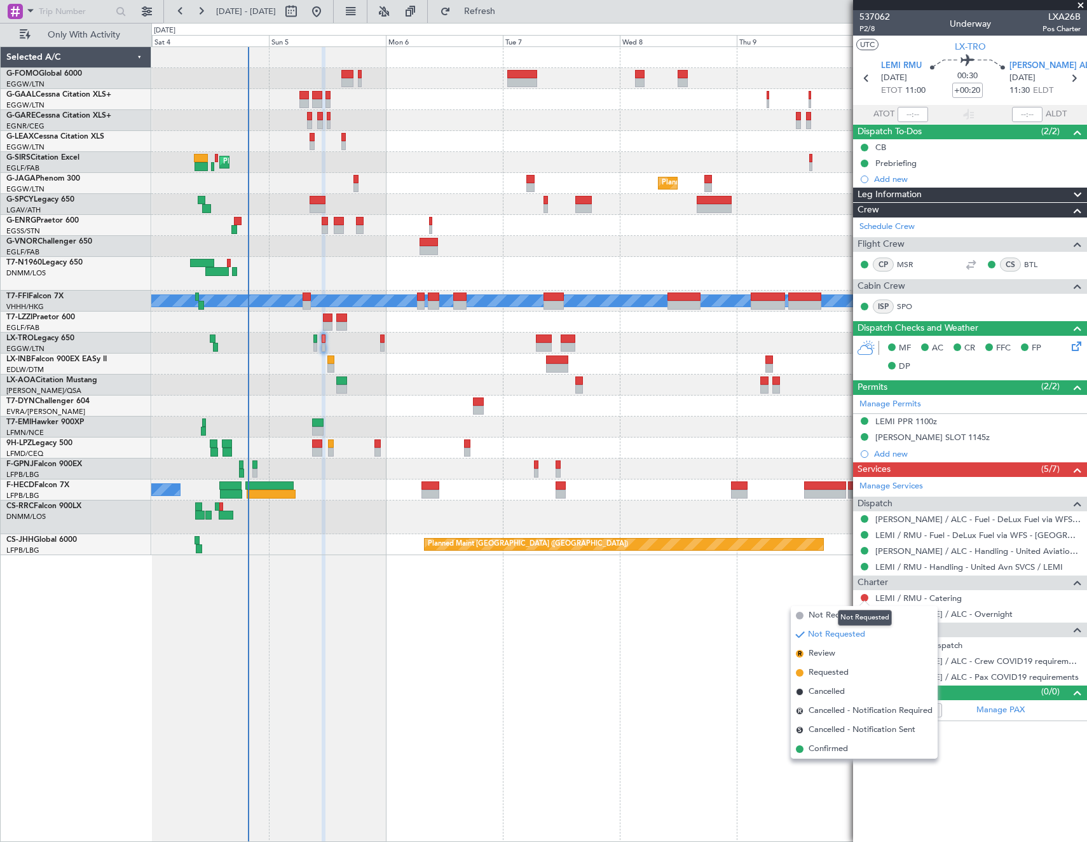
click at [839, 617] on div "Not Requested" at bounding box center [865, 618] width 54 height 16
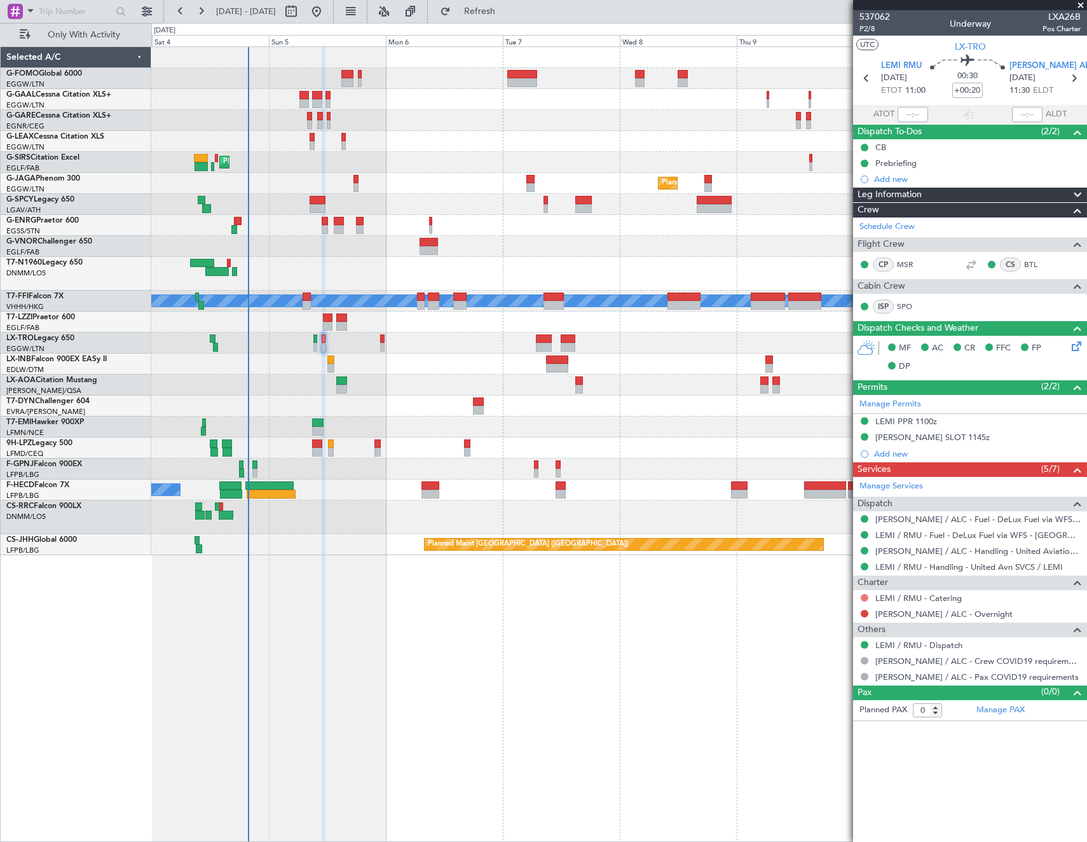
click at [863, 597] on button at bounding box center [865, 598] width 8 height 8
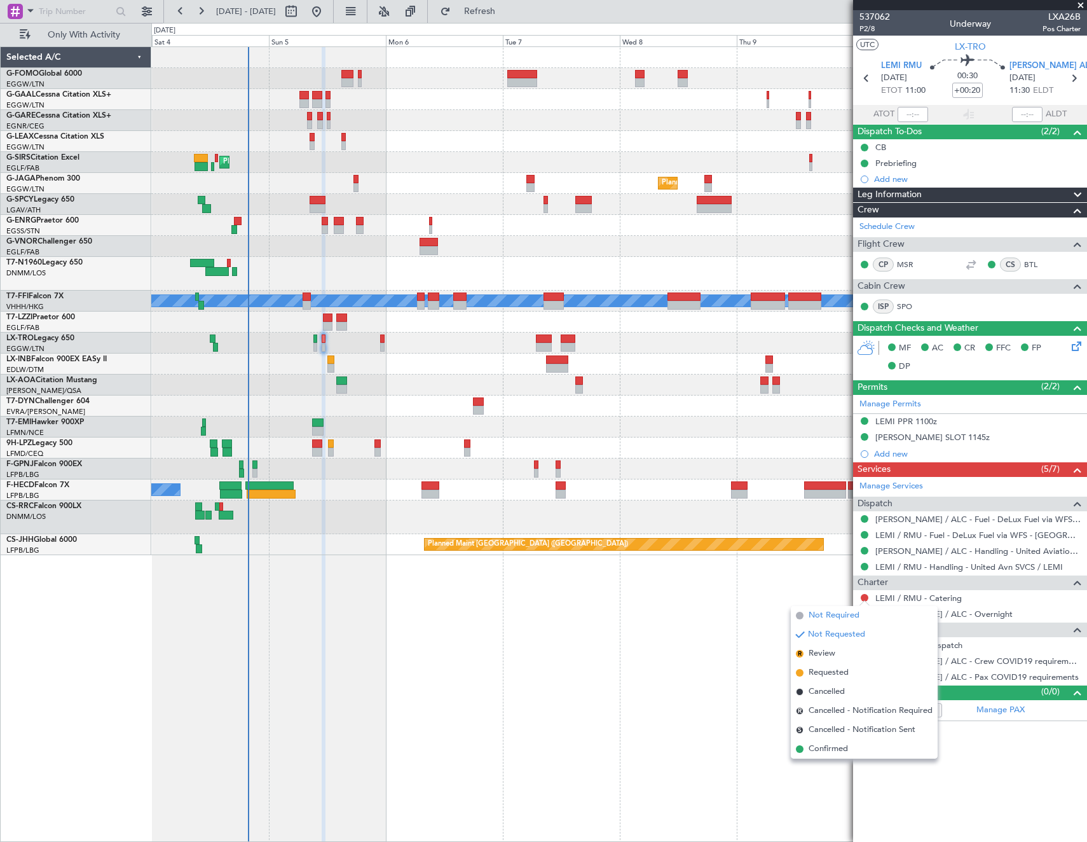
click at [827, 617] on span "Not Required" at bounding box center [834, 615] width 51 height 13
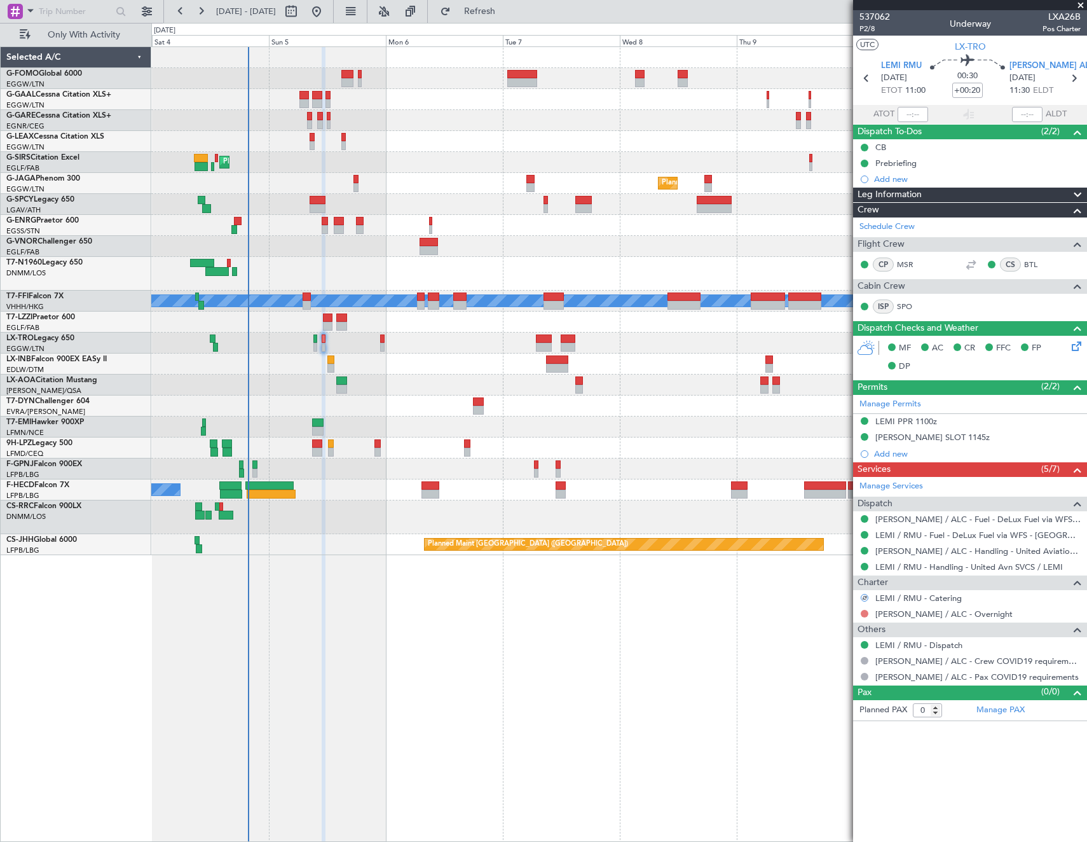
click at [862, 614] on button at bounding box center [865, 614] width 8 height 8
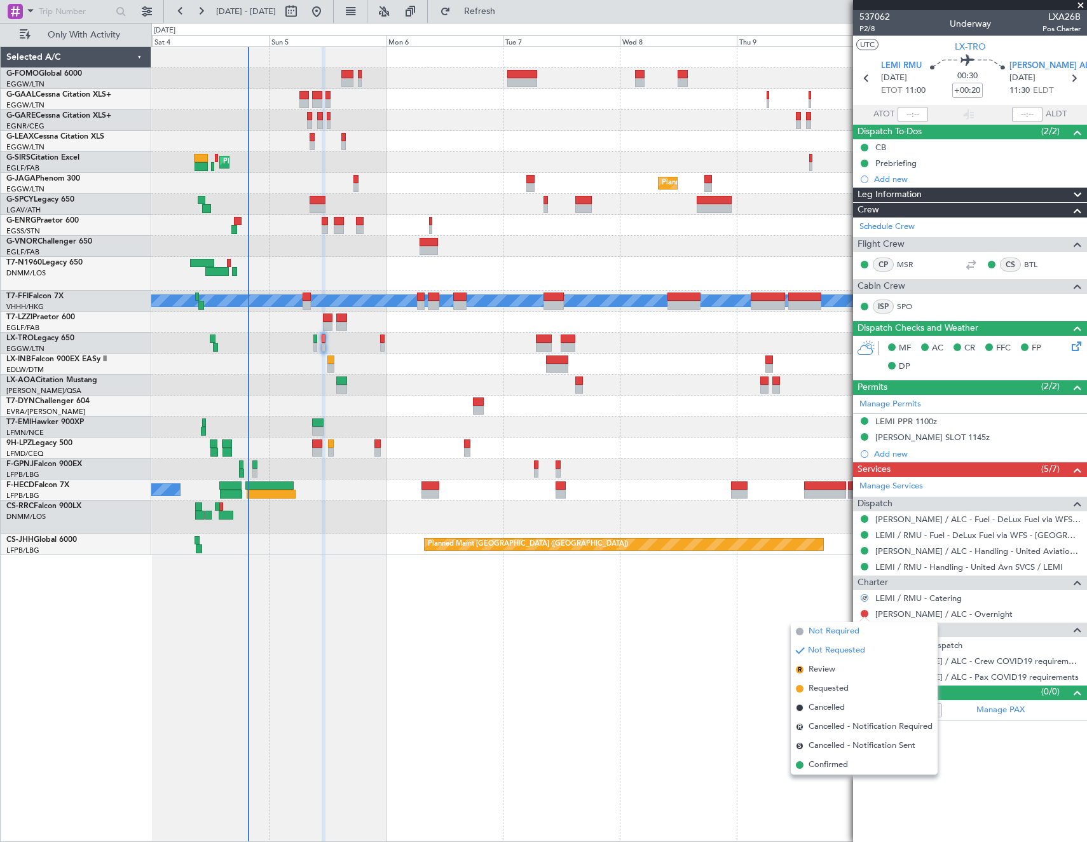
click at [810, 632] on span "Not Required" at bounding box center [834, 631] width 51 height 13
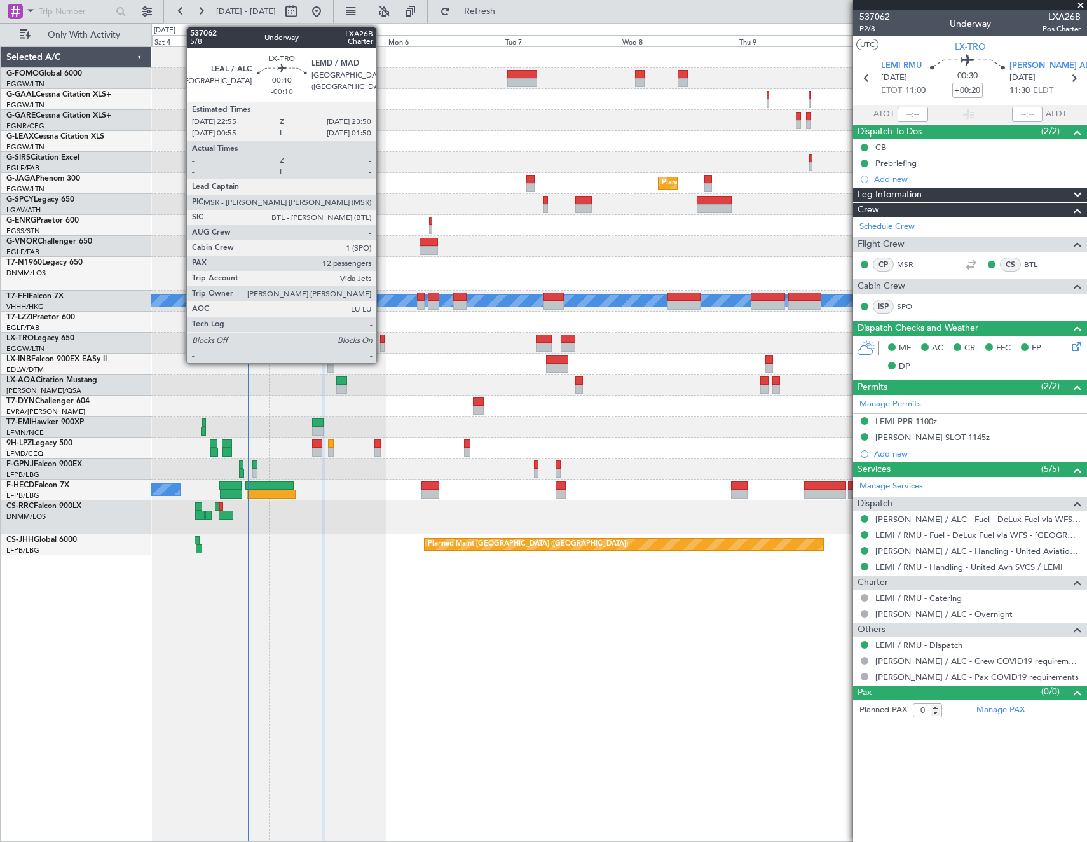
click at [382, 342] on div at bounding box center [382, 338] width 5 height 9
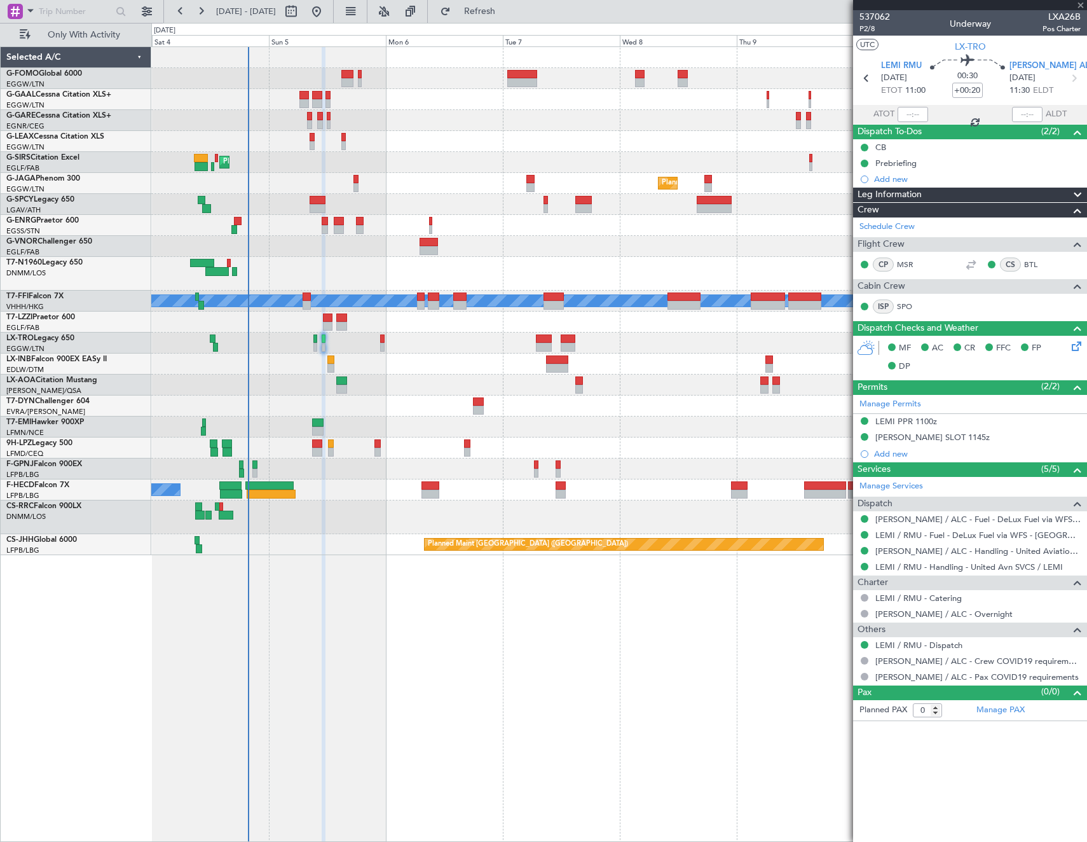
type input "-00:10"
type input "12"
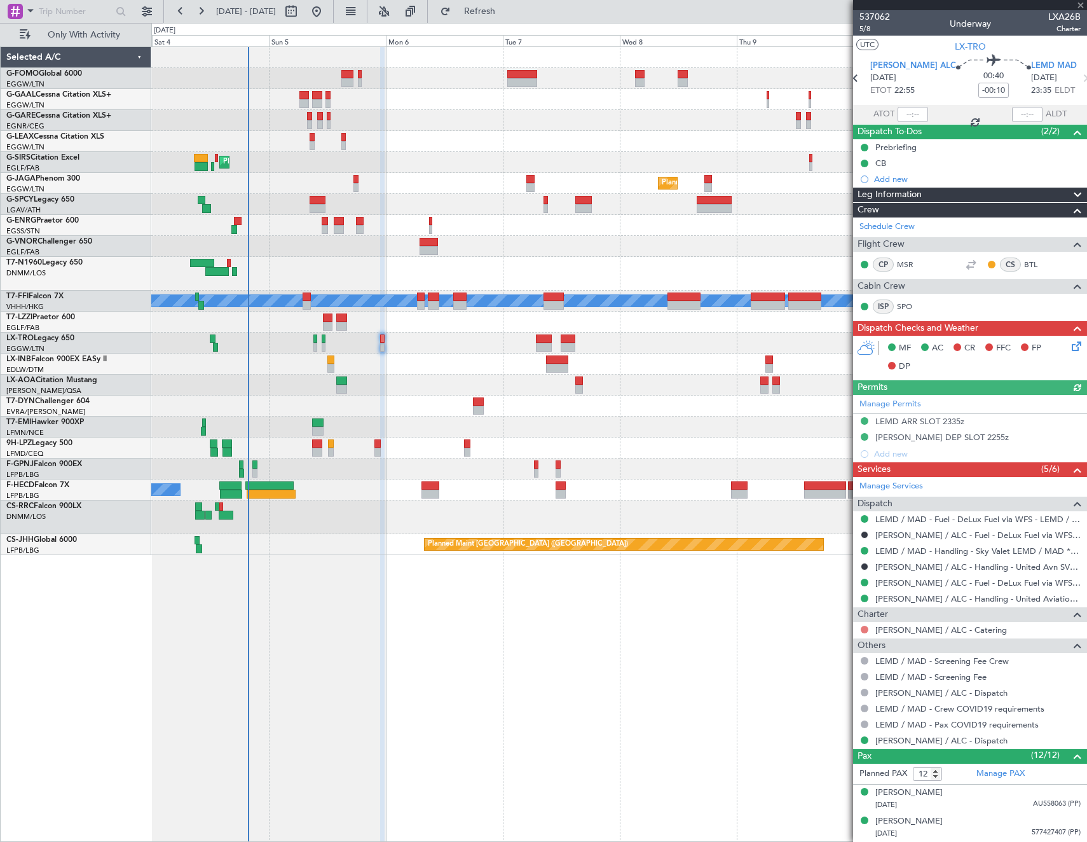
click at [865, 631] on button at bounding box center [865, 630] width 8 height 8
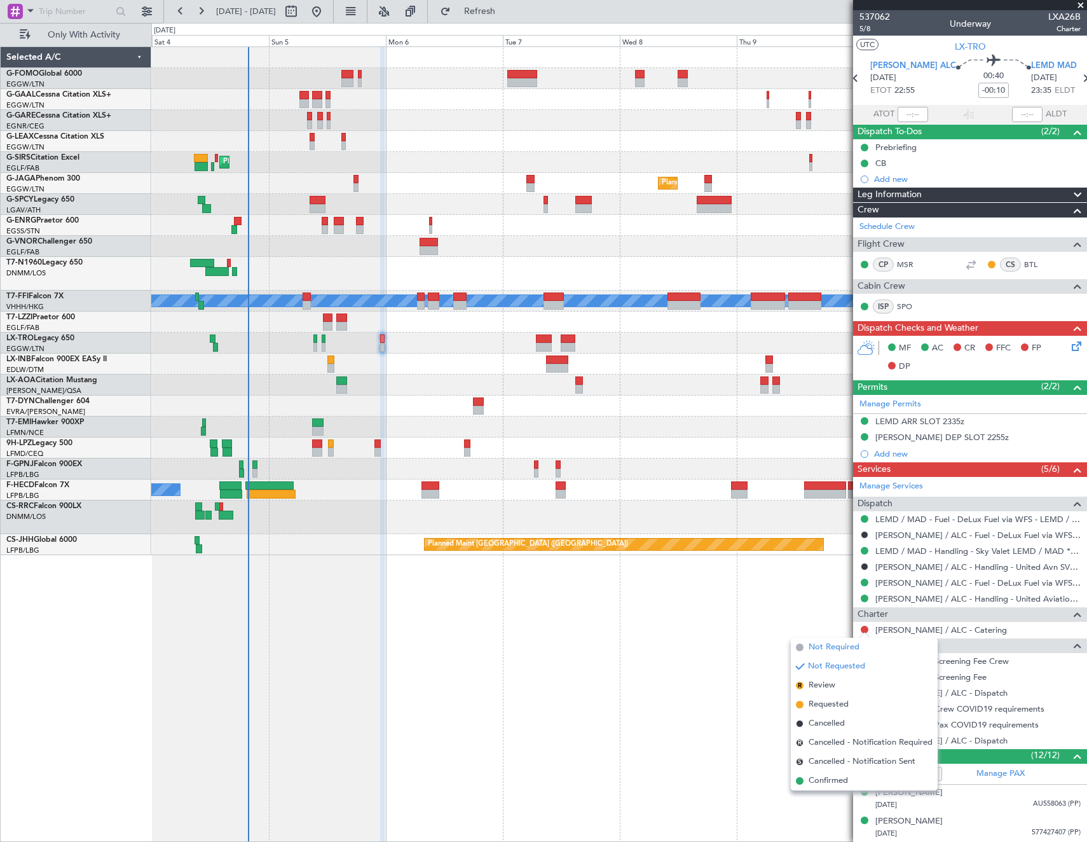
click at [799, 649] on span at bounding box center [800, 647] width 8 height 8
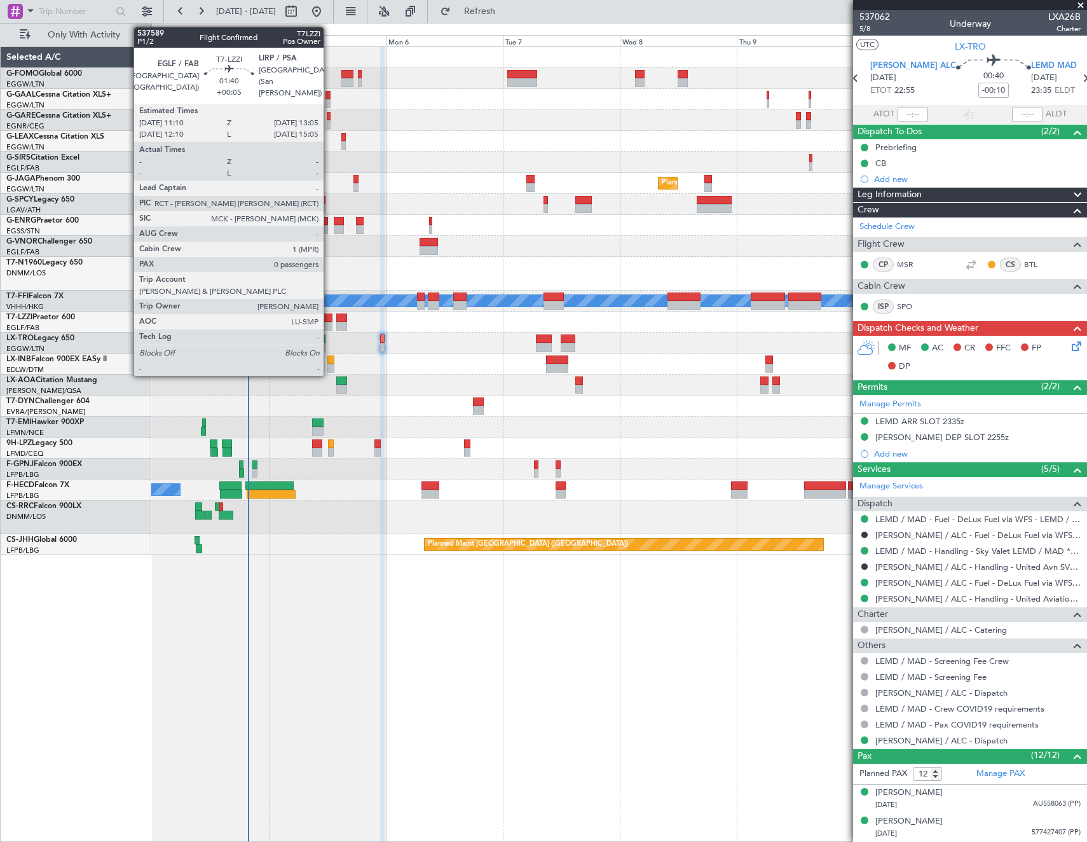
click at [329, 320] on div at bounding box center [328, 317] width 10 height 9
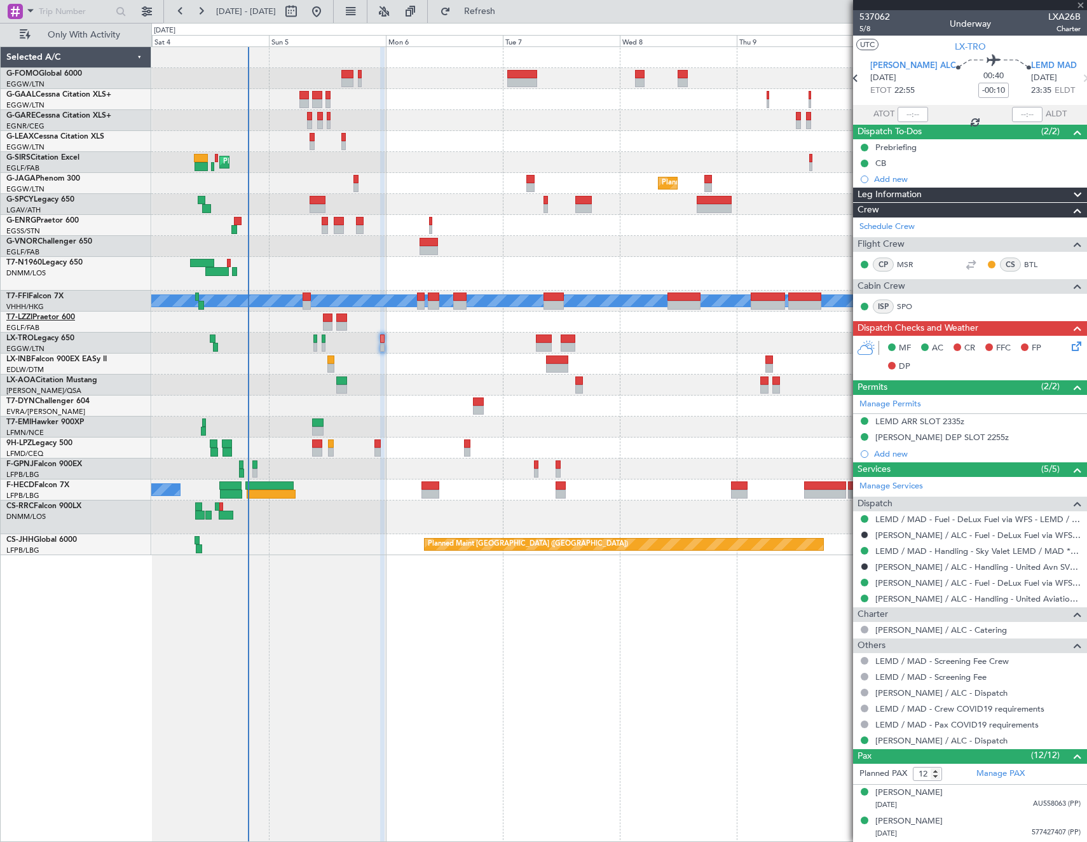
type input "+00:05"
type input "0"
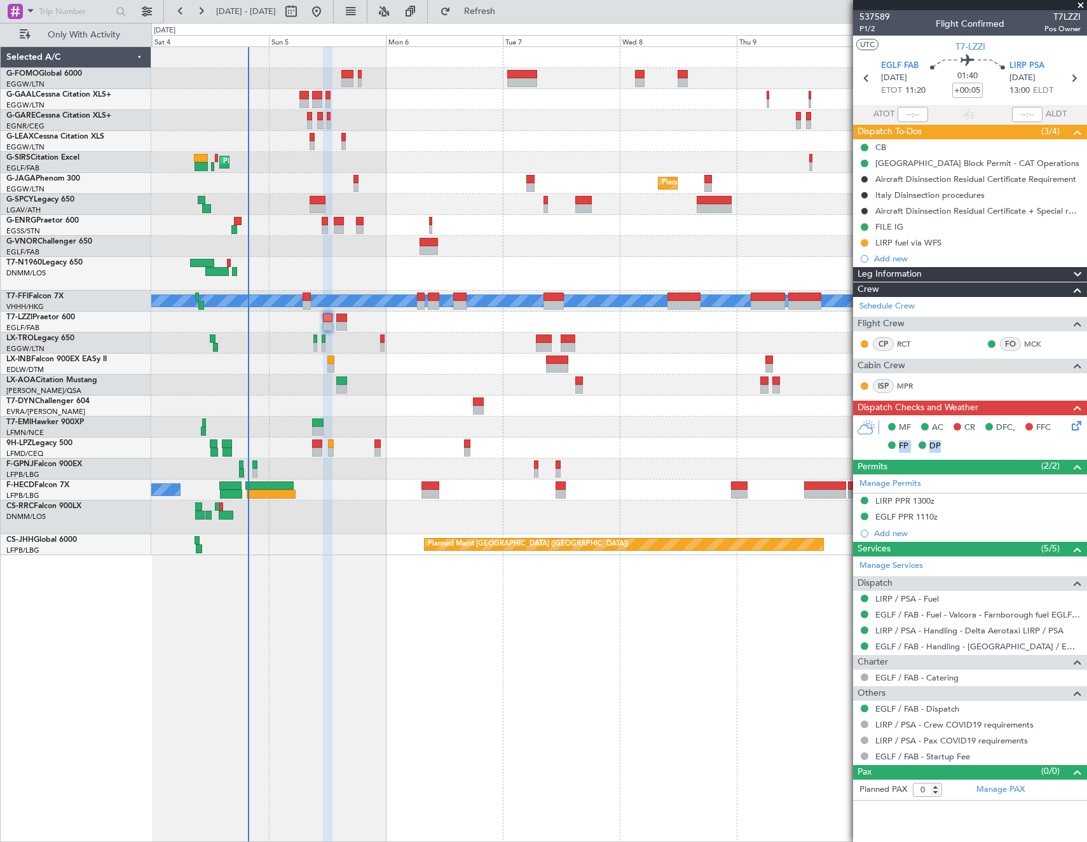
click at [1083, 430] on div "MF AC CR DFC, FFC FP DP" at bounding box center [970, 437] width 234 height 44
click at [1080, 429] on icon at bounding box center [1075, 423] width 10 height 10
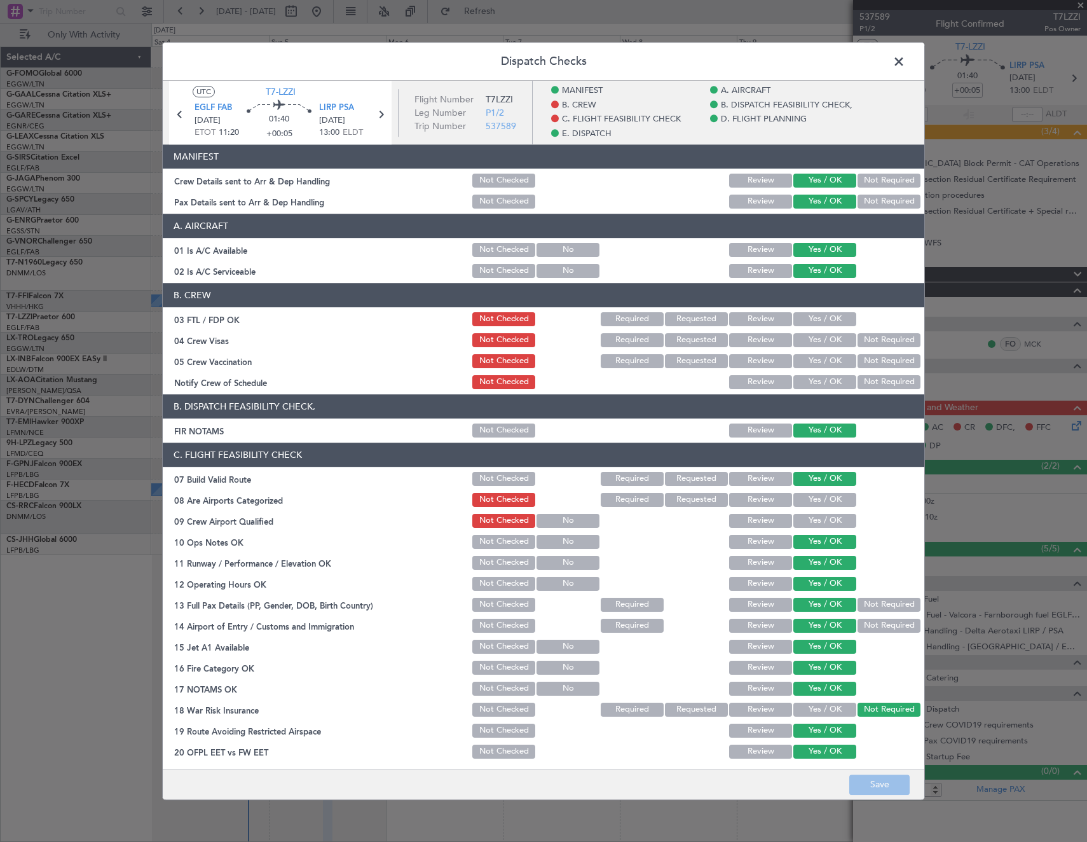
click at [905, 63] on span at bounding box center [905, 64] width 0 height 25
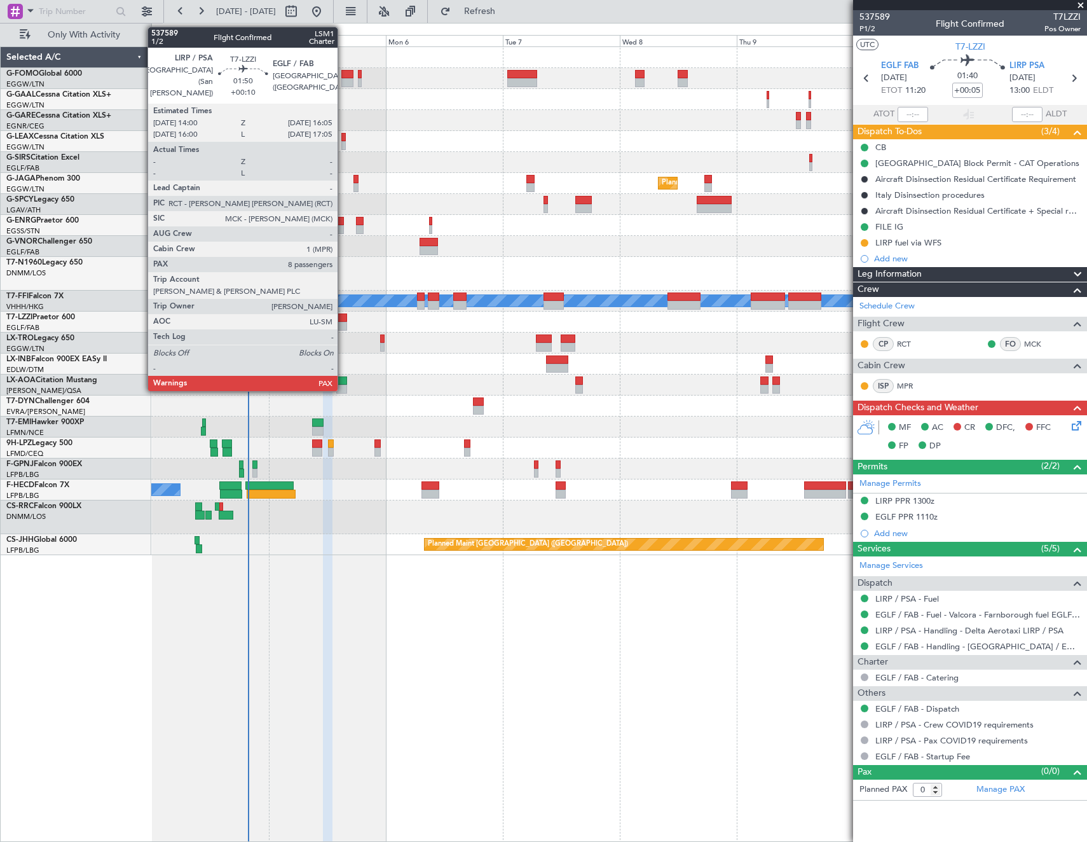
click at [343, 321] on div at bounding box center [341, 317] width 10 height 9
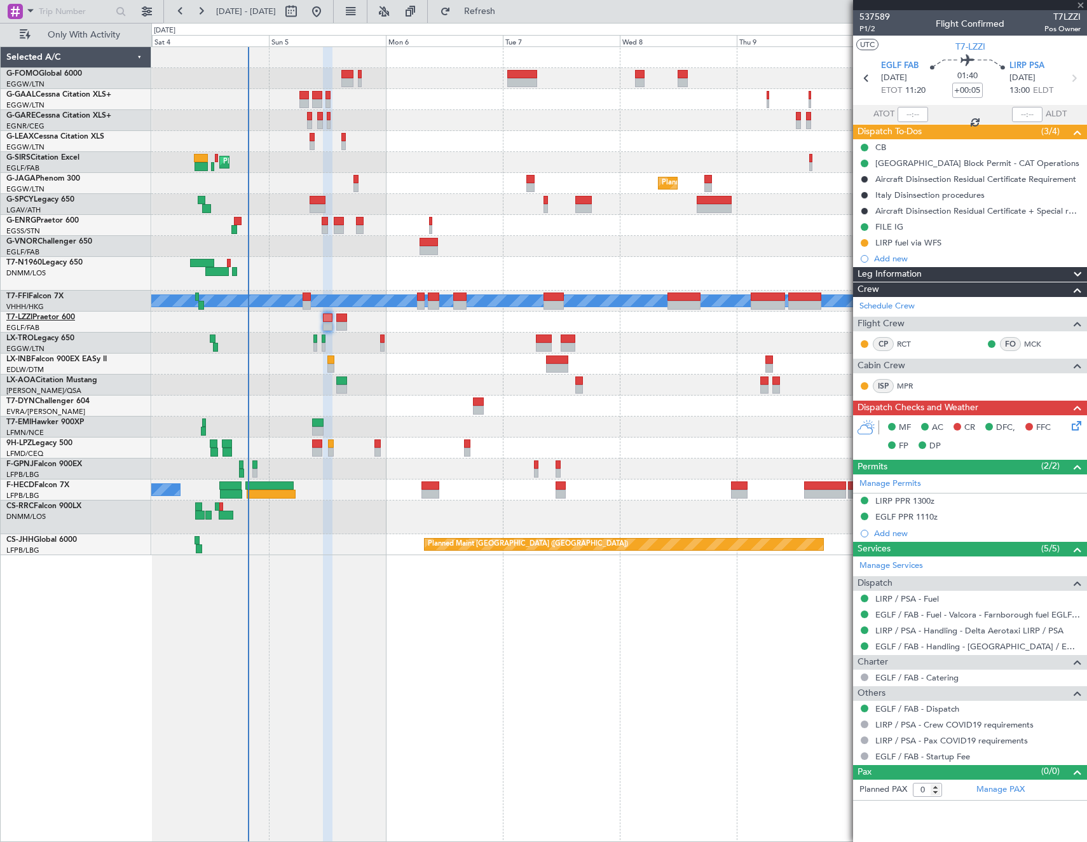
type input "+00:10"
type input "8"
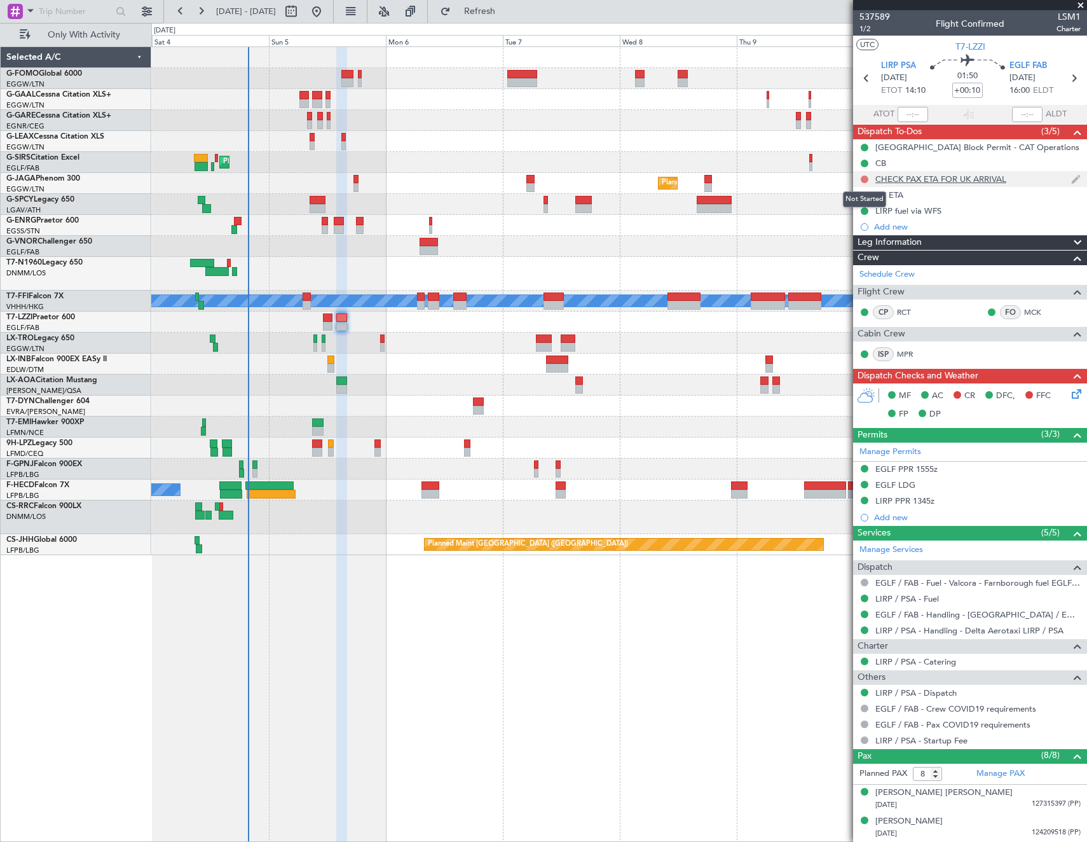
click at [865, 179] on button at bounding box center [865, 179] width 8 height 8
drag, startPoint x: 861, startPoint y: 252, endPoint x: 873, endPoint y: 200, distance: 54.1
click at [861, 252] on span "Cancelled" at bounding box center [867, 254] width 36 height 13
click at [863, 192] on button at bounding box center [865, 195] width 8 height 8
click at [854, 271] on span "Cancelled" at bounding box center [867, 270] width 36 height 13
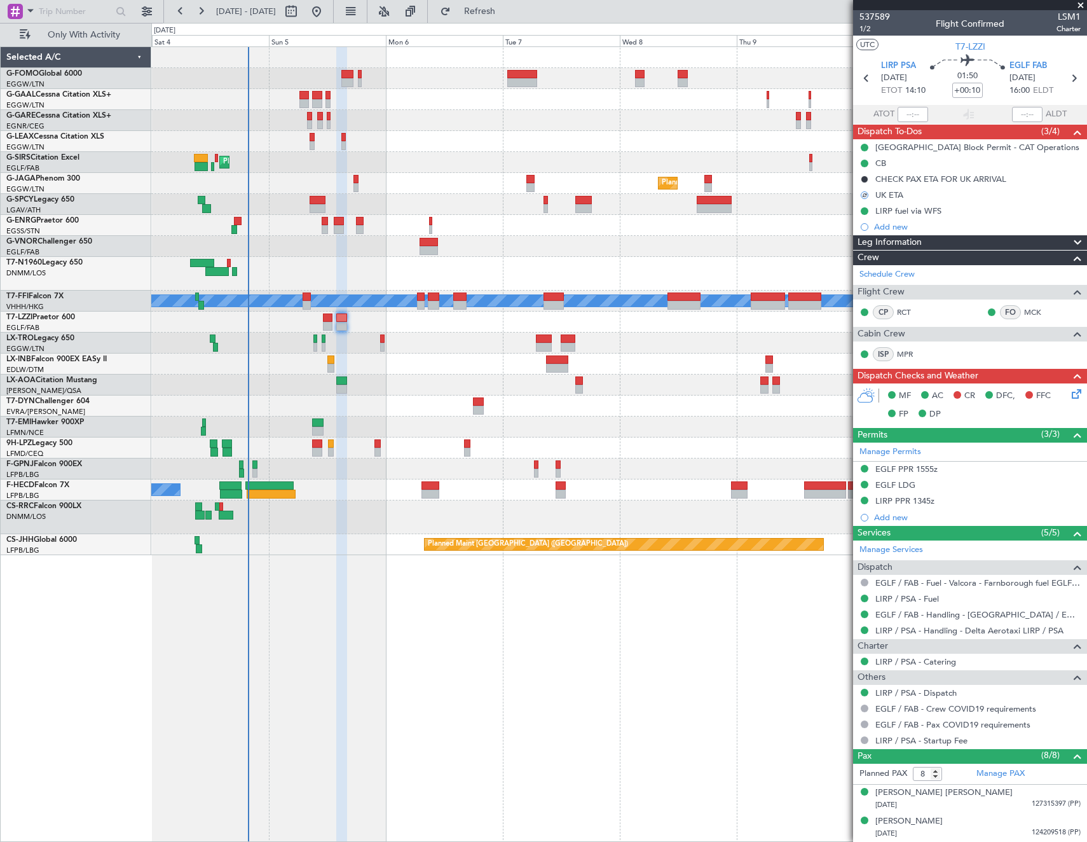
click at [1074, 395] on icon at bounding box center [1075, 392] width 10 height 10
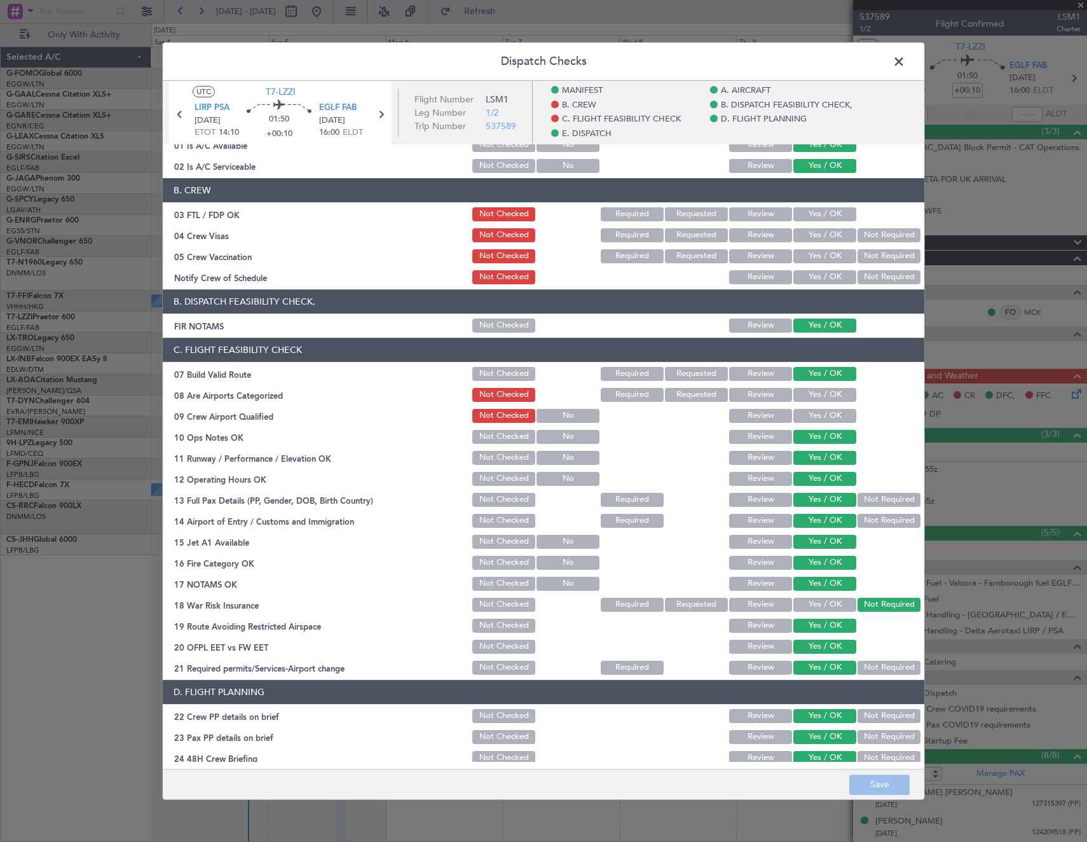
scroll to position [318, 0]
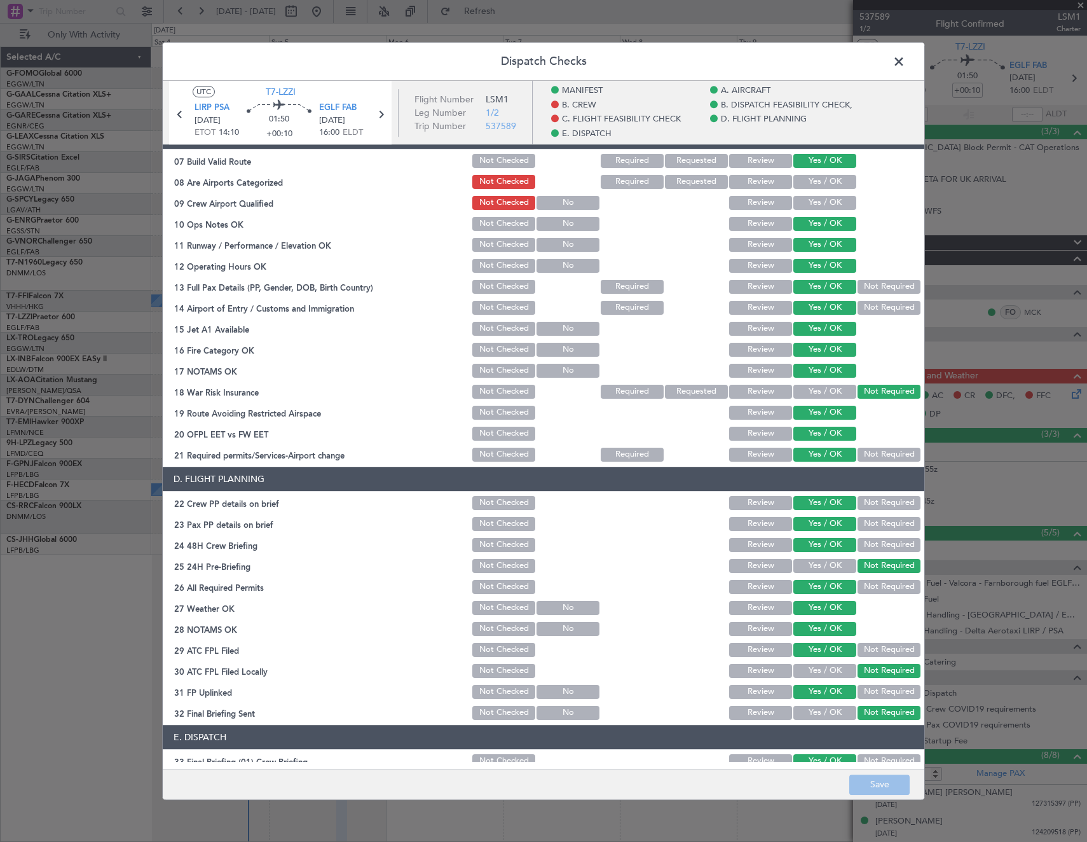
click at [905, 59] on span at bounding box center [905, 64] width 0 height 25
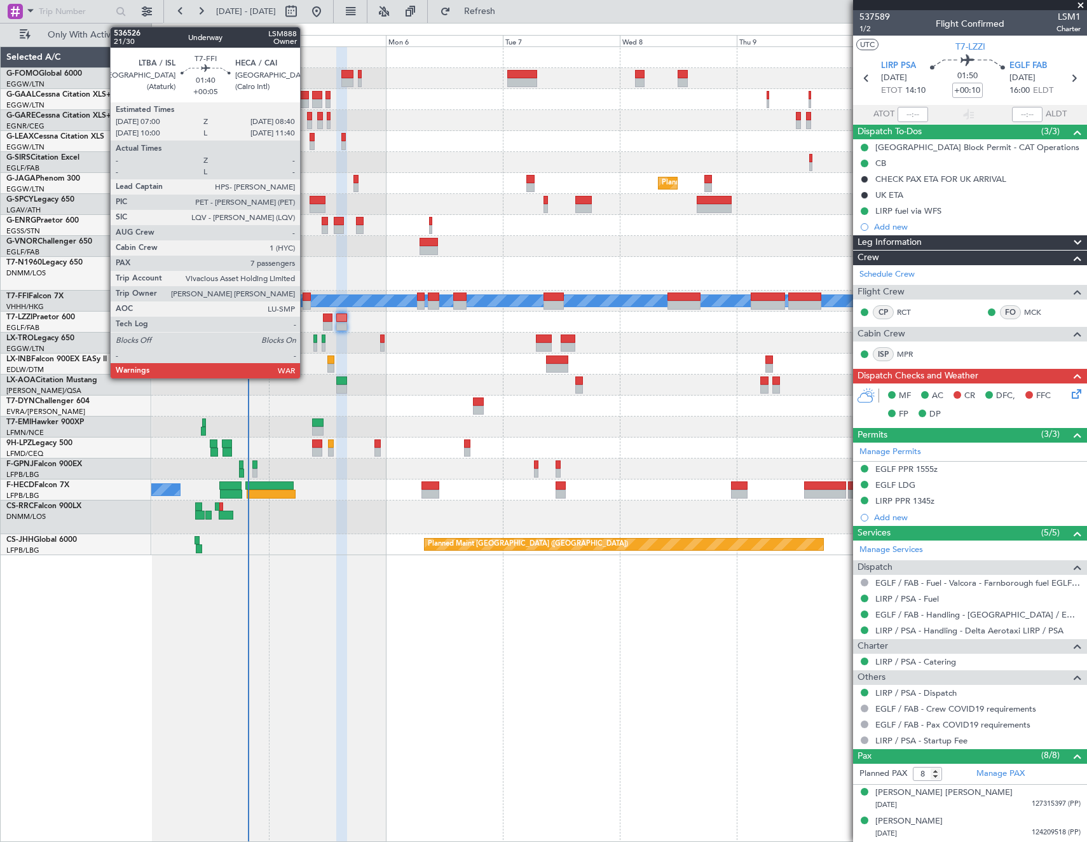
click at [306, 299] on div at bounding box center [307, 296] width 8 height 9
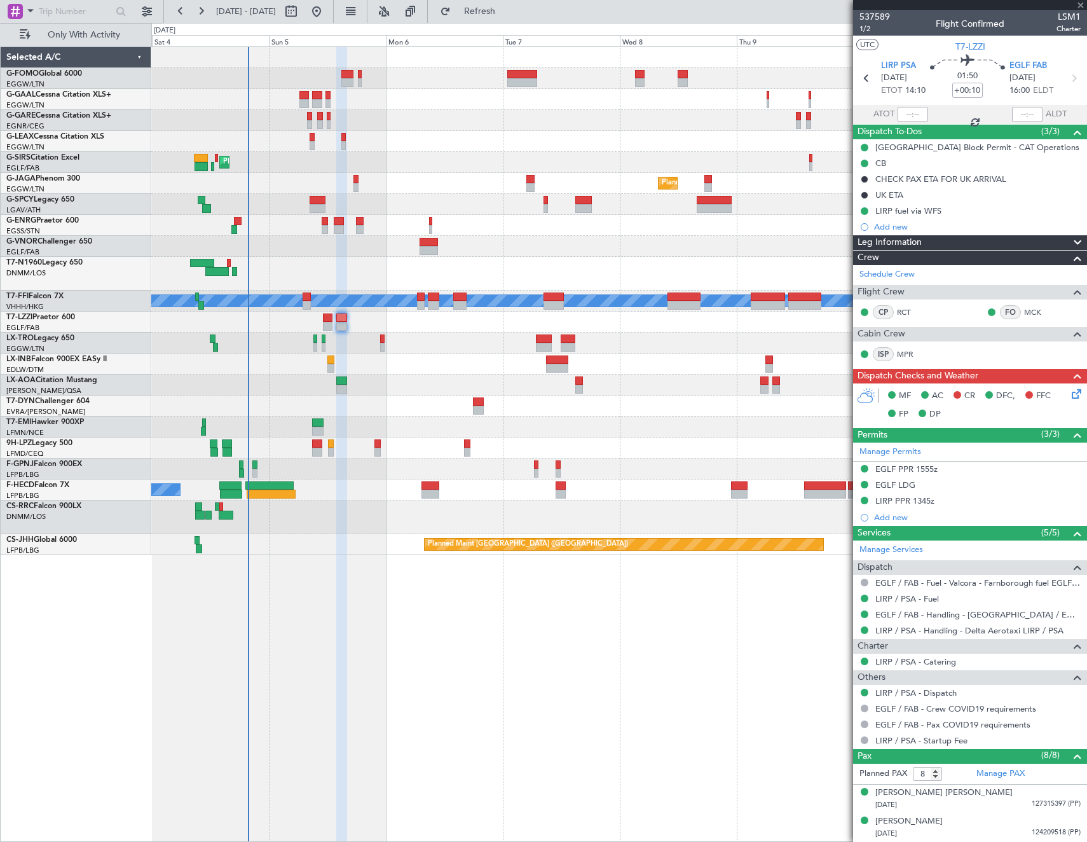
type input "+00:05"
type input "7"
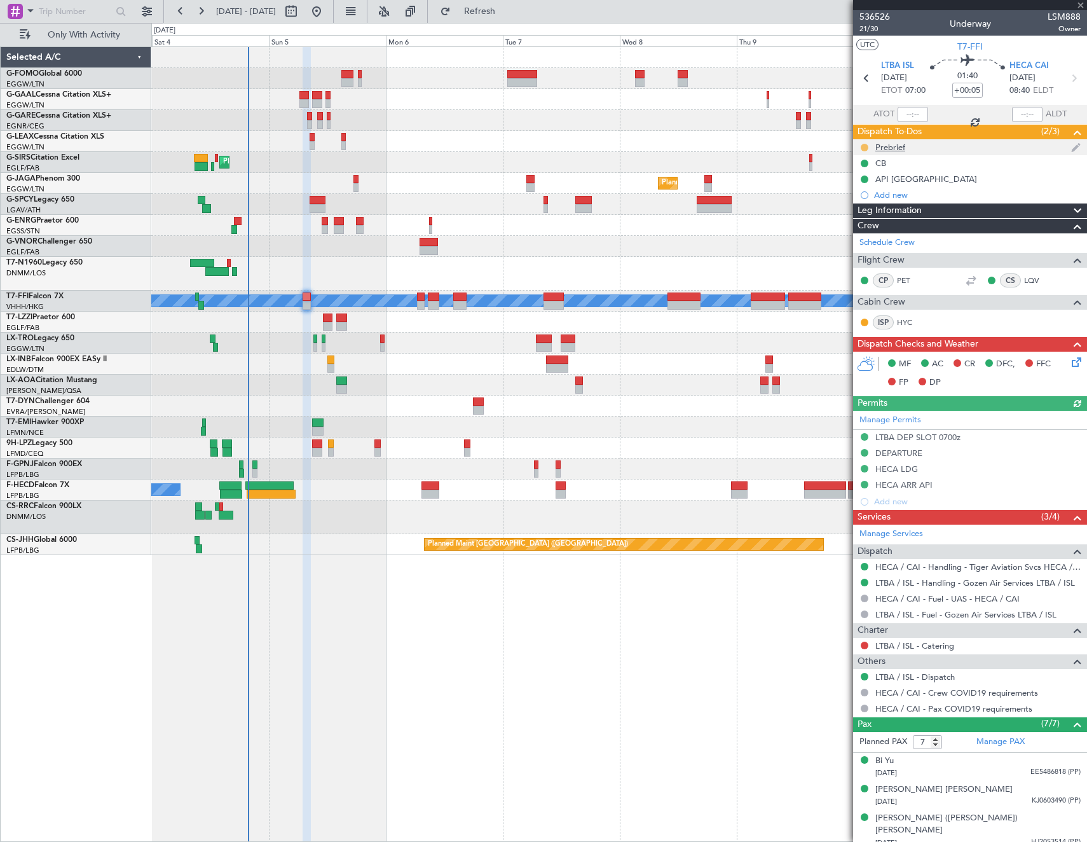
click at [866, 144] on button at bounding box center [865, 148] width 8 height 8
click at [851, 222] on span "Cancelled" at bounding box center [867, 222] width 36 height 13
click at [863, 643] on button at bounding box center [865, 646] width 8 height 8
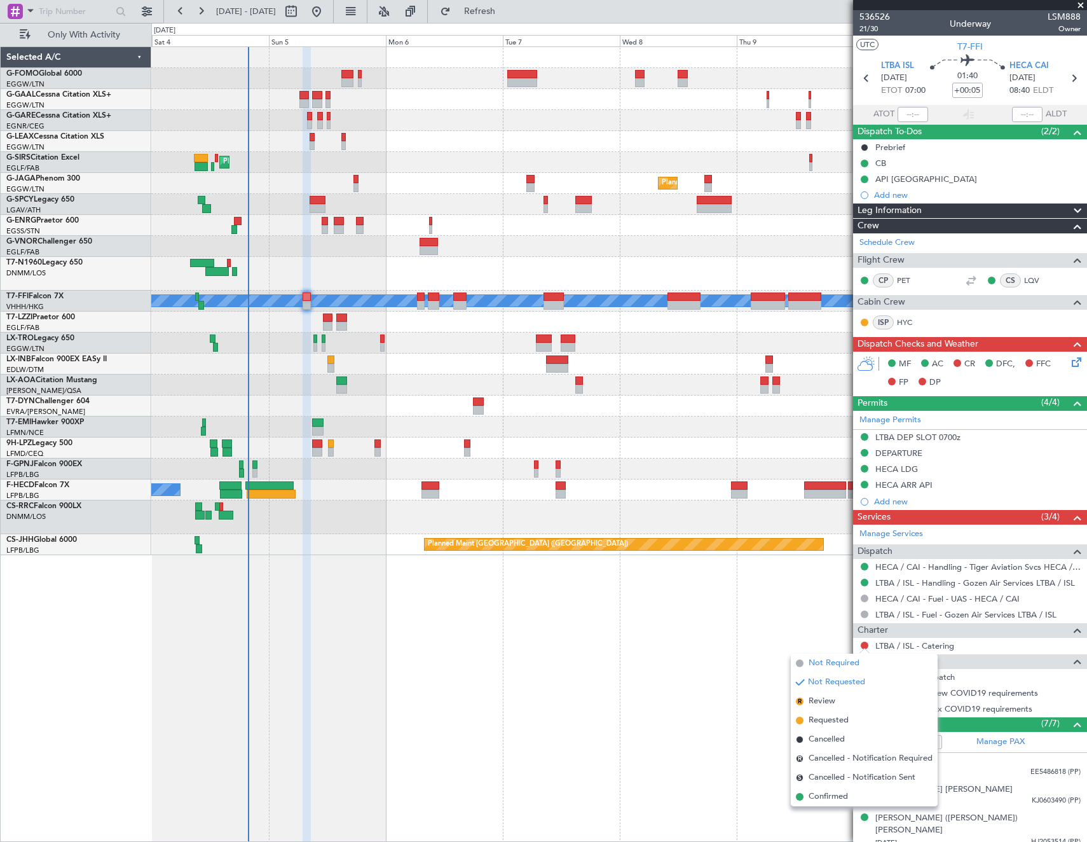
click at [808, 658] on li "Not Required" at bounding box center [864, 663] width 147 height 19
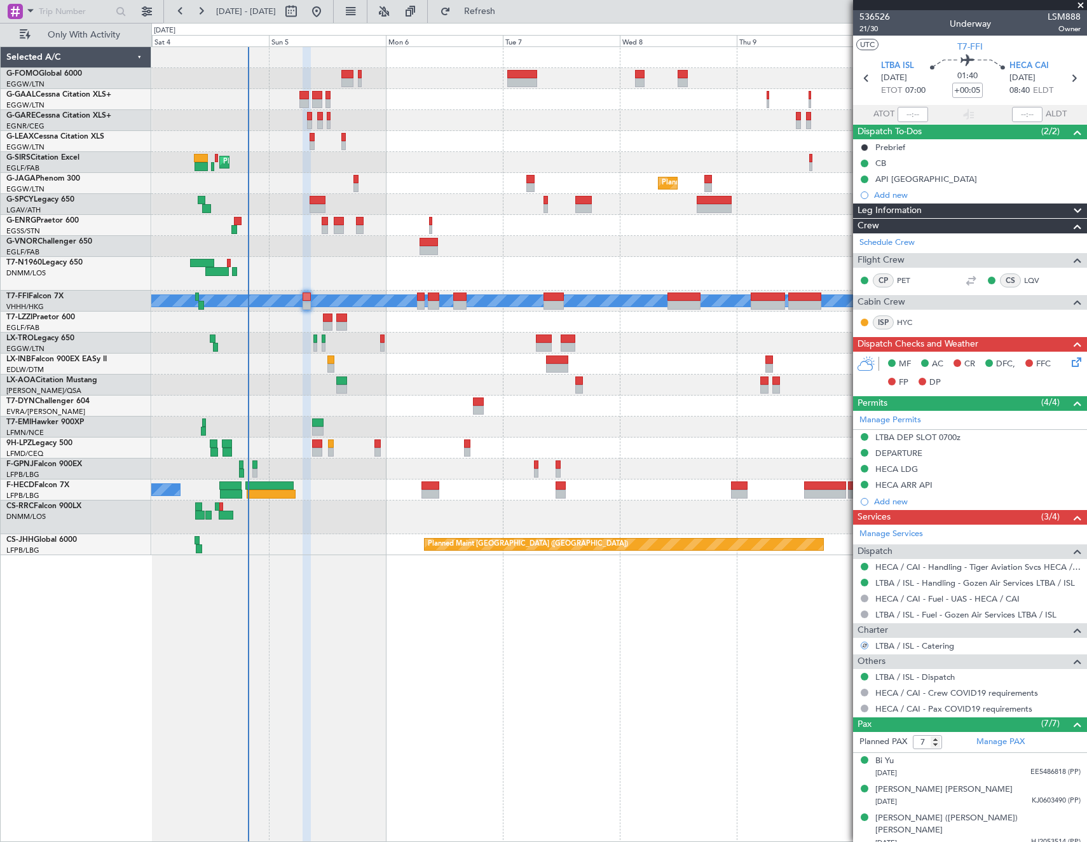
click at [1070, 362] on icon at bounding box center [1075, 360] width 10 height 10
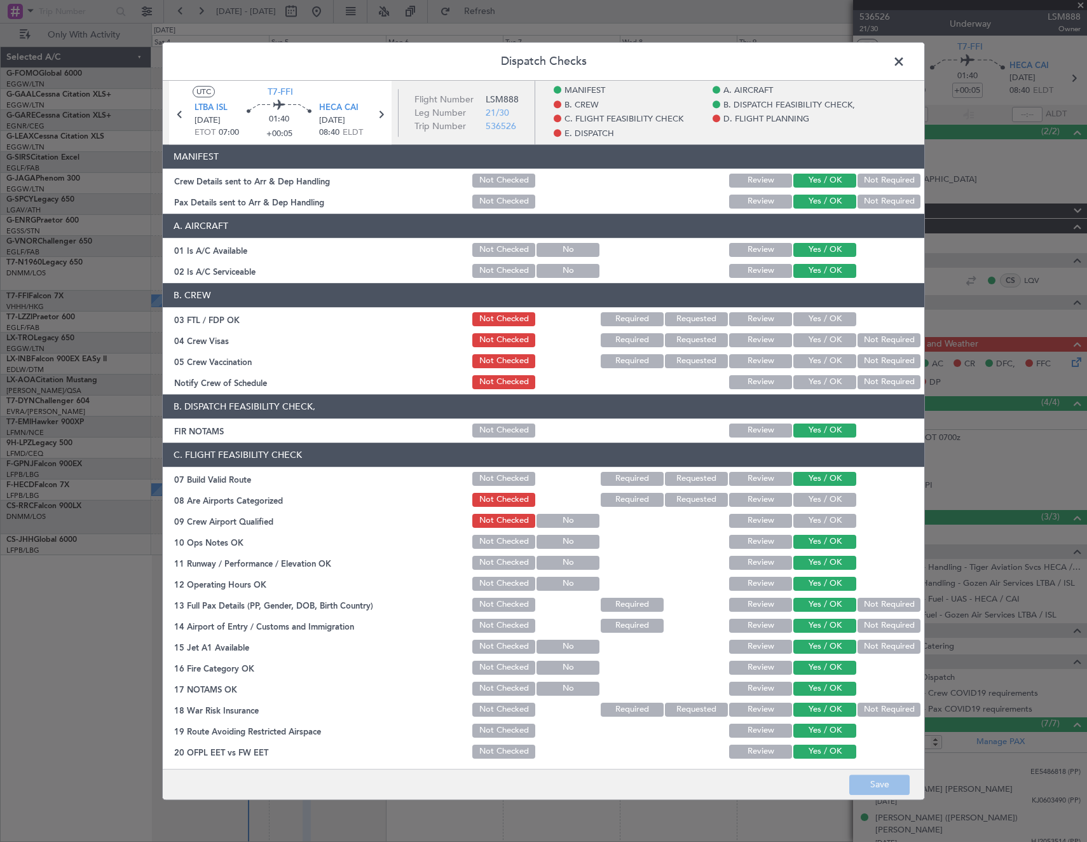
click at [905, 58] on span at bounding box center [905, 64] width 0 height 25
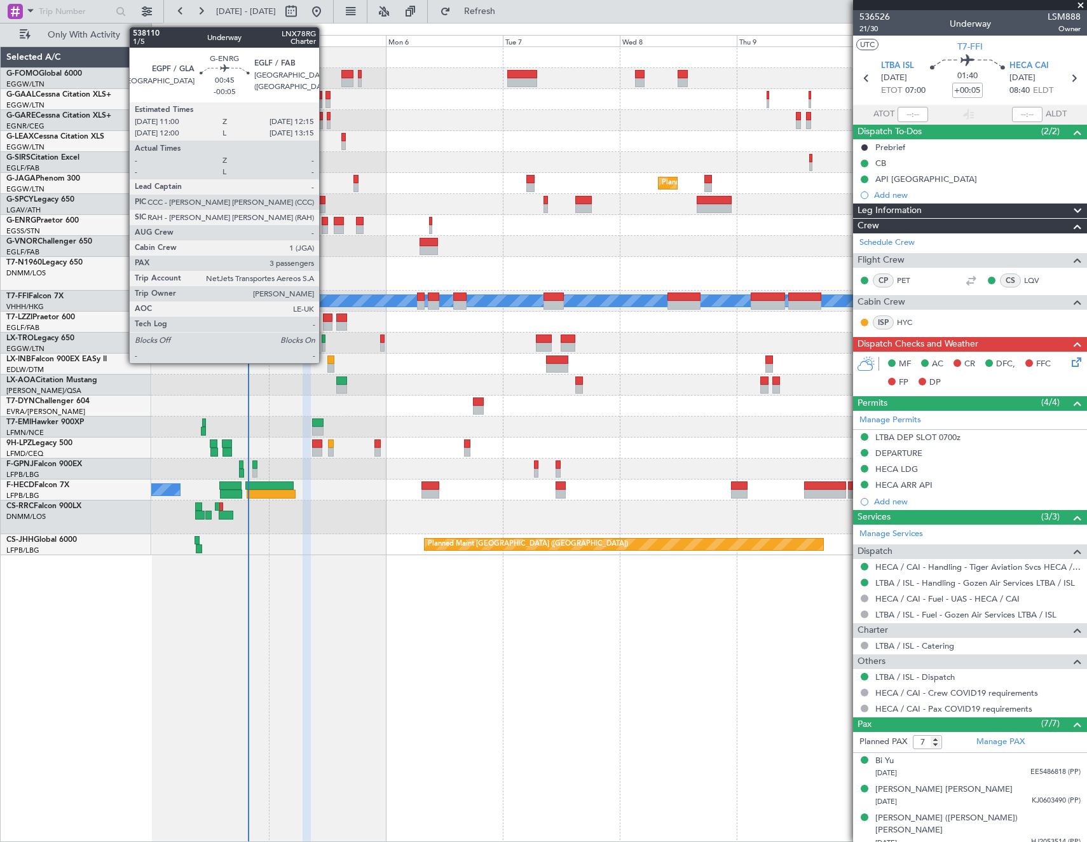
click at [325, 223] on div at bounding box center [325, 221] width 6 height 9
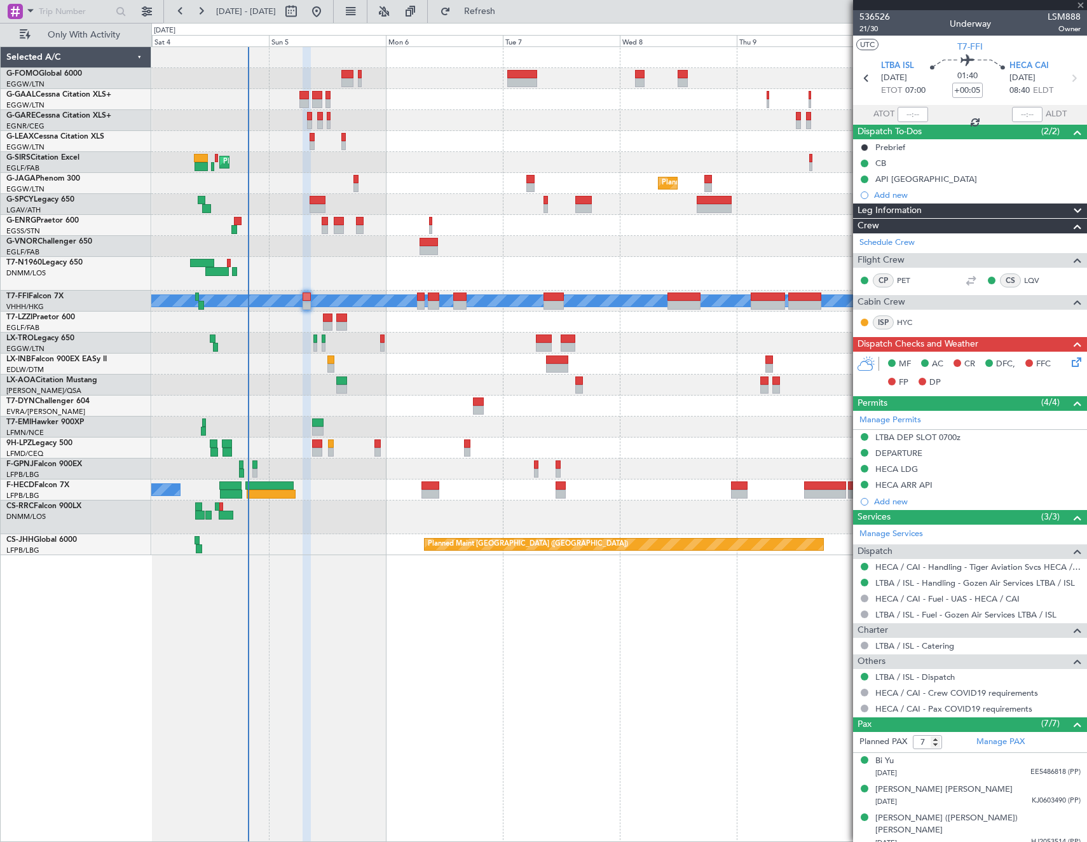
type input "-00:05"
type input "3"
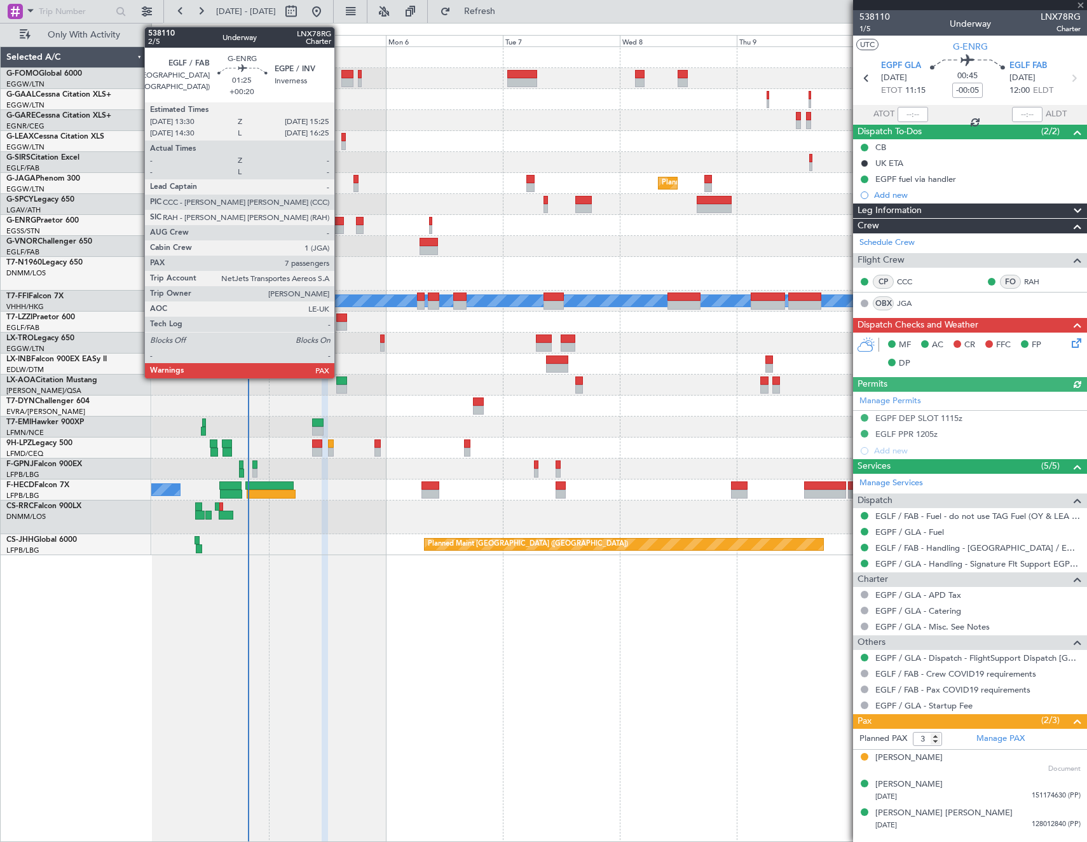
click at [340, 223] on div at bounding box center [339, 221] width 10 height 9
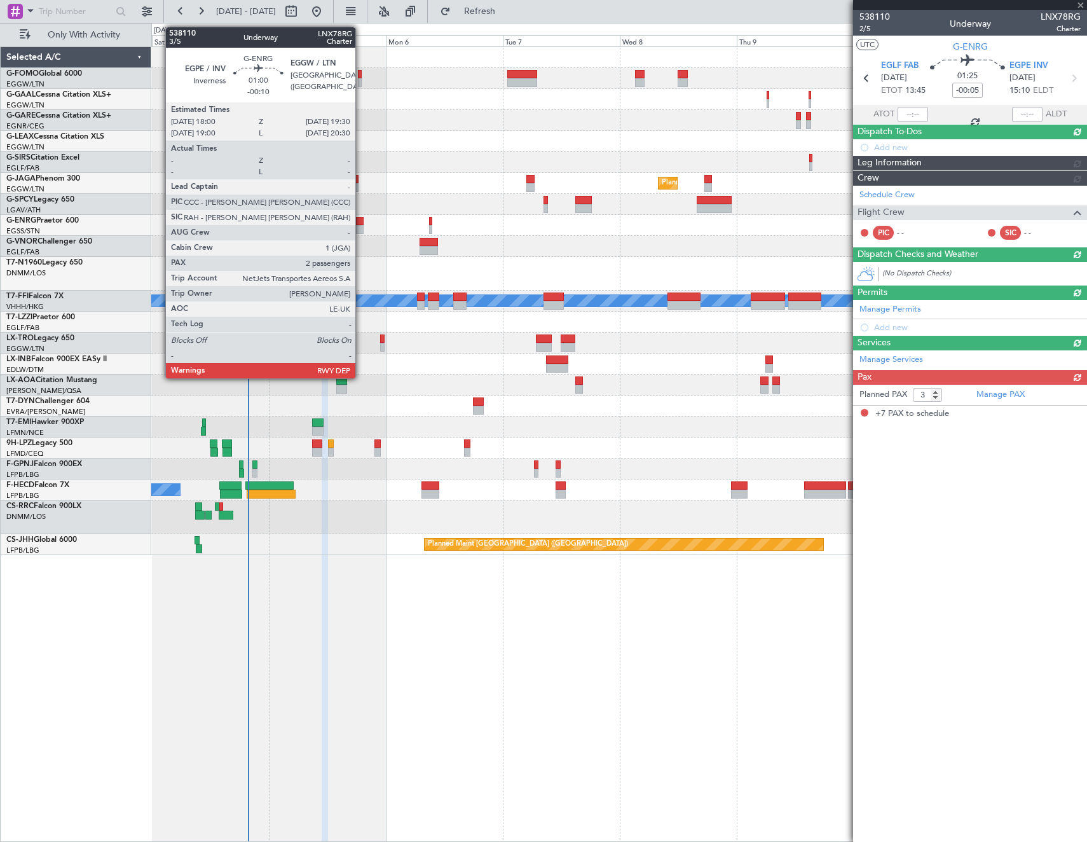
type input "+00:20"
type input "7"
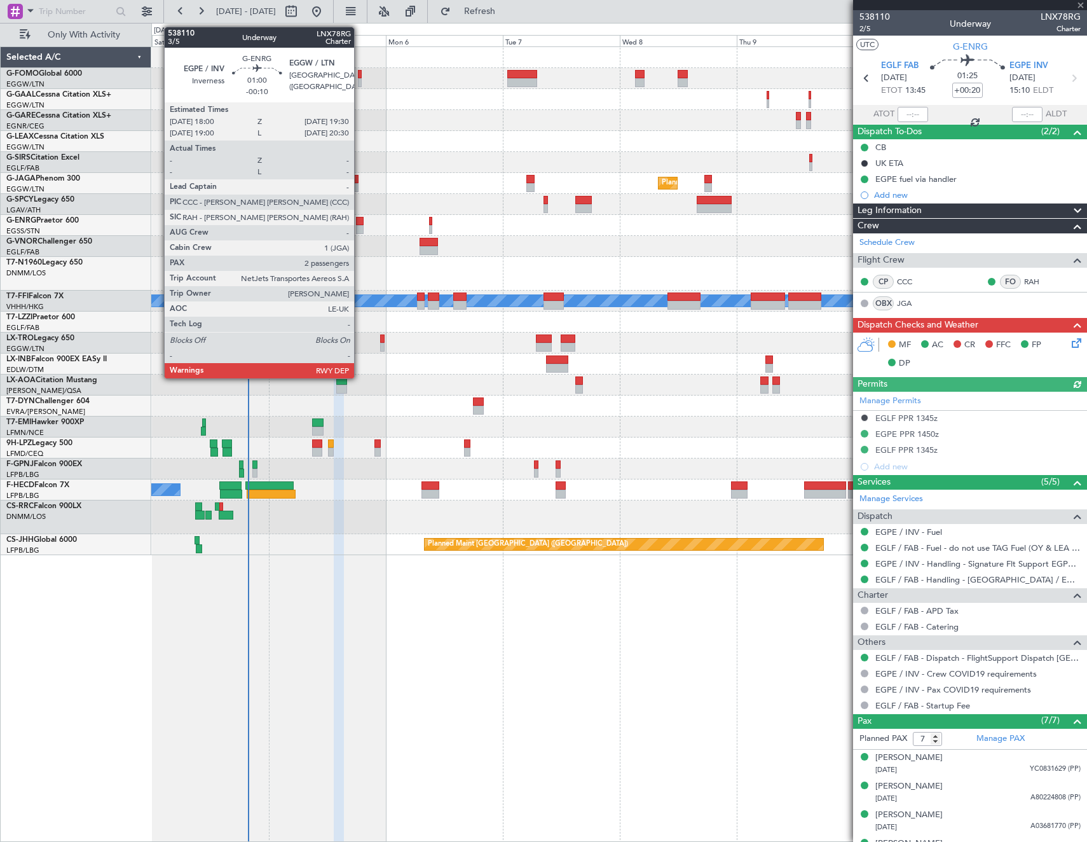
click at [360, 222] on div at bounding box center [360, 221] width 8 height 9
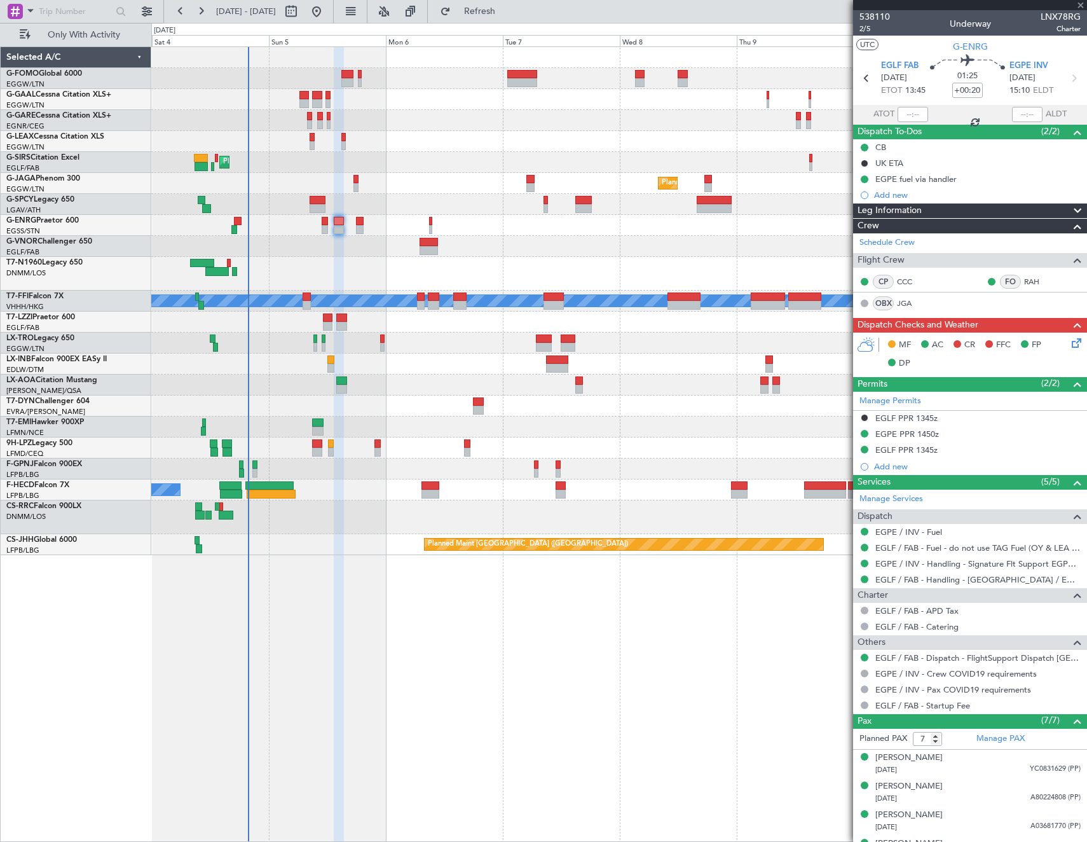
type input "-00:10"
type input "2"
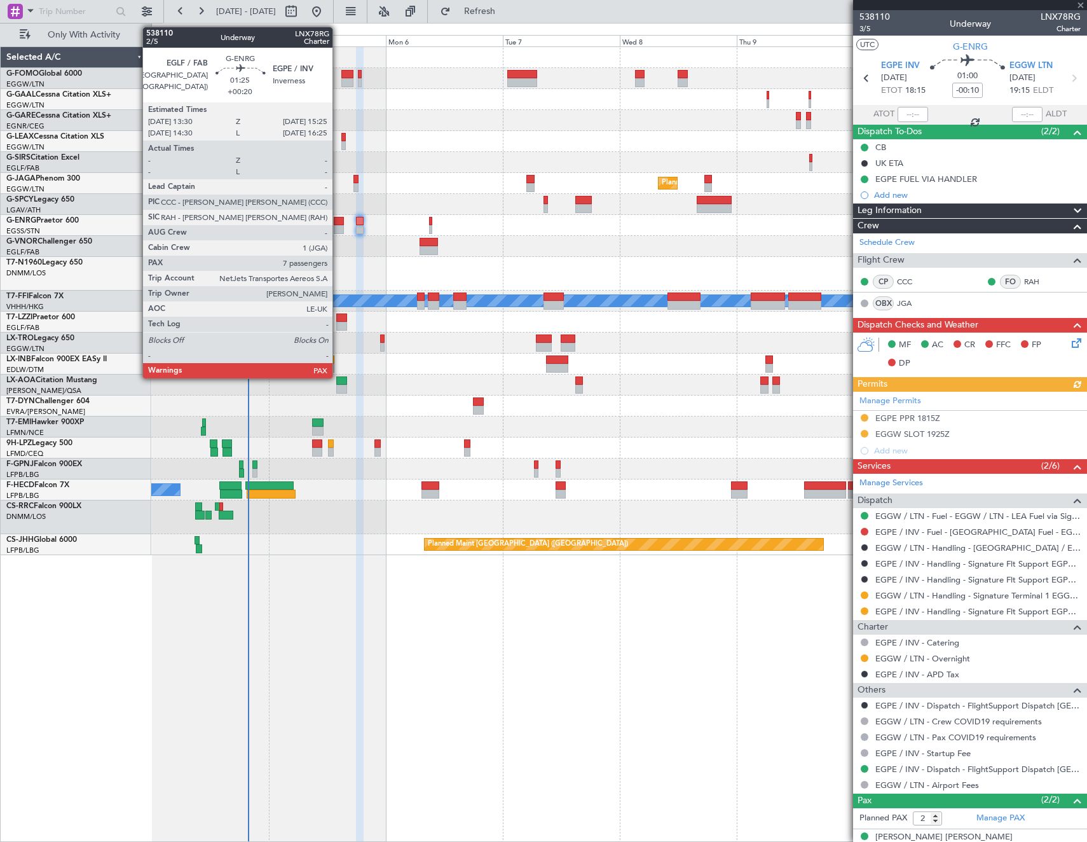
click at [338, 230] on div at bounding box center [339, 229] width 10 height 9
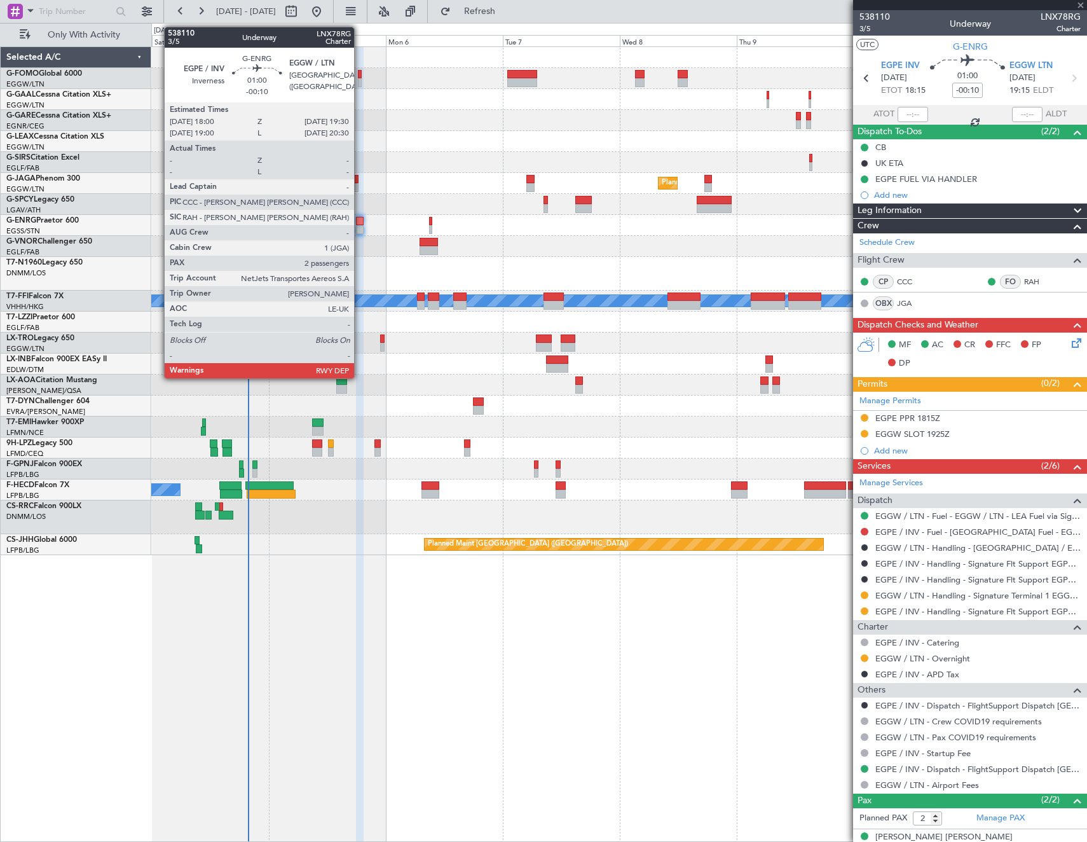
type input "+00:20"
type input "7"
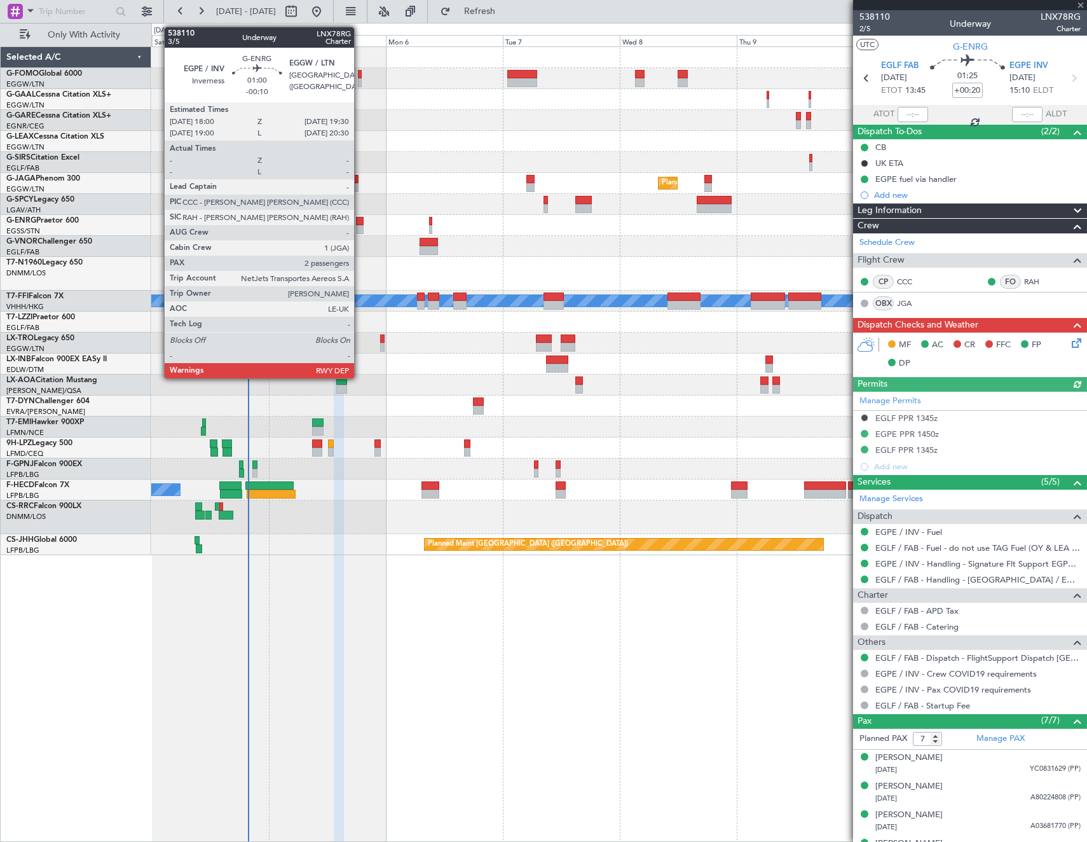
click at [360, 224] on div at bounding box center [360, 221] width 8 height 9
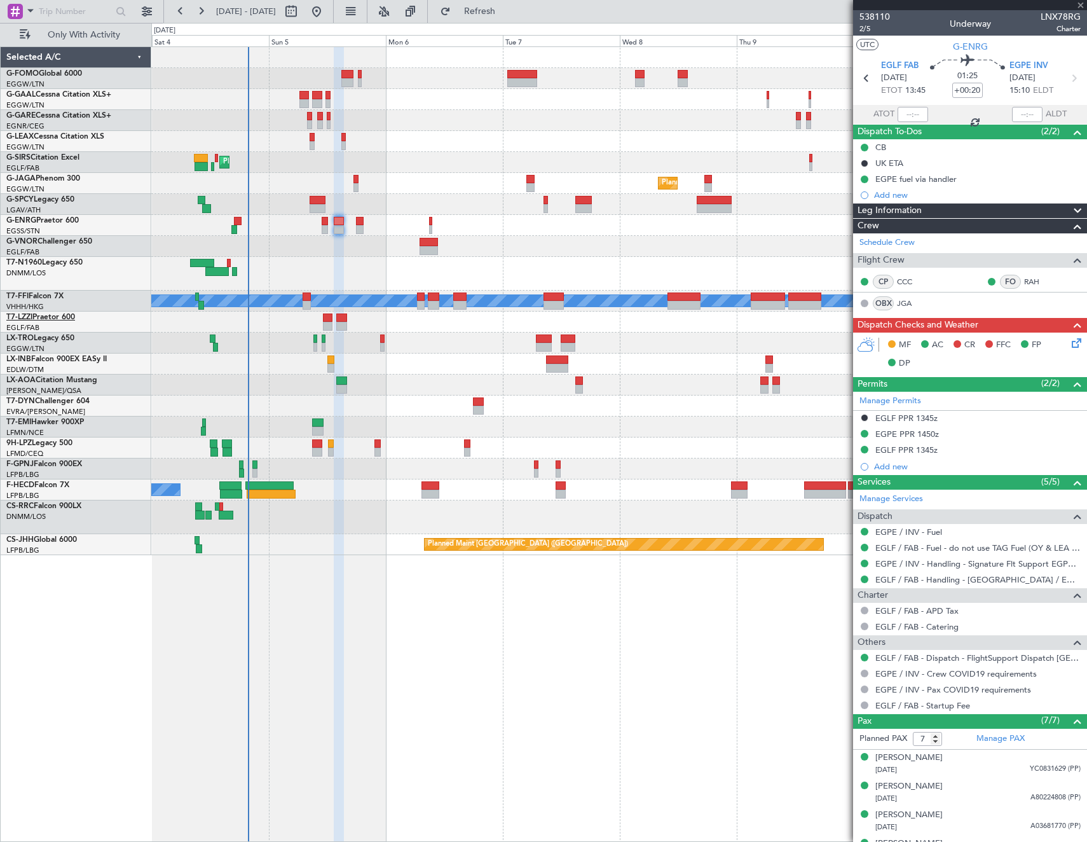
type input "-00:10"
type input "2"
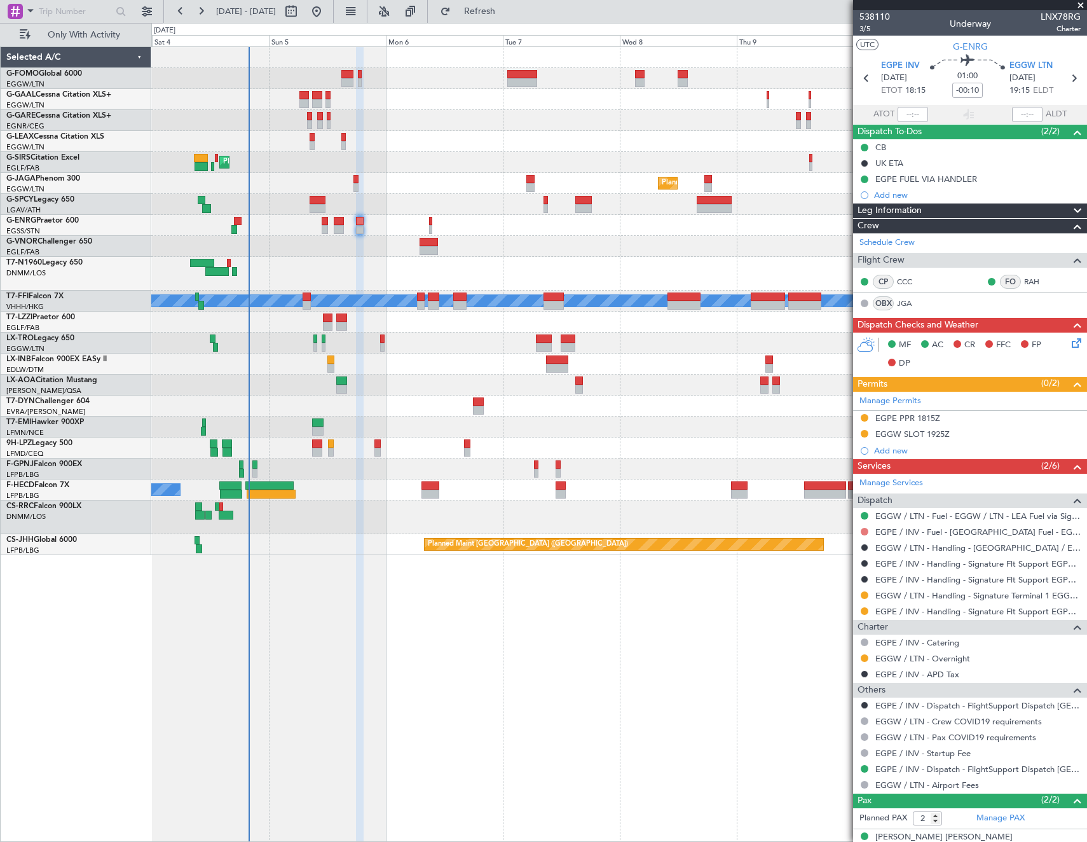
click at [865, 528] on button at bounding box center [865, 532] width 8 height 8
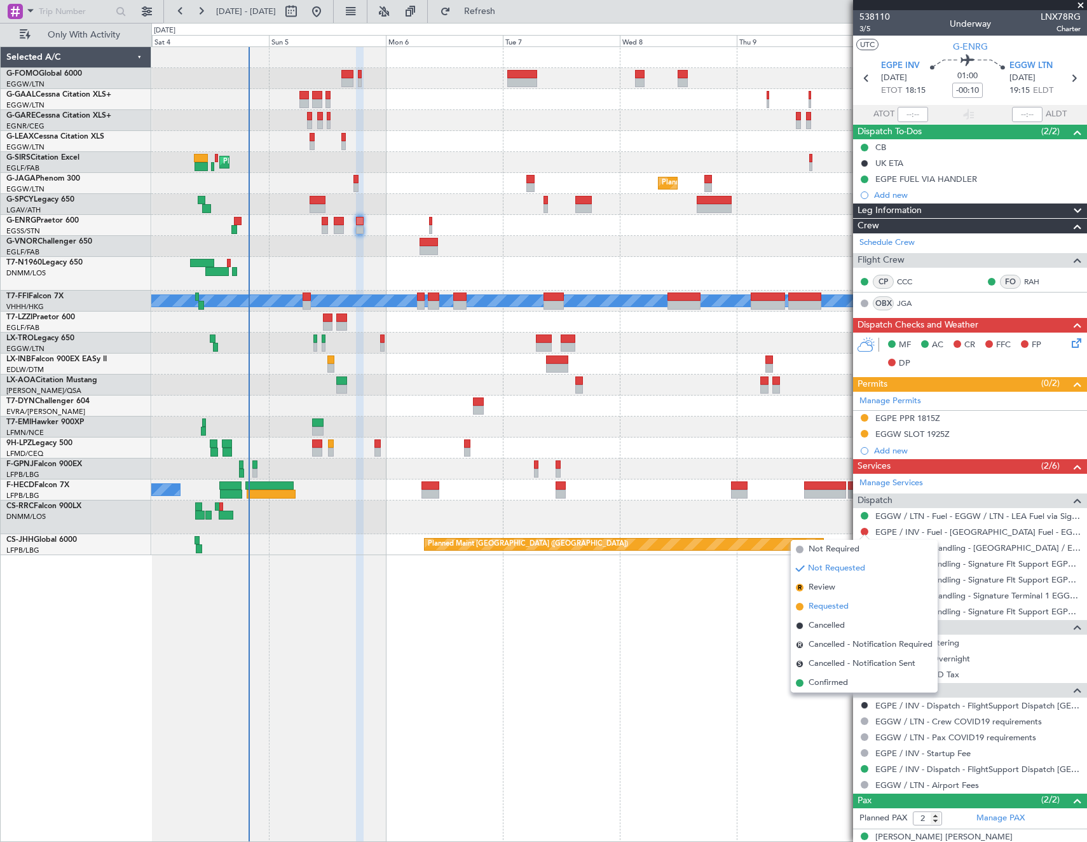
click at [813, 610] on span "Requested" at bounding box center [829, 606] width 40 height 13
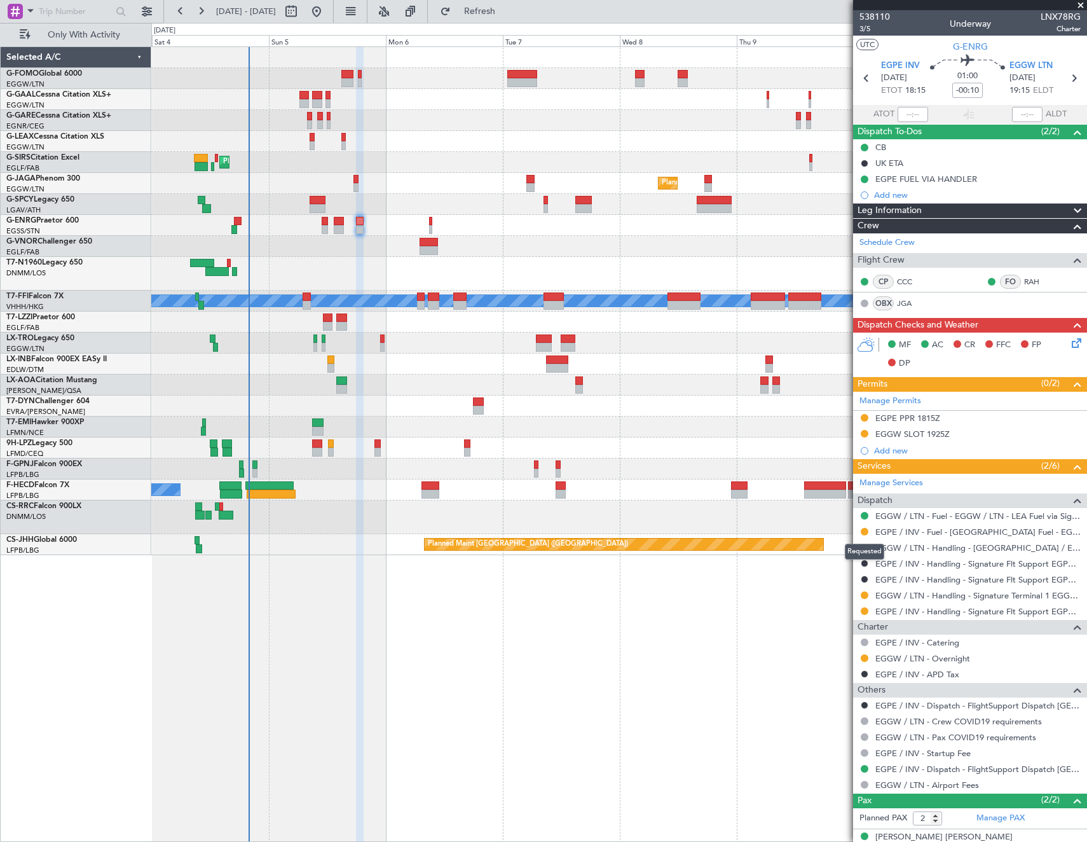
drag, startPoint x: 867, startPoint y: 528, endPoint x: 865, endPoint y: 551, distance: 22.3
click at [867, 528] on button at bounding box center [865, 532] width 8 height 8
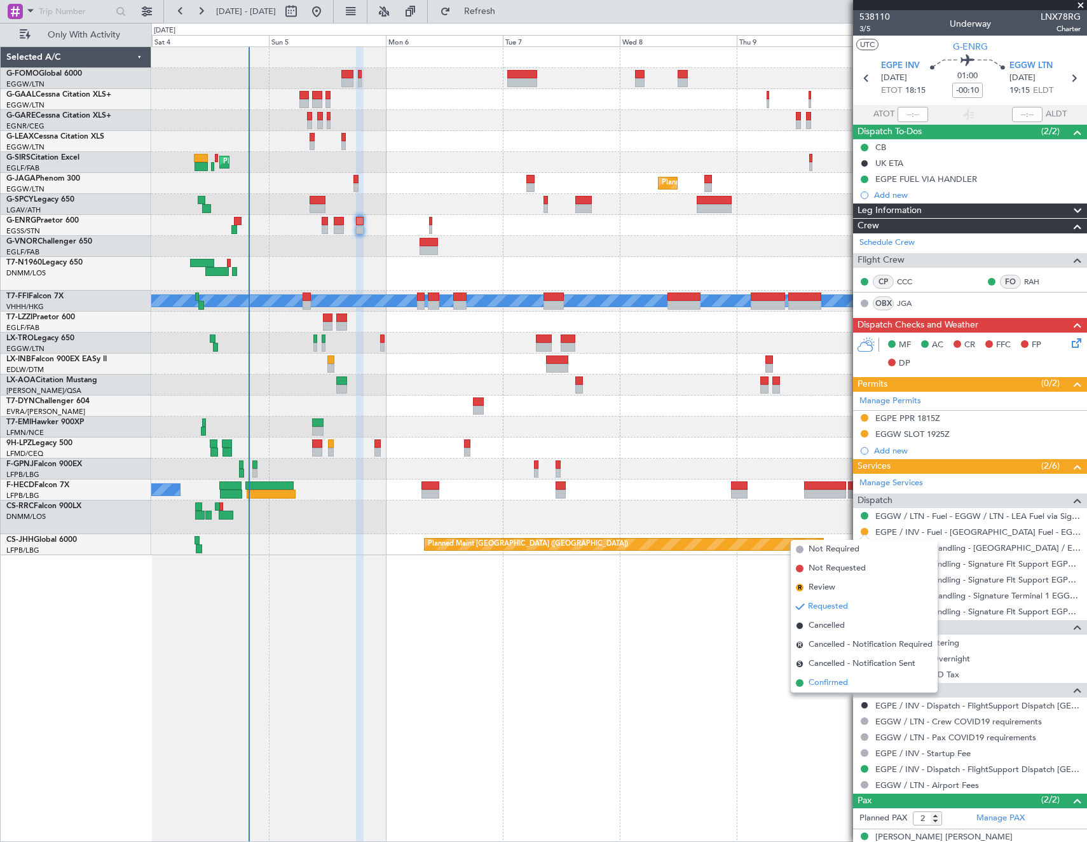
click at [836, 684] on span "Confirmed" at bounding box center [828, 683] width 39 height 13
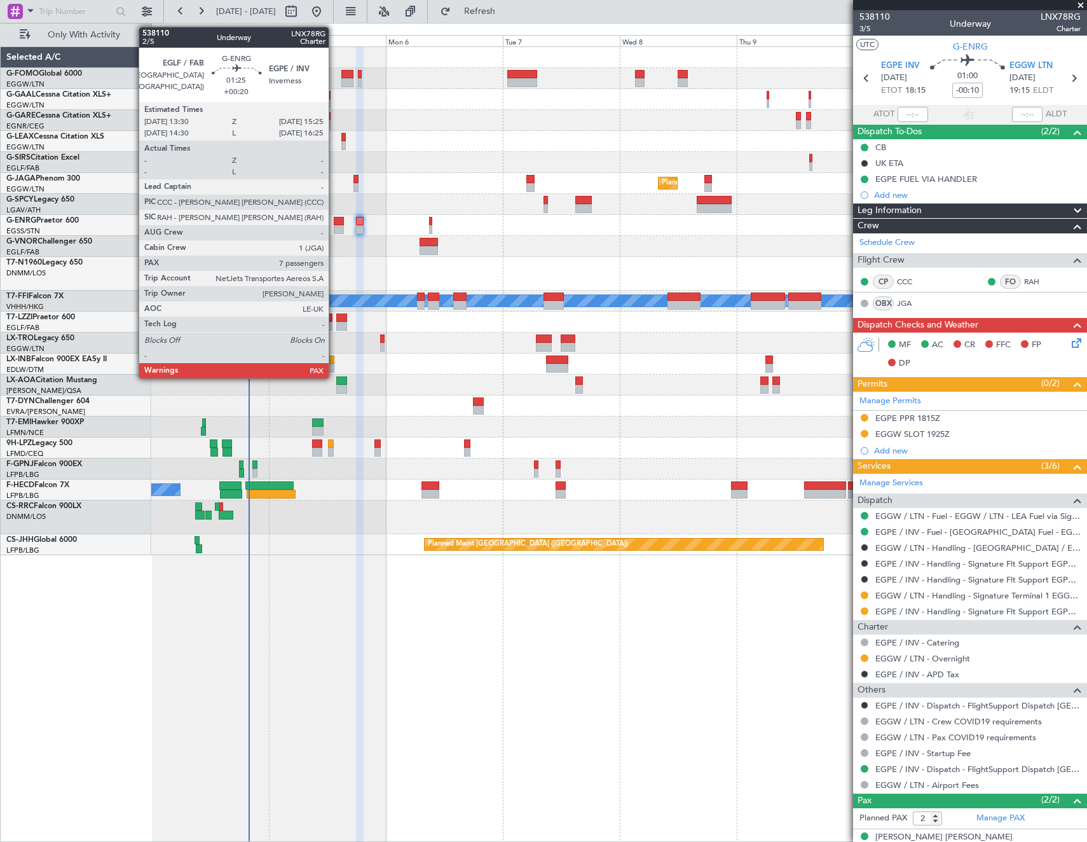
click at [334, 224] on div at bounding box center [339, 221] width 10 height 9
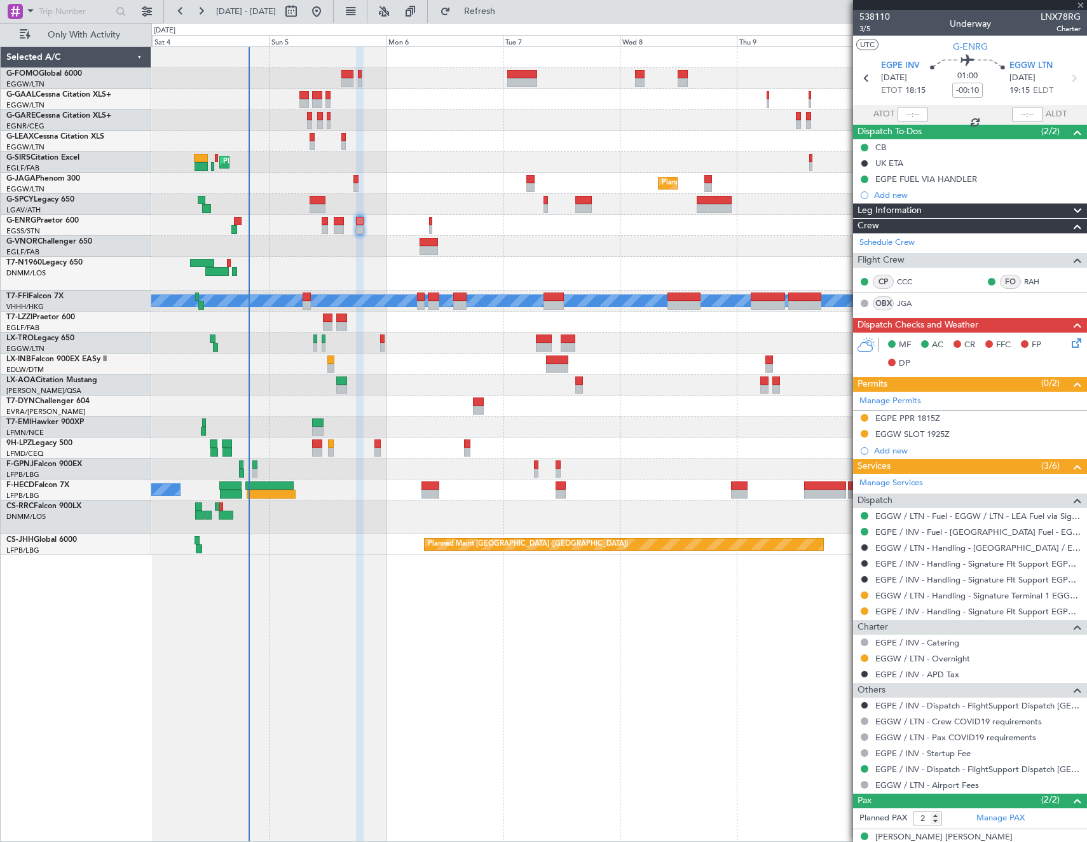
type input "+00:20"
type input "7"
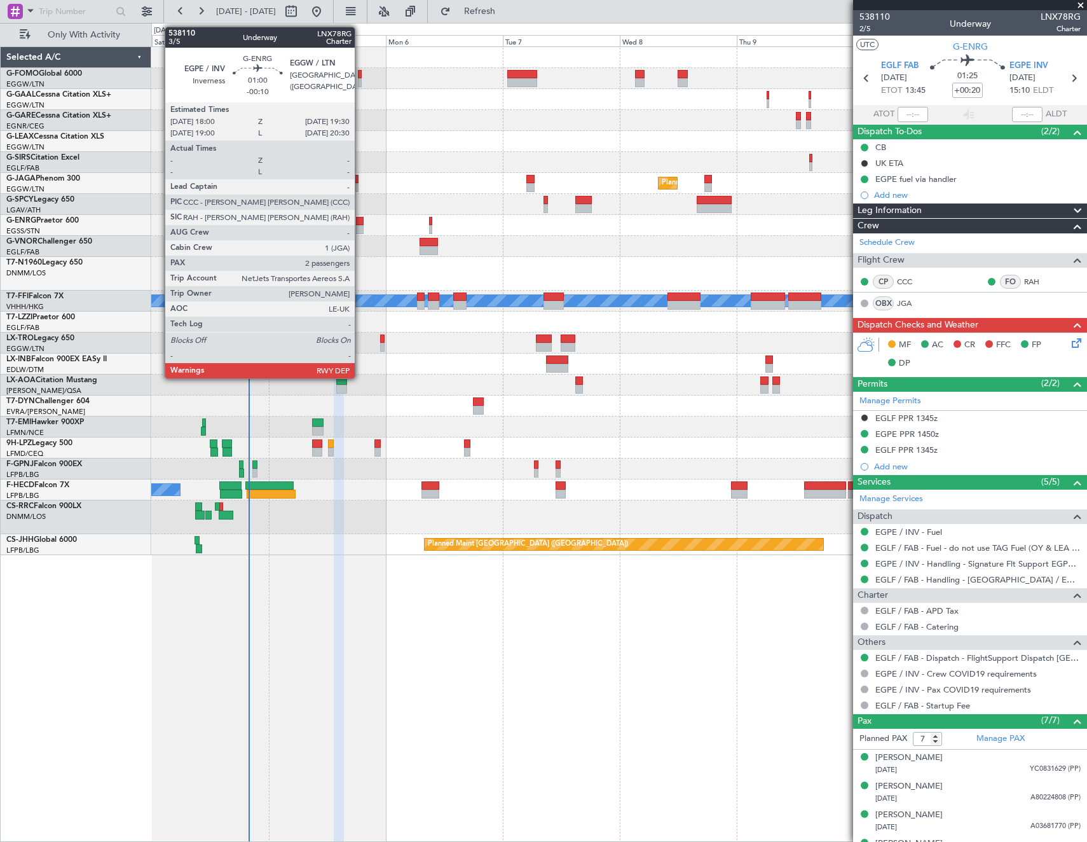
click at [361, 224] on div at bounding box center [360, 221] width 8 height 9
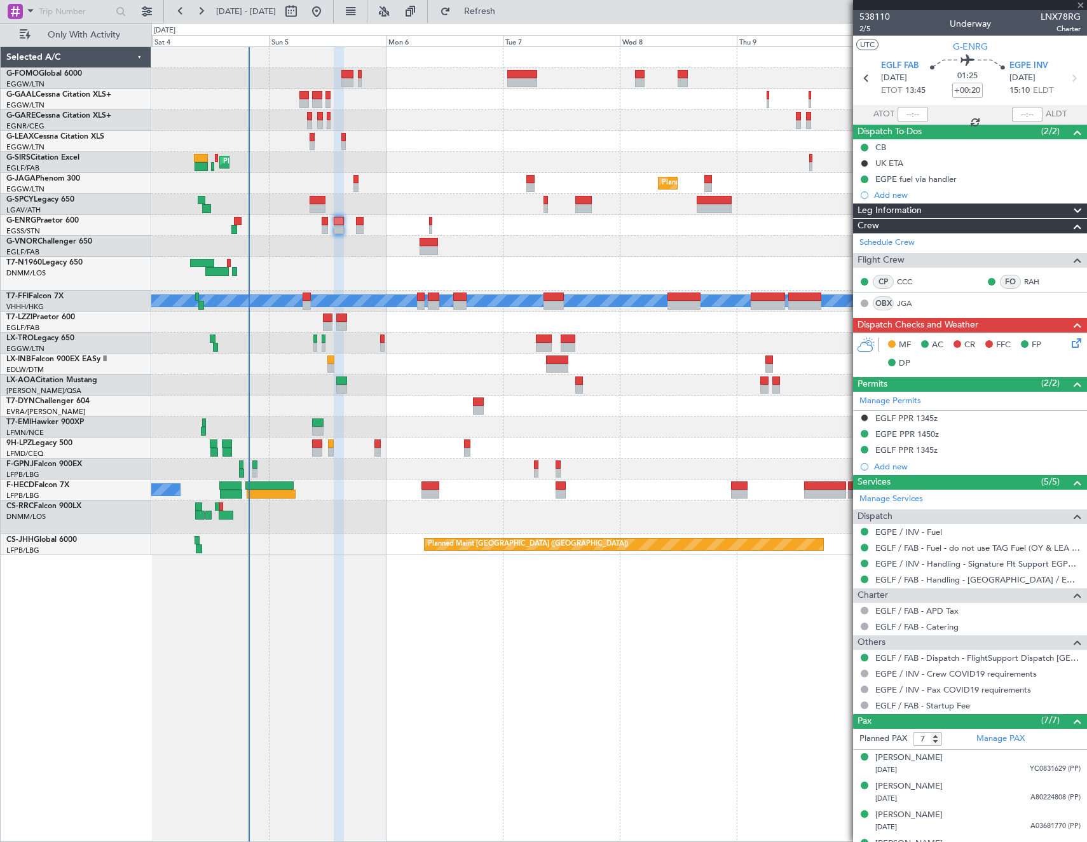
type input "-00:10"
type input "2"
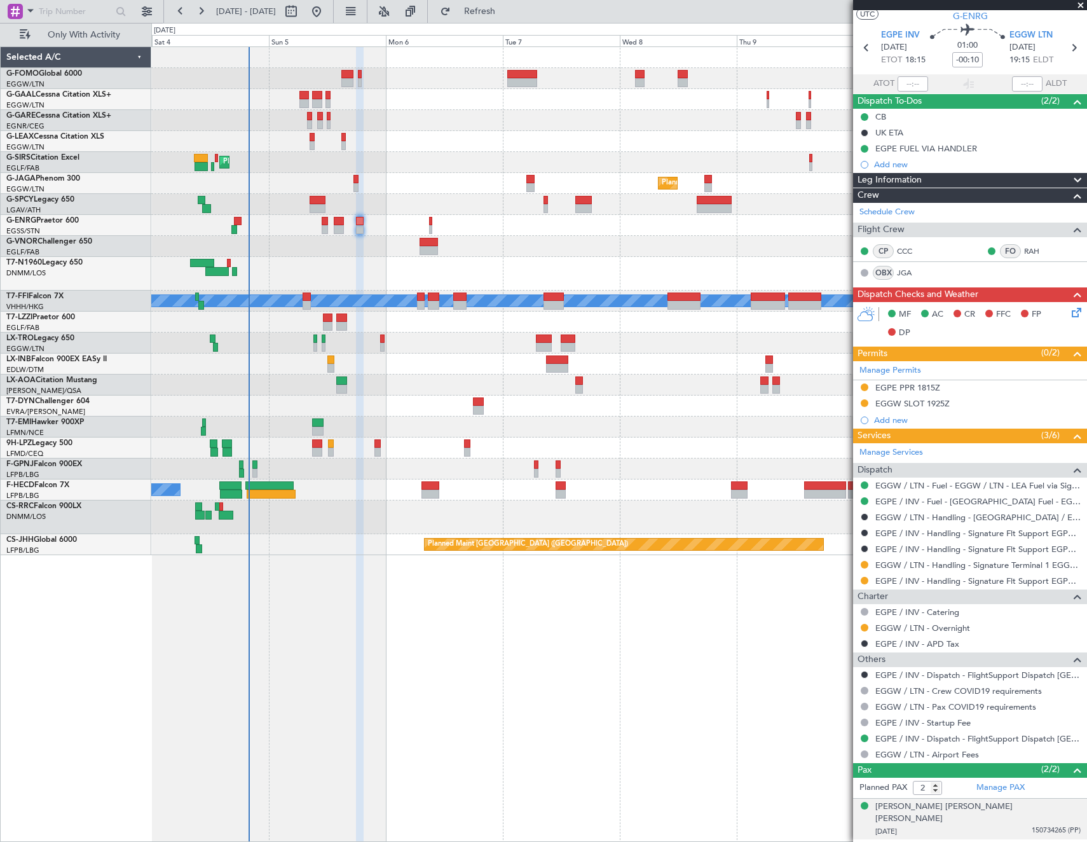
scroll to position [44, 0]
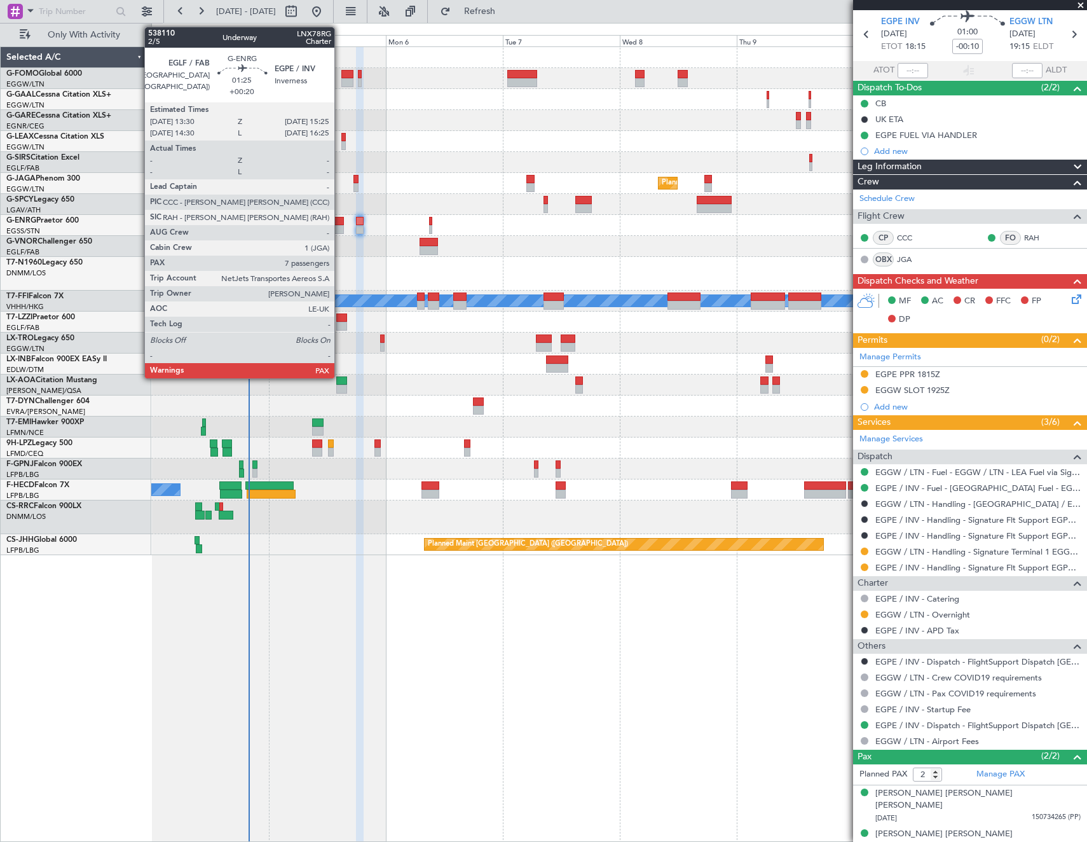
click at [340, 224] on div at bounding box center [339, 221] width 10 height 9
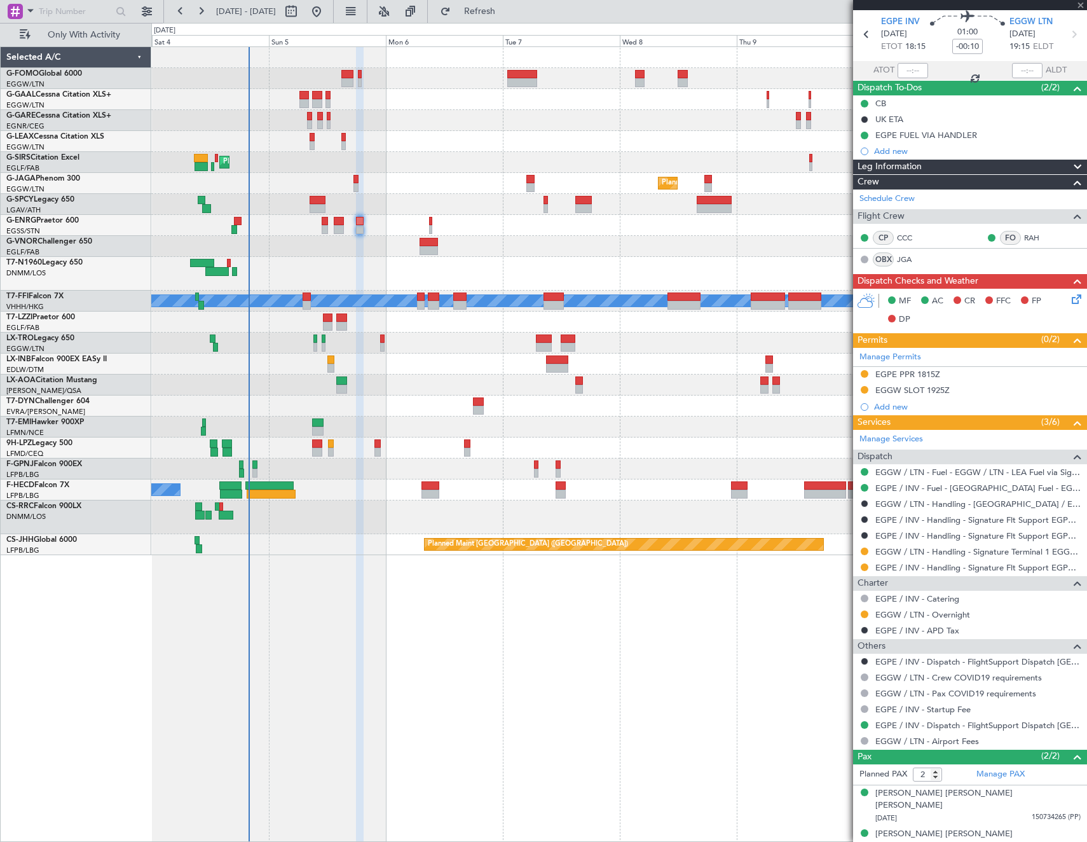
type input "+00:20"
type input "7"
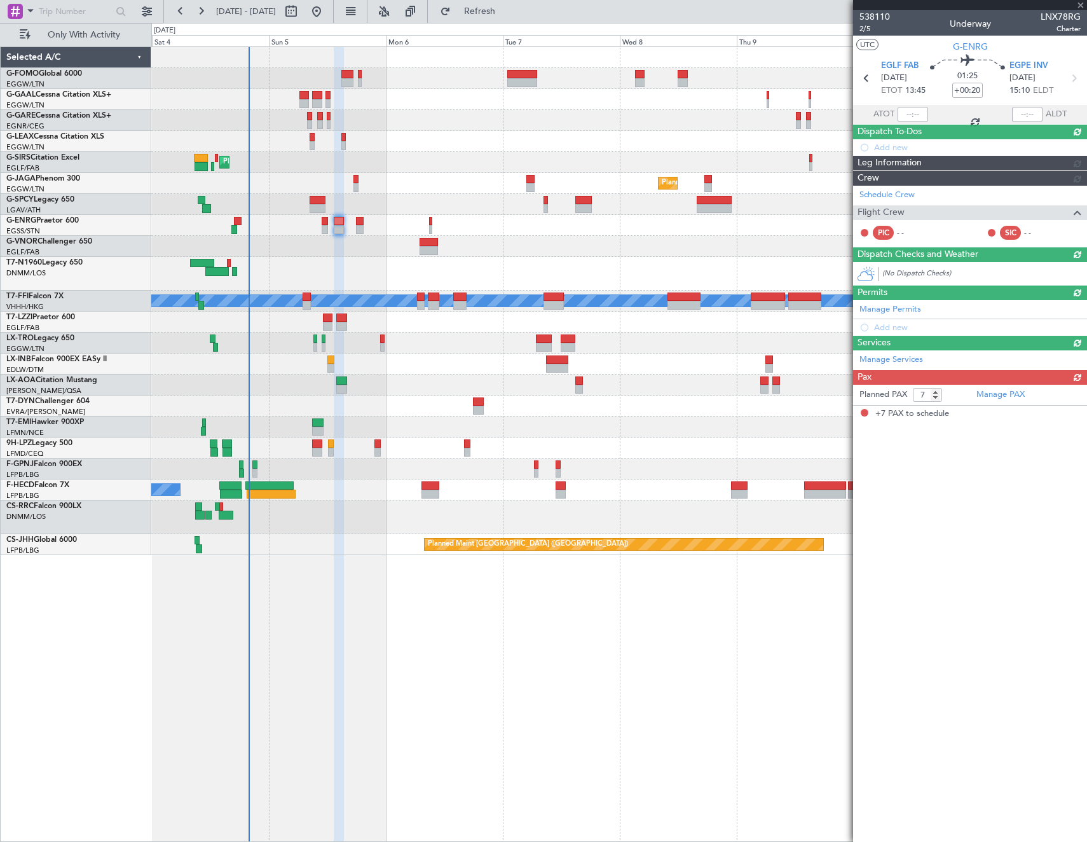
scroll to position [0, 0]
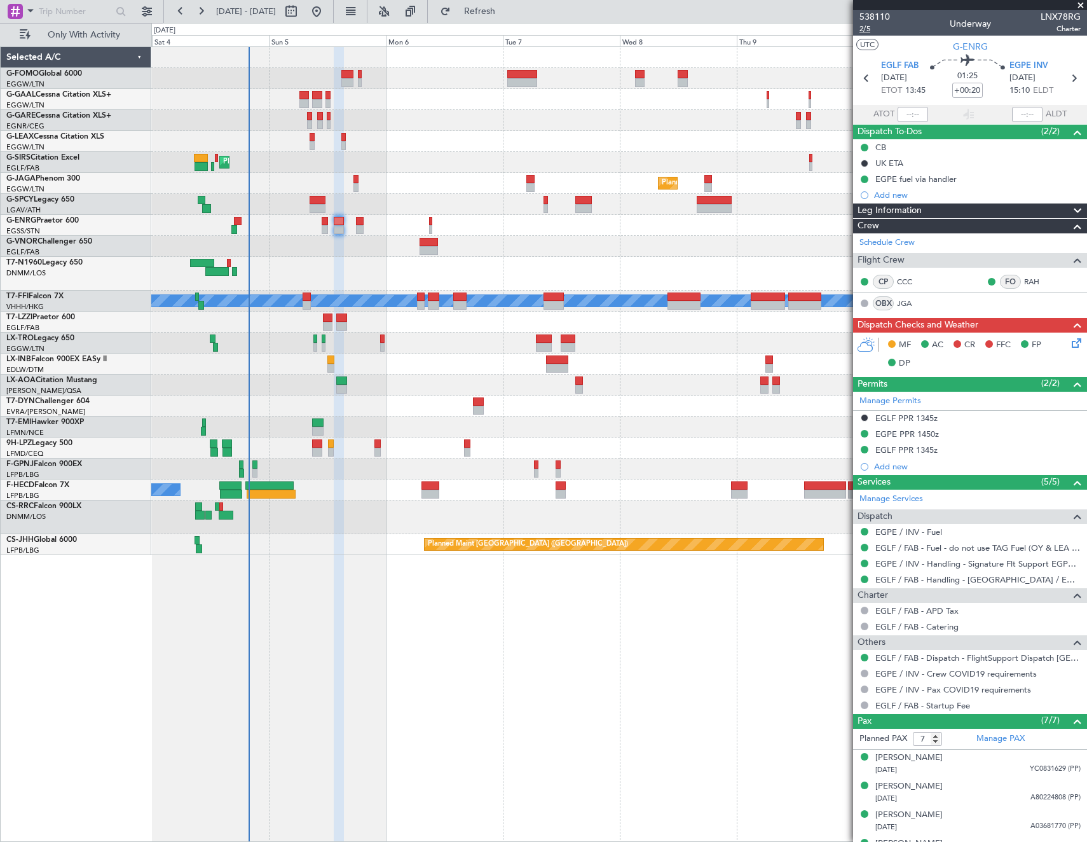
click at [866, 25] on span "2/5" at bounding box center [875, 29] width 31 height 11
click at [1070, 336] on icon at bounding box center [1075, 341] width 10 height 10
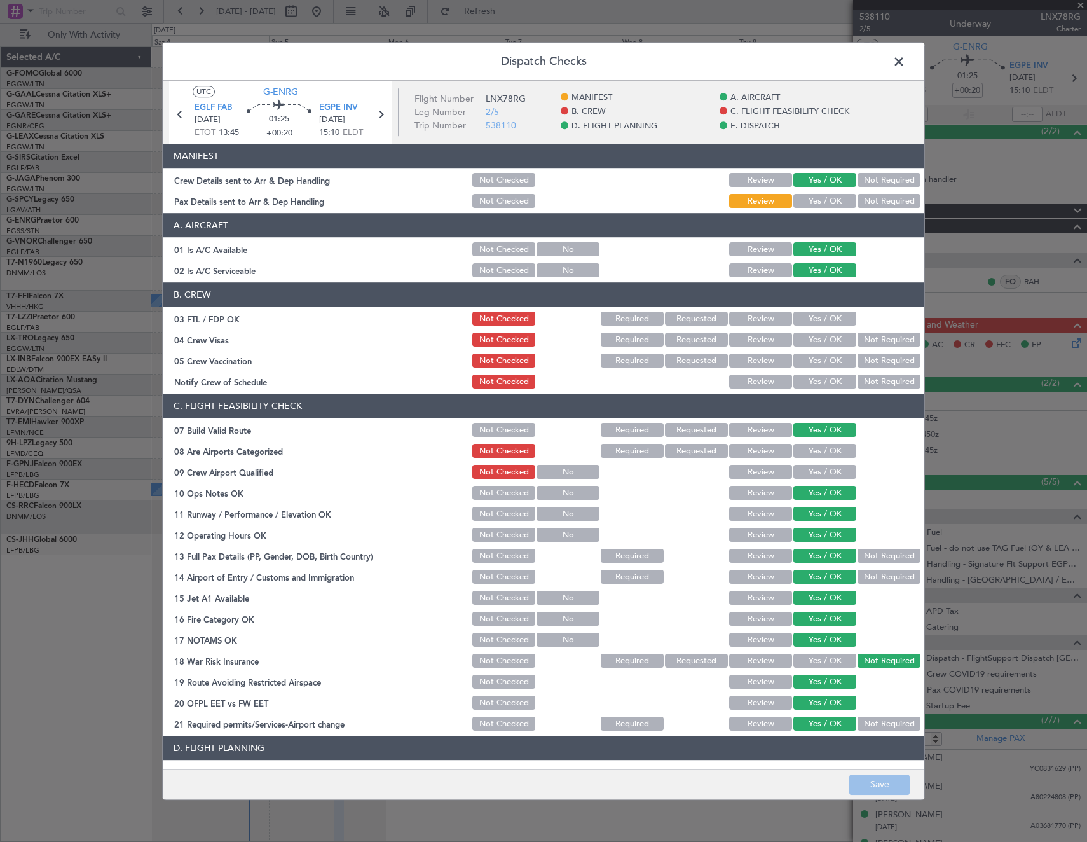
click at [822, 198] on button "Yes / OK" at bounding box center [825, 202] width 63 height 14
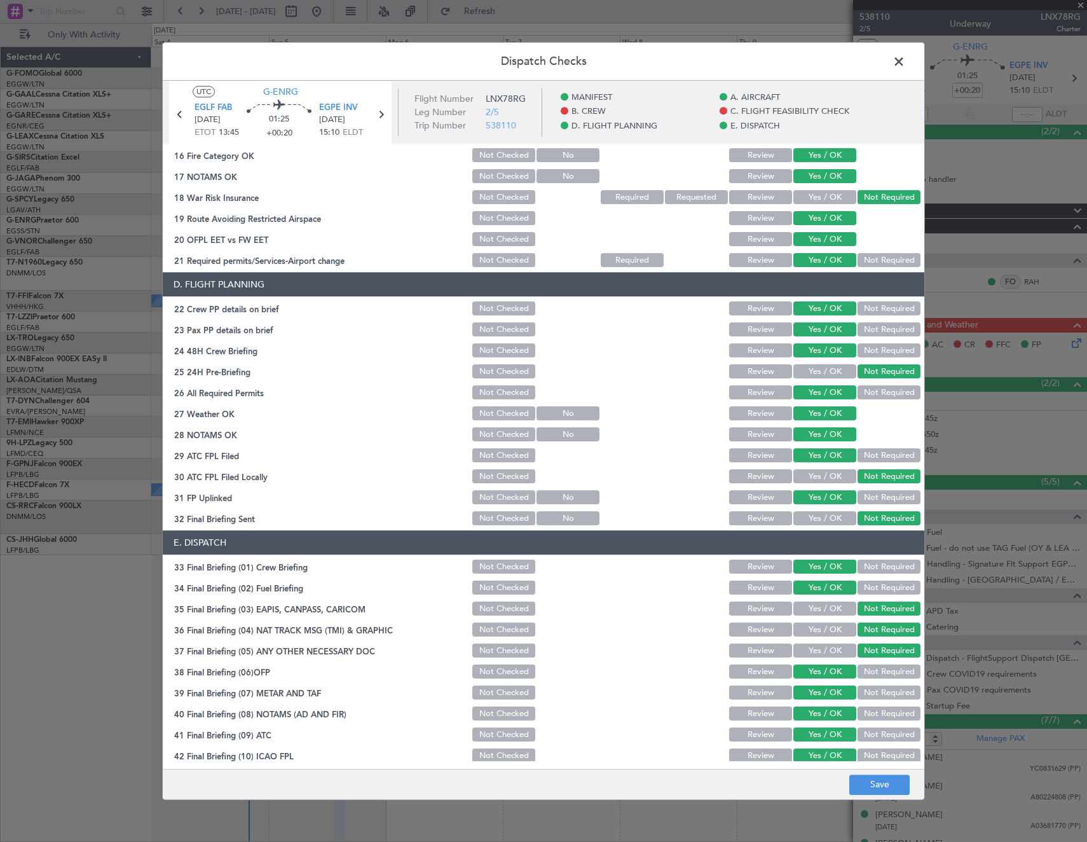
scroll to position [512, 0]
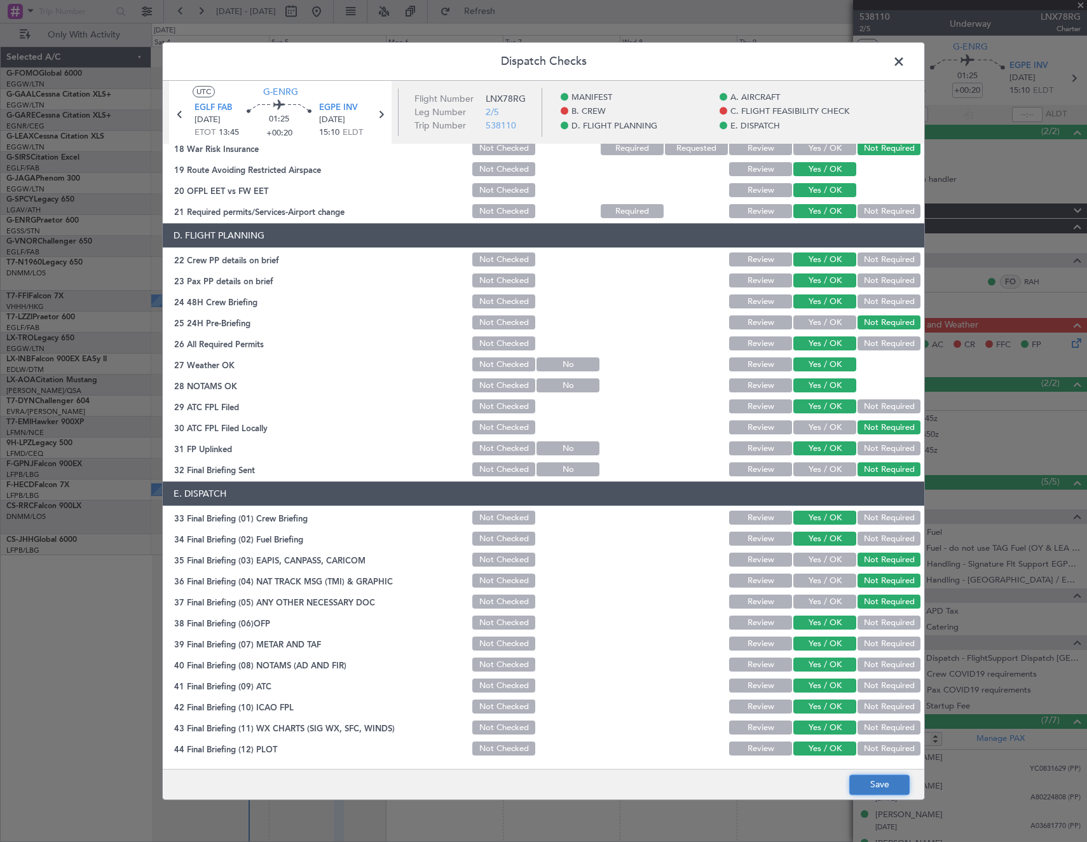
click at [876, 792] on button "Save" at bounding box center [879, 784] width 60 height 20
click at [905, 61] on span at bounding box center [905, 64] width 0 height 25
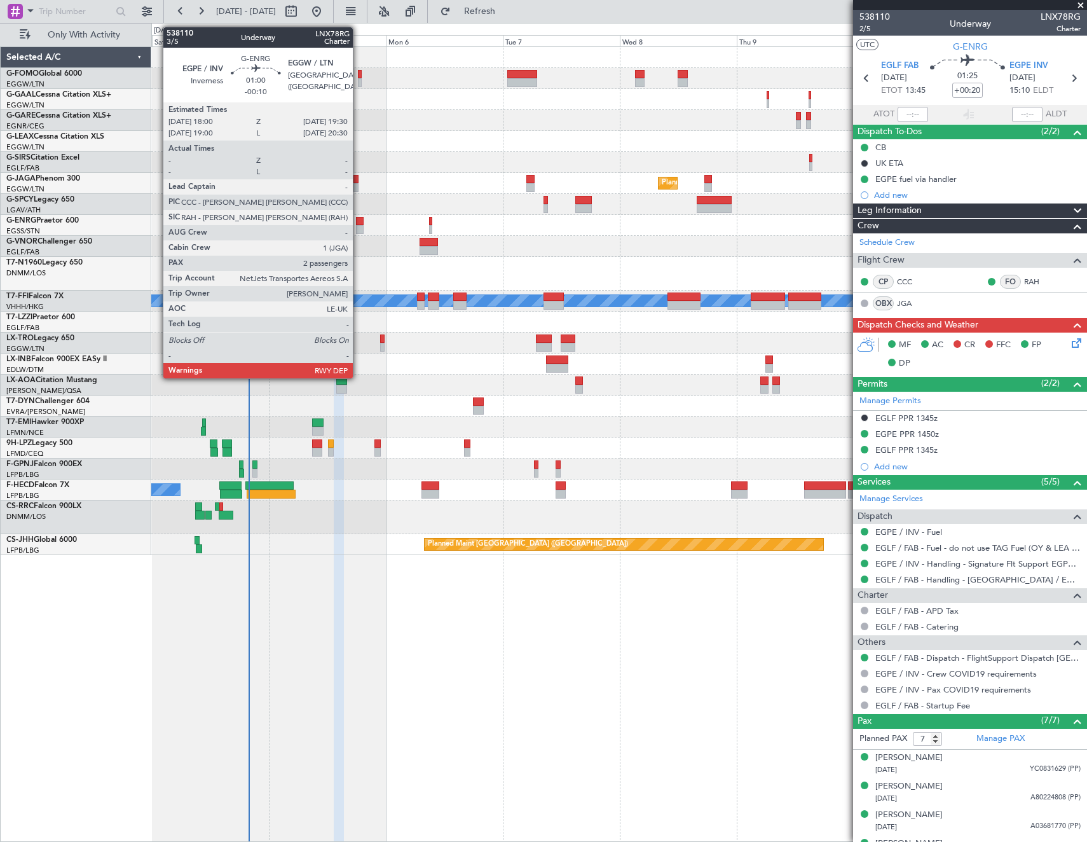
click at [359, 219] on div at bounding box center [360, 221] width 8 height 9
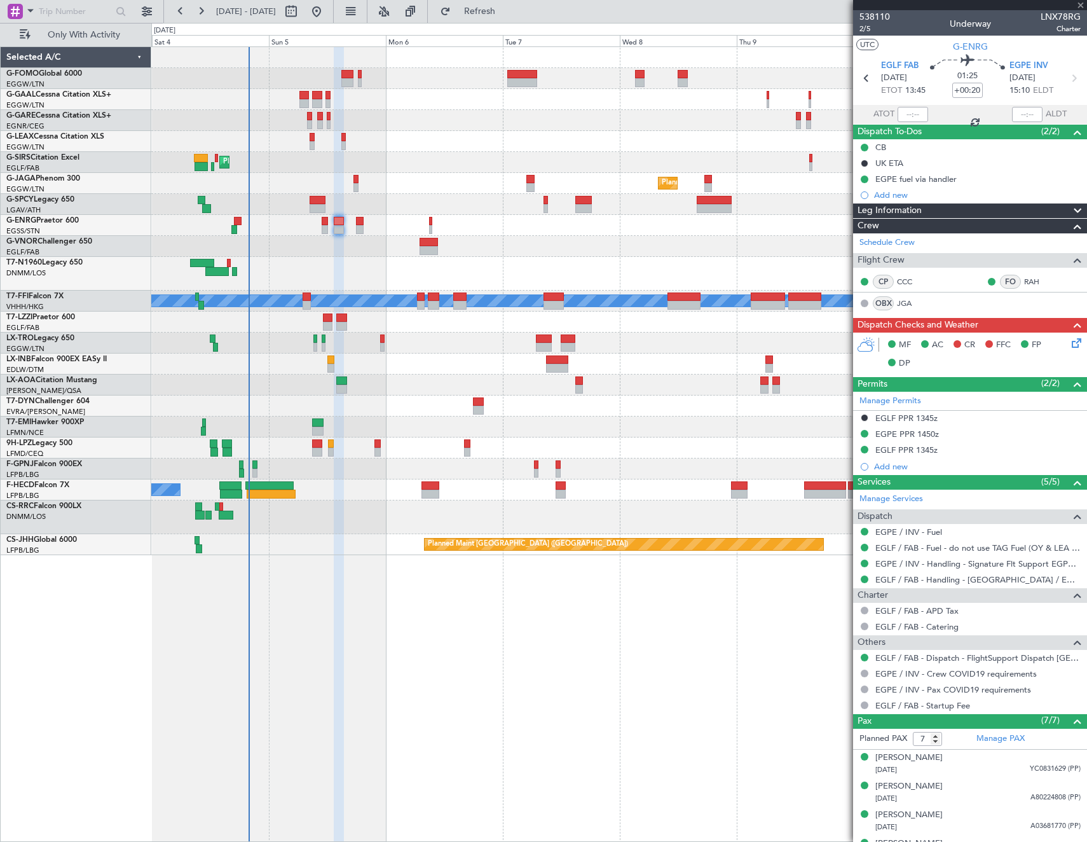
type input "-00:10"
type input "2"
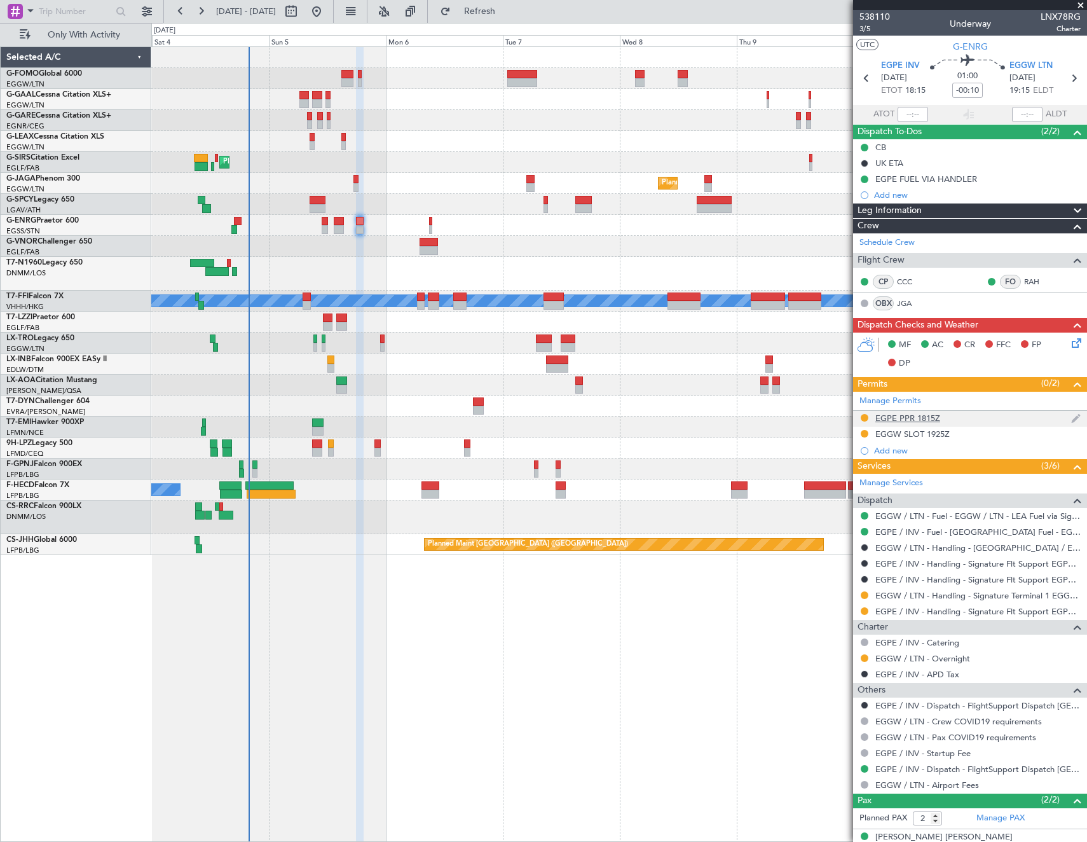
click at [904, 415] on div "EGPE PPR 1815Z" at bounding box center [908, 418] width 65 height 11
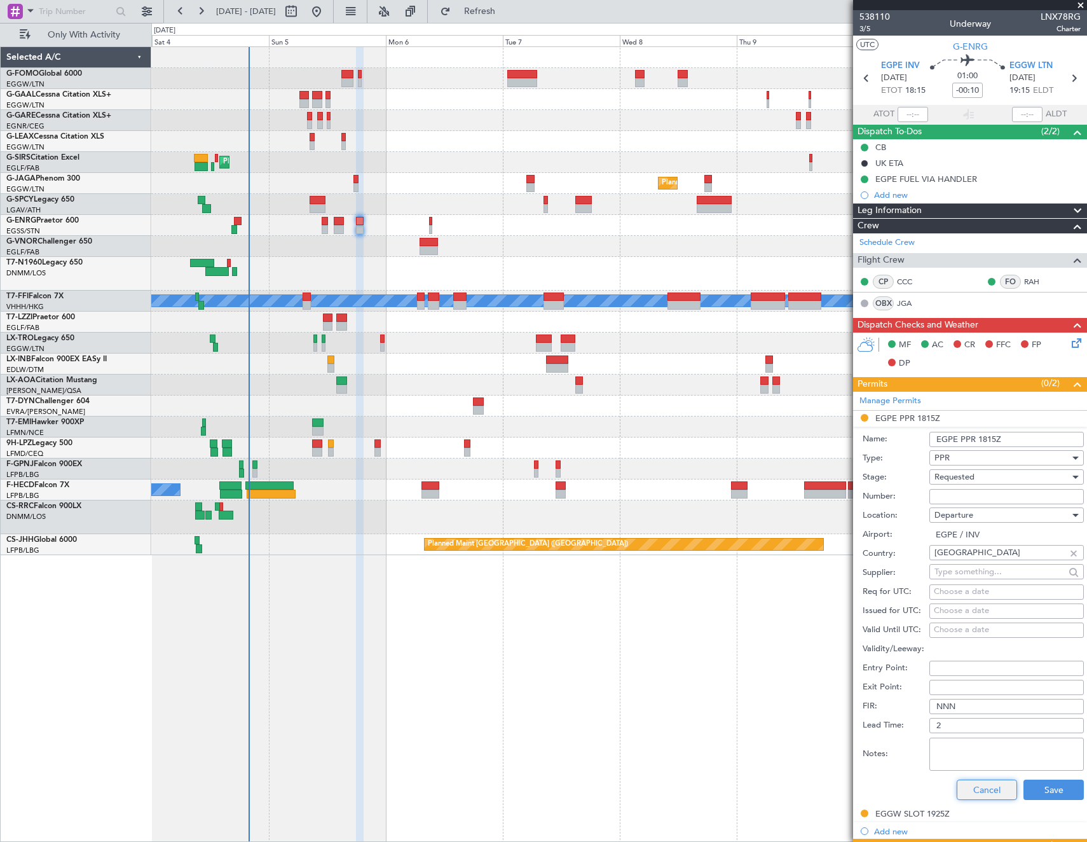
click at [986, 787] on button "Cancel" at bounding box center [987, 790] width 60 height 20
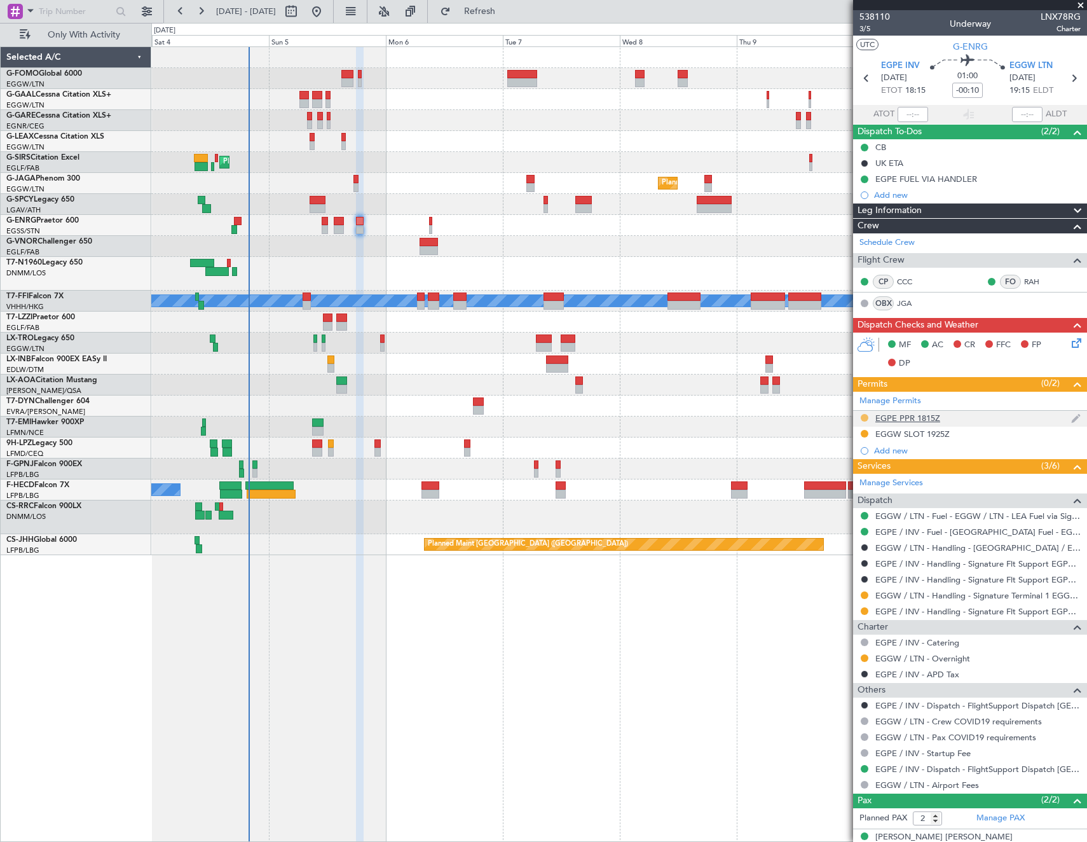
click at [863, 416] on button at bounding box center [865, 418] width 8 height 8
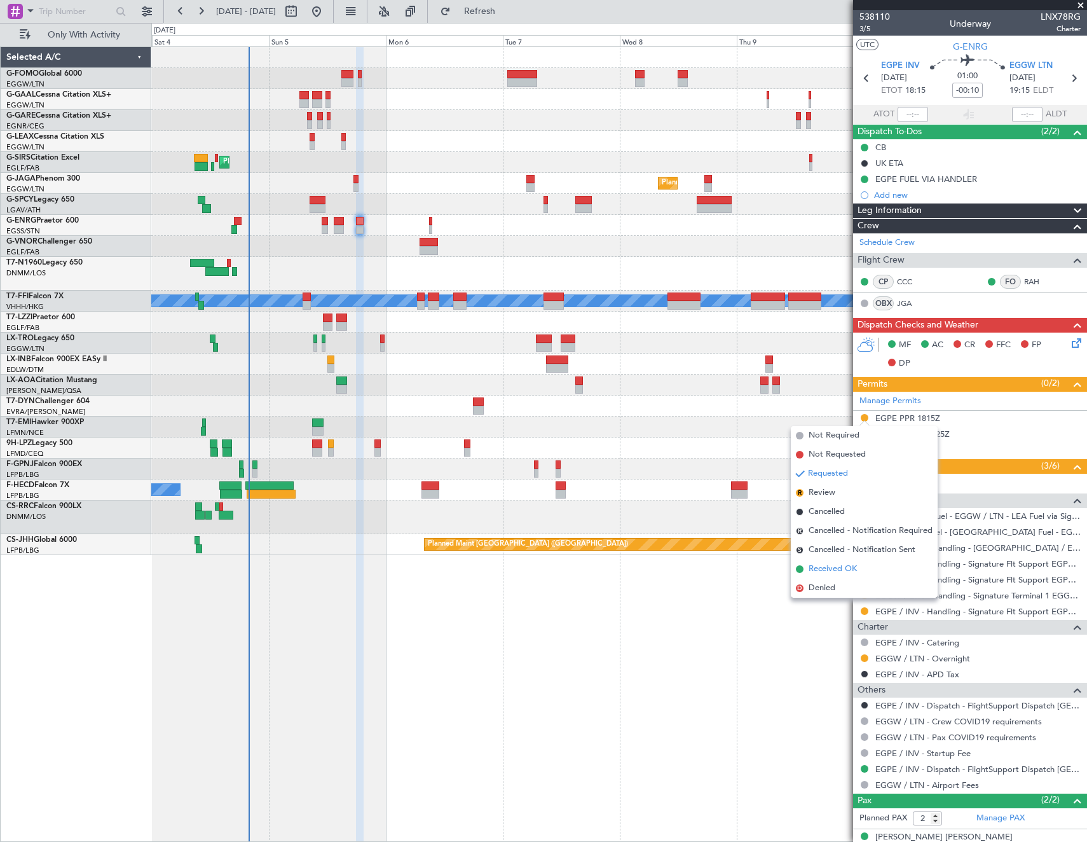
click at [857, 568] on span "Received OK" at bounding box center [833, 569] width 48 height 13
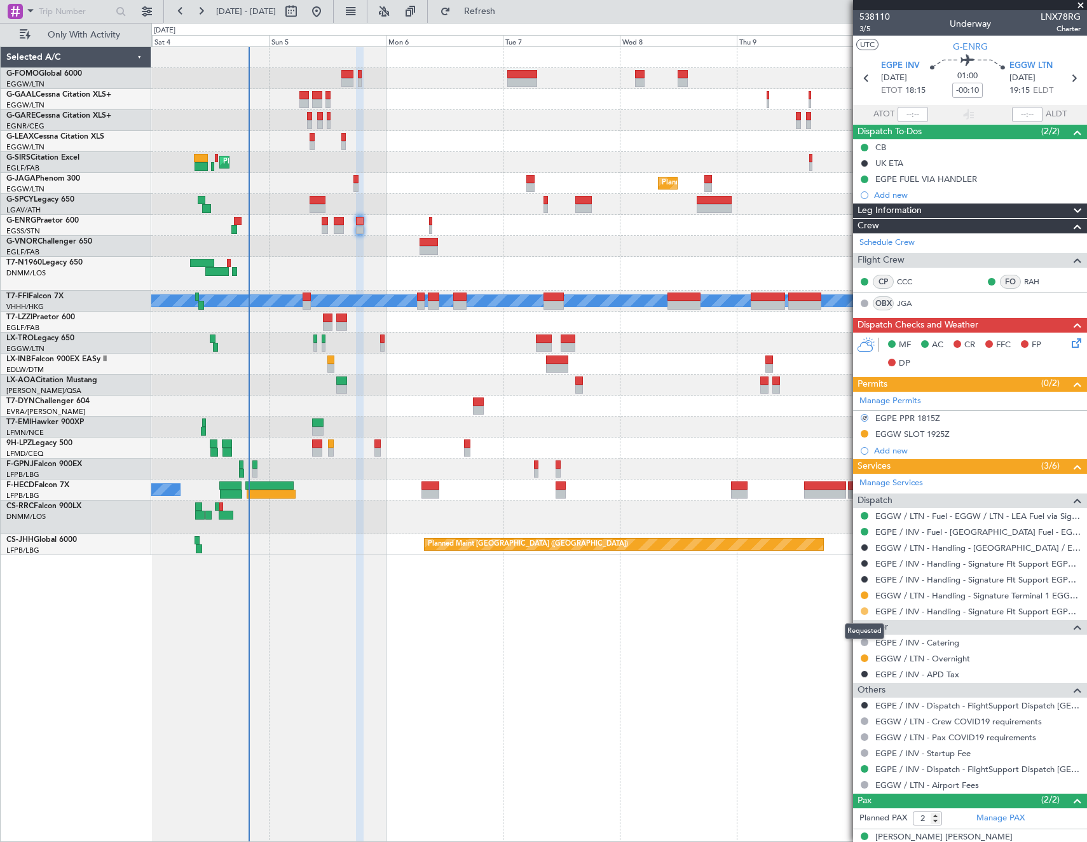
click at [865, 612] on button at bounding box center [865, 611] width 8 height 8
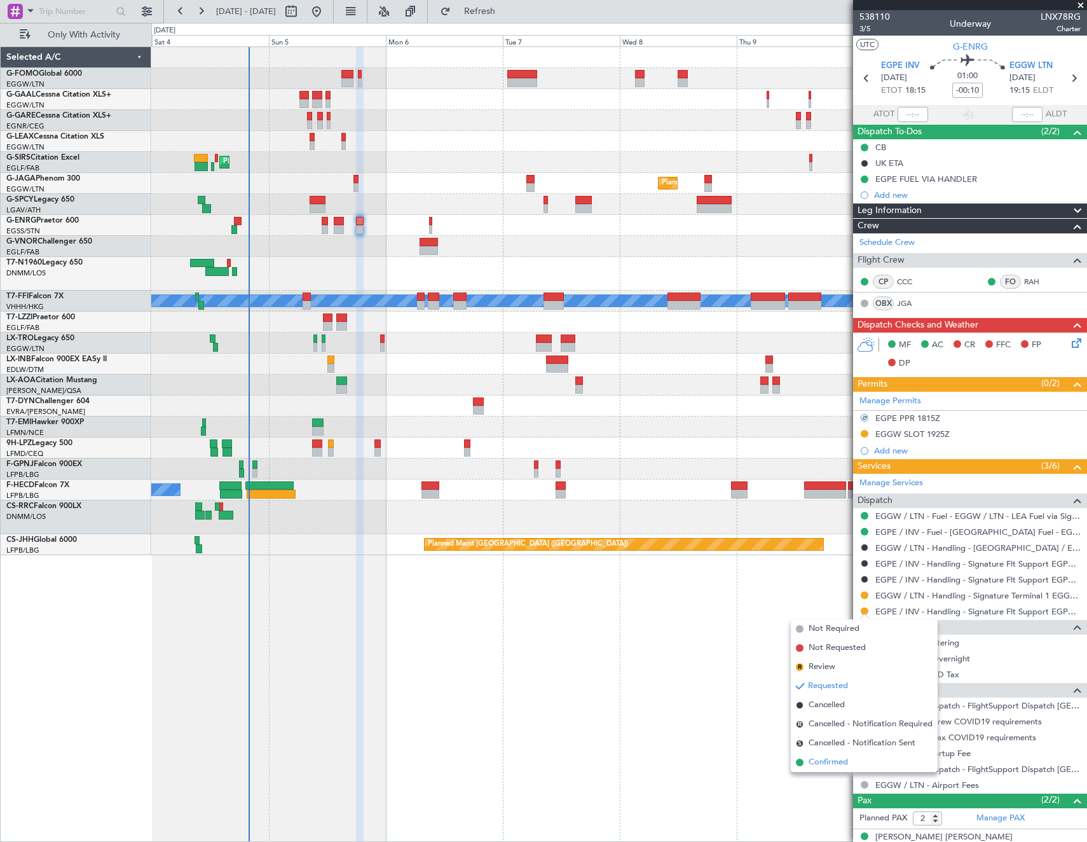
click at [848, 766] on span "Confirmed" at bounding box center [828, 762] width 39 height 13
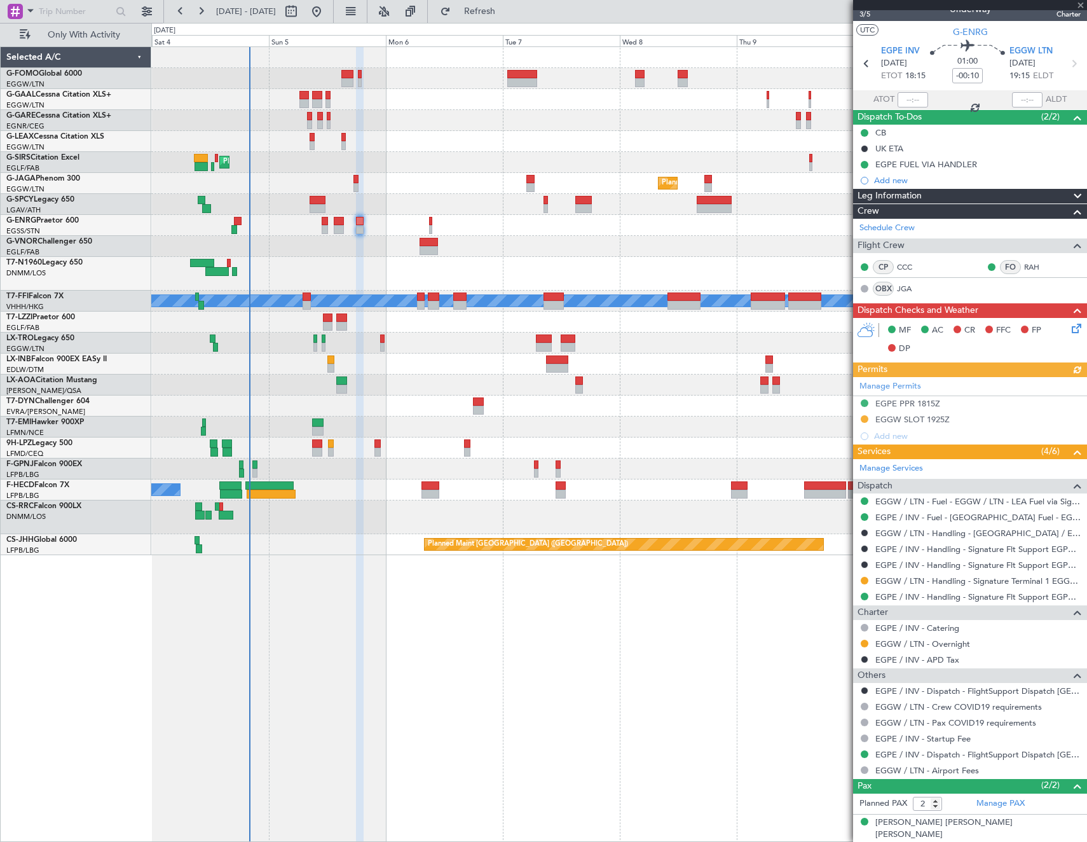
scroll to position [0, 0]
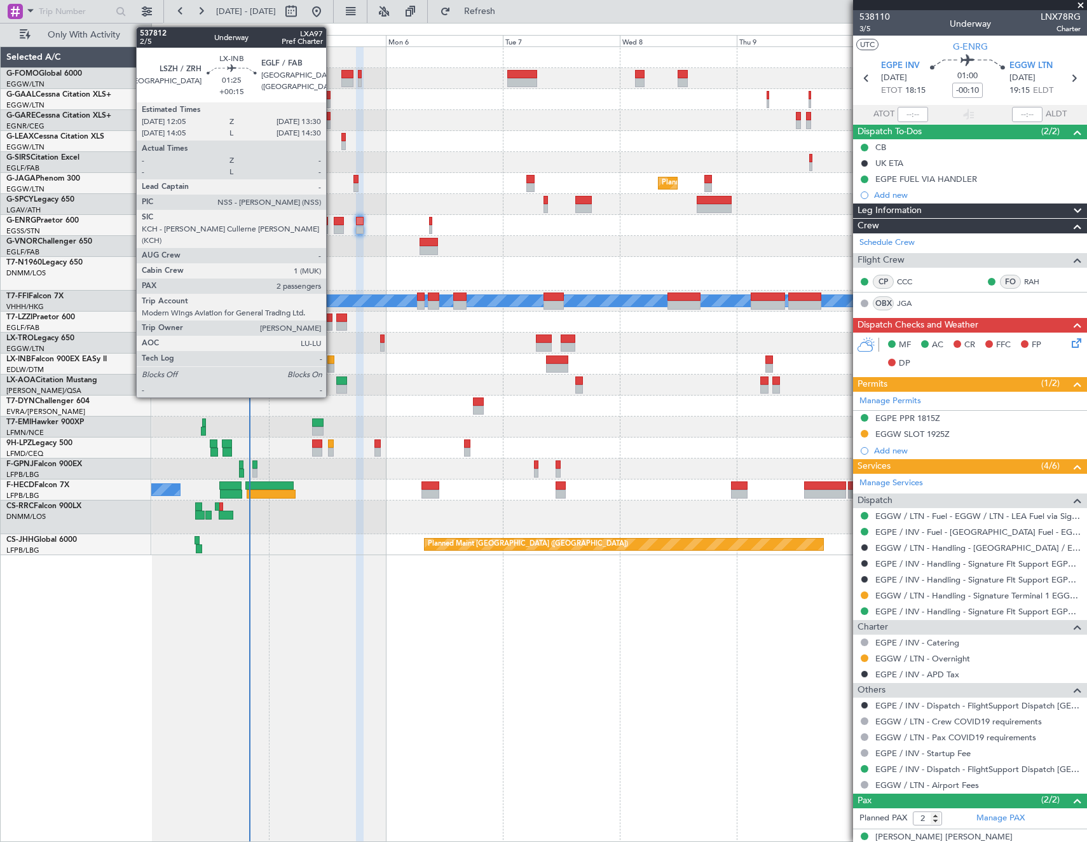
click at [332, 359] on div at bounding box center [330, 359] width 7 height 9
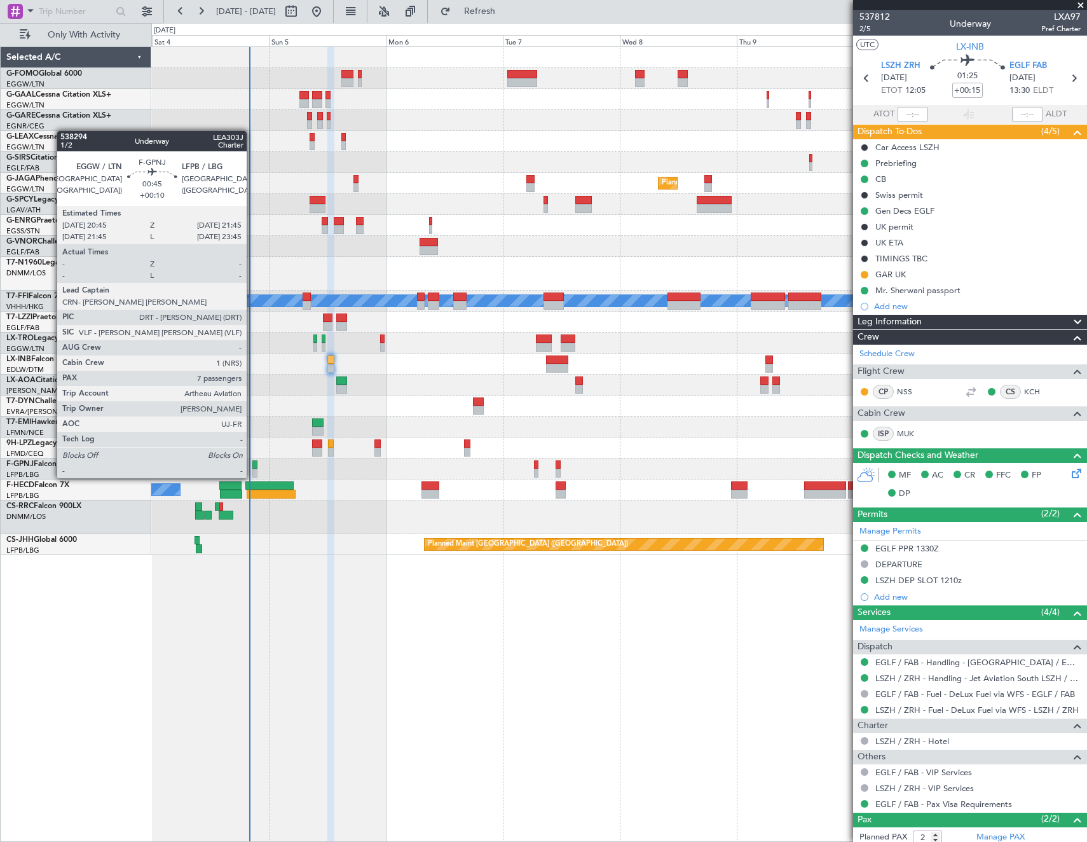
click at [252, 465] on div at bounding box center [254, 464] width 5 height 9
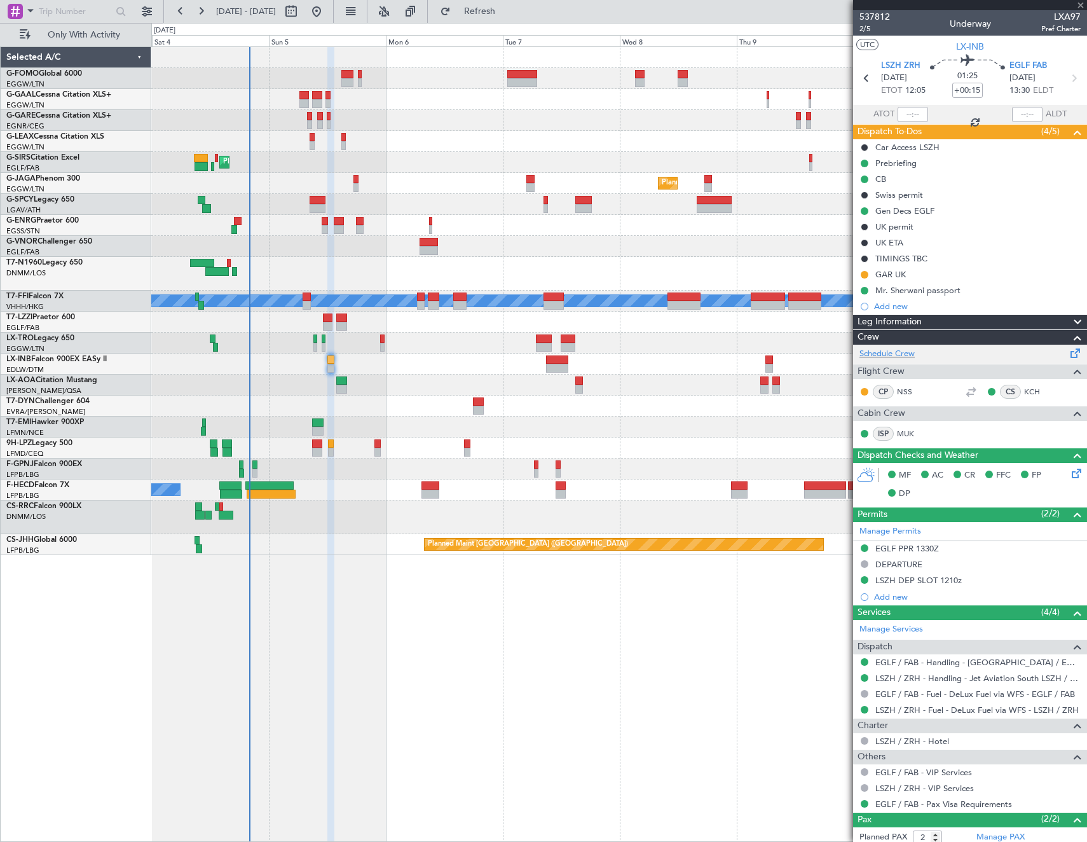
type input "+00:10"
type input "7"
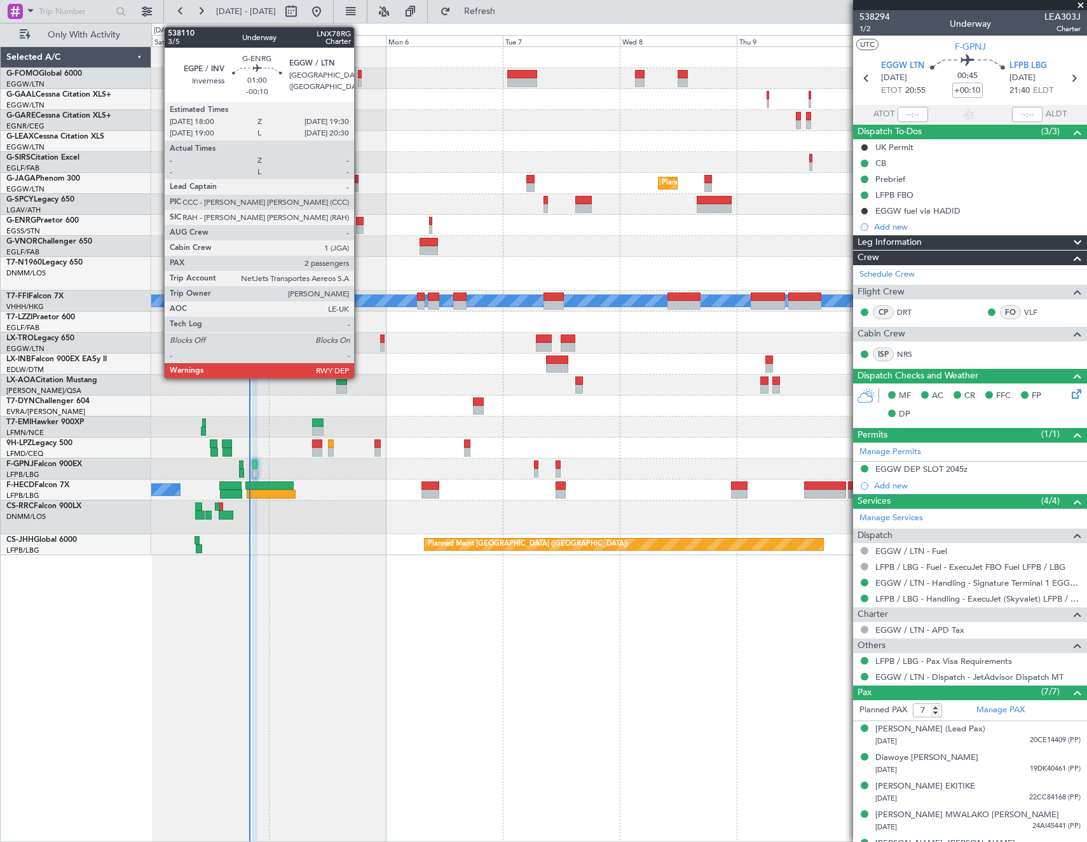
click at [360, 224] on div at bounding box center [360, 221] width 8 height 9
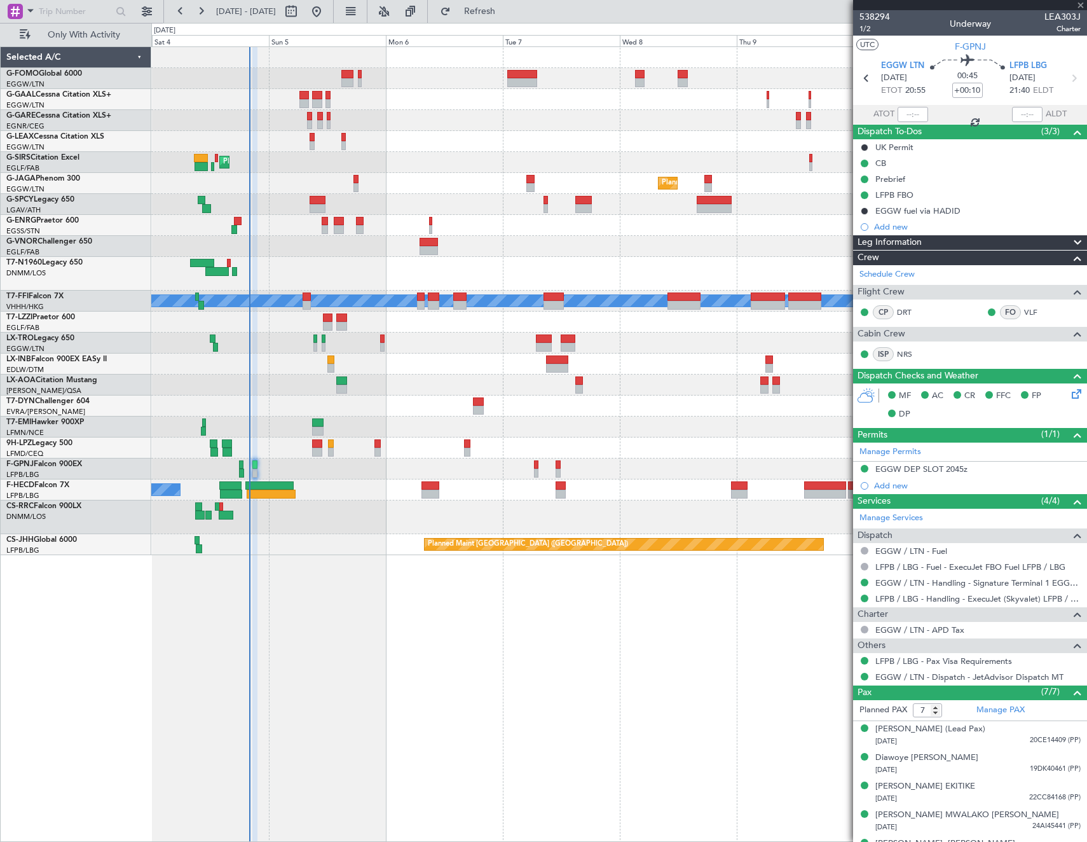
type input "-00:10"
type input "2"
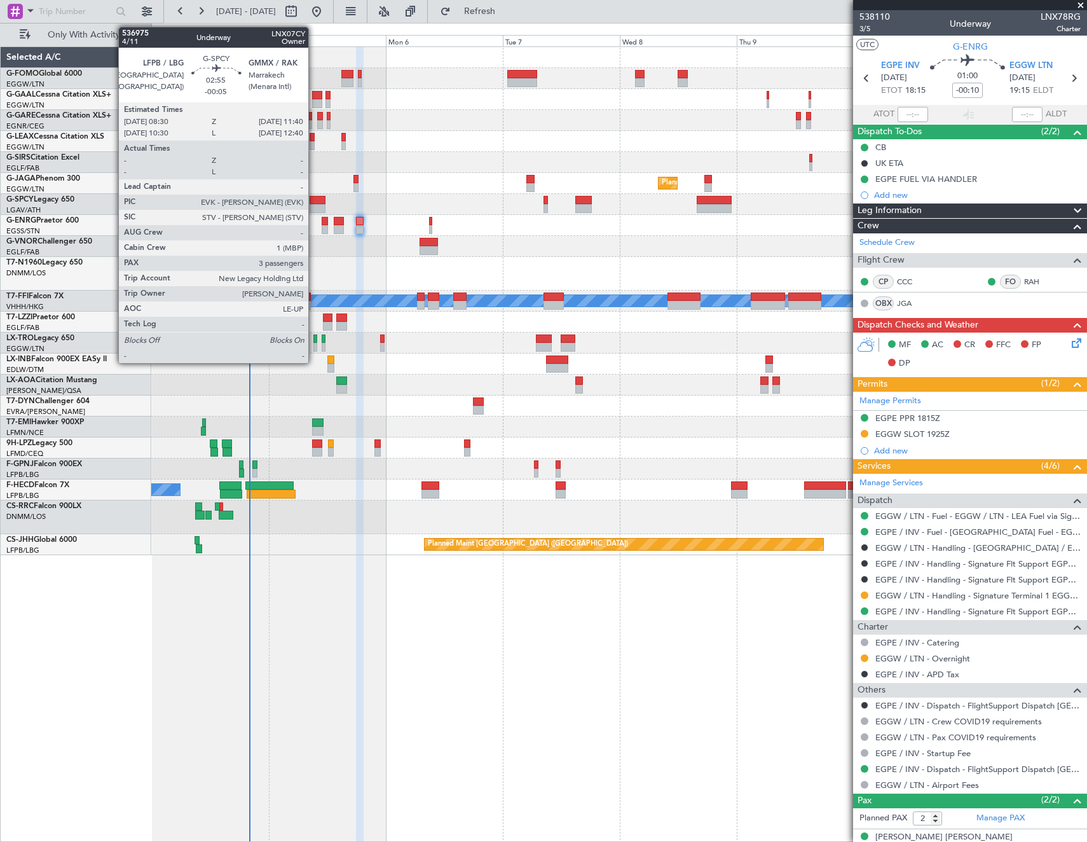
click at [314, 205] on div at bounding box center [318, 208] width 16 height 9
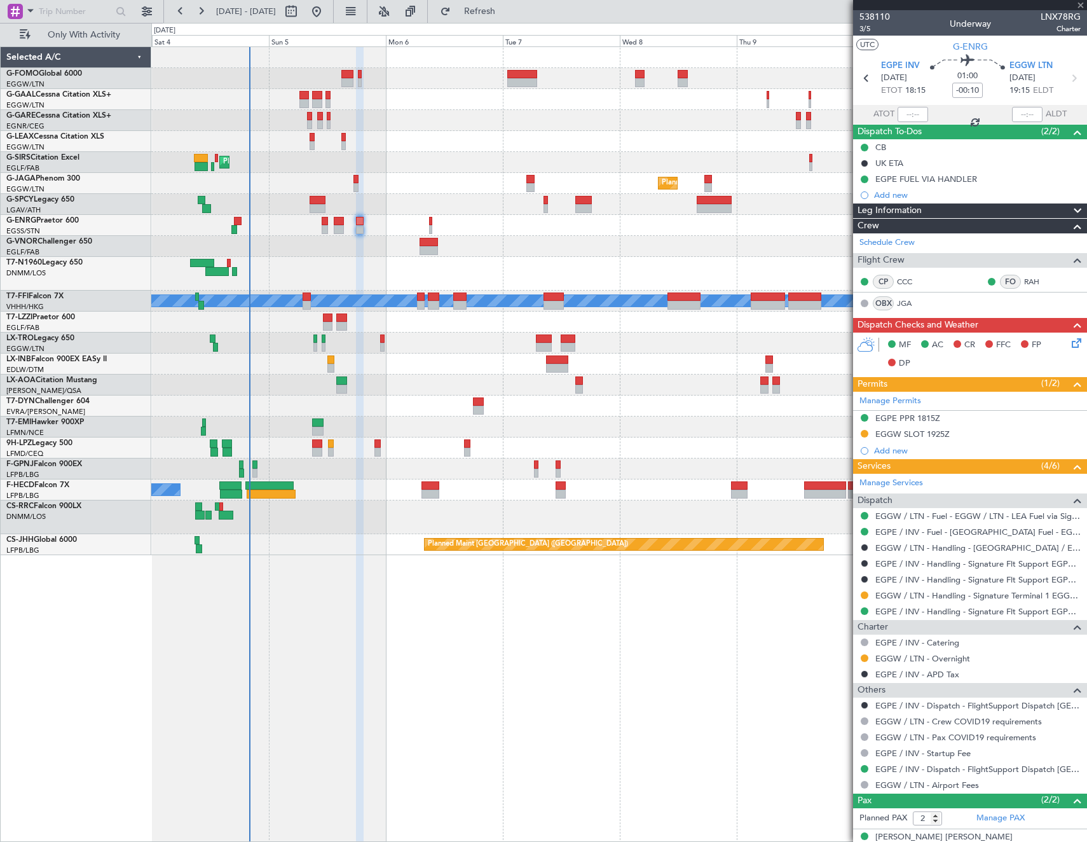
type input "-00:05"
type input "3"
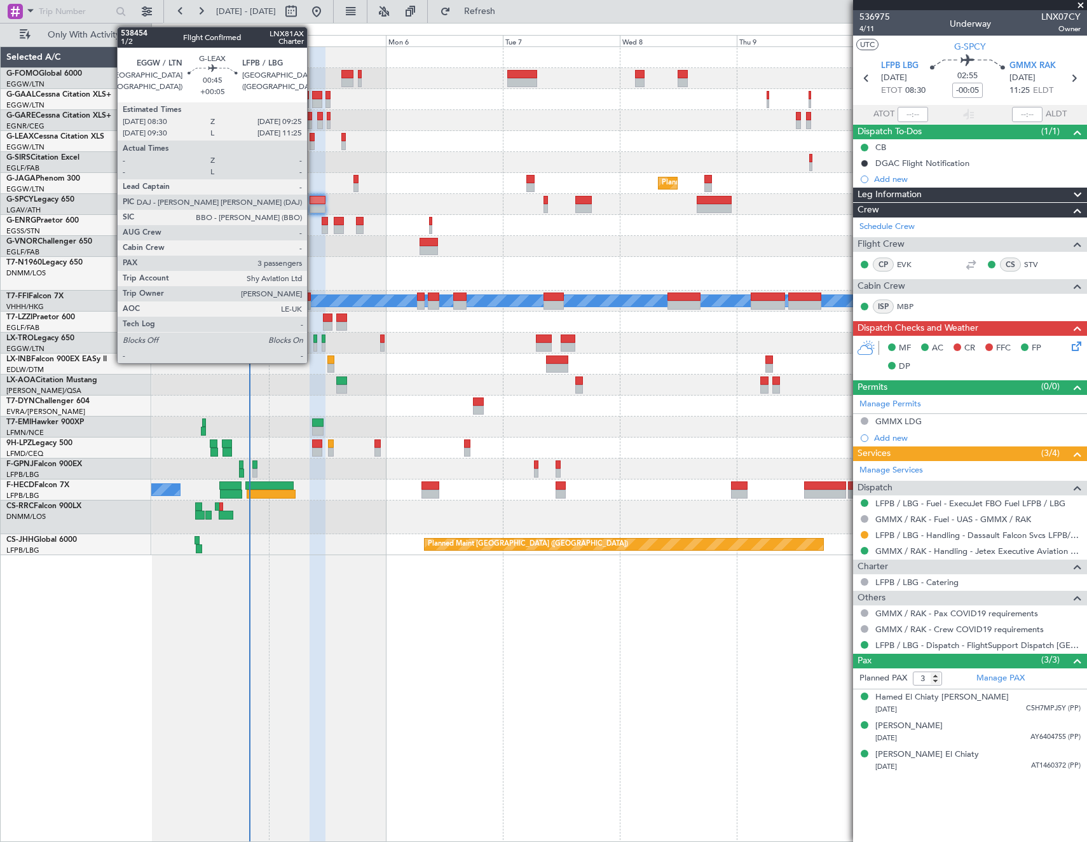
click at [313, 143] on div at bounding box center [312, 145] width 5 height 9
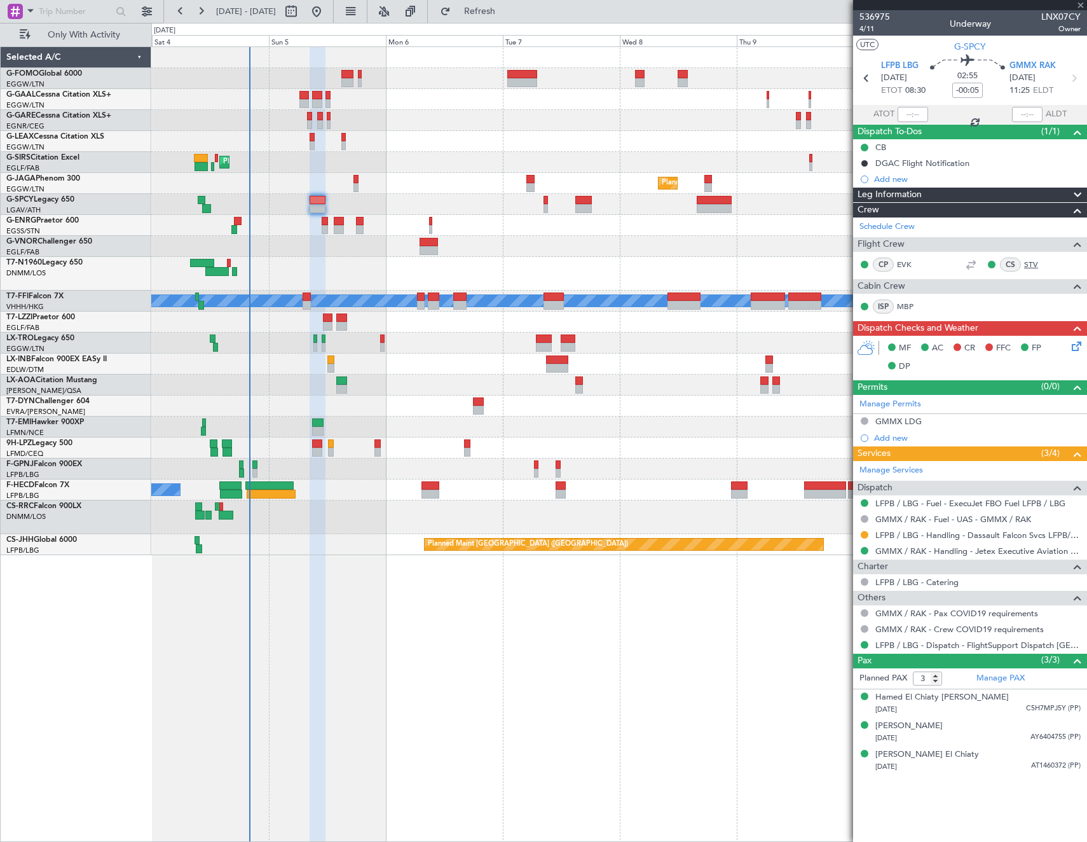
type input "+00:05"
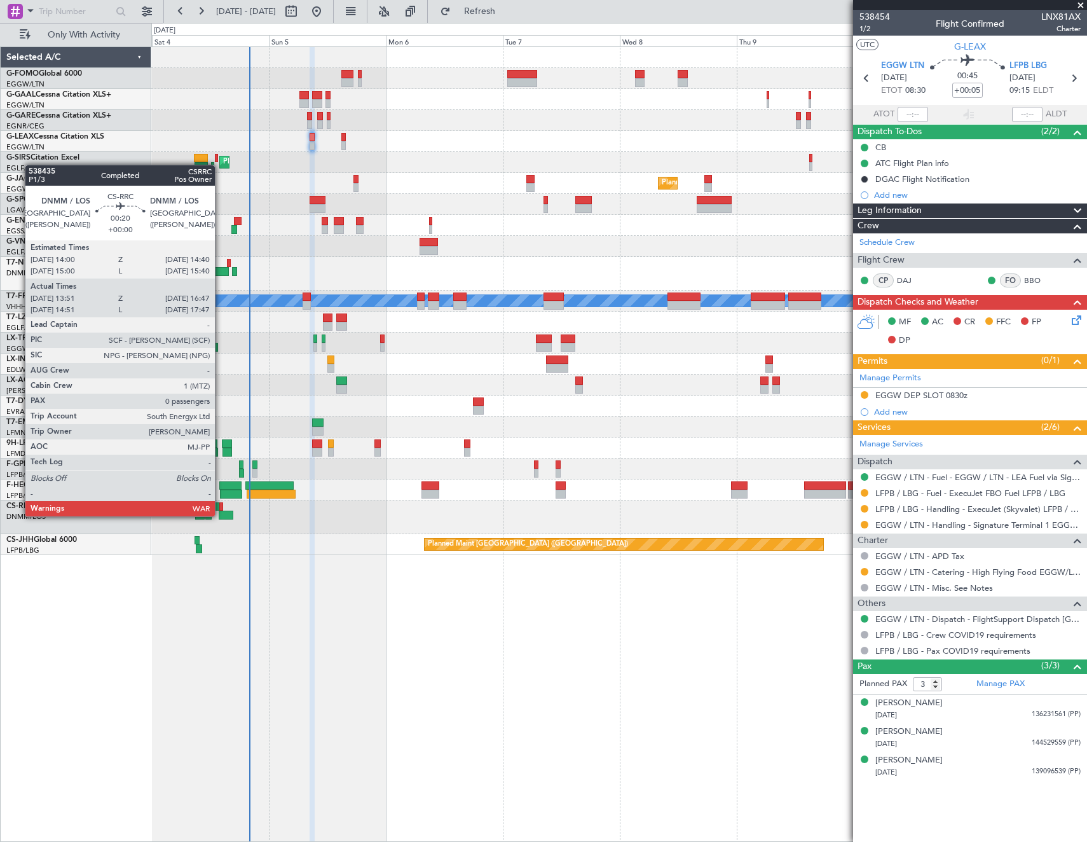
click at [221, 515] on div at bounding box center [226, 515] width 15 height 9
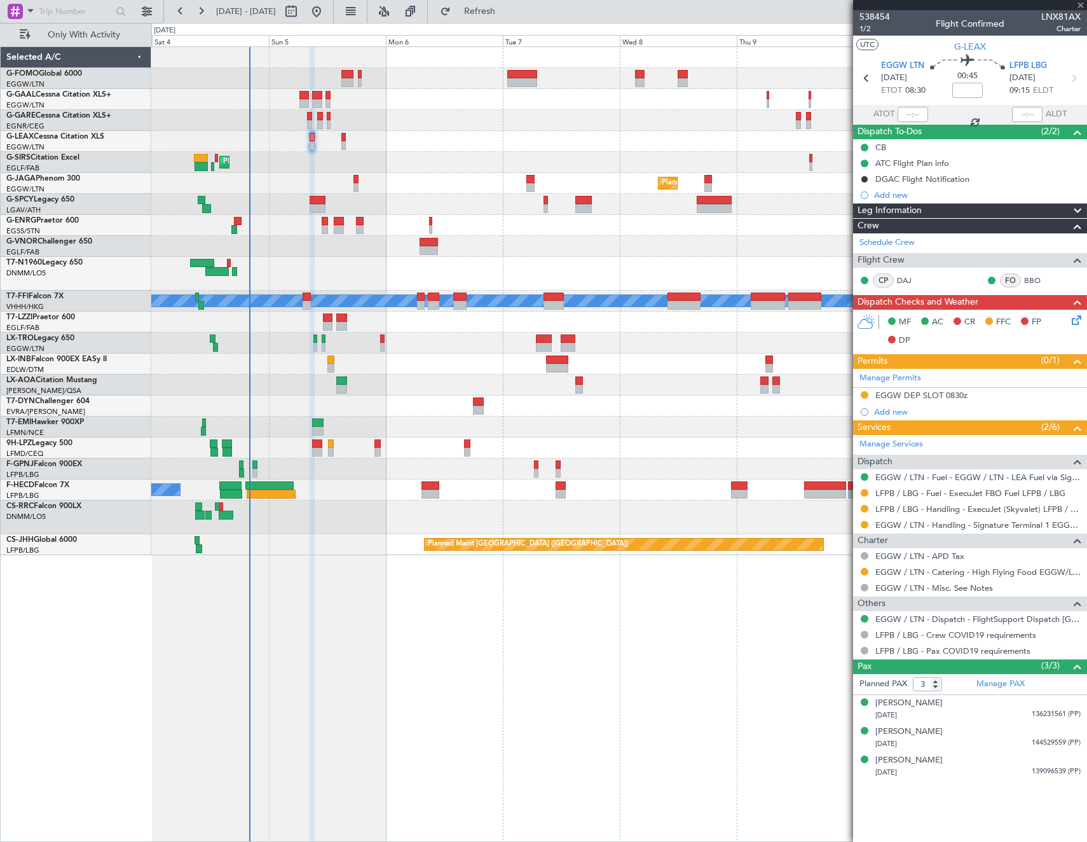
type input "14:06"
type input "16:42"
type input "0"
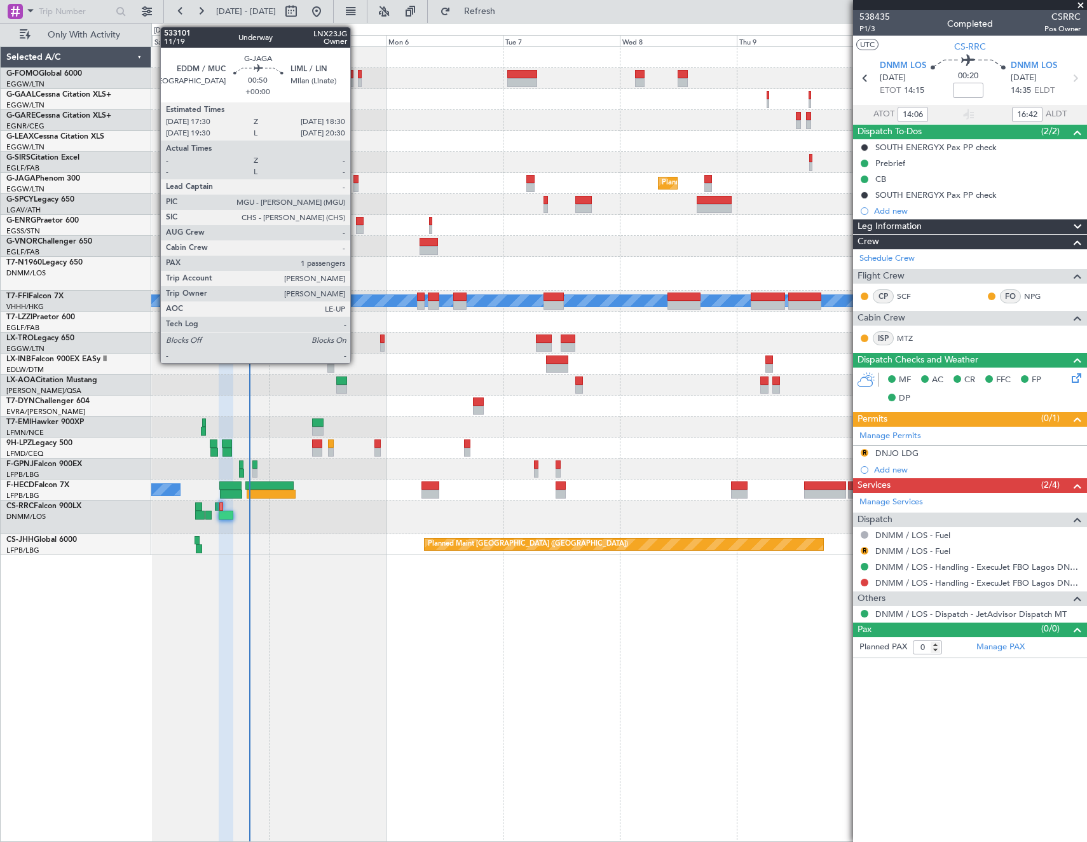
click at [356, 179] on div at bounding box center [356, 179] width 5 height 9
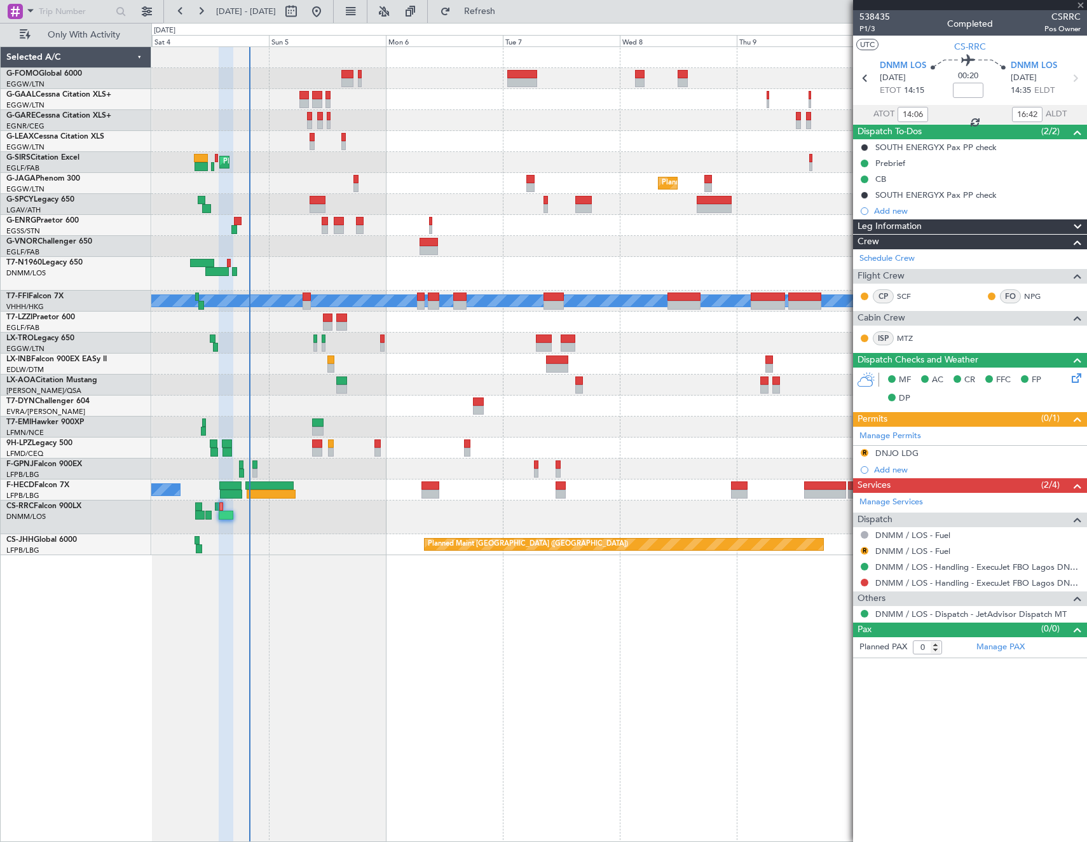
type input "1"
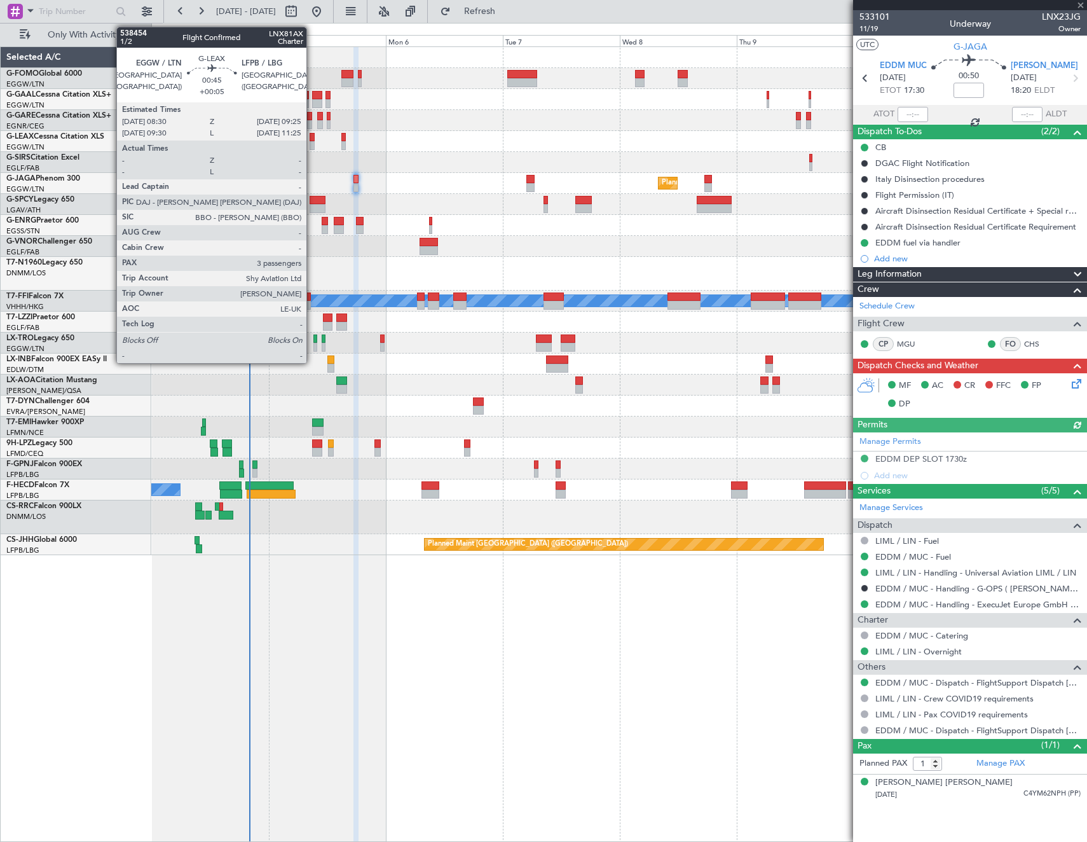
click at [312, 139] on div at bounding box center [312, 137] width 5 height 9
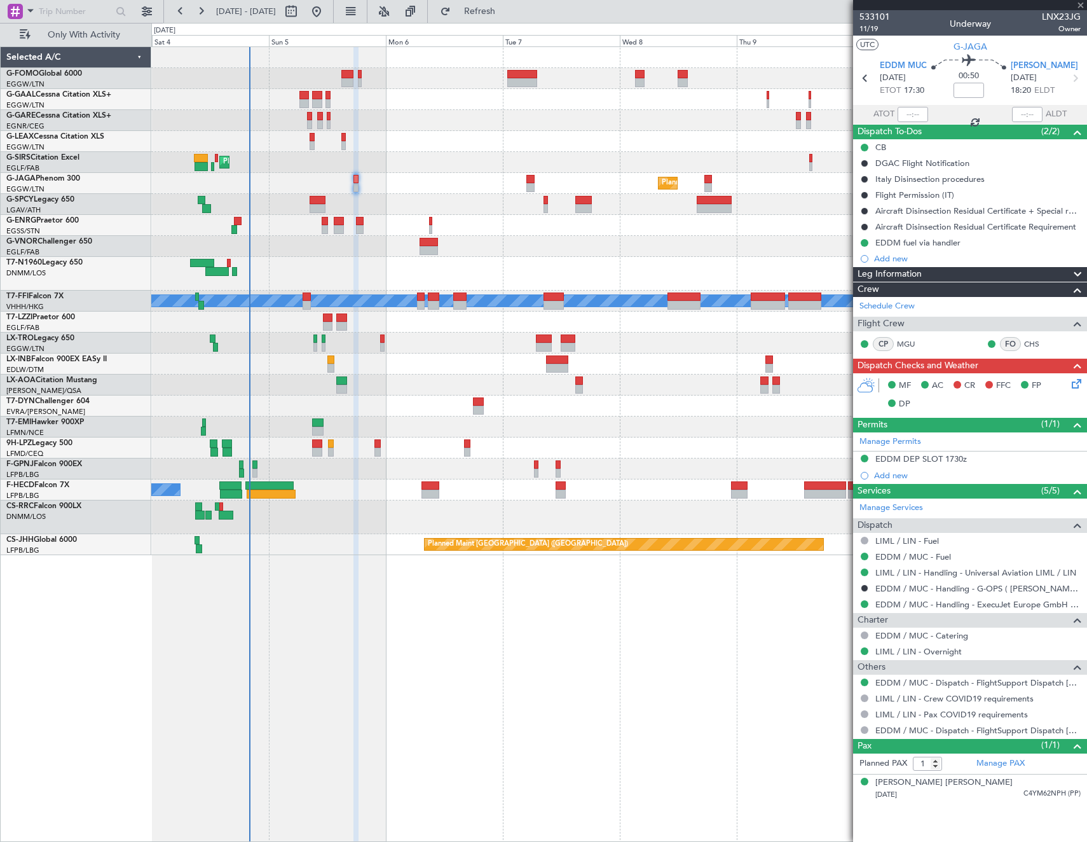
type input "+00:05"
type input "3"
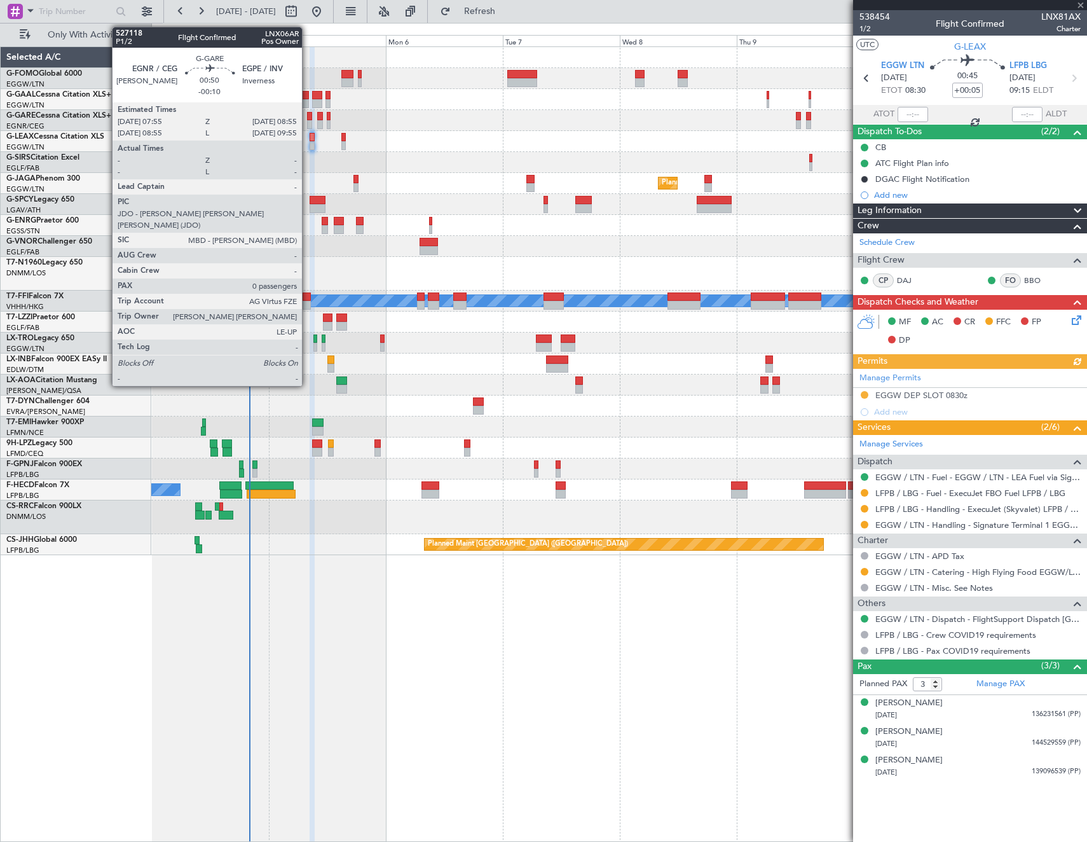
click at [308, 120] on div at bounding box center [309, 116] width 5 height 9
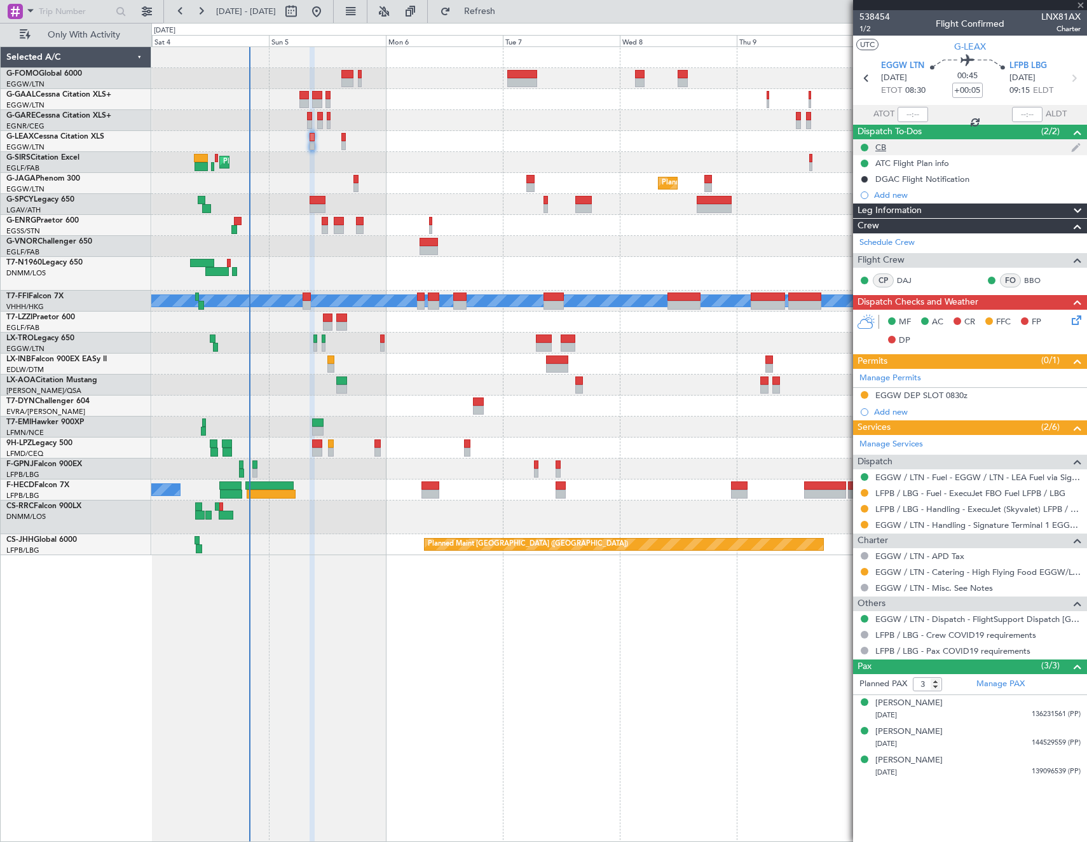
type input "-00:10"
type input "0"
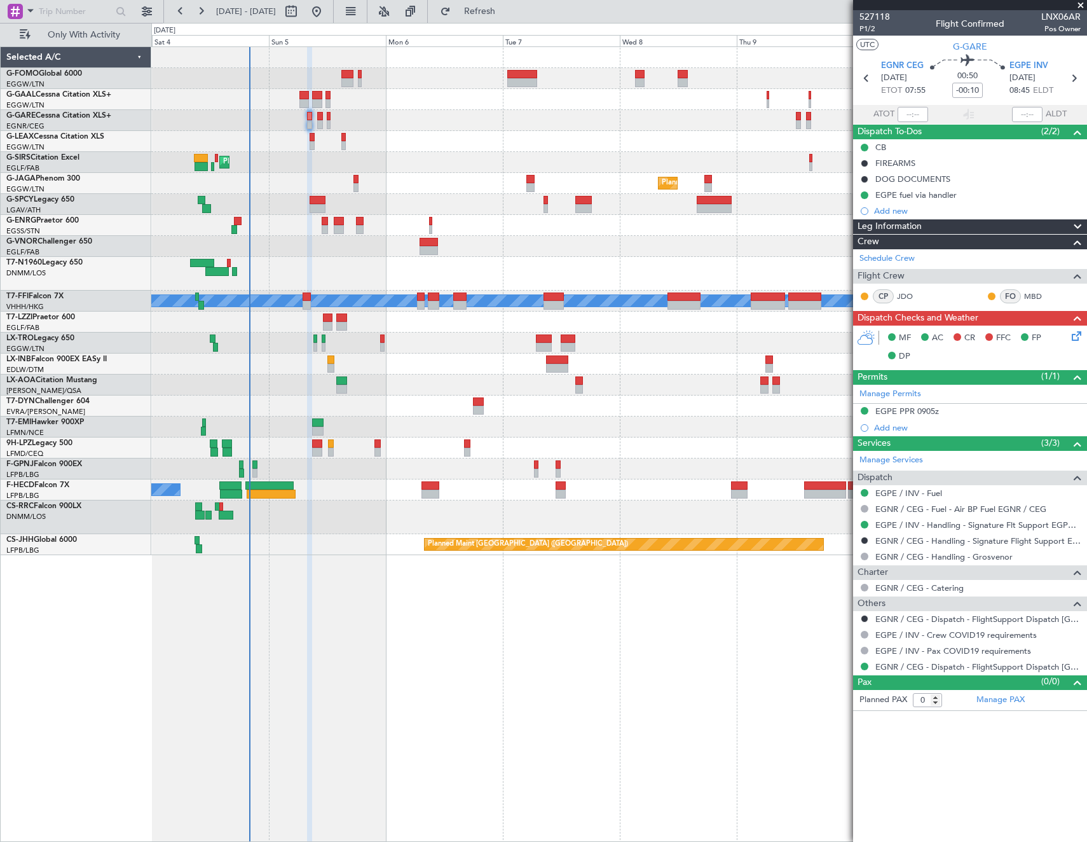
click at [313, 135] on div at bounding box center [312, 137] width 5 height 9
type input "+00:05"
type input "3"
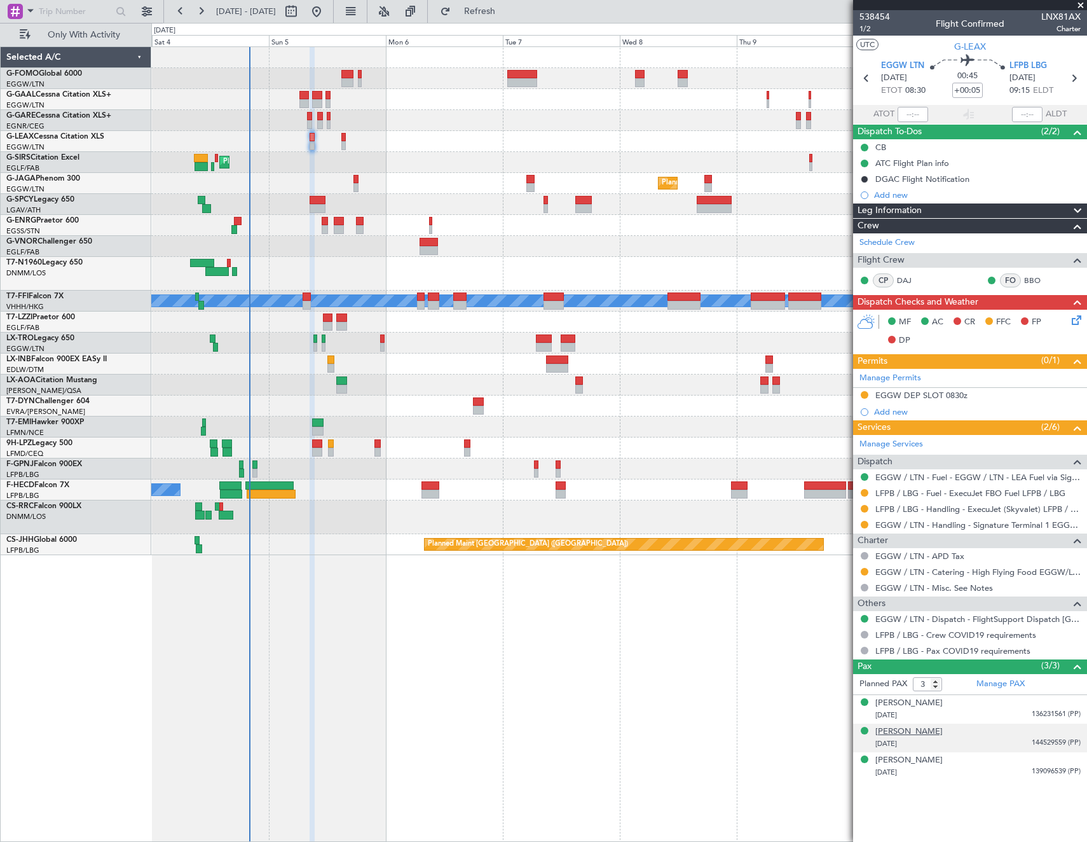
click at [907, 727] on div "[PERSON_NAME]" at bounding box center [909, 732] width 67 height 13
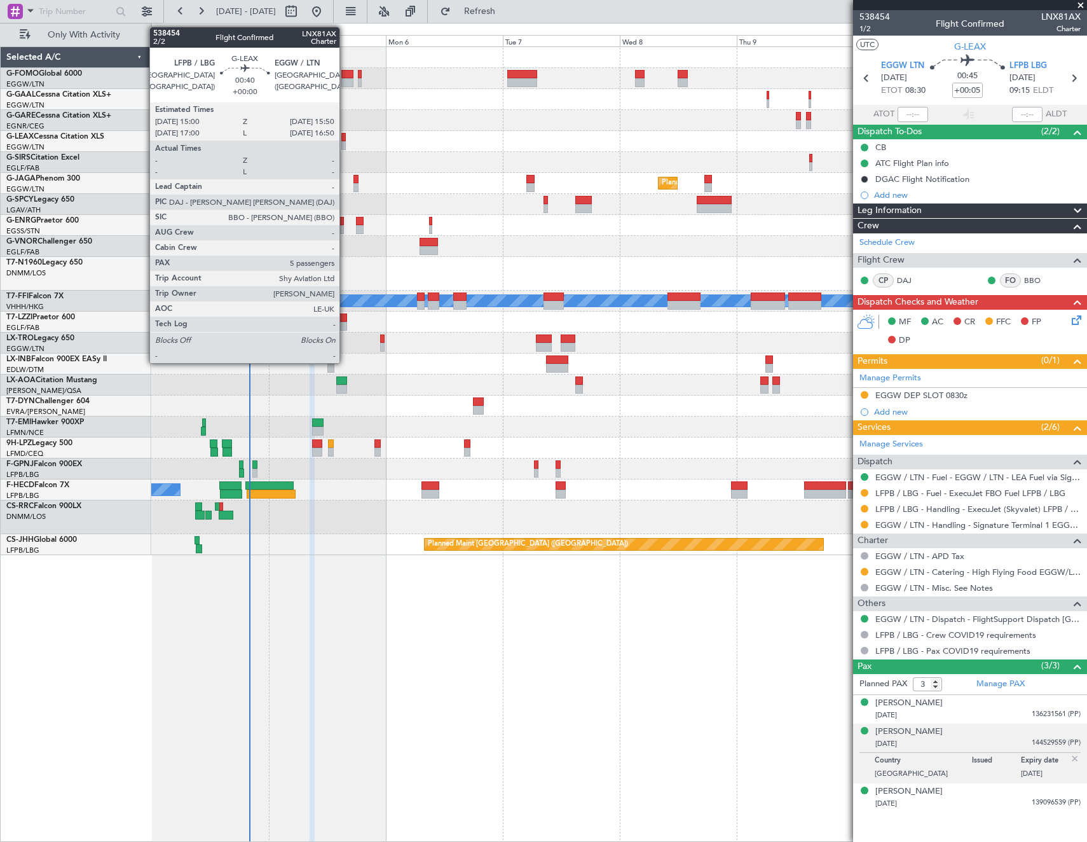
click at [345, 141] on div at bounding box center [343, 137] width 4 height 9
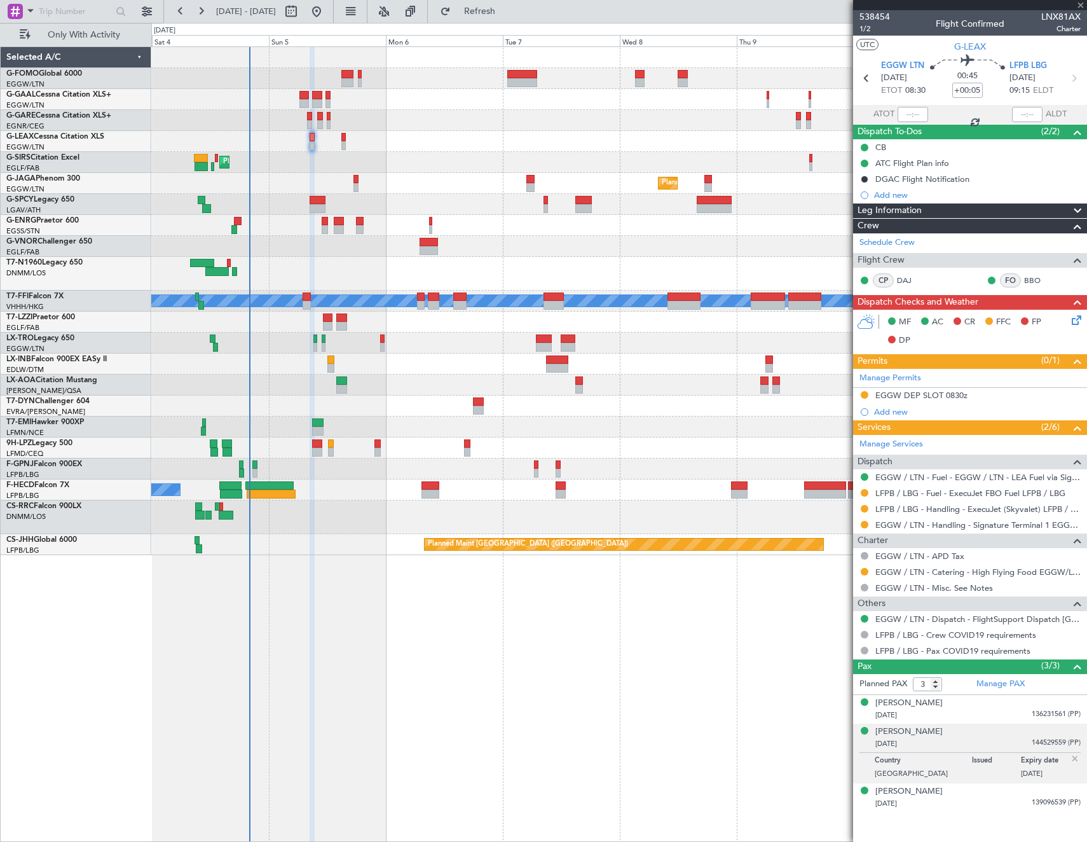
type input "5"
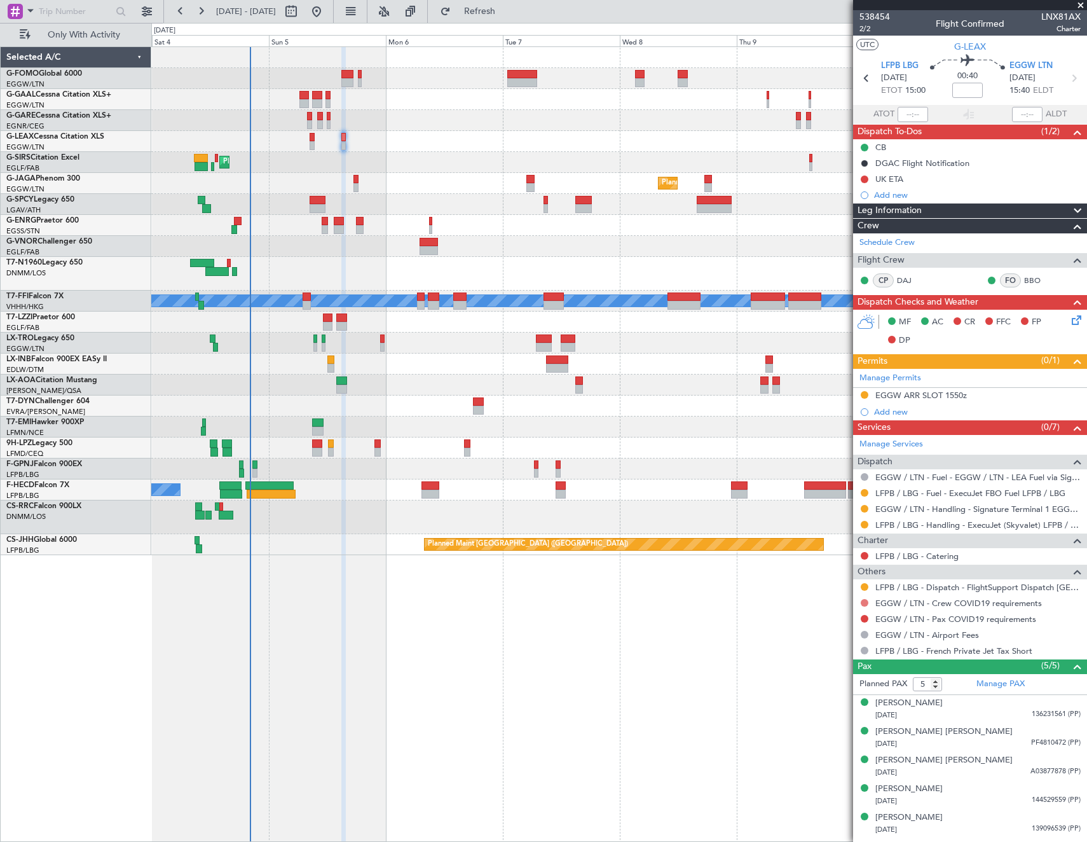
click at [867, 601] on button at bounding box center [865, 603] width 8 height 8
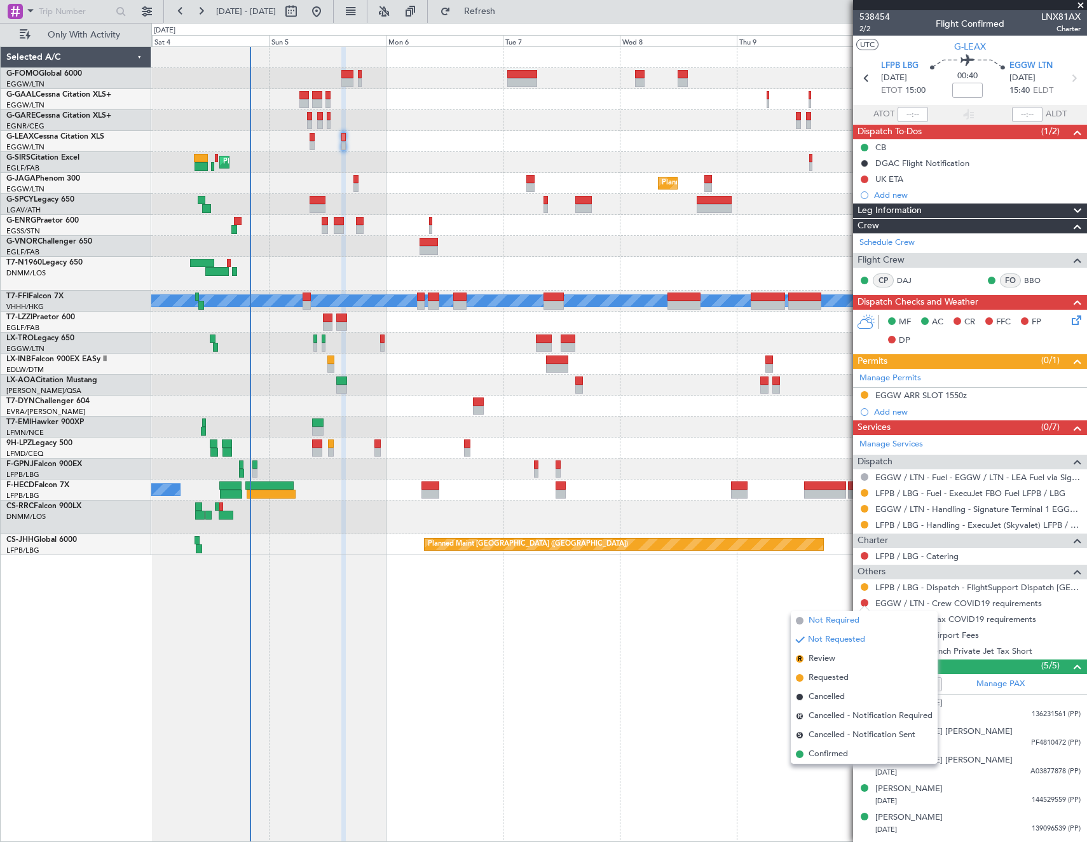
click at [826, 616] on span "Not Required" at bounding box center [834, 620] width 51 height 13
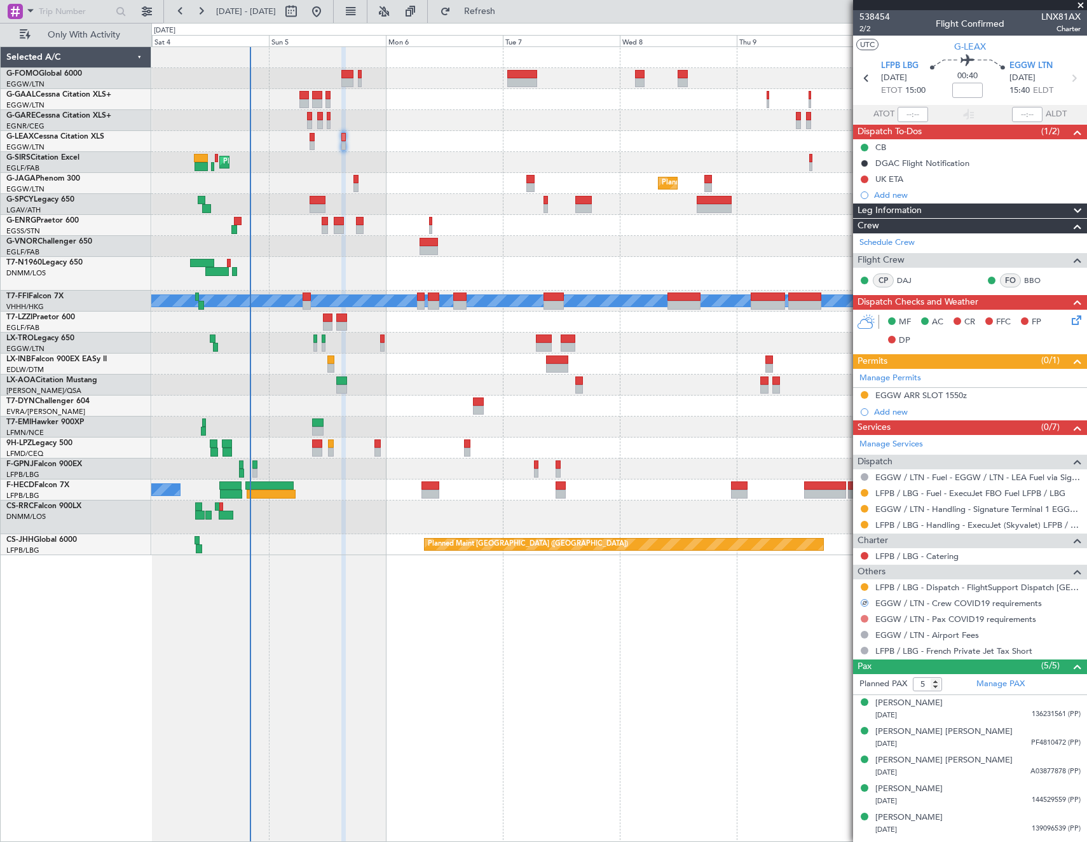
click at [863, 616] on button at bounding box center [865, 619] width 8 height 8
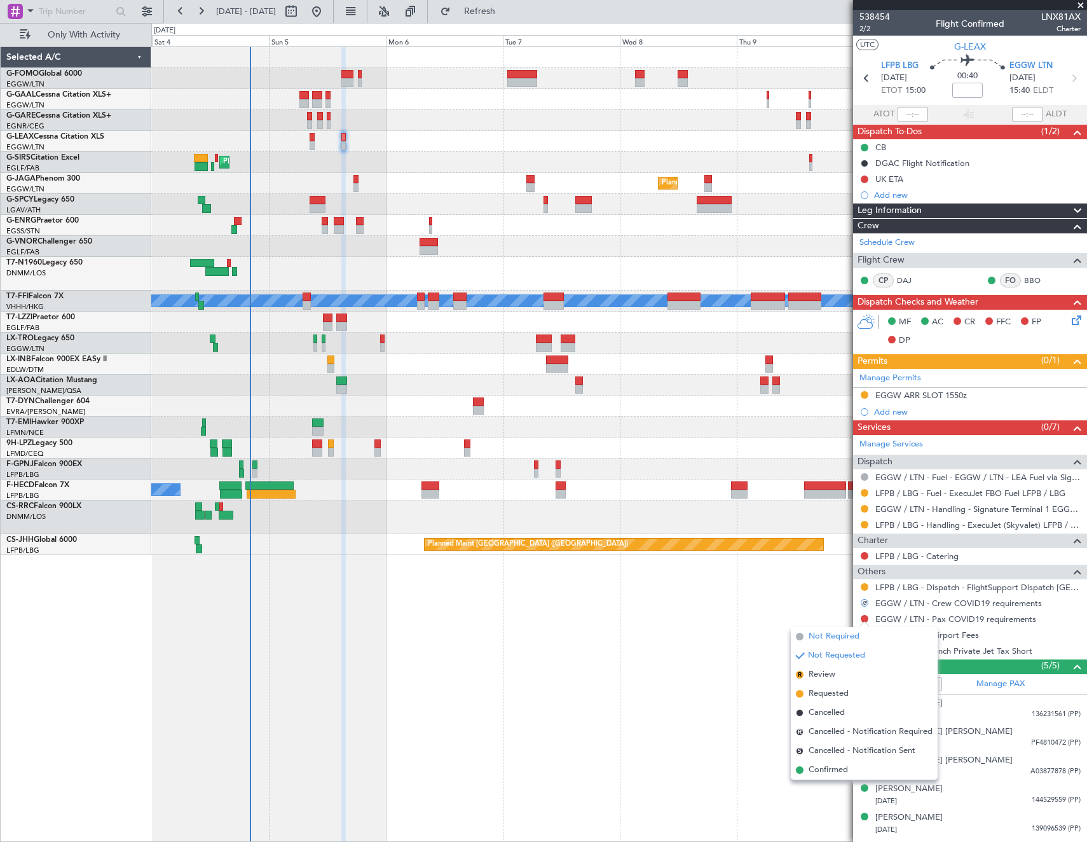
click at [813, 634] on span "Not Required" at bounding box center [834, 636] width 51 height 13
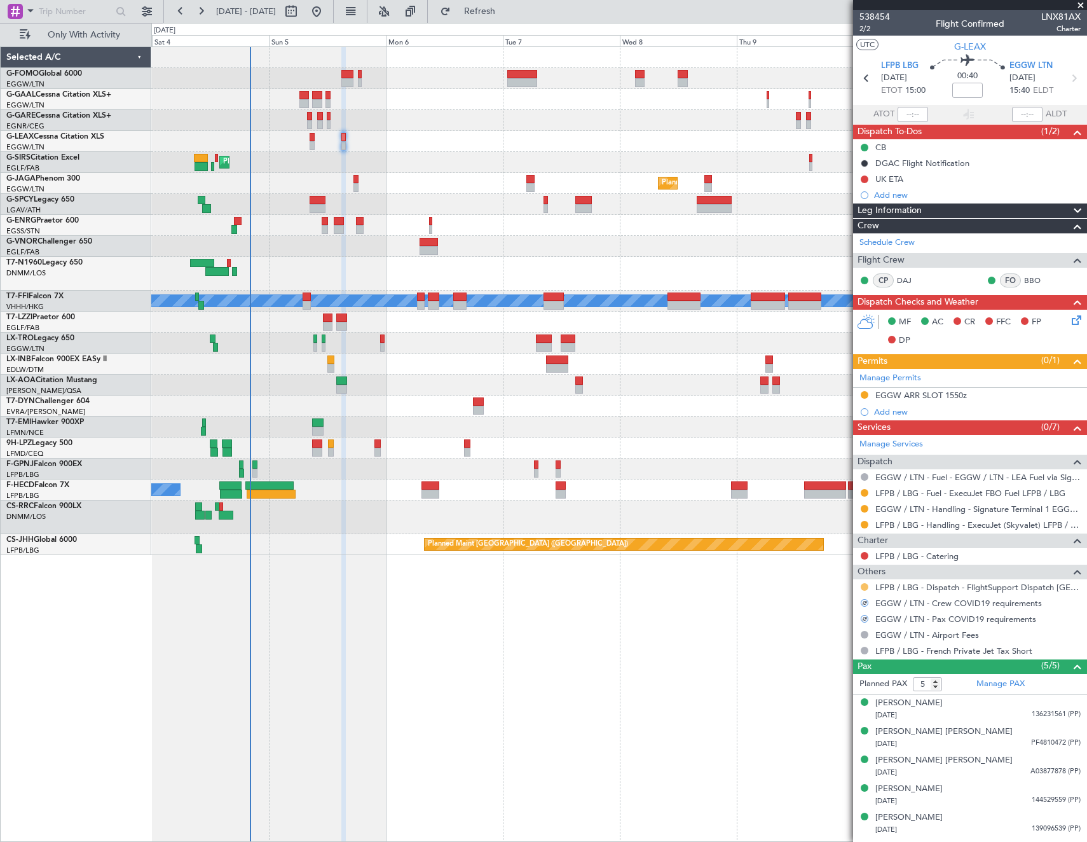
click at [865, 584] on button at bounding box center [865, 587] width 8 height 8
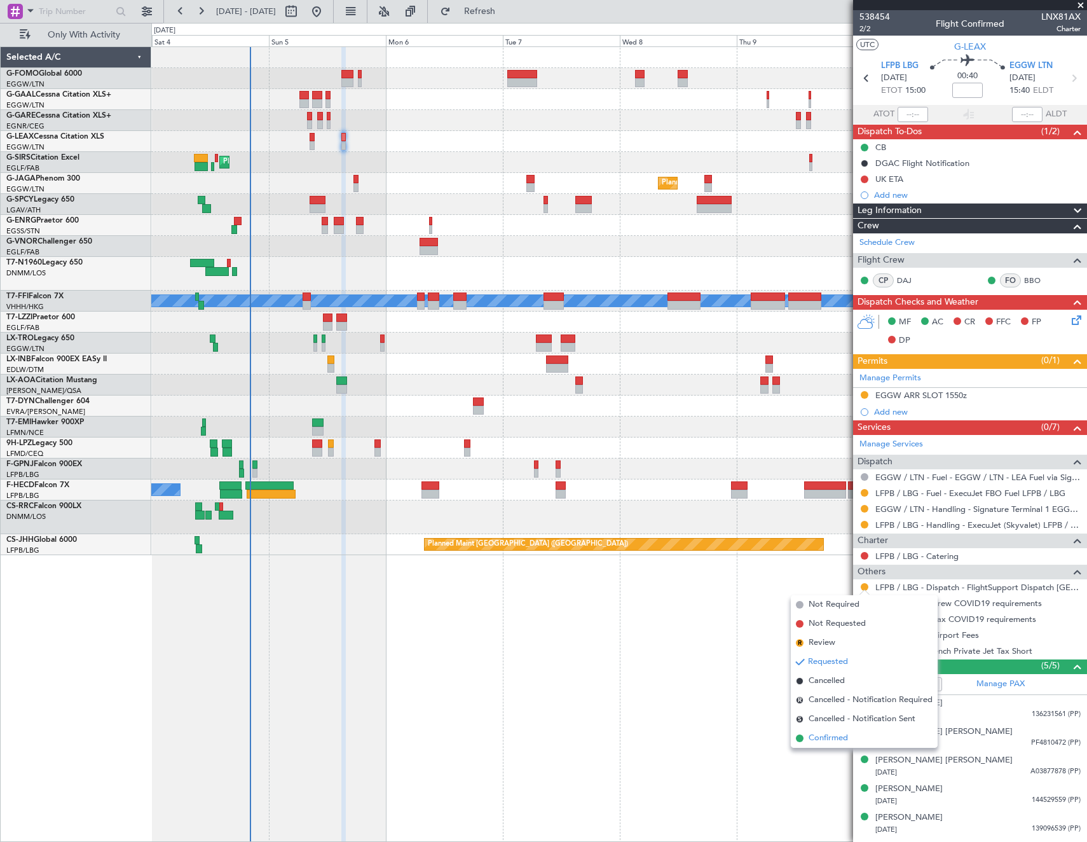
click at [813, 737] on span "Confirmed" at bounding box center [828, 738] width 39 height 13
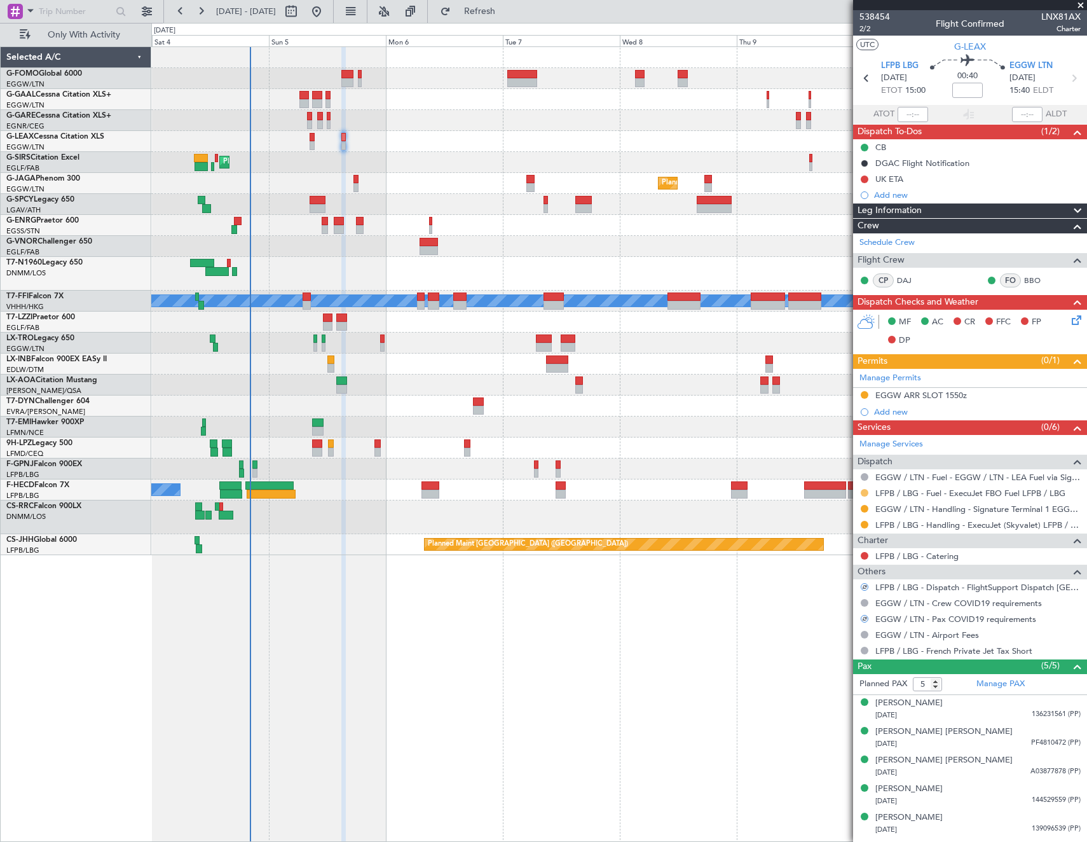
click at [865, 491] on button at bounding box center [865, 493] width 8 height 8
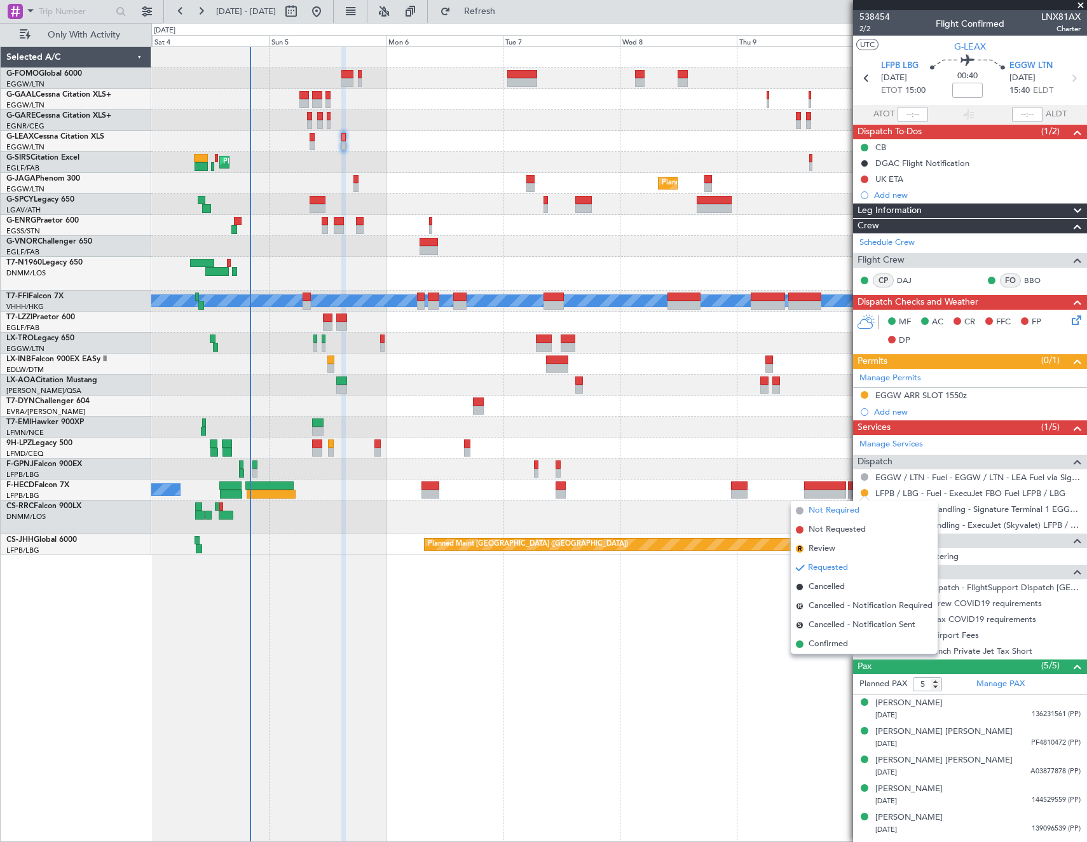
click at [815, 512] on span "Not Required" at bounding box center [834, 510] width 51 height 13
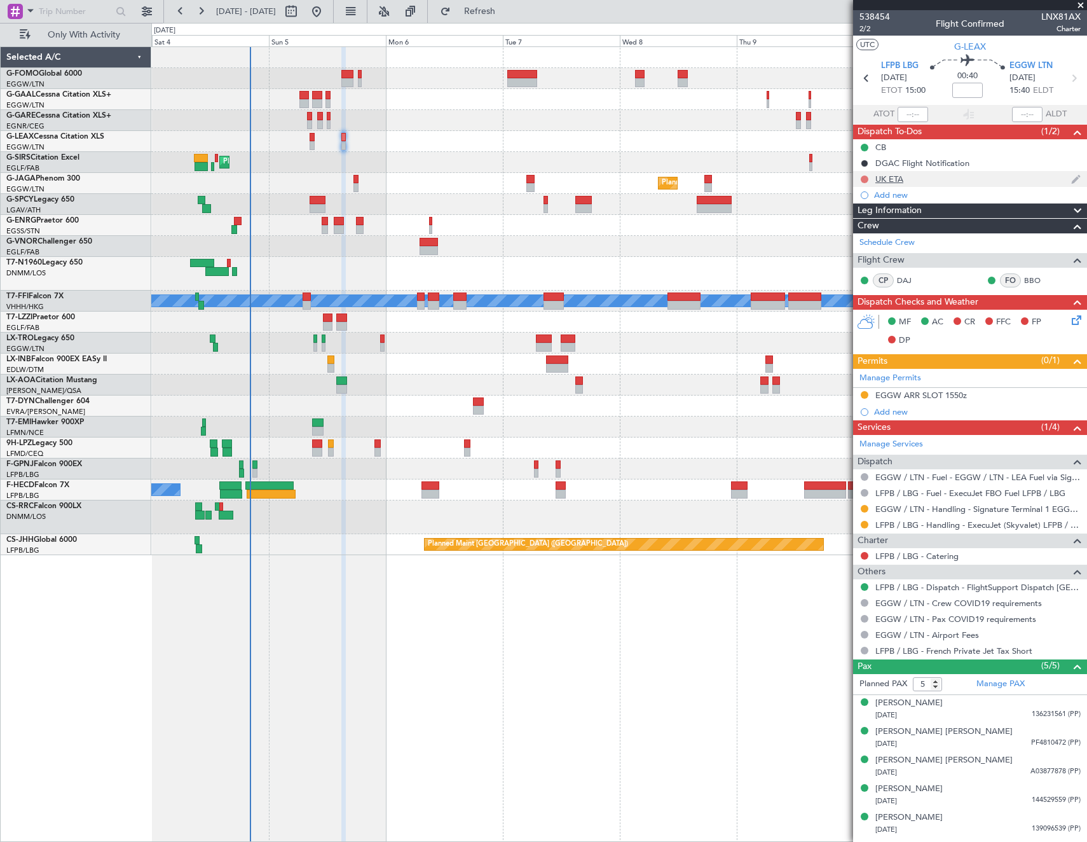
click at [865, 178] on button at bounding box center [865, 179] width 8 height 8
click at [861, 254] on span "Cancelled" at bounding box center [867, 254] width 36 height 13
click at [866, 81] on icon at bounding box center [866, 78] width 17 height 17
type input "+00:05"
type input "3"
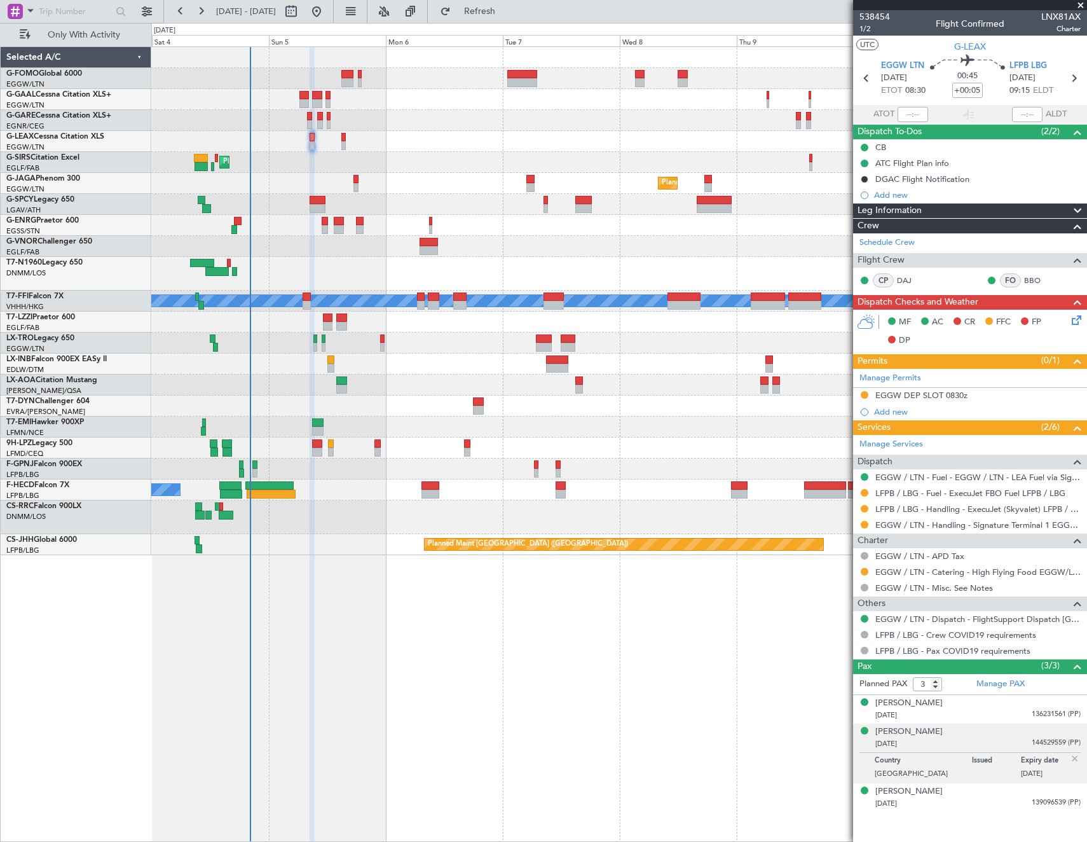
click at [1075, 759] on img at bounding box center [1075, 758] width 11 height 11
click at [865, 492] on button at bounding box center [865, 493] width 8 height 8
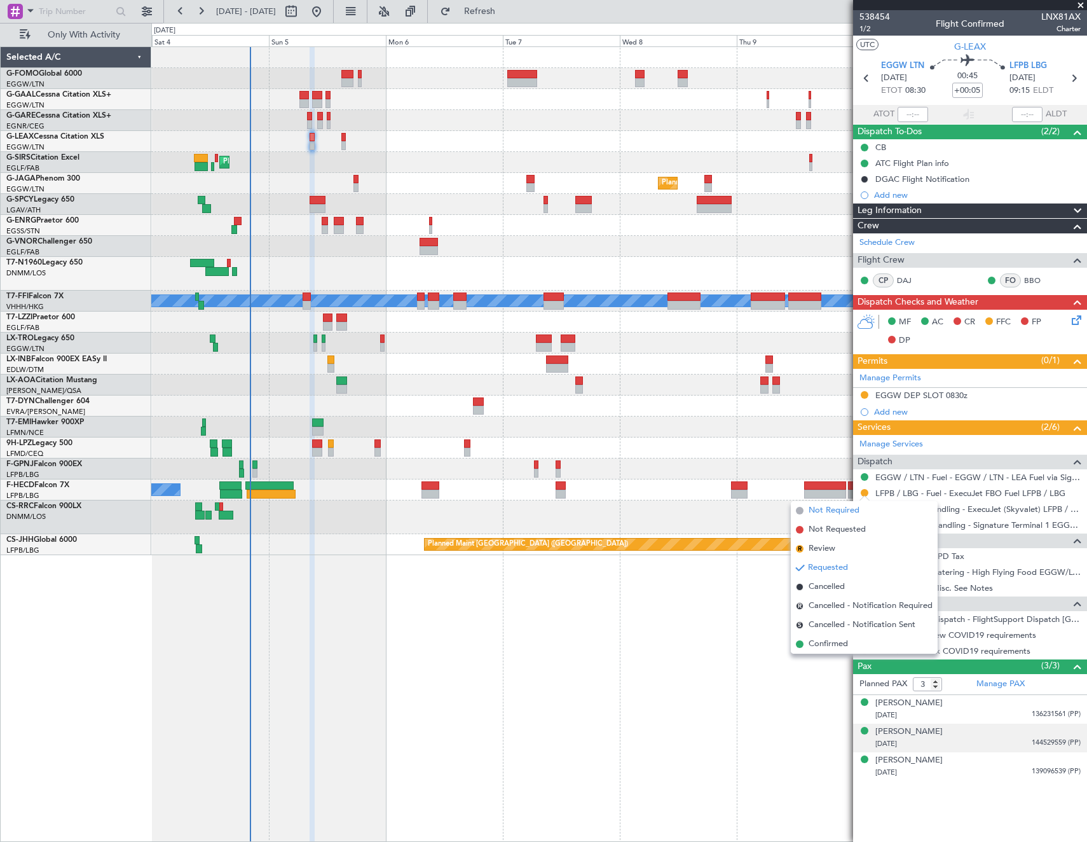
click at [802, 507] on span at bounding box center [800, 511] width 8 height 8
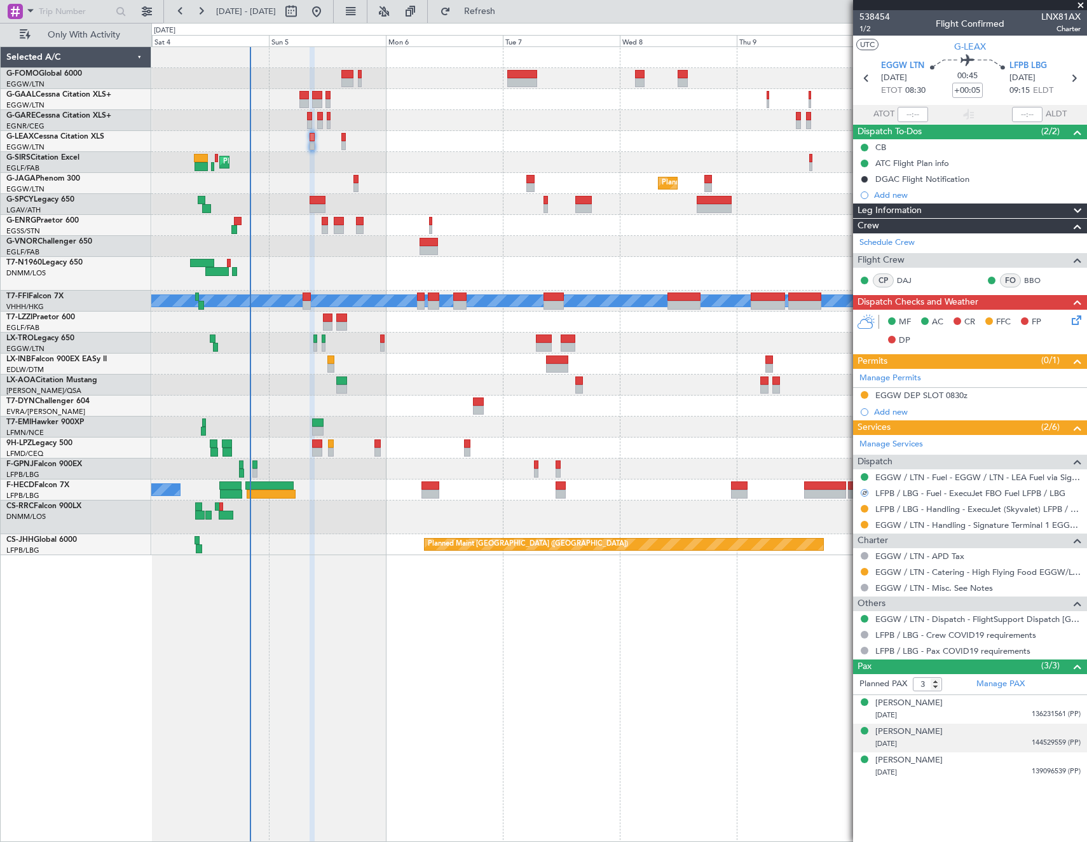
click at [1080, 318] on icon at bounding box center [1075, 318] width 10 height 10
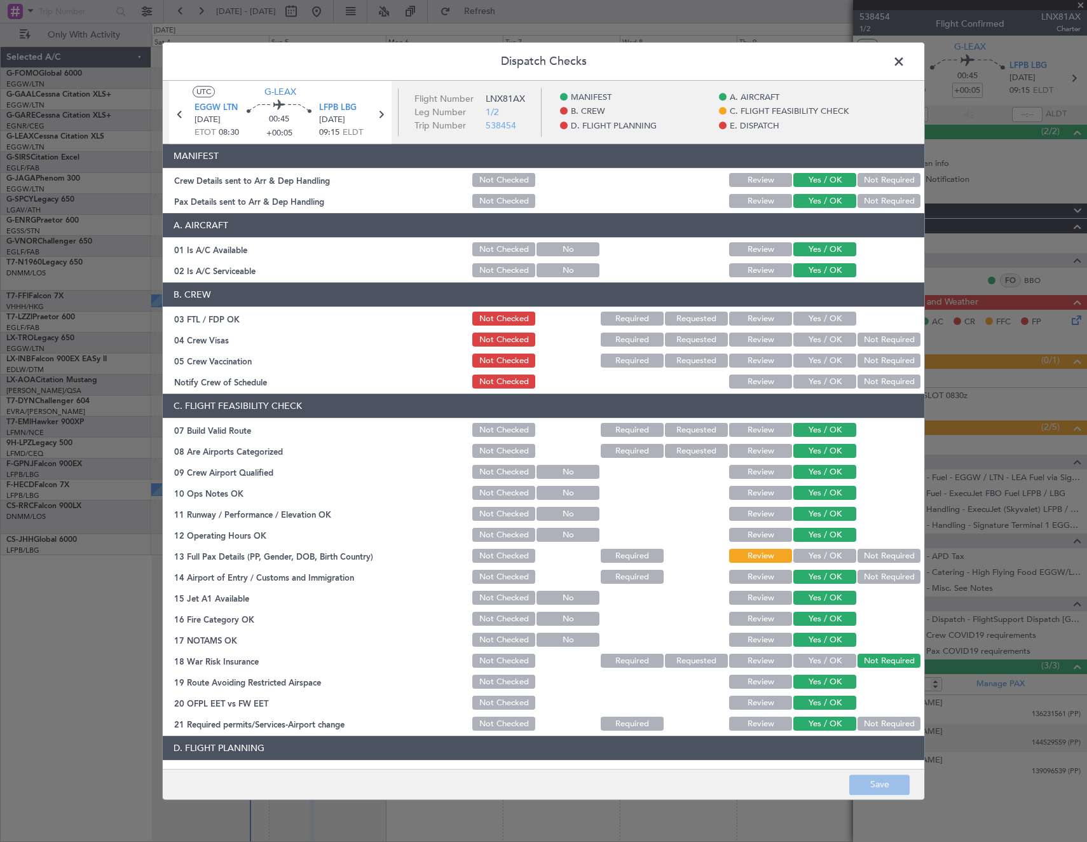
click at [806, 552] on button "Yes / OK" at bounding box center [825, 556] width 63 height 14
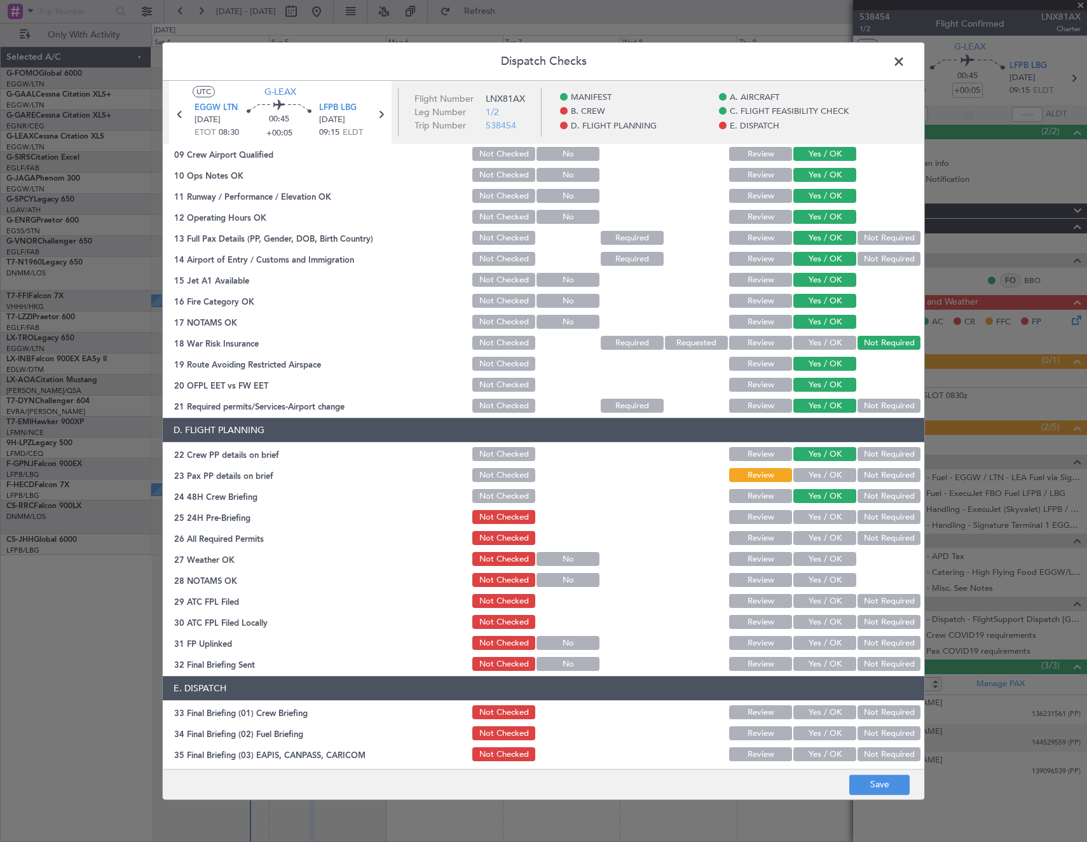
click at [808, 471] on button "Yes / OK" at bounding box center [825, 476] width 63 height 14
click at [808, 512] on button "Yes / OK" at bounding box center [825, 518] width 63 height 14
click at [763, 533] on button "Review" at bounding box center [760, 539] width 63 height 14
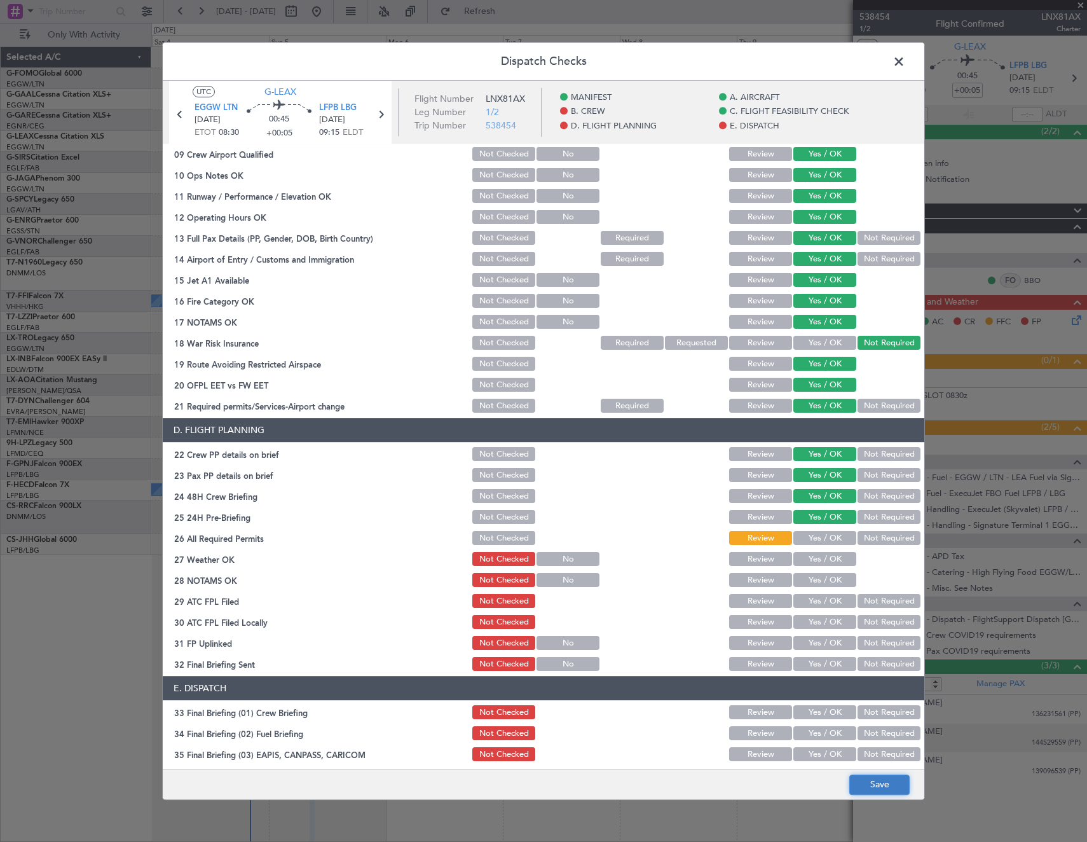
click at [879, 788] on button "Save" at bounding box center [879, 784] width 60 height 20
click at [376, 112] on icon at bounding box center [381, 114] width 17 height 17
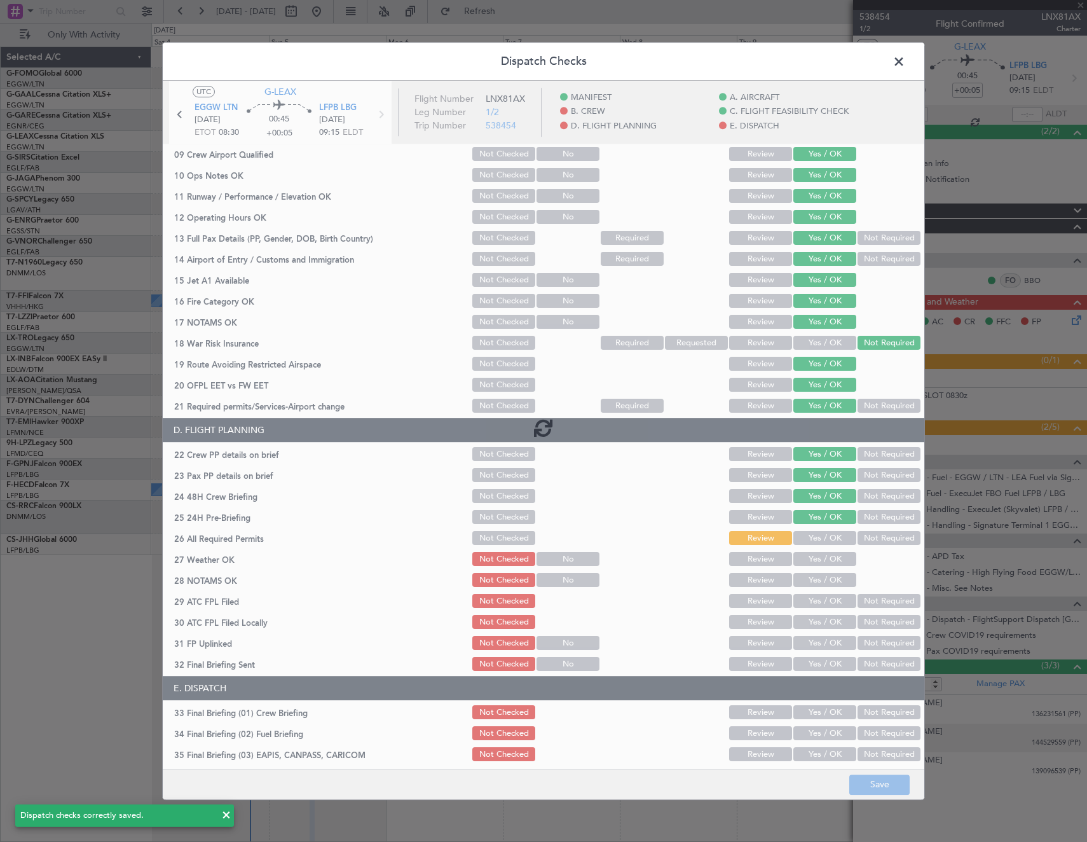
type input "5"
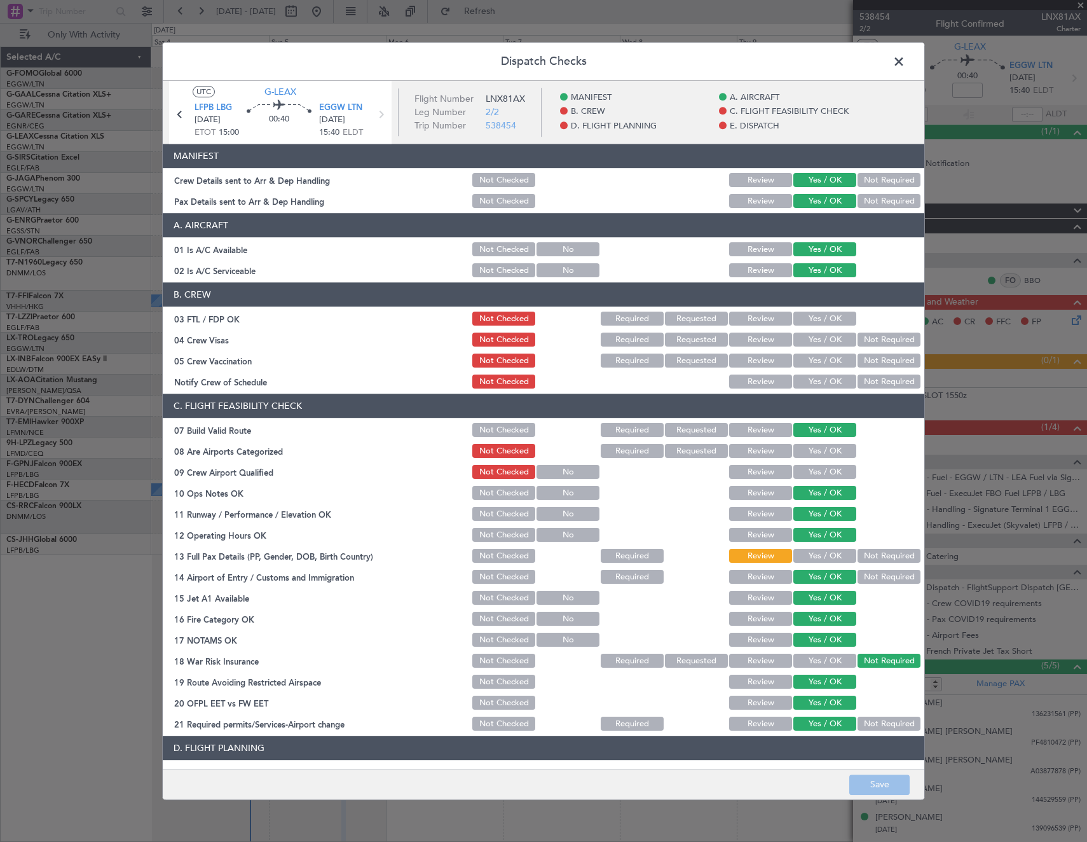
click at [821, 560] on button "Yes / OK" at bounding box center [825, 556] width 63 height 14
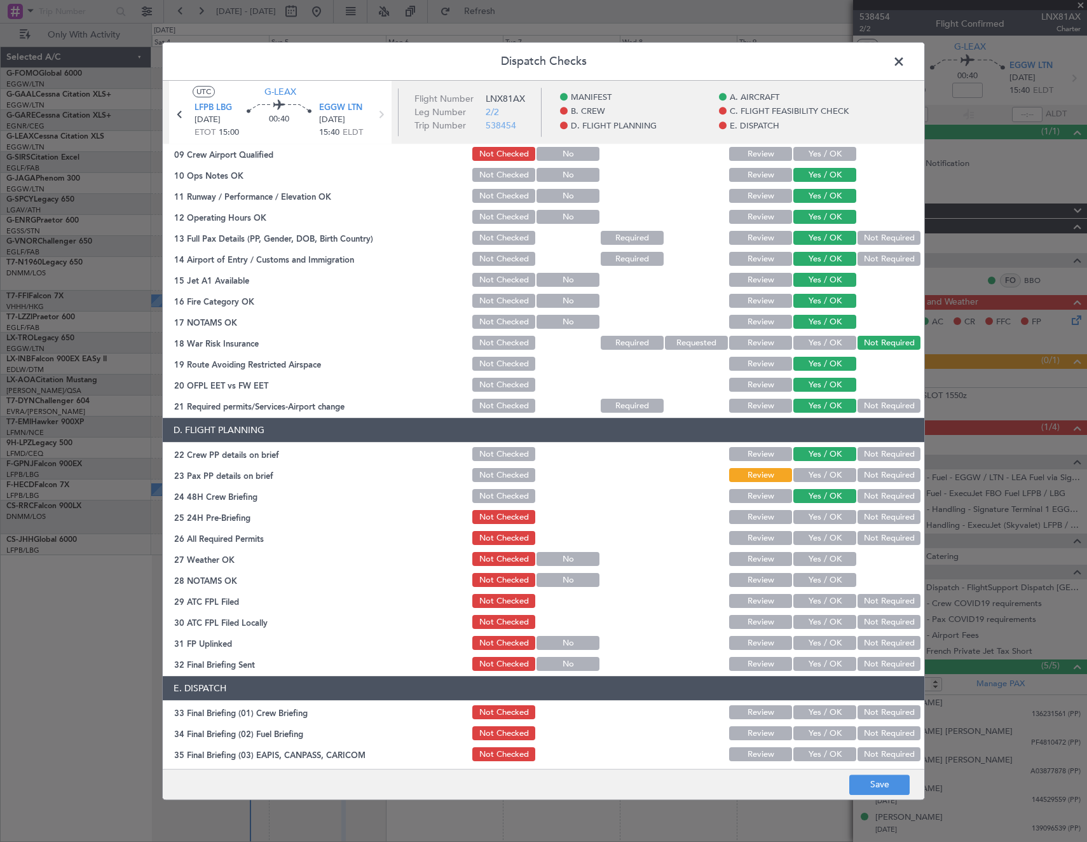
click at [816, 471] on button "Yes / OK" at bounding box center [825, 476] width 63 height 14
click at [815, 518] on button "Yes / OK" at bounding box center [825, 518] width 63 height 14
click at [777, 536] on button "Review" at bounding box center [760, 539] width 63 height 14
click at [891, 783] on button "Save" at bounding box center [879, 784] width 60 height 20
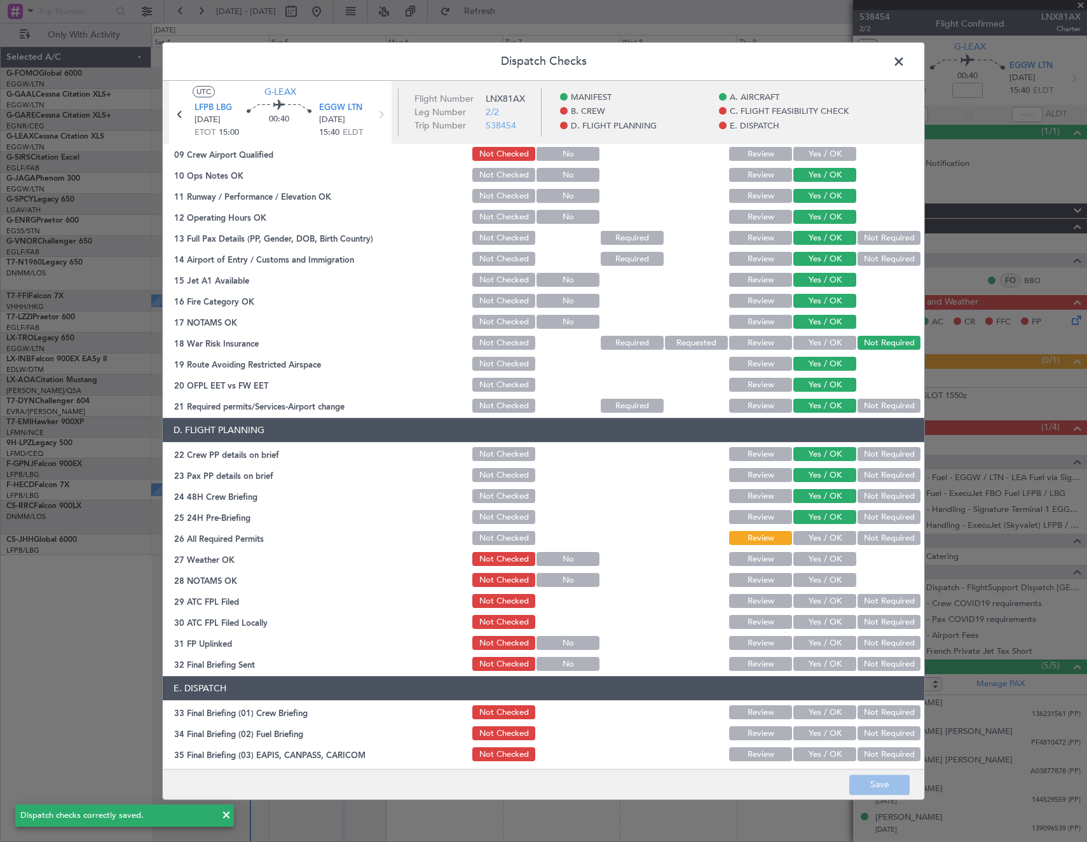
click at [905, 62] on span at bounding box center [905, 64] width 0 height 25
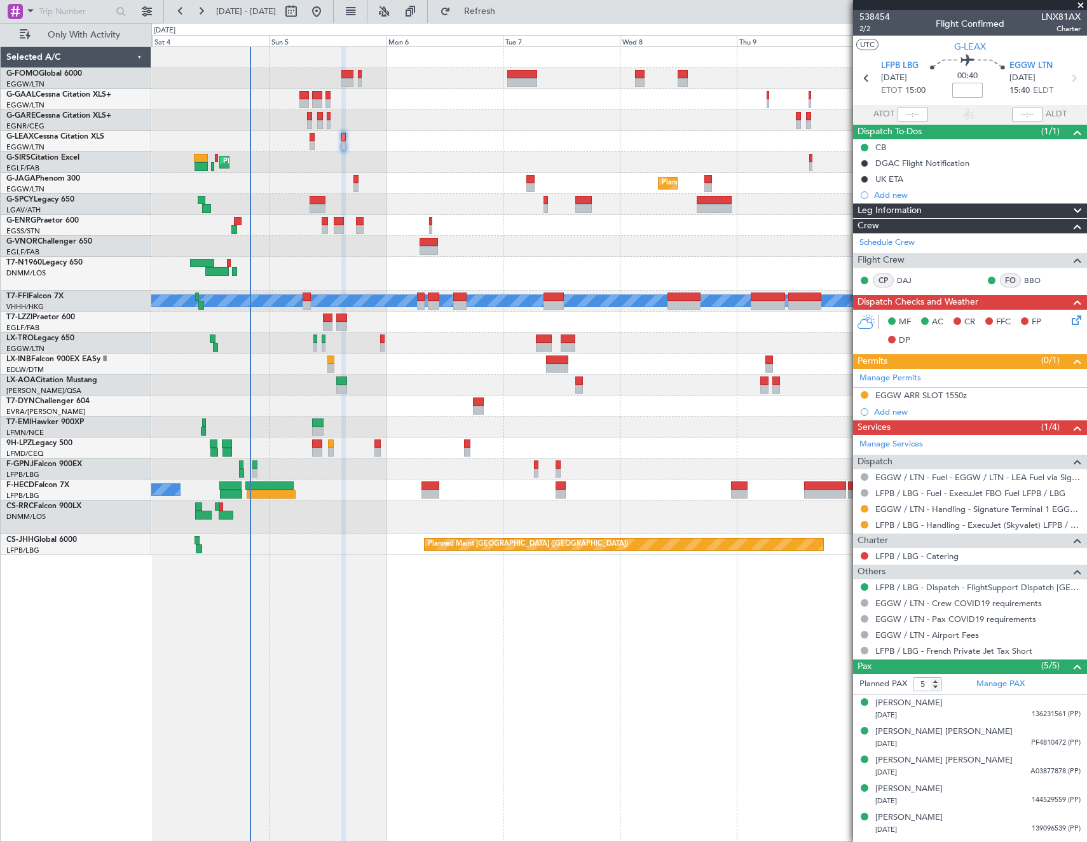
click at [964, 91] on input at bounding box center [968, 90] width 31 height 15
type input "+00:25"
click at [927, 42] on section "UTC G-[PERSON_NAME]" at bounding box center [970, 45] width 234 height 19
click at [944, 390] on div "EGGW ARR SLOT 1550z" at bounding box center [922, 395] width 92 height 11
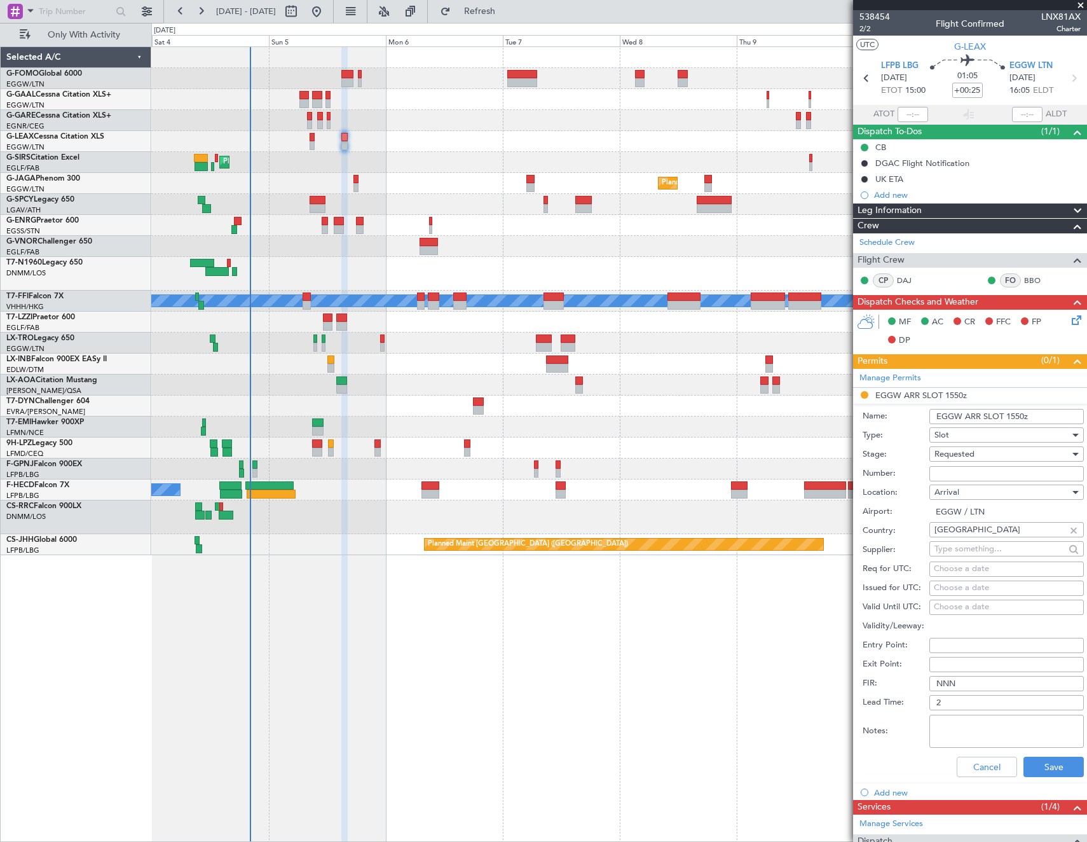
click at [1021, 415] on input "EGGW ARR SLOT 1550z" at bounding box center [1007, 416] width 155 height 15
type input "EGGW ARR SLOT 1605Z"
click at [1054, 769] on button "Save" at bounding box center [1054, 767] width 60 height 20
